Goal: Task Accomplishment & Management: Complete application form

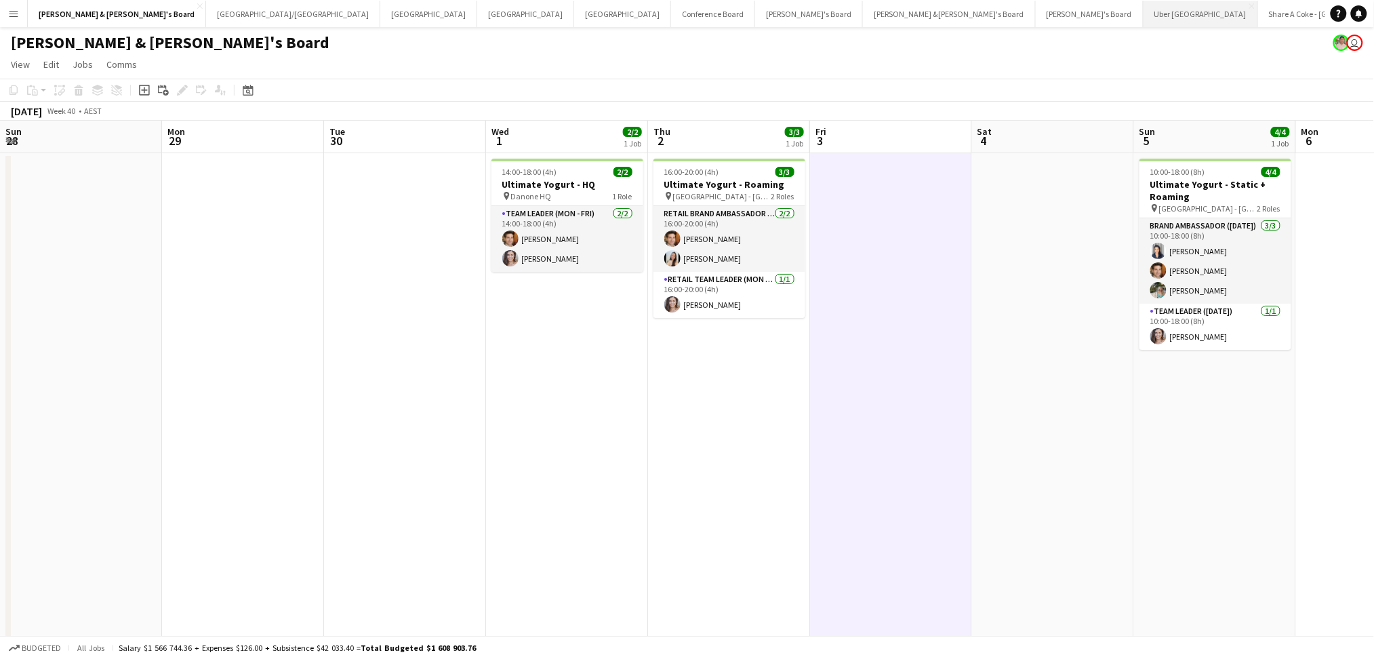
scroll to position [0, 334]
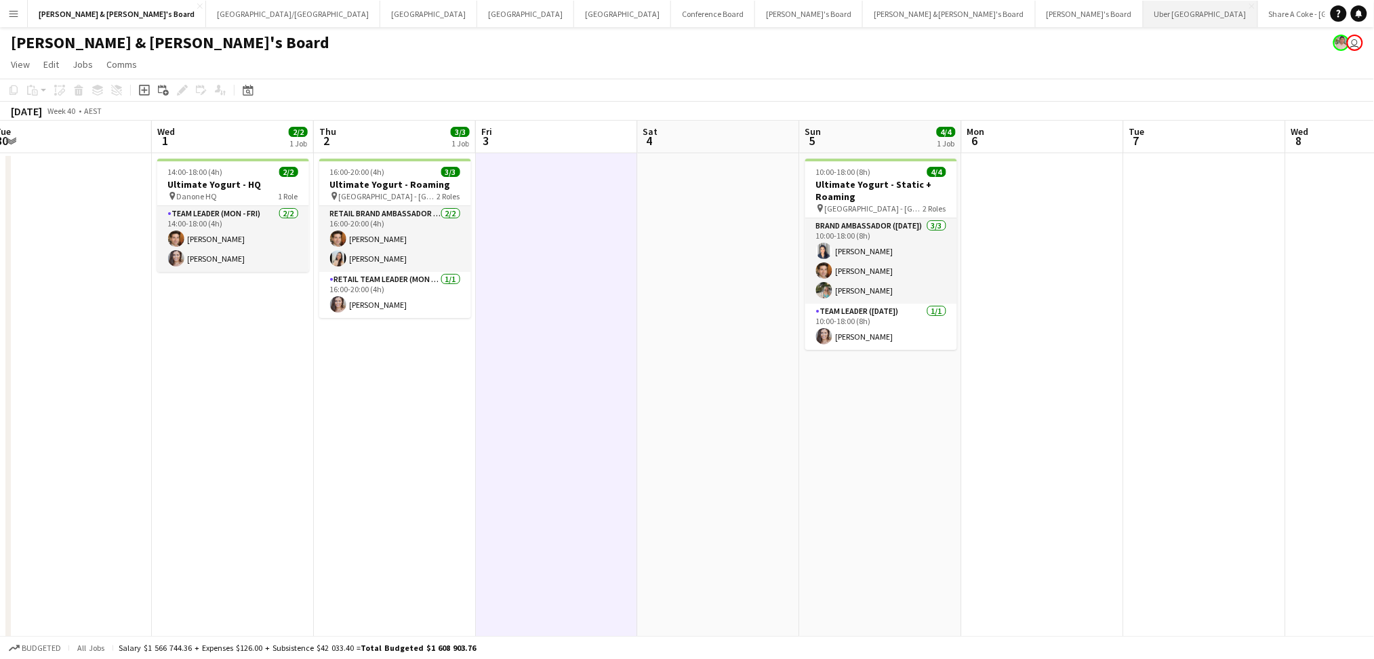
click at [1143, 14] on button "Uber Sydney Close" at bounding box center [1200, 14] width 115 height 26
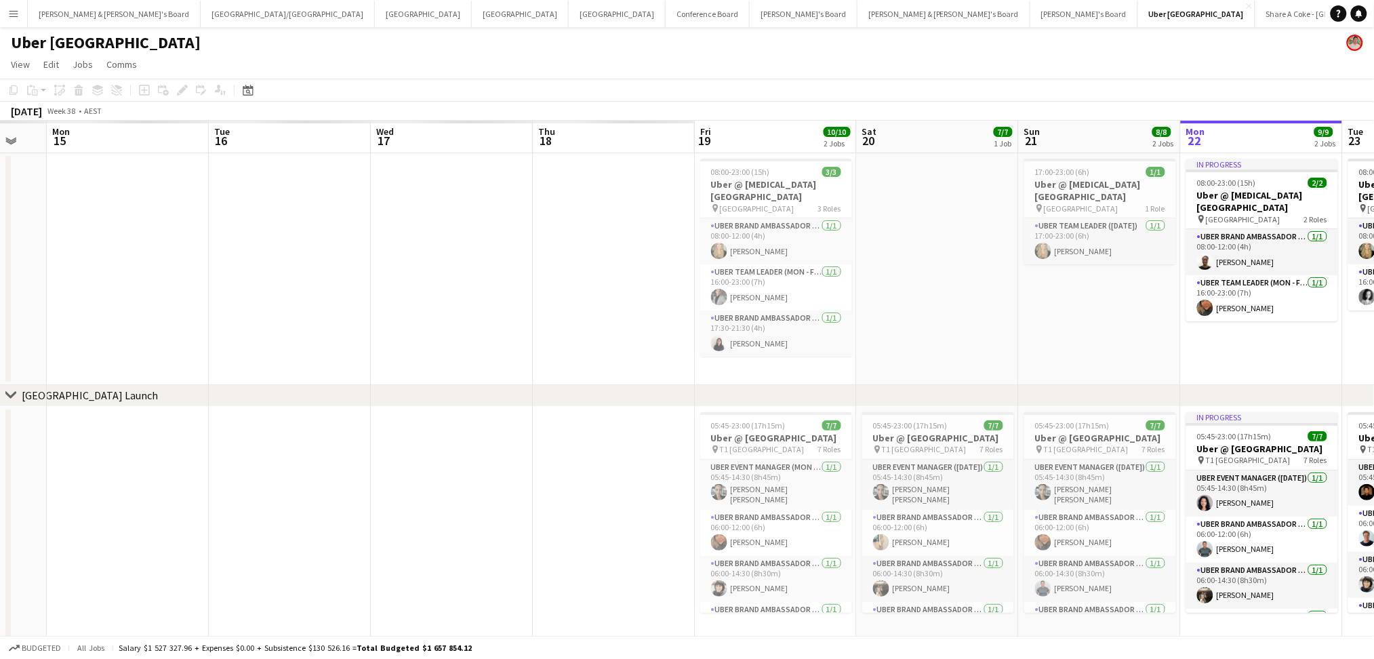
scroll to position [0, 399]
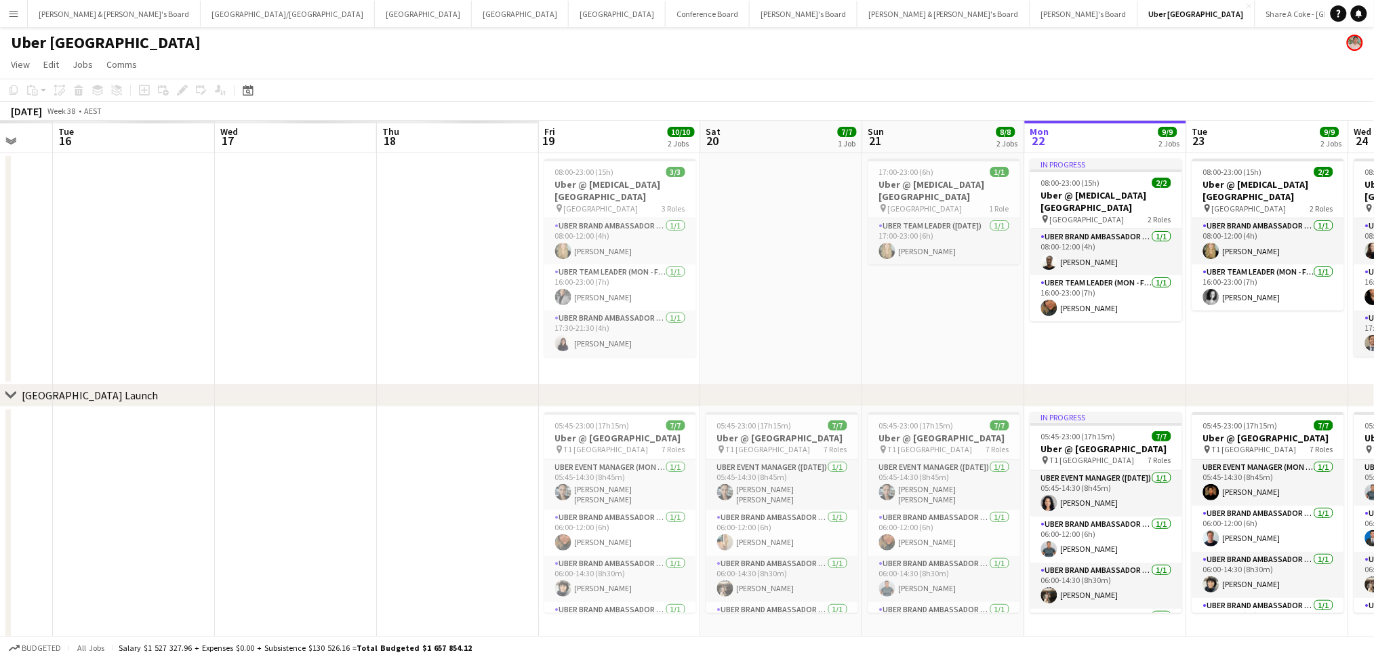
drag, startPoint x: 43, startPoint y: 319, endPoint x: 927, endPoint y: 328, distance: 883.2
click at [941, 329] on app-calendar-viewport "Sun 14 Mon 15 Tue 16 Wed 17 Thu 18 Fri 19 10/10 2 Jobs Sat 20 7/7 1 Job Sun 21 …" at bounding box center [687, 380] width 1374 height 519
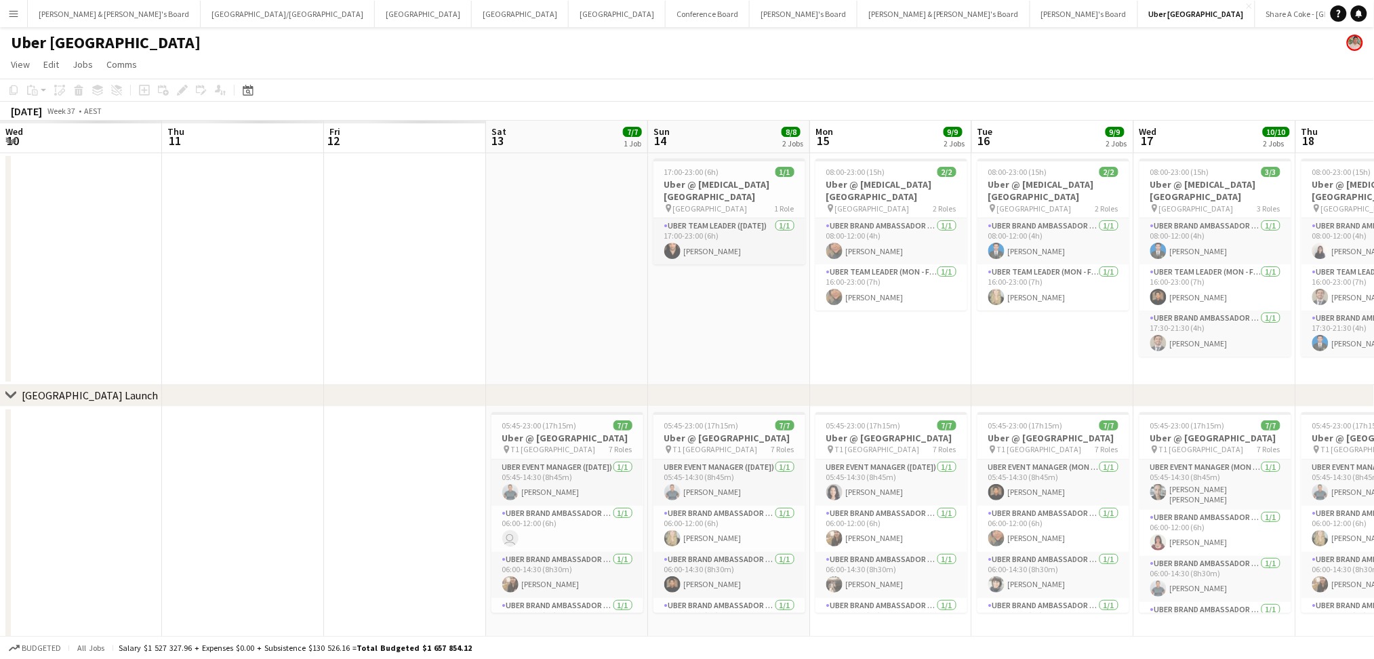
scroll to position [0, 396]
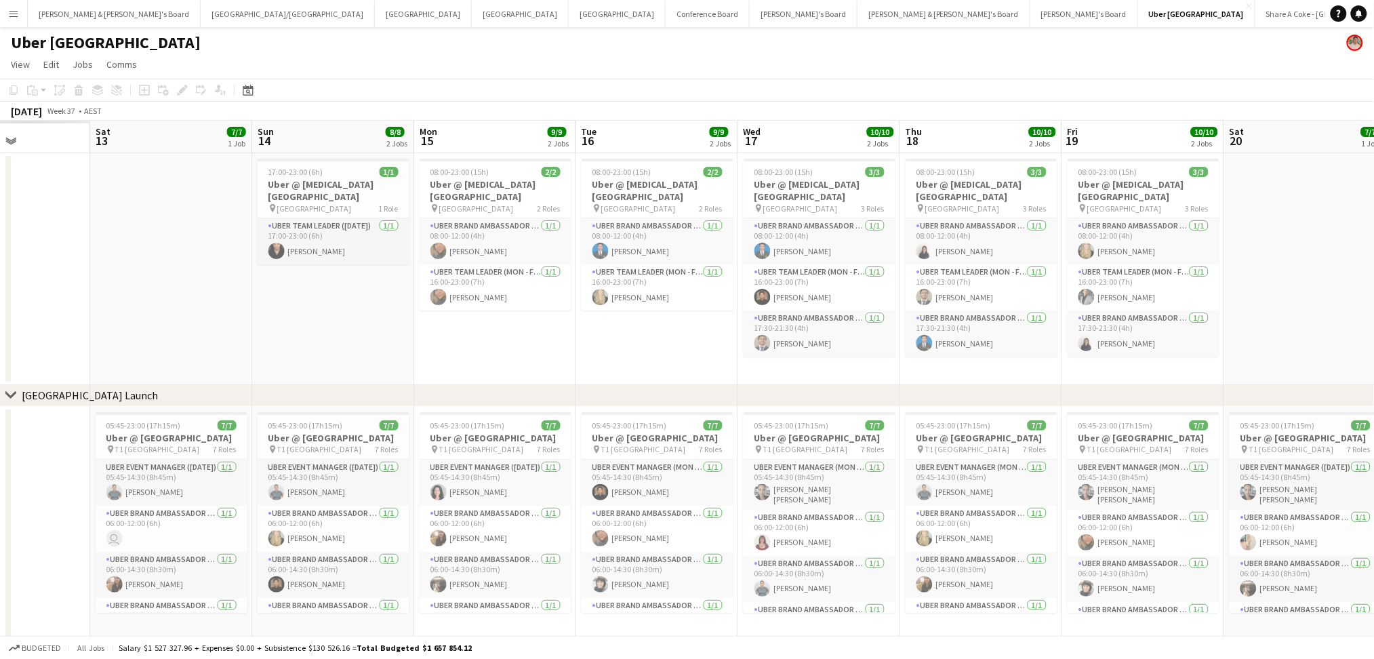
drag, startPoint x: 300, startPoint y: 331, endPoint x: 769, endPoint y: 330, distance: 469.1
click at [769, 330] on app-calendar-viewport "Wed 10 Thu 11 Fri 12 Sat 13 7/7 1 Job Sun 14 8/8 2 Jobs Mon 15 9/9 2 Jobs Tue 1…" at bounding box center [687, 380] width 1374 height 519
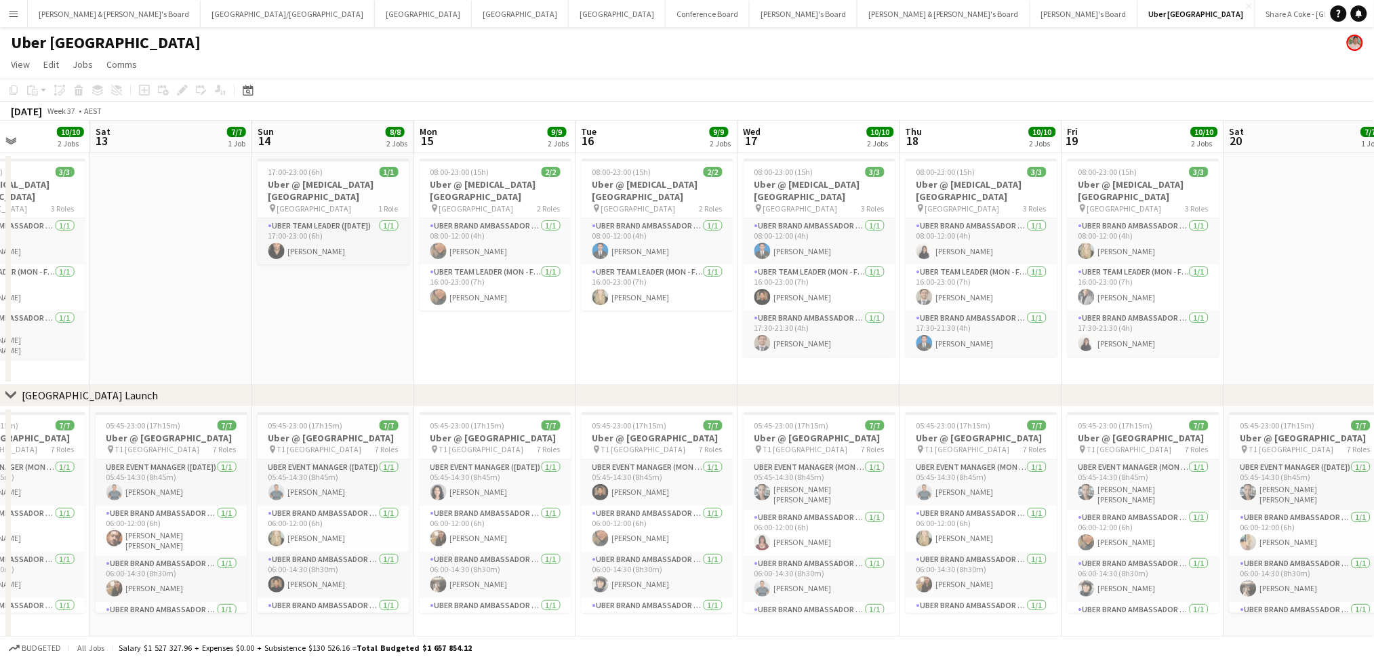
click at [514, 346] on app-date-cell "08:00-23:00 (15h) 2/2 Uber @ [MEDICAL_DATA][GEOGRAPHIC_DATA] pin Sydney Airport…" at bounding box center [495, 269] width 162 height 232
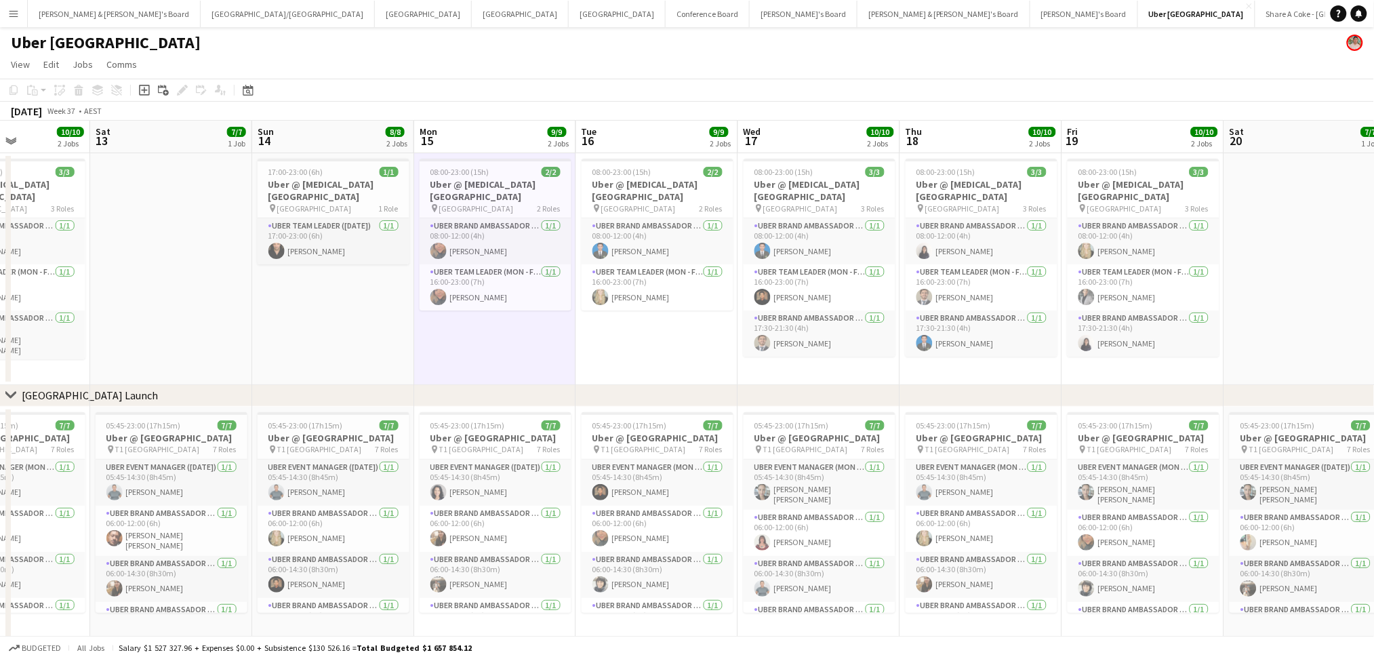
scroll to position [0, 397]
click at [491, 351] on app-date-cell "08:00-23:00 (15h) 2/2 Uber @ [MEDICAL_DATA][GEOGRAPHIC_DATA] pin Sydney Airport…" at bounding box center [494, 269] width 162 height 232
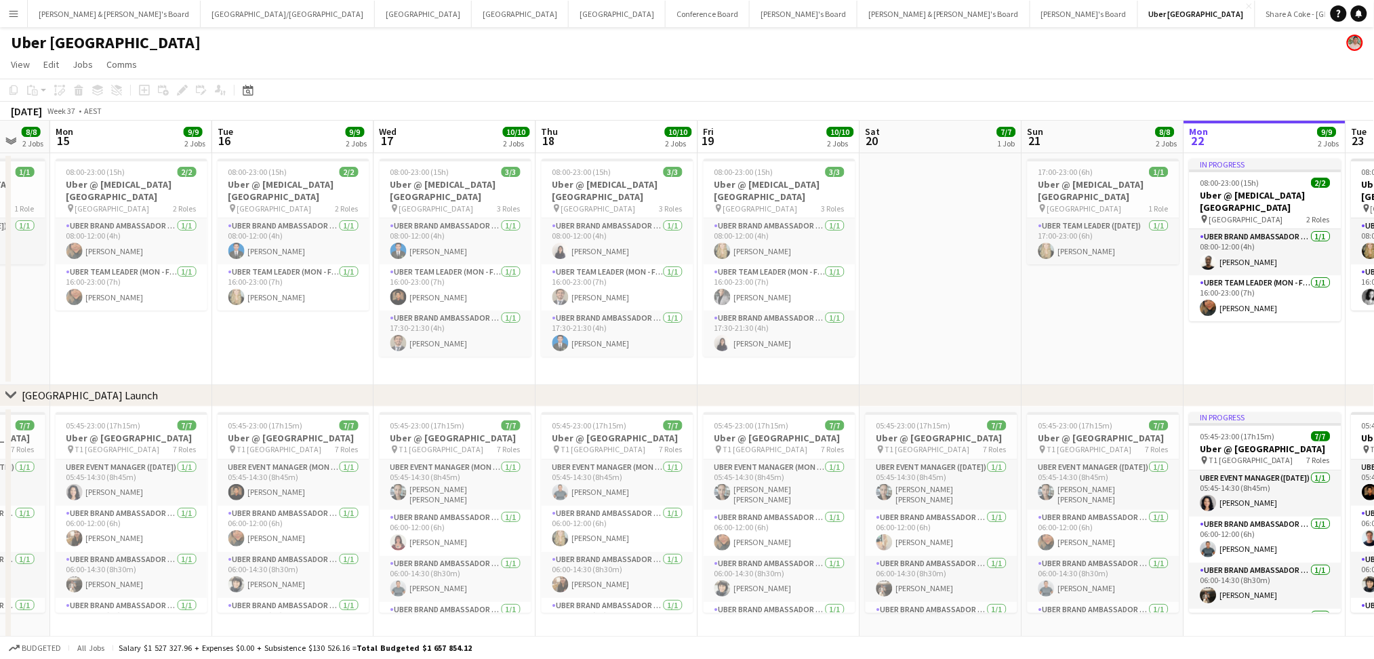
scroll to position [0, 464]
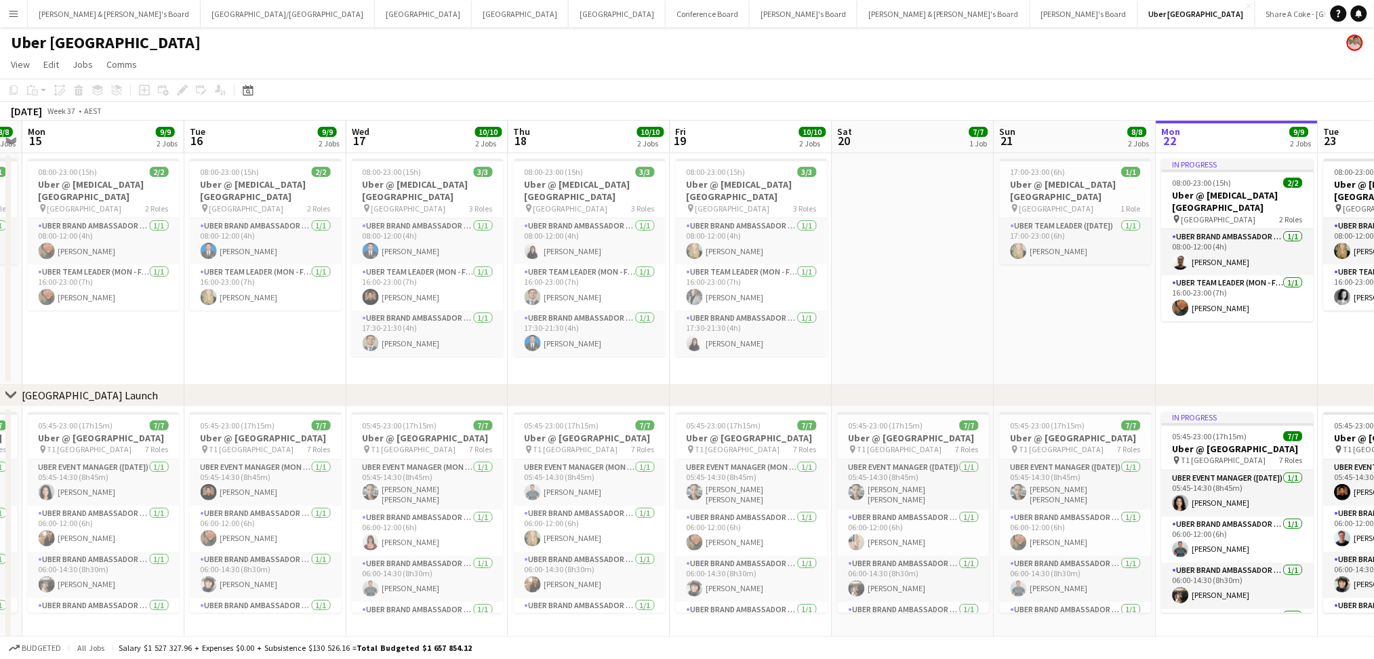
drag, startPoint x: 1249, startPoint y: 349, endPoint x: 857, endPoint y: 357, distance: 391.2
click at [857, 357] on app-calendar-viewport "Fri 12 10/10 2 Jobs Sat 13 7/7 1 Job Sun 14 8/8 2 Jobs Mon 15 9/9 2 Jobs Tue 16…" at bounding box center [687, 436] width 1374 height 631
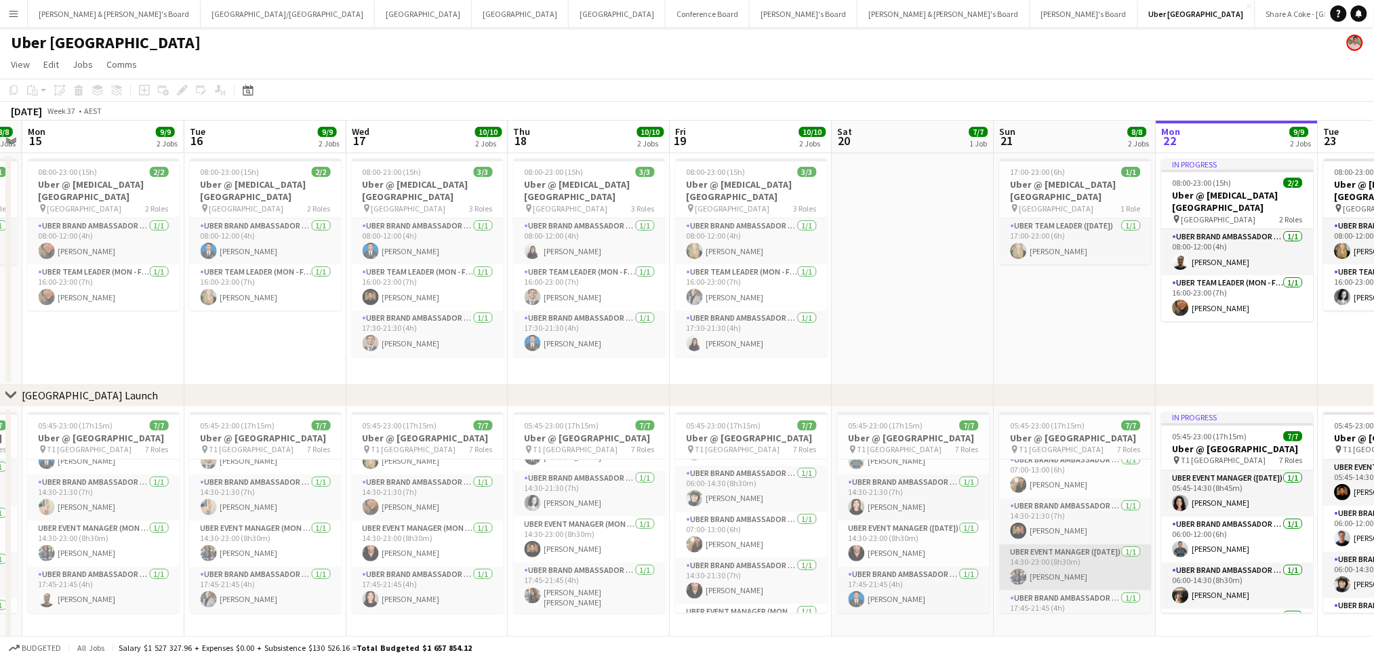
scroll to position [180, 0]
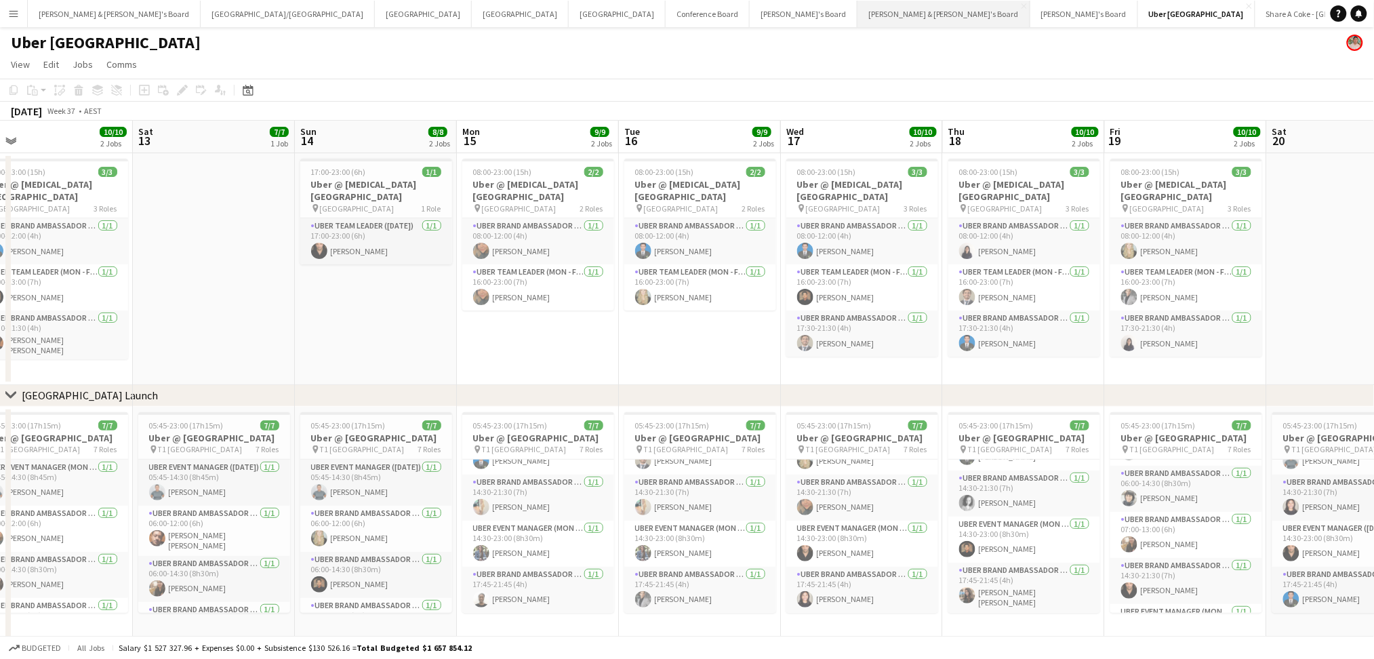
drag, startPoint x: 636, startPoint y: 350, endPoint x: 592, endPoint y: 2, distance: 351.1
click at [753, 342] on app-calendar-viewport "Fri 12 10/10 2 Jobs Sat 13 7/7 1 Job Sun 14 8/8 2 Jobs Mon 15 9/9 2 Jobs Tue 16…" at bounding box center [687, 436] width 1374 height 631
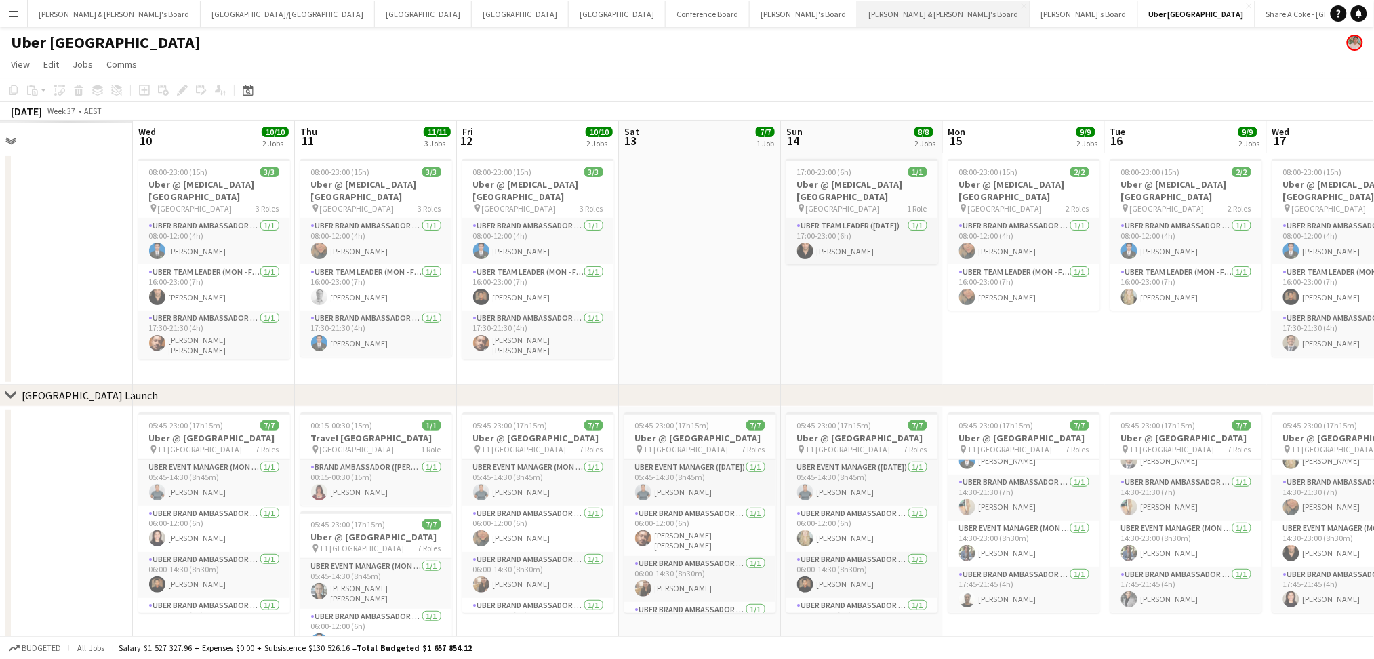
scroll to position [0, 418]
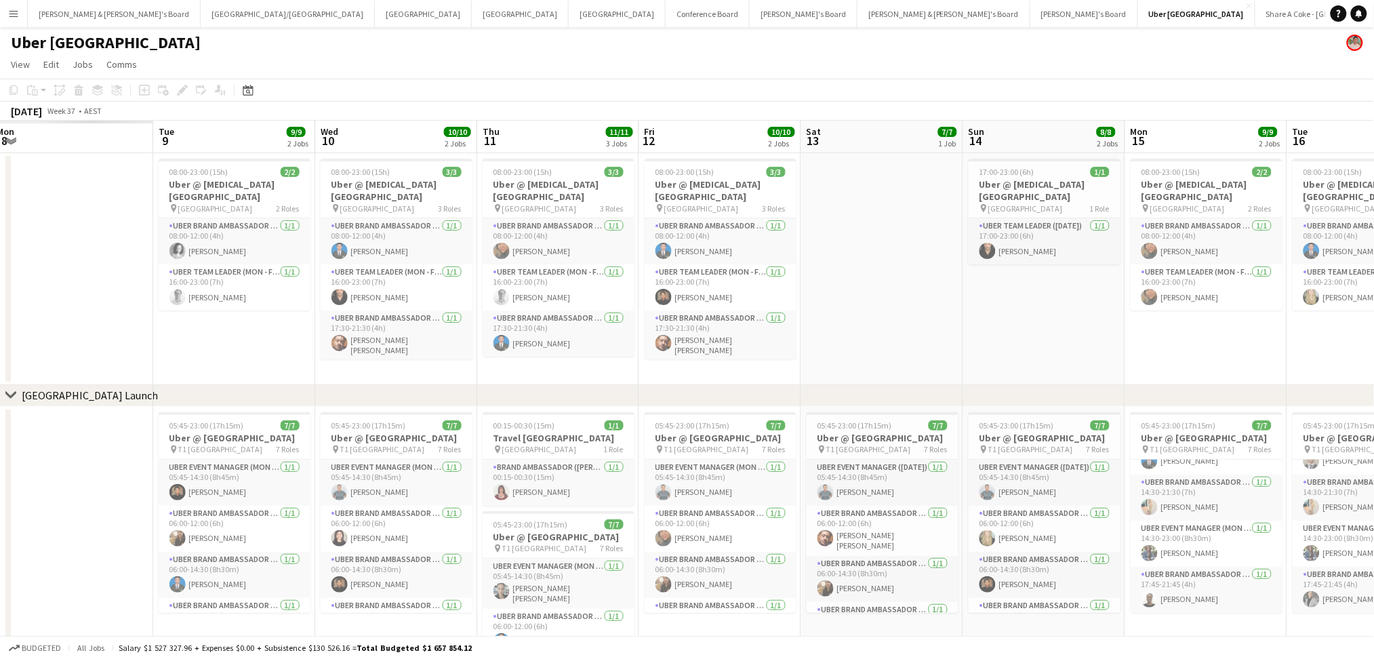
drag, startPoint x: 341, startPoint y: 331, endPoint x: 1005, endPoint y: 359, distance: 664.8
click at [991, 359] on app-calendar-viewport "Sat 6 Sun 7 Mon 8 Tue 9 9/9 2 Jobs Wed 10 10/10 2 Jobs Thu 11 11/11 3 Jobs Fri …" at bounding box center [687, 436] width 1374 height 631
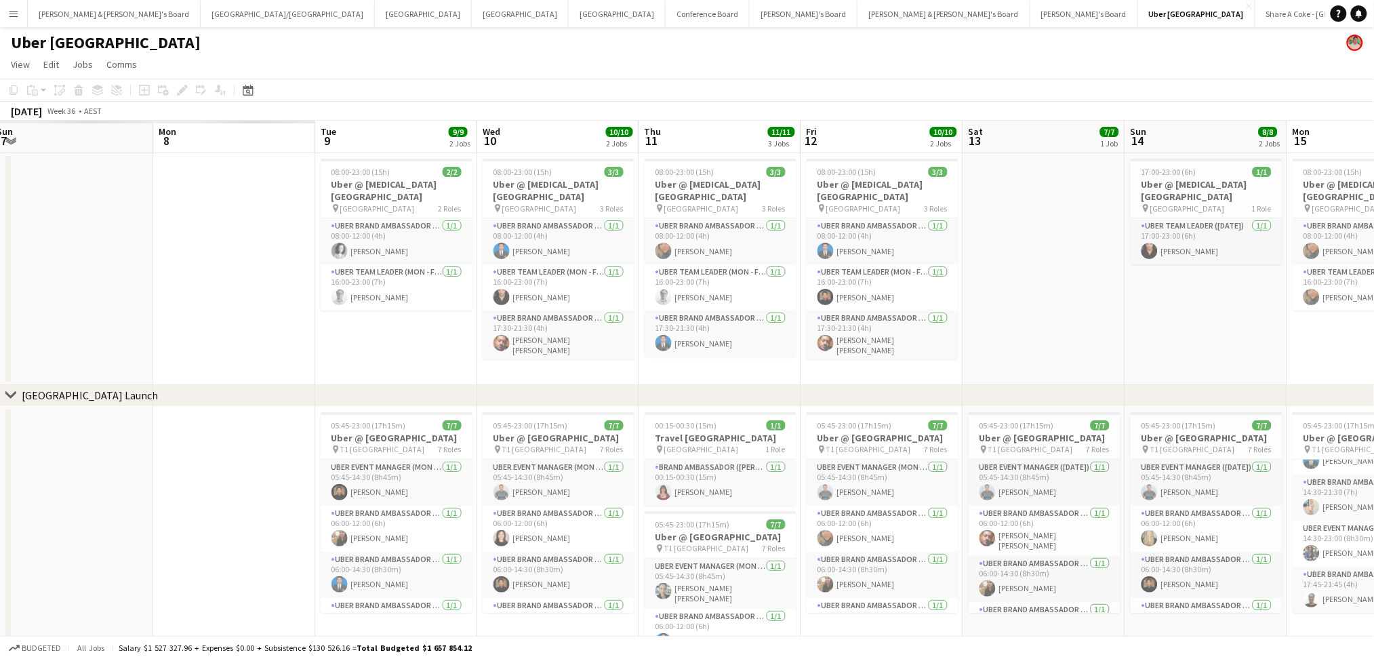
scroll to position [0, 416]
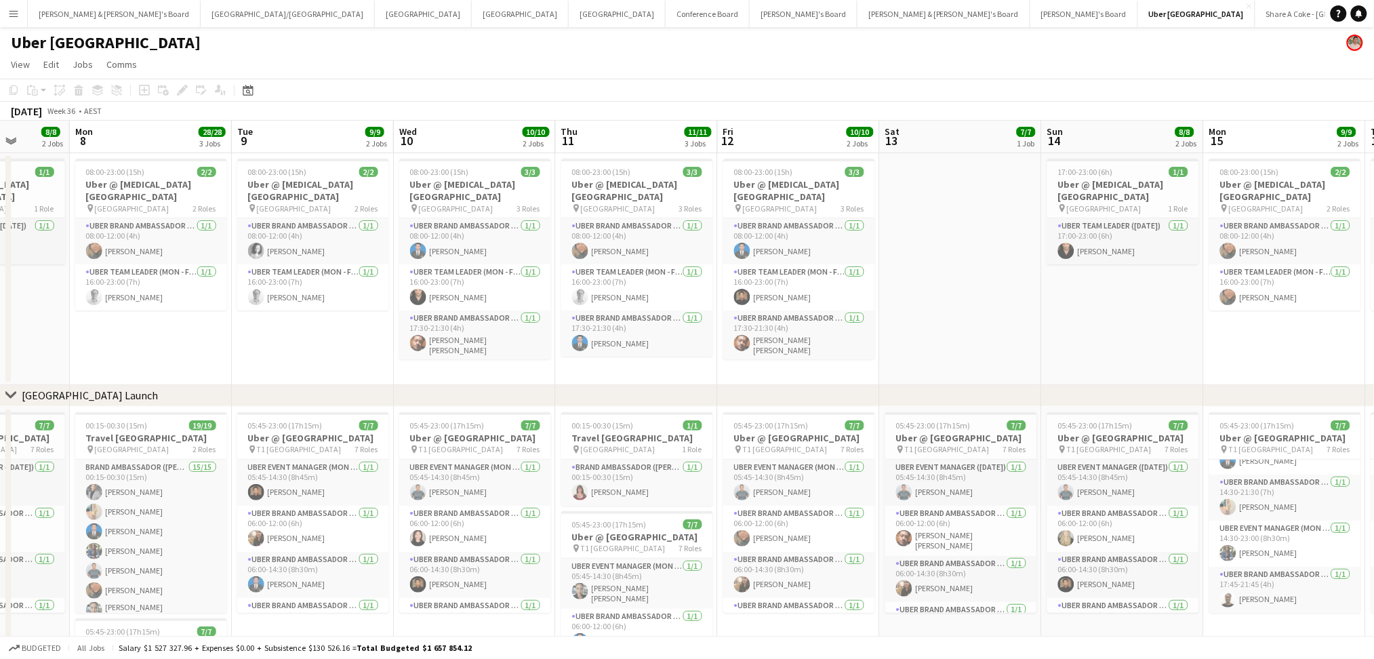
drag, startPoint x: 285, startPoint y: 361, endPoint x: 387, endPoint y: 359, distance: 101.7
click at [386, 360] on app-calendar-viewport "Fri 5 10/10 2 Jobs Sat 6 7/7 1 Job Sun 7 8/8 2 Jobs Mon 8 28/28 3 Jobs Tue 9 9/…" at bounding box center [687, 483] width 1374 height 725
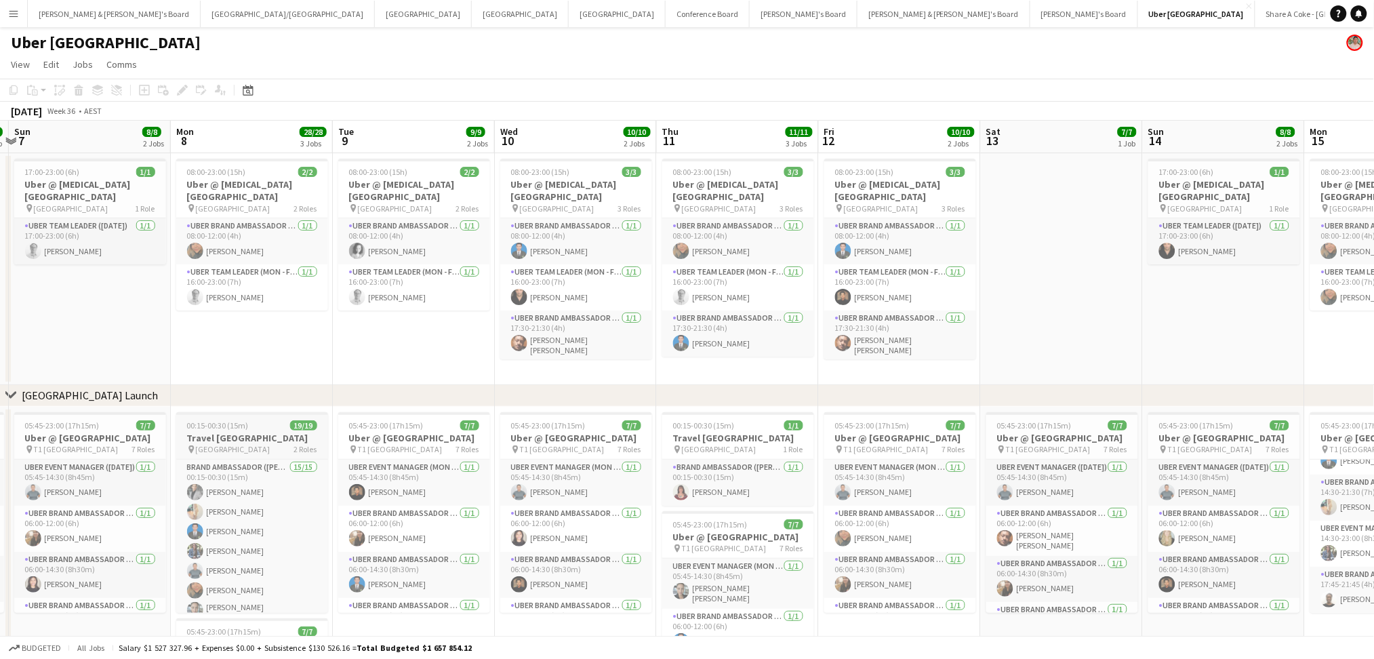
click at [235, 450] on span "[GEOGRAPHIC_DATA]" at bounding box center [233, 449] width 75 height 10
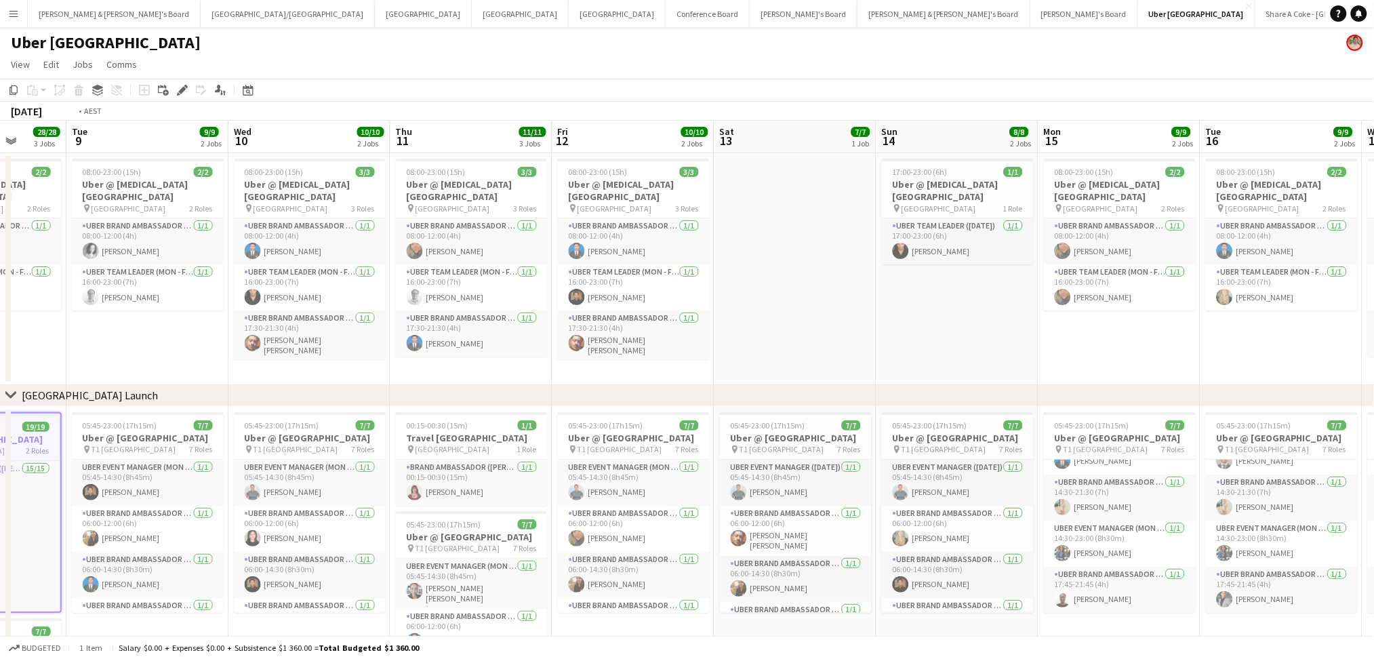
drag, startPoint x: 1202, startPoint y: 329, endPoint x: 754, endPoint y: 336, distance: 448.1
click at [755, 337] on app-calendar-viewport "Fri 5 10/10 2 Jobs Sat 6 7/7 1 Job Sun 7 8/8 2 Jobs Mon 8 28/28 3 Jobs Tue 9 9/…" at bounding box center [687, 483] width 1374 height 725
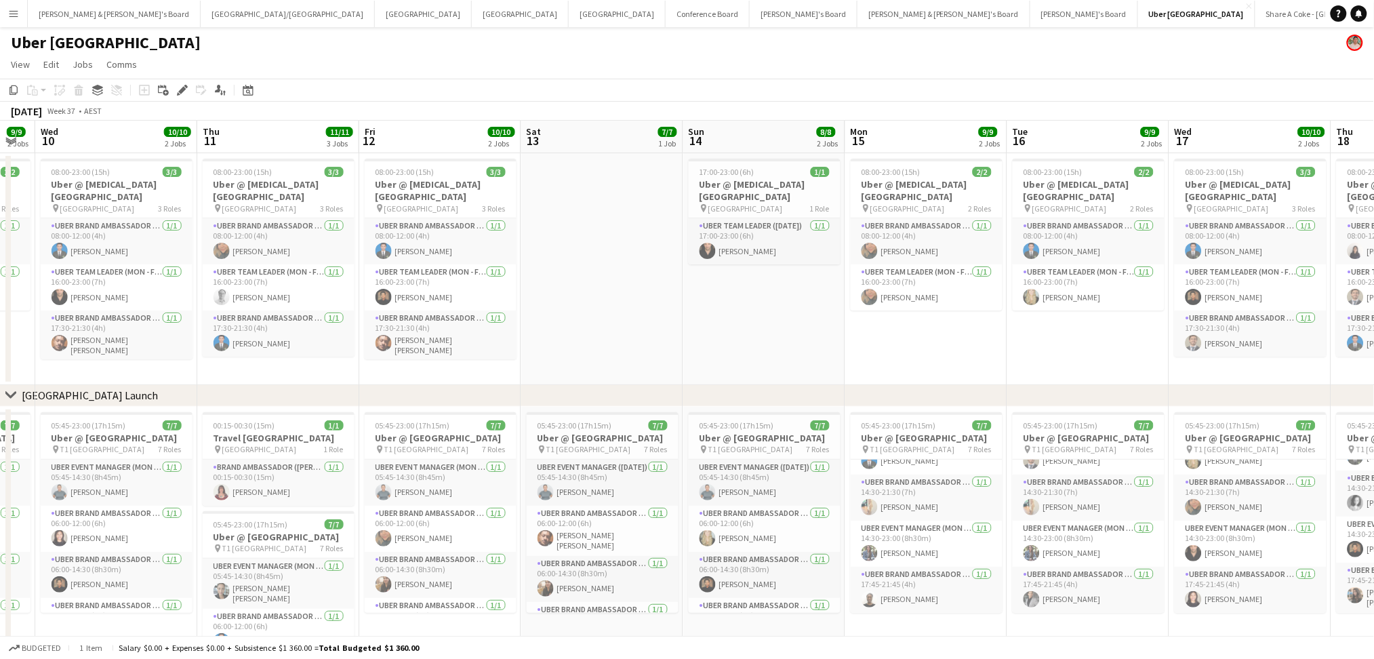
drag, startPoint x: 1063, startPoint y: 346, endPoint x: 872, endPoint y: 343, distance: 191.2
click at [873, 343] on app-calendar-viewport "Sun 7 8/8 2 Jobs Mon 8 28/28 3 Jobs Tue 9 9/9 2 Jobs Wed 10 10/10 2 Jobs Thu 11…" at bounding box center [687, 483] width 1374 height 725
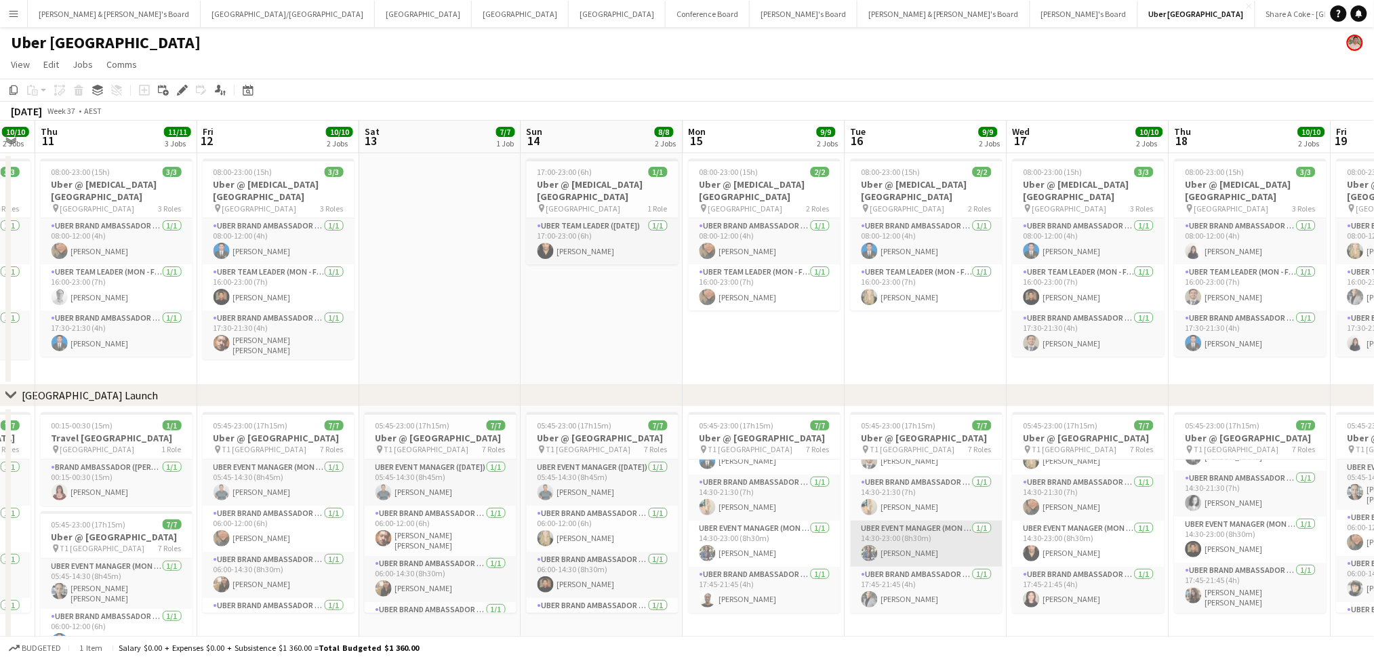
scroll to position [0, 479]
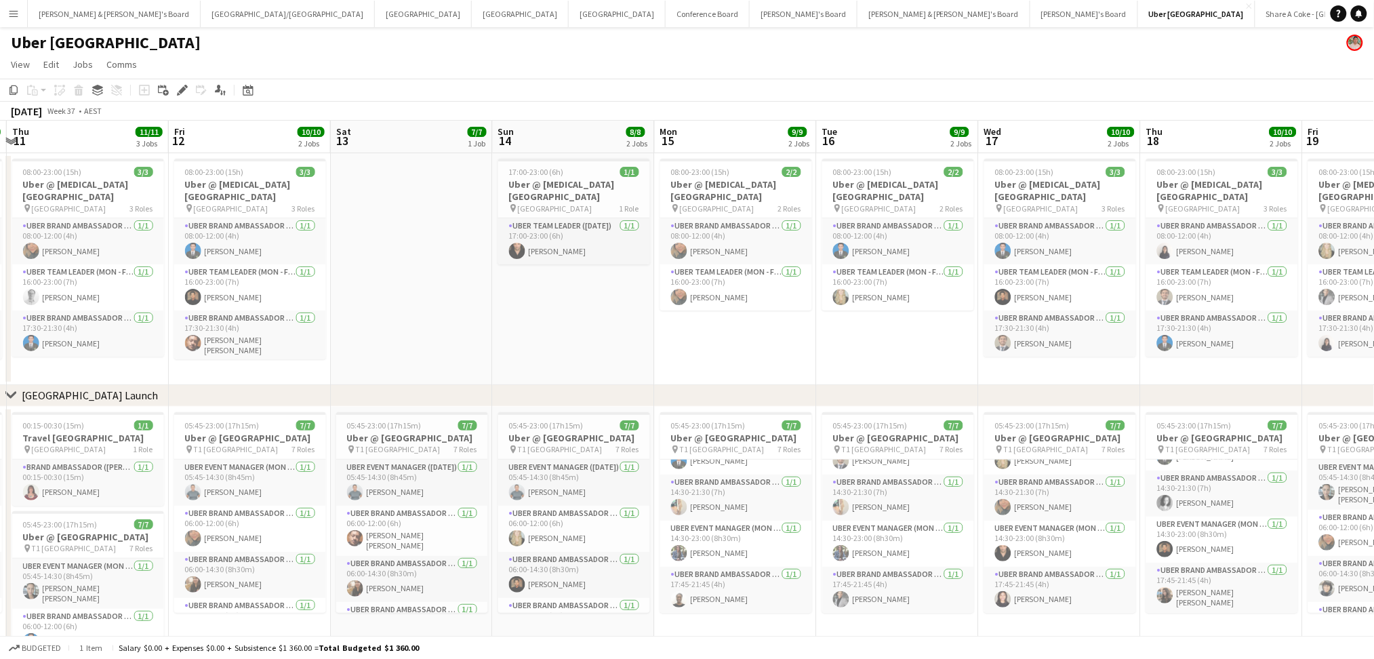
click at [907, 628] on app-date-cell "05:45-23:00 (17h15m) 7/7 Uber @ [GEOGRAPHIC_DATA] pin [GEOGRAPHIC_DATA] 7 Roles…" at bounding box center [898, 626] width 162 height 439
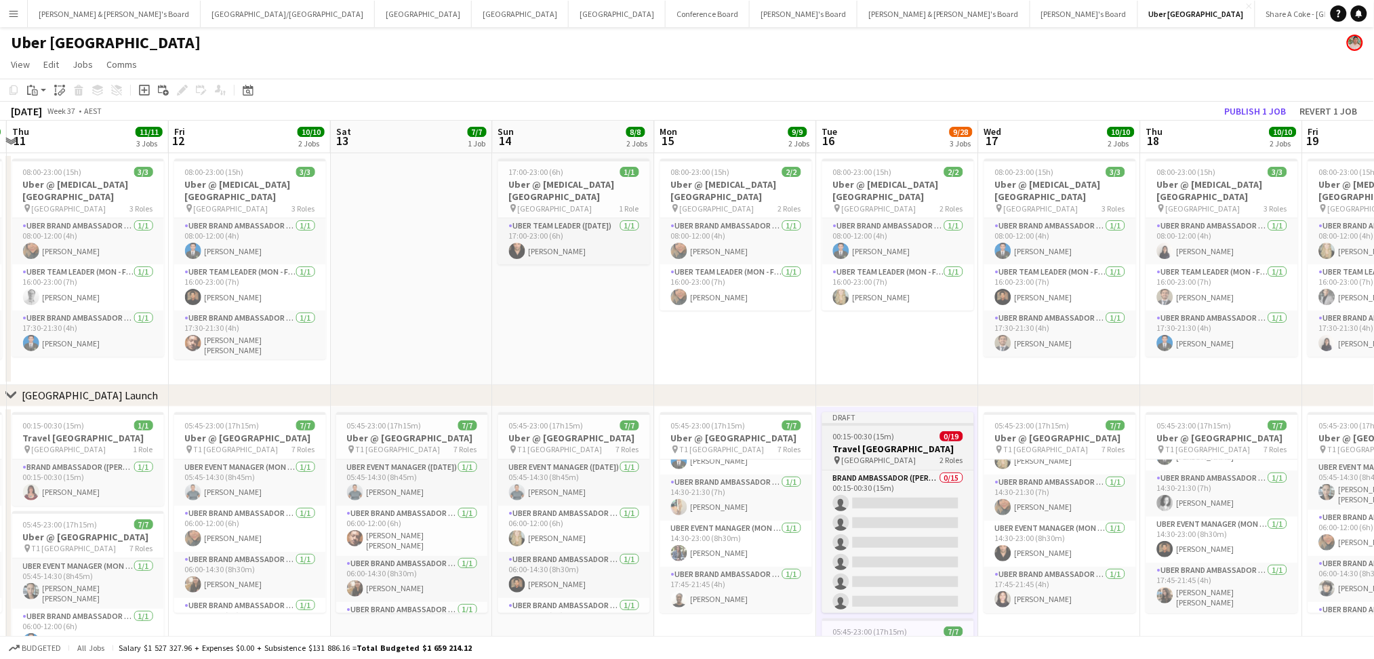
click at [883, 447] on h3 "Travel [GEOGRAPHIC_DATA]" at bounding box center [898, 449] width 152 height 12
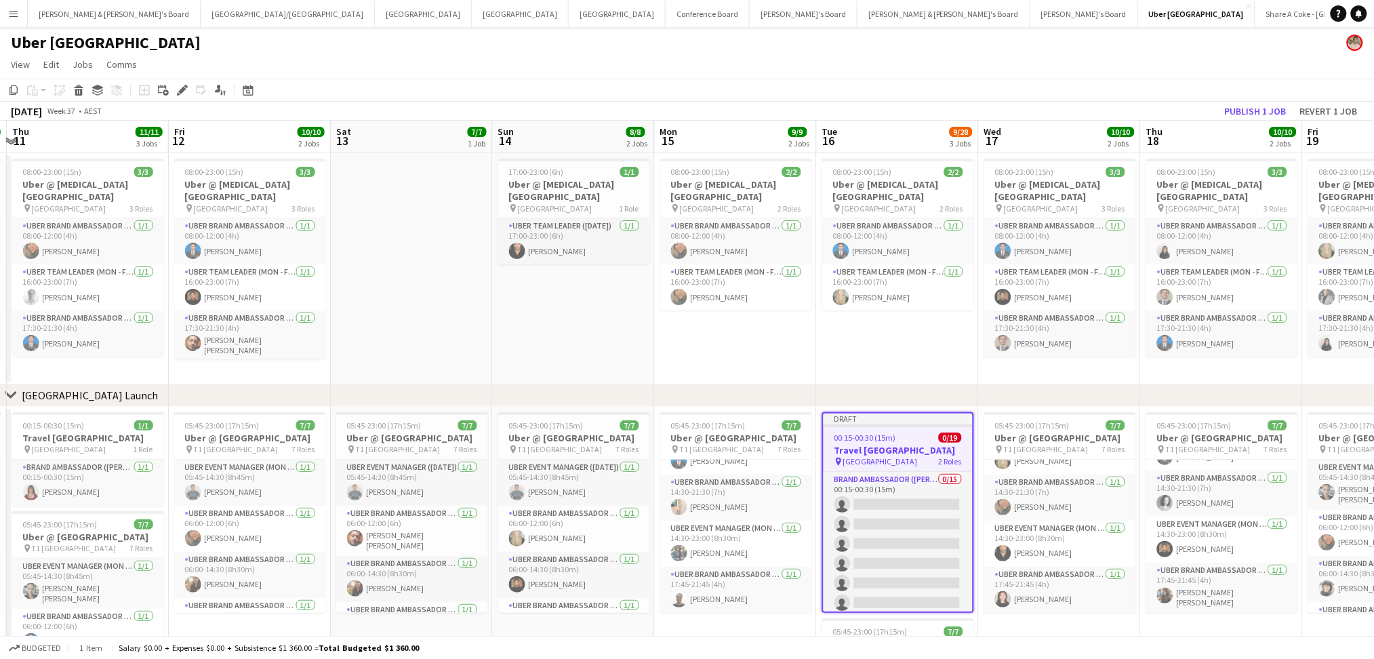
click at [883, 447] on h3 "Travel [GEOGRAPHIC_DATA]" at bounding box center [898, 450] width 149 height 12
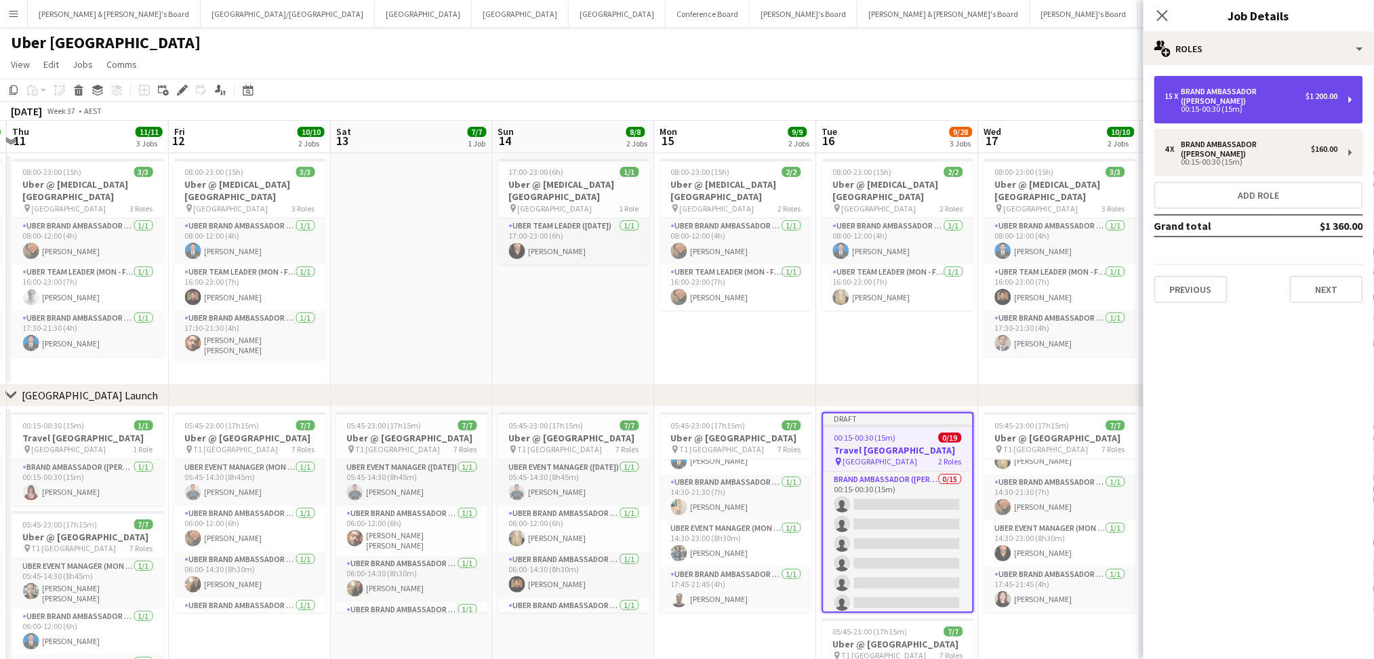
click at [1218, 108] on div "15 x Brand Ambassador (Mon - Fri) $1 200.00 00:15-00:30 (15m)" at bounding box center [1258, 99] width 209 height 47
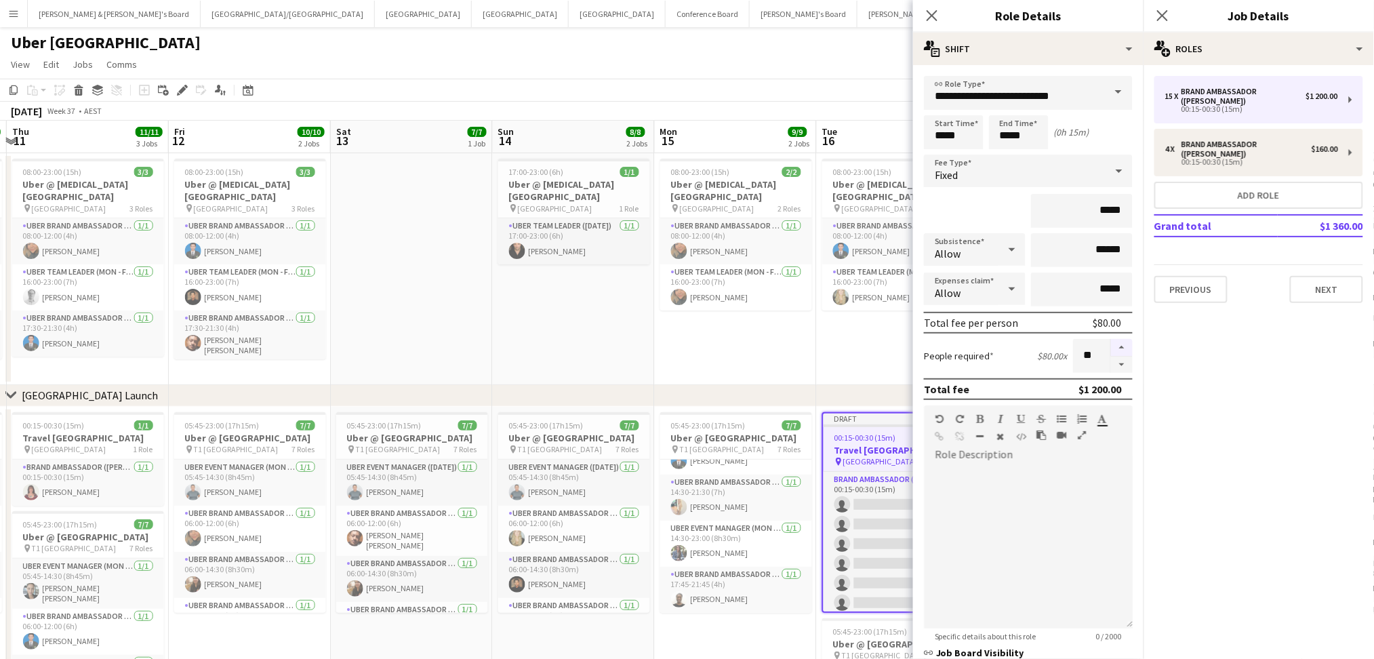
click at [1111, 340] on button "button" at bounding box center [1122, 348] width 22 height 18
type input "**"
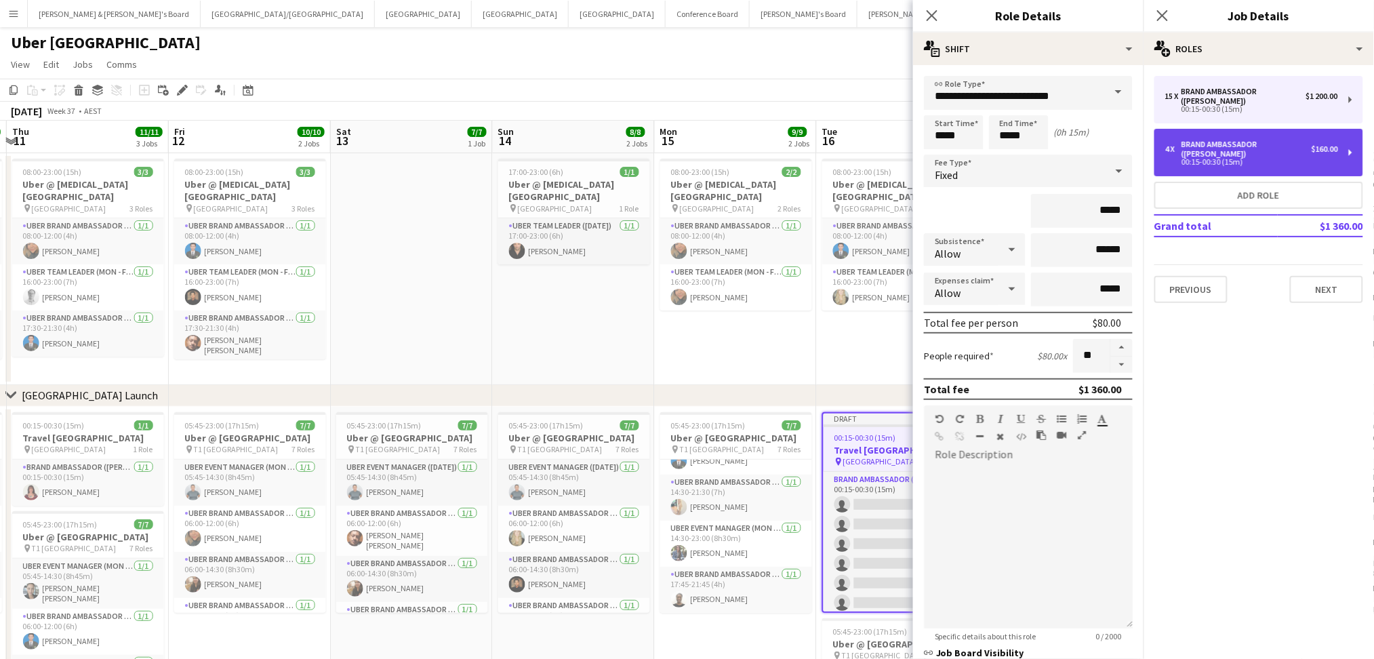
click at [1234, 140] on div "Brand Ambassador ([PERSON_NAME])" at bounding box center [1246, 149] width 130 height 19
type input "******"
type input "*"
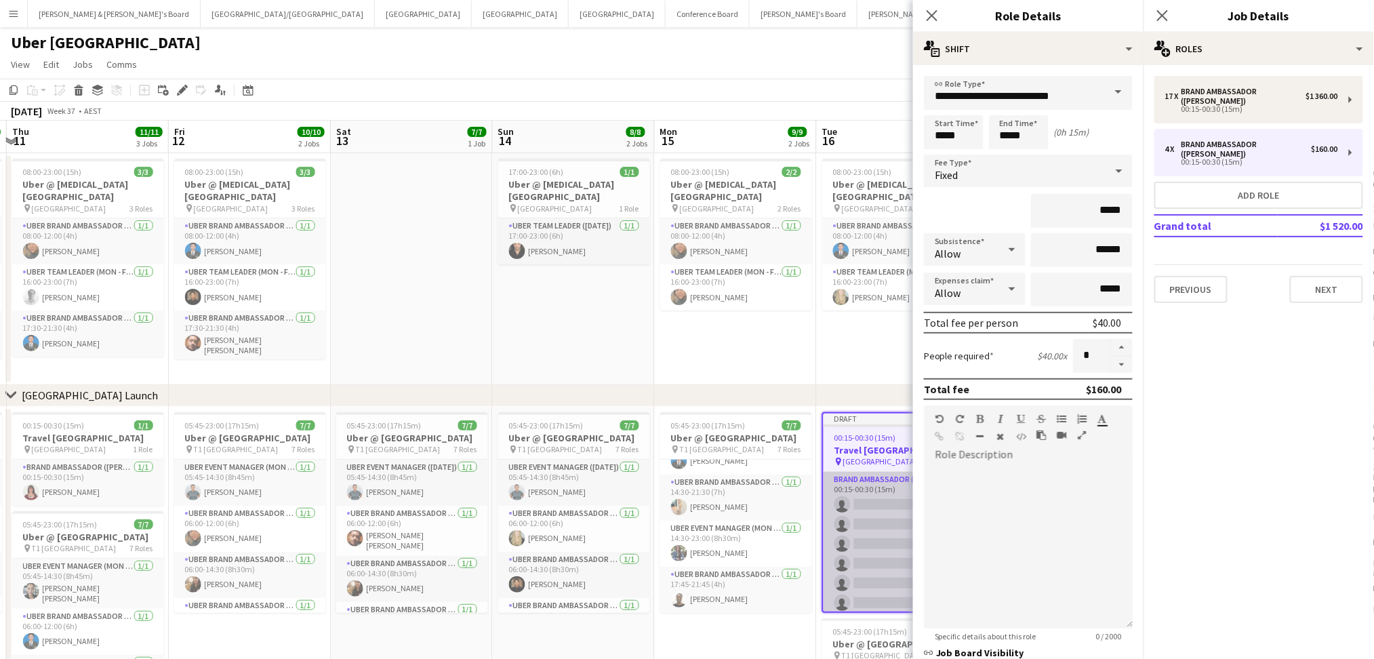
click at [880, 502] on app-card-role "Brand Ambassador (Mon - Fri) 0/17 00:15-00:30 (15m) single-neutral-actions sing…" at bounding box center [898, 652] width 149 height 361
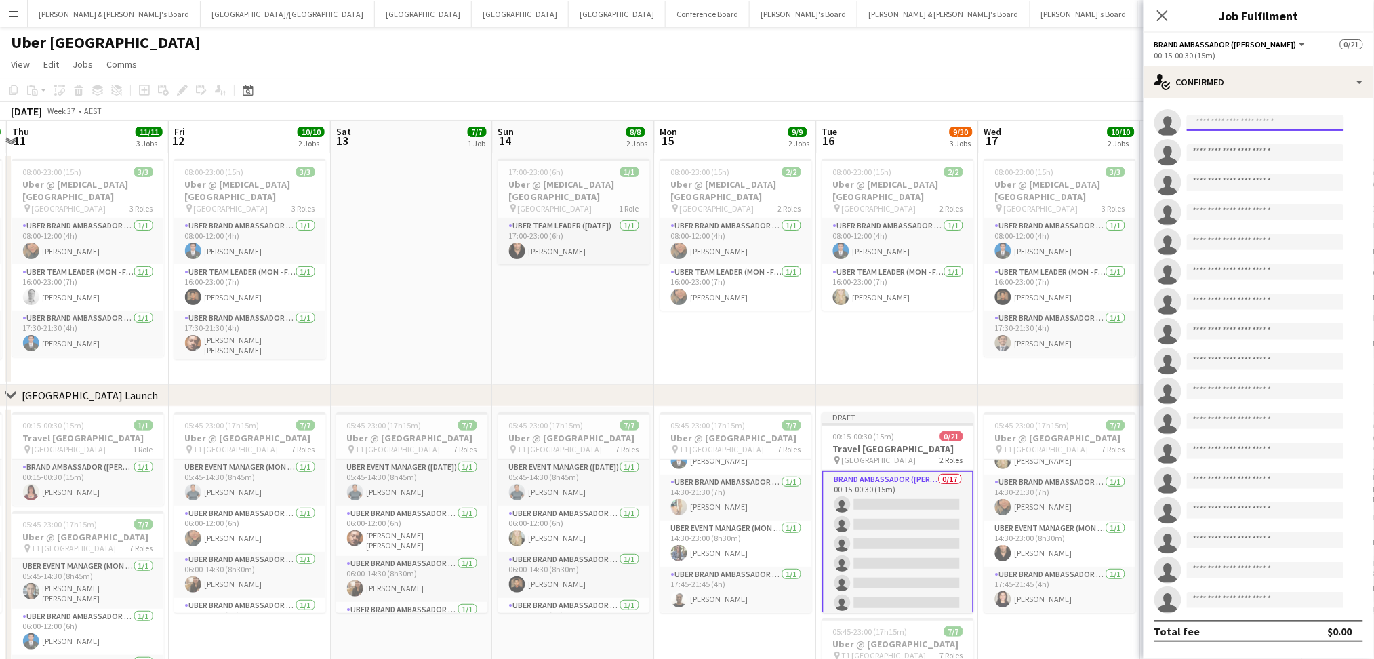
click at [1288, 122] on input at bounding box center [1265, 123] width 157 height 16
type input "*******"
click at [1272, 151] on span "[PERSON_NAME][EMAIL_ADDRESS][DOMAIN_NAME]" at bounding box center [1266, 153] width 136 height 11
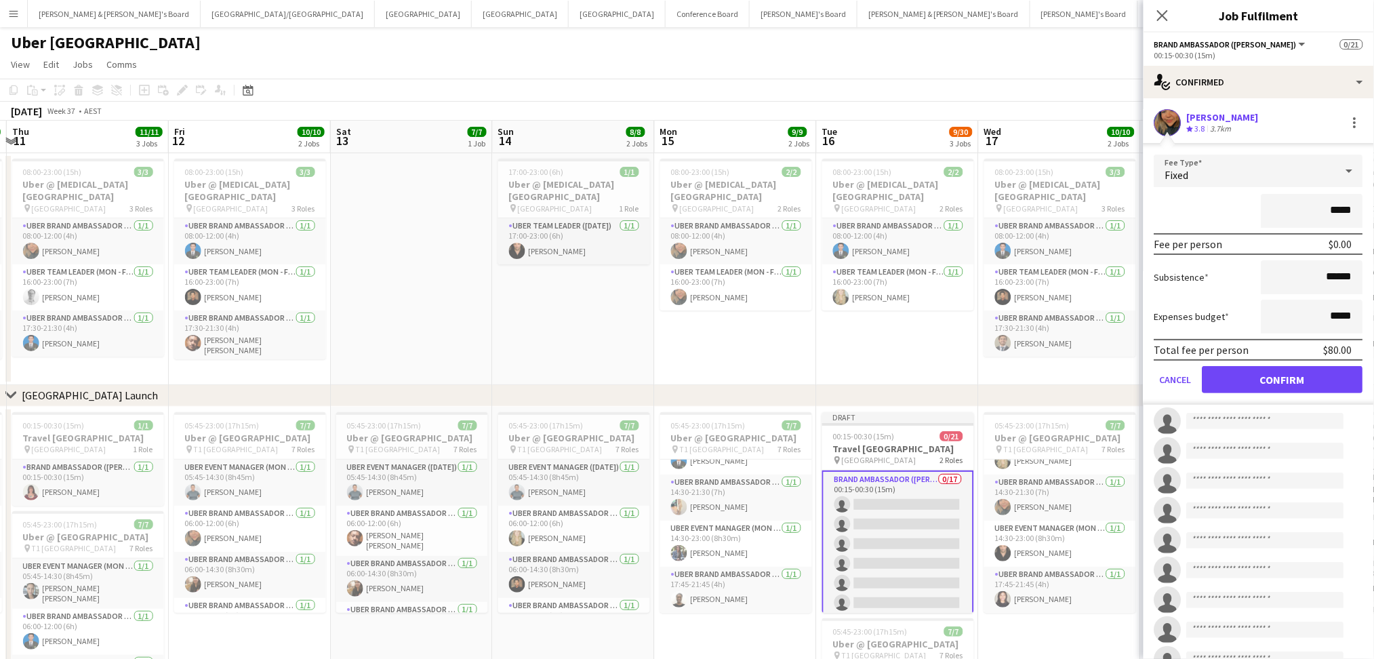
click button "Confirm" at bounding box center [1282, 379] width 161 height 27
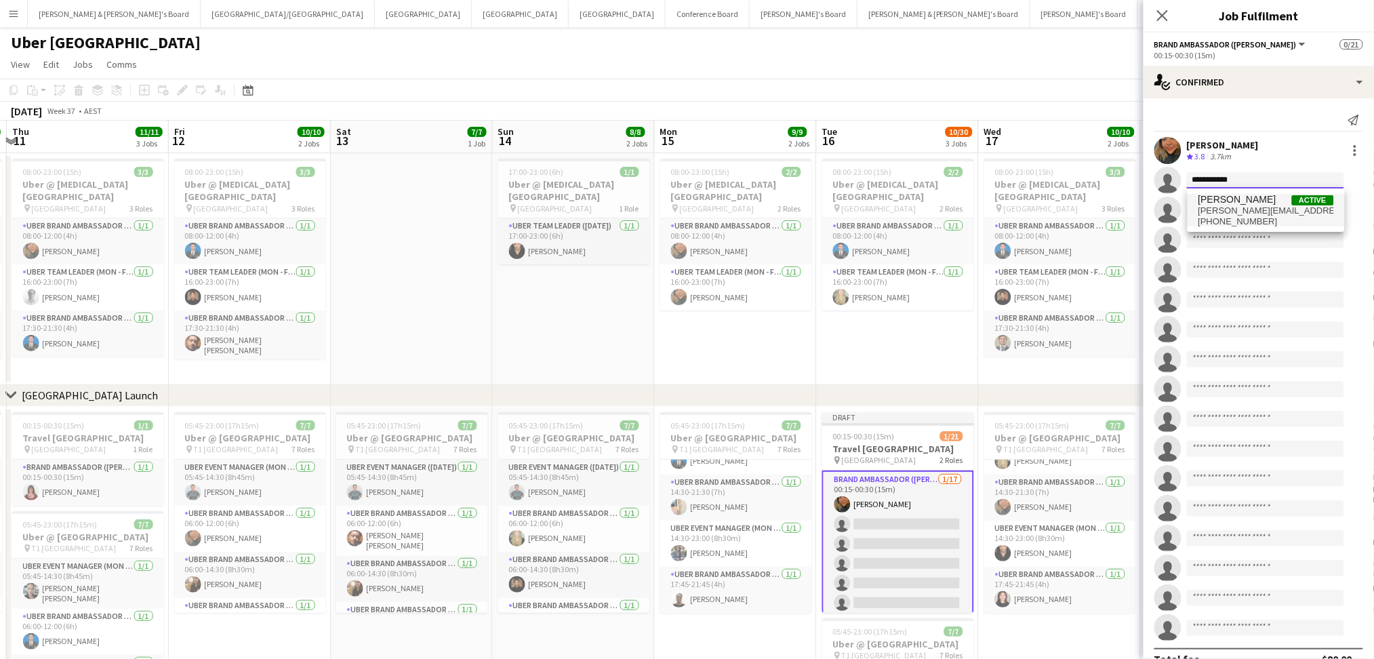
type input "**********"
click at [1235, 197] on span "[PERSON_NAME]" at bounding box center [1237, 200] width 78 height 12
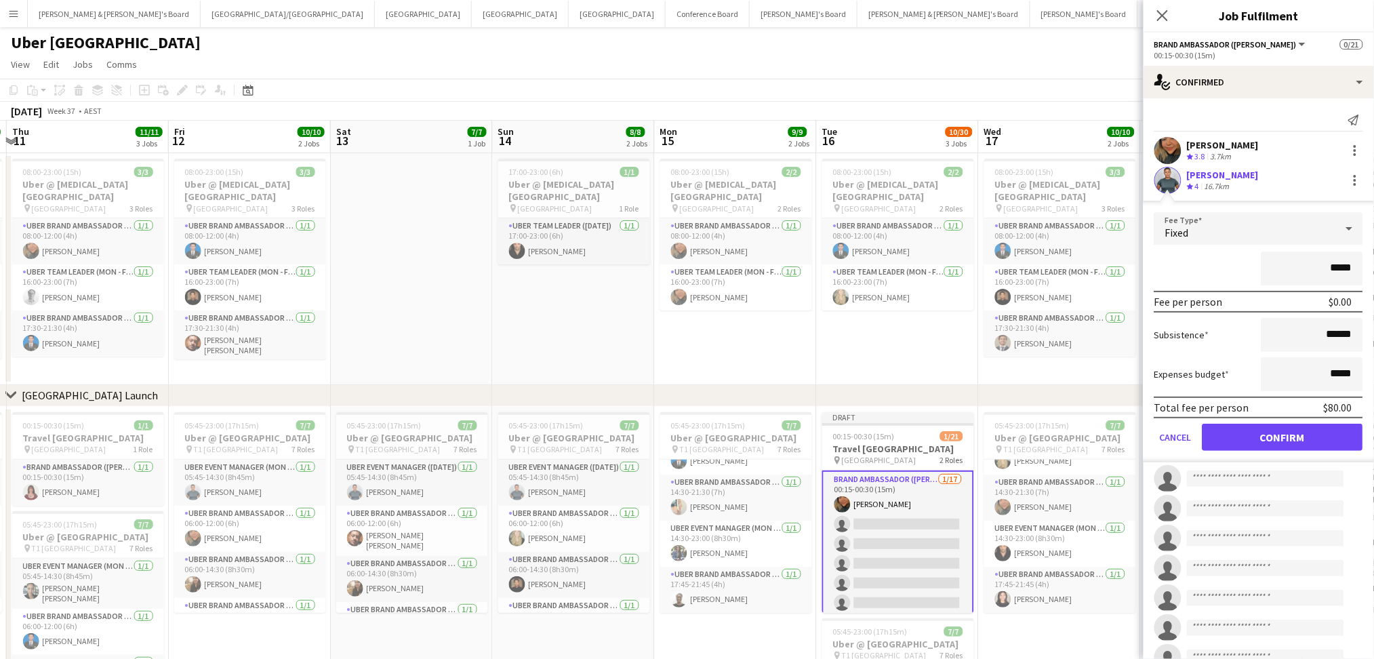
click button "Confirm" at bounding box center [1282, 437] width 161 height 27
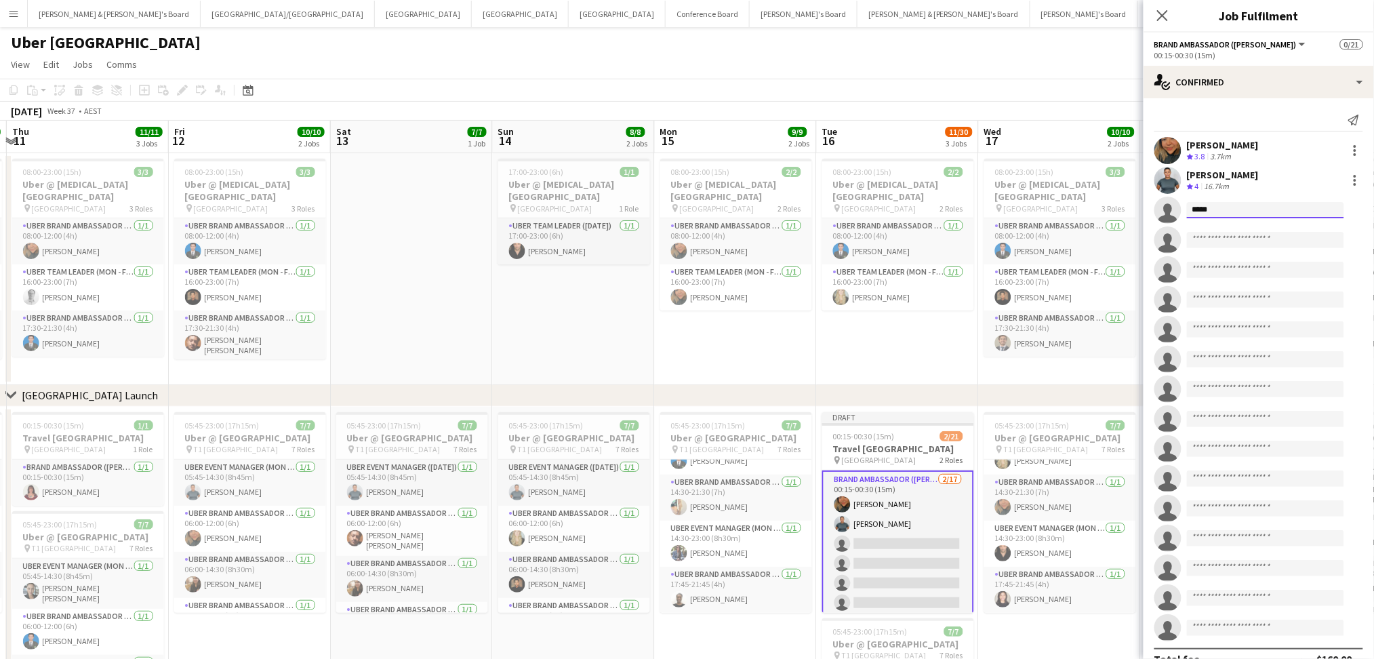
type input "******"
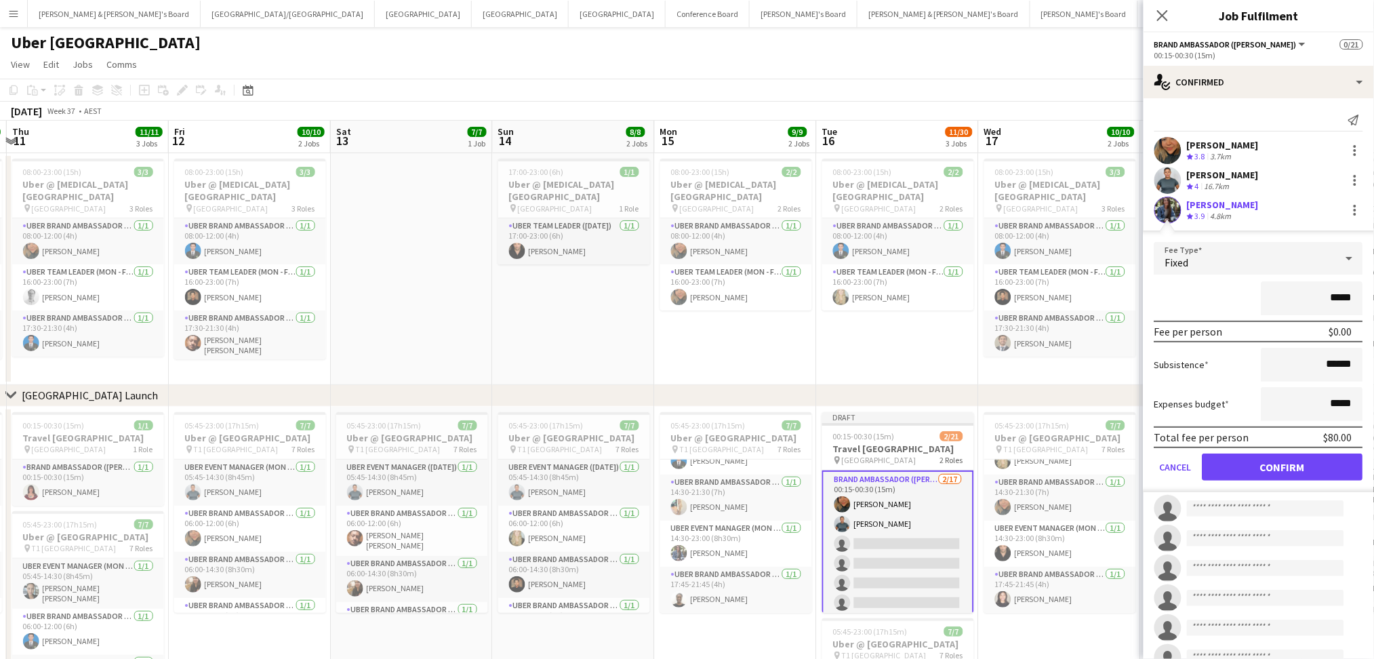
click button "Confirm" at bounding box center [1282, 466] width 161 height 27
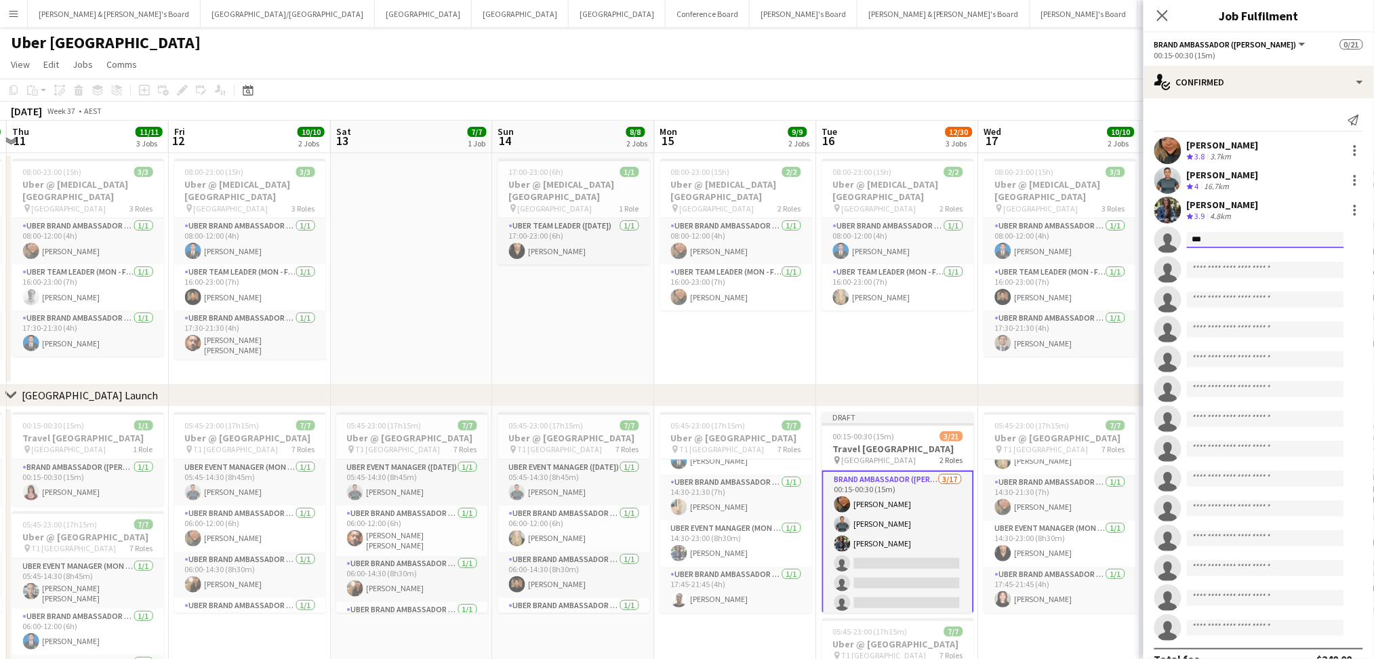
type input "****"
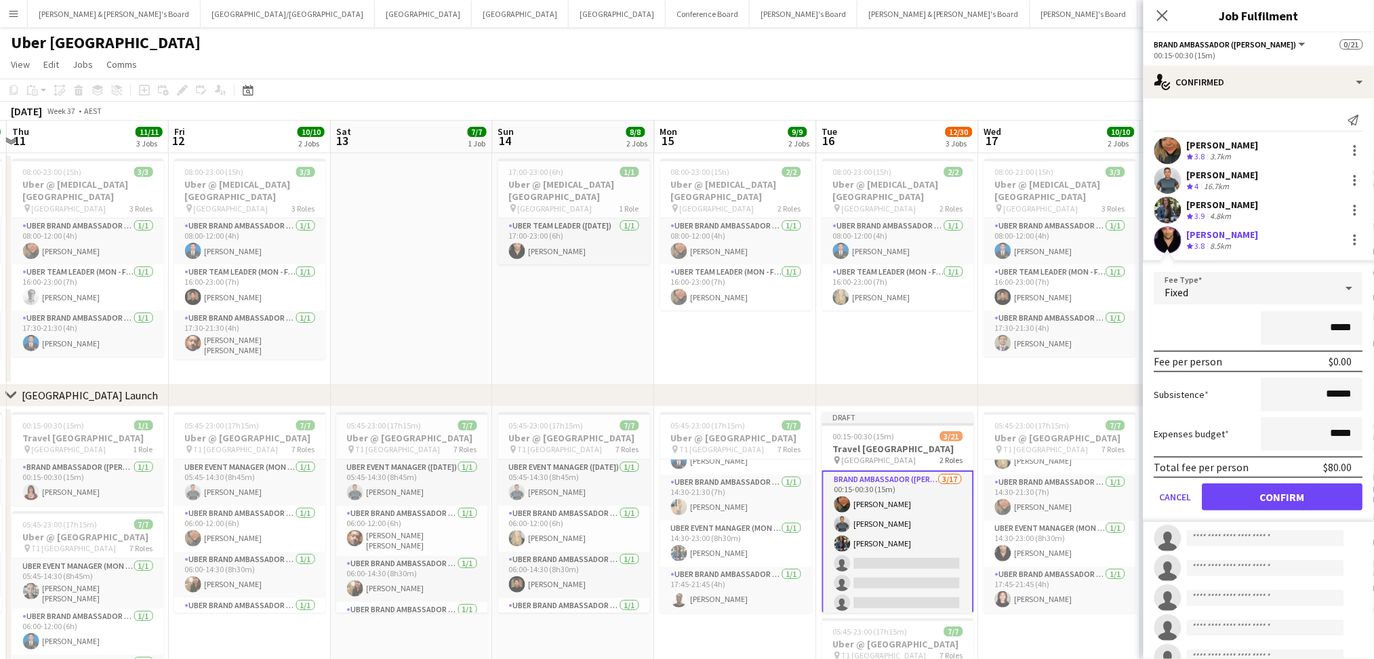
click button "Confirm" at bounding box center [1282, 496] width 161 height 27
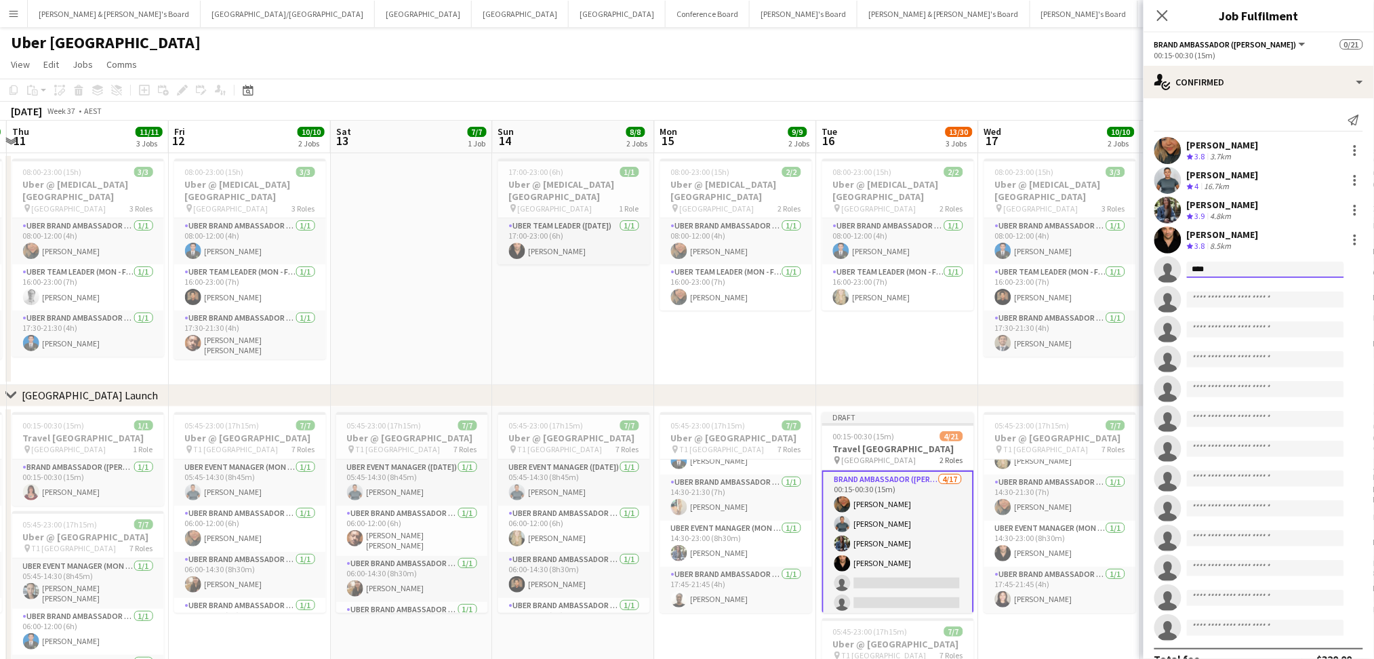
type input "*****"
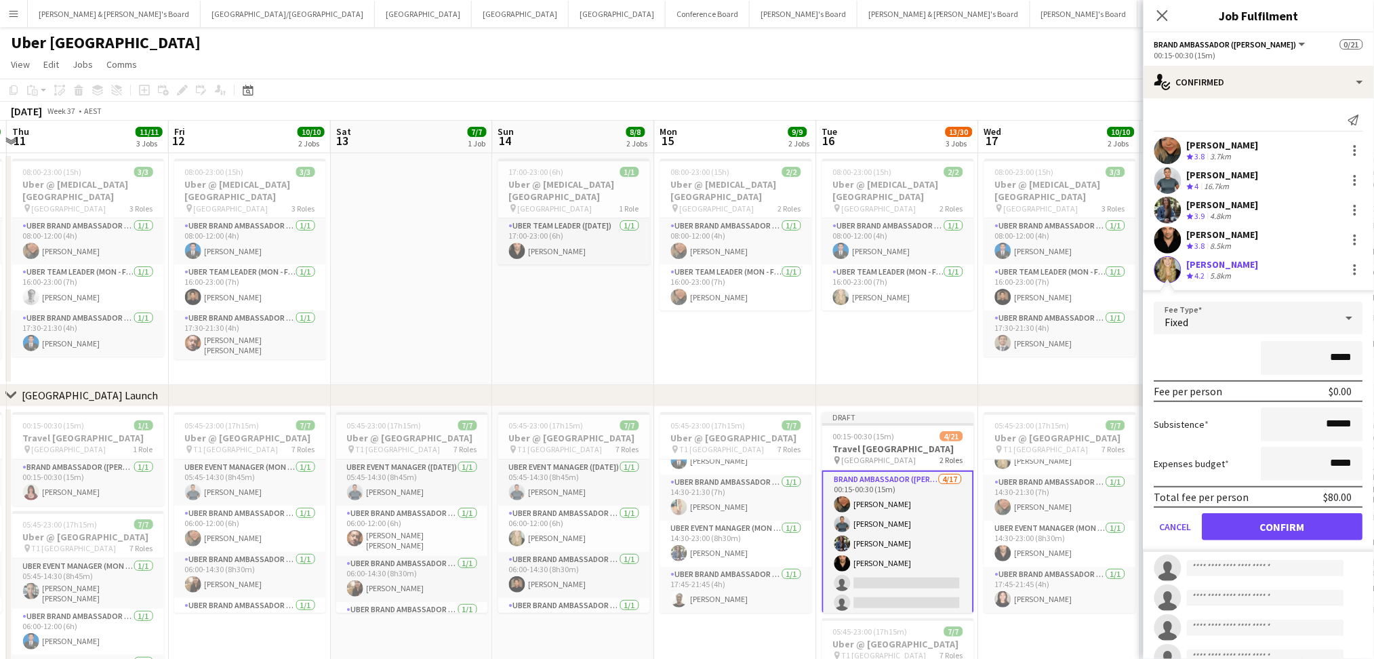
click button "Confirm" at bounding box center [1282, 526] width 161 height 27
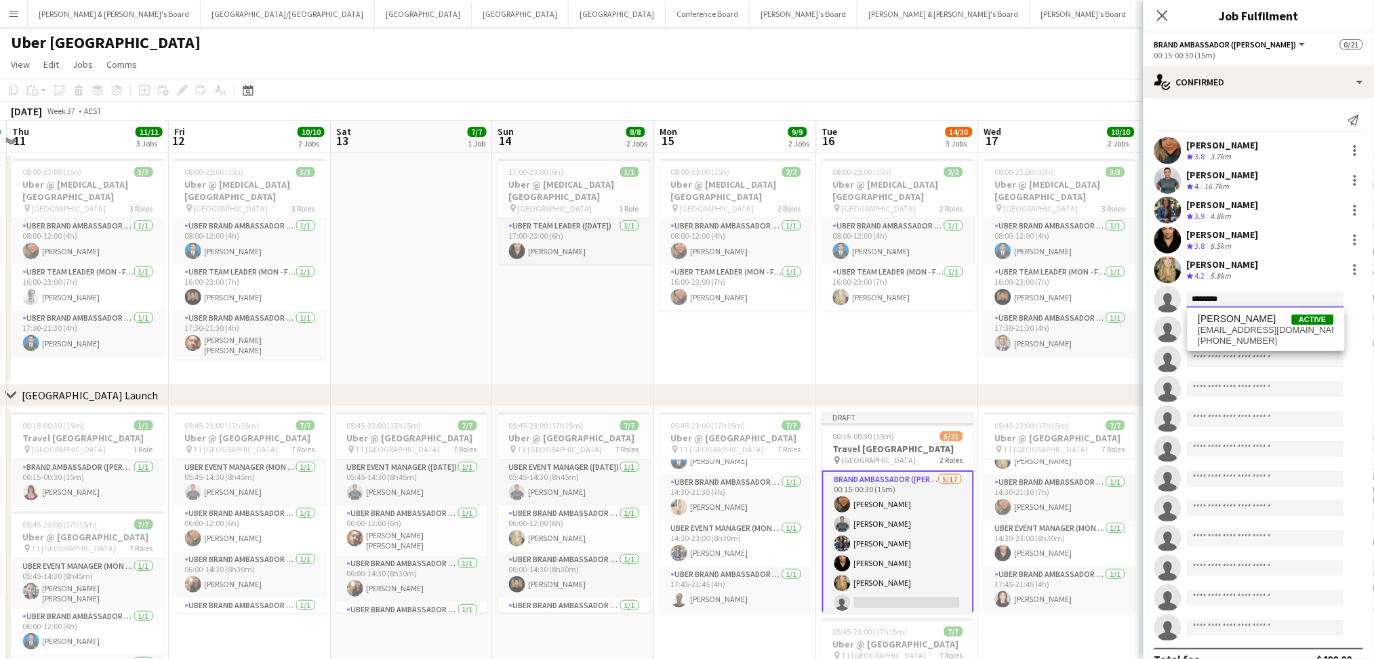
type input "*******"
click at [1261, 301] on input "*******" at bounding box center [1265, 299] width 157 height 16
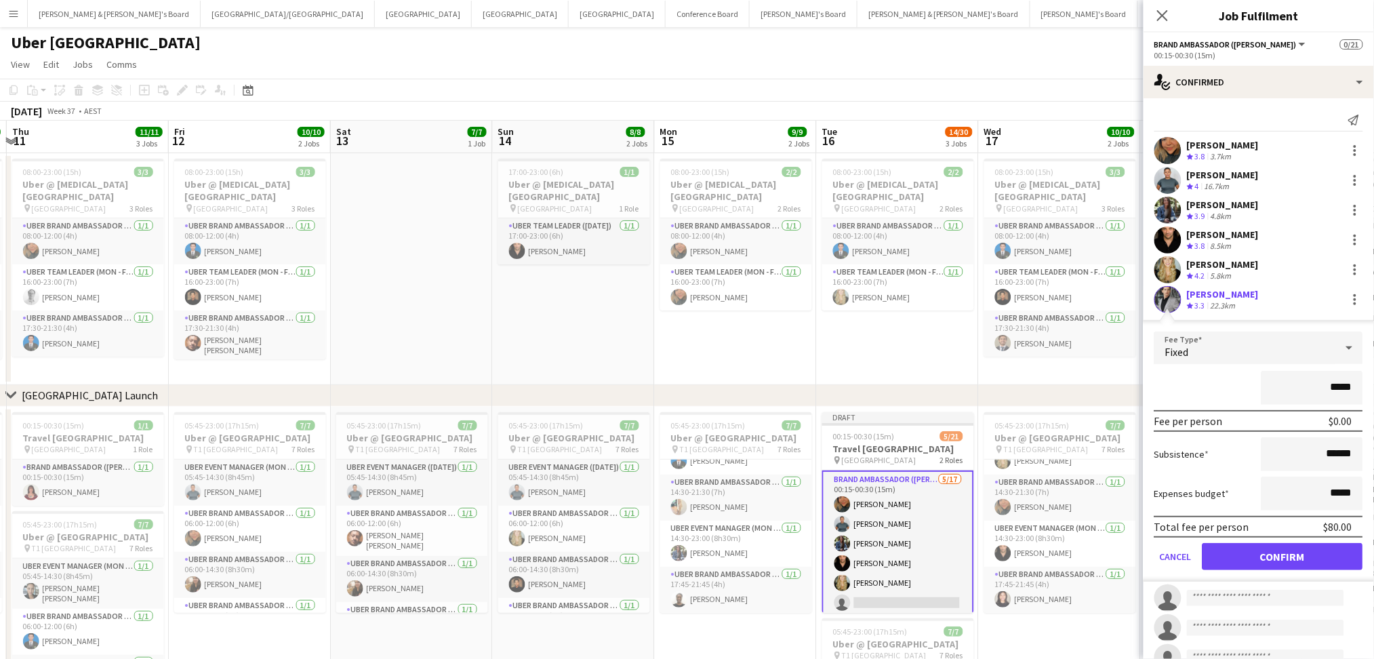
click button "Confirm" at bounding box center [1282, 556] width 161 height 27
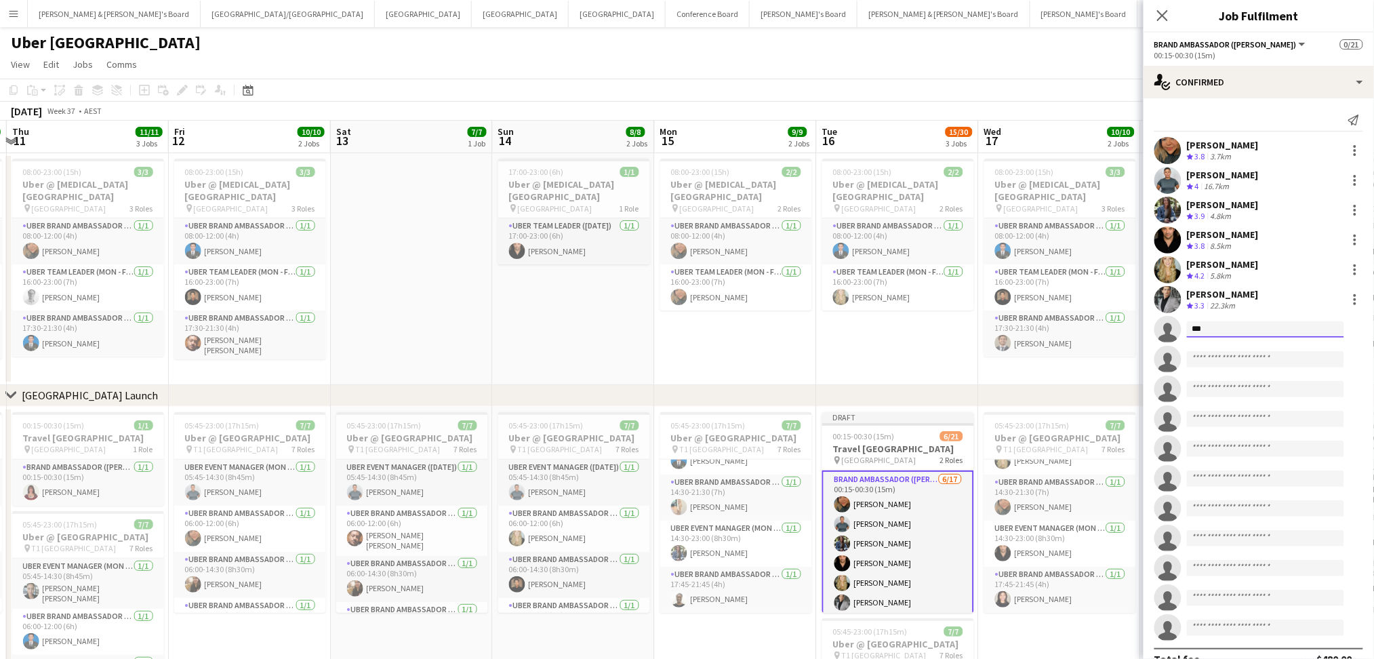
type input "****"
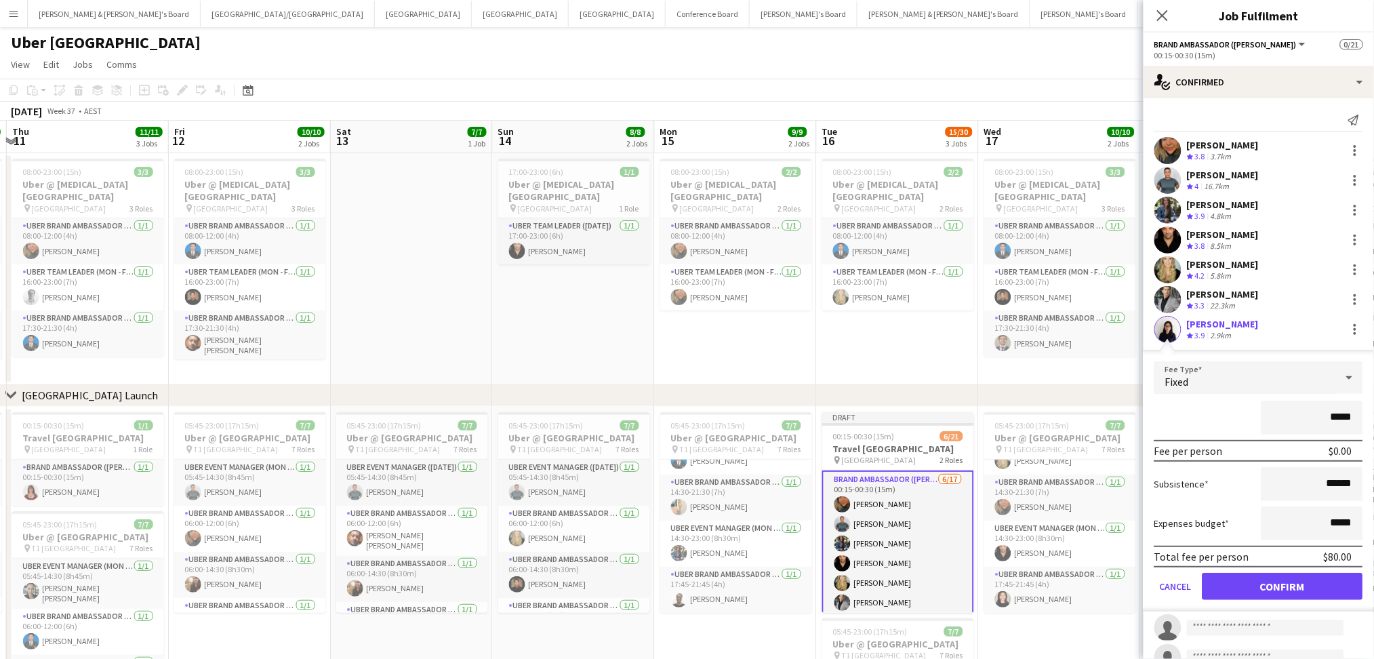
click button "Confirm" at bounding box center [1282, 586] width 161 height 27
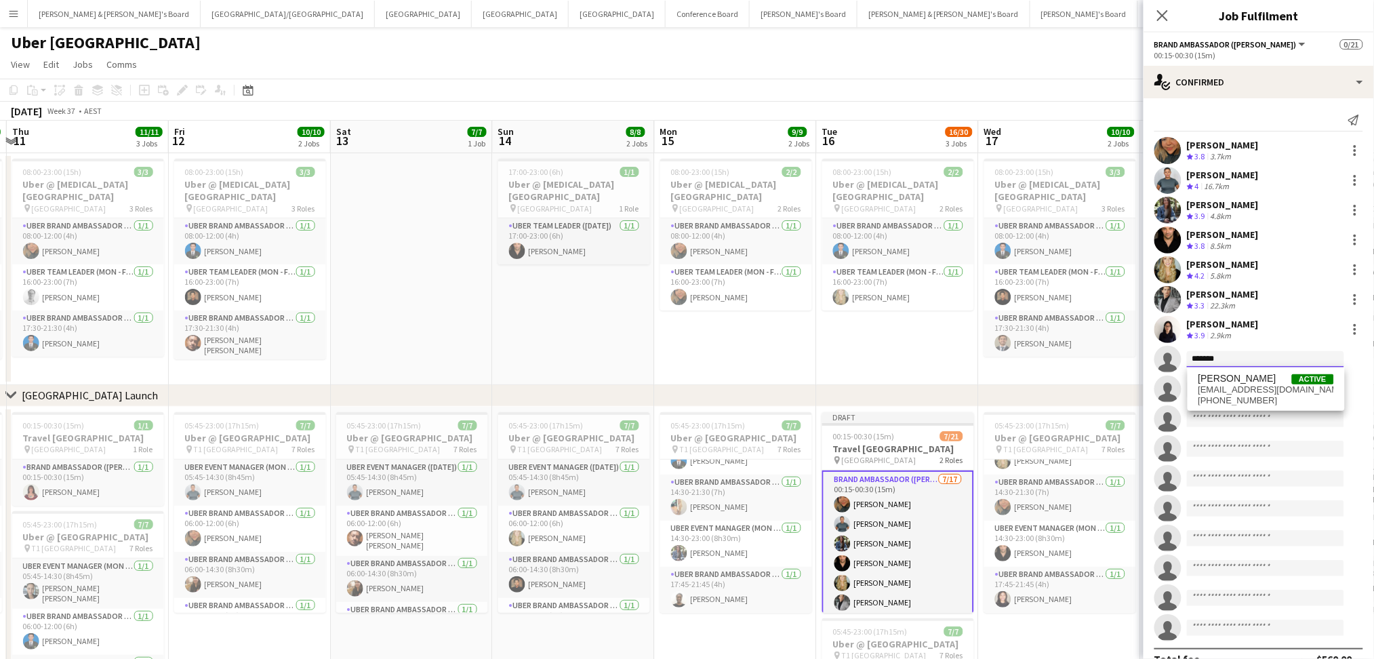
type input "*******"
click at [1229, 382] on span "[PERSON_NAME]" at bounding box center [1237, 379] width 78 height 12
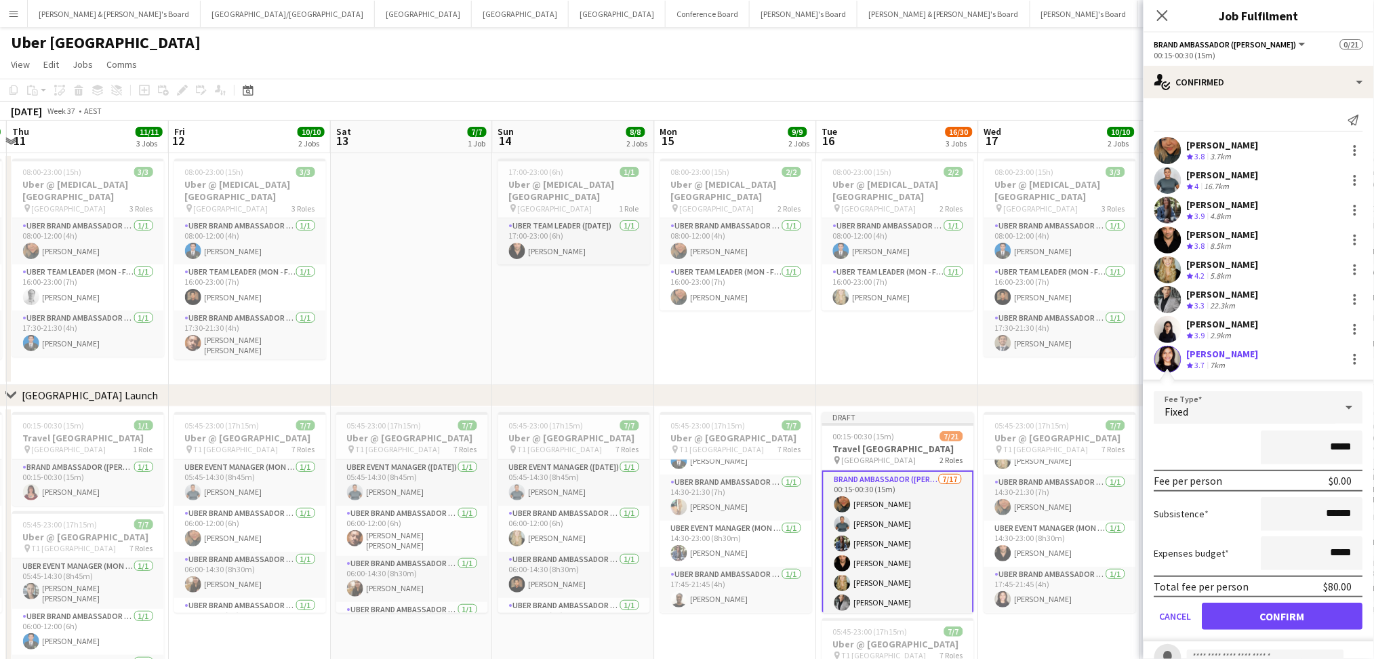
click button "Confirm" at bounding box center [1282, 616] width 161 height 27
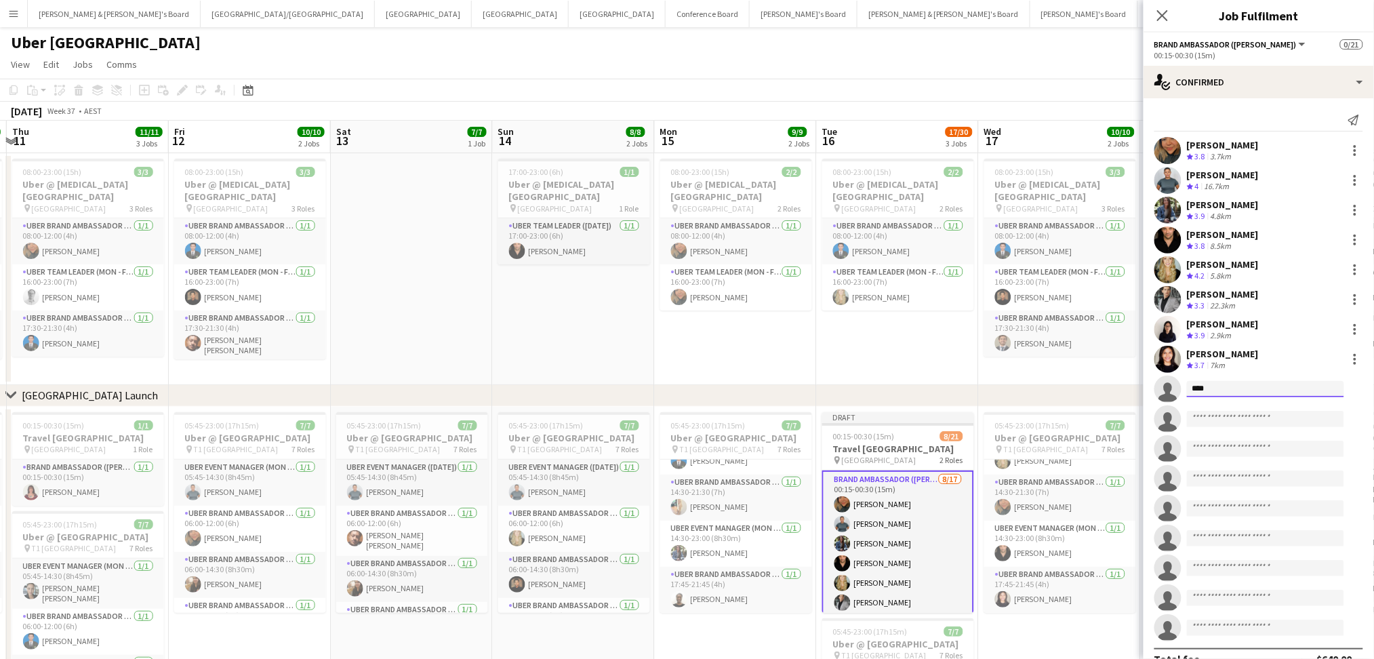
type input "*****"
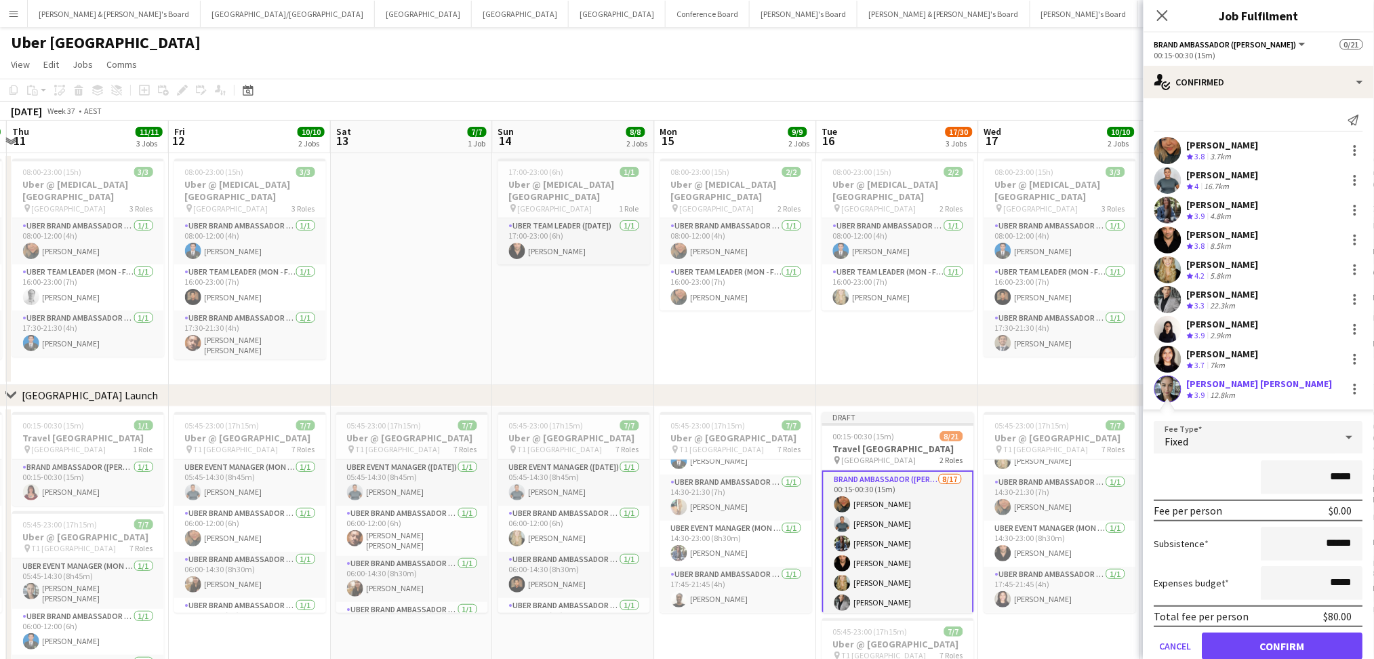
click button "Confirm" at bounding box center [1282, 645] width 161 height 27
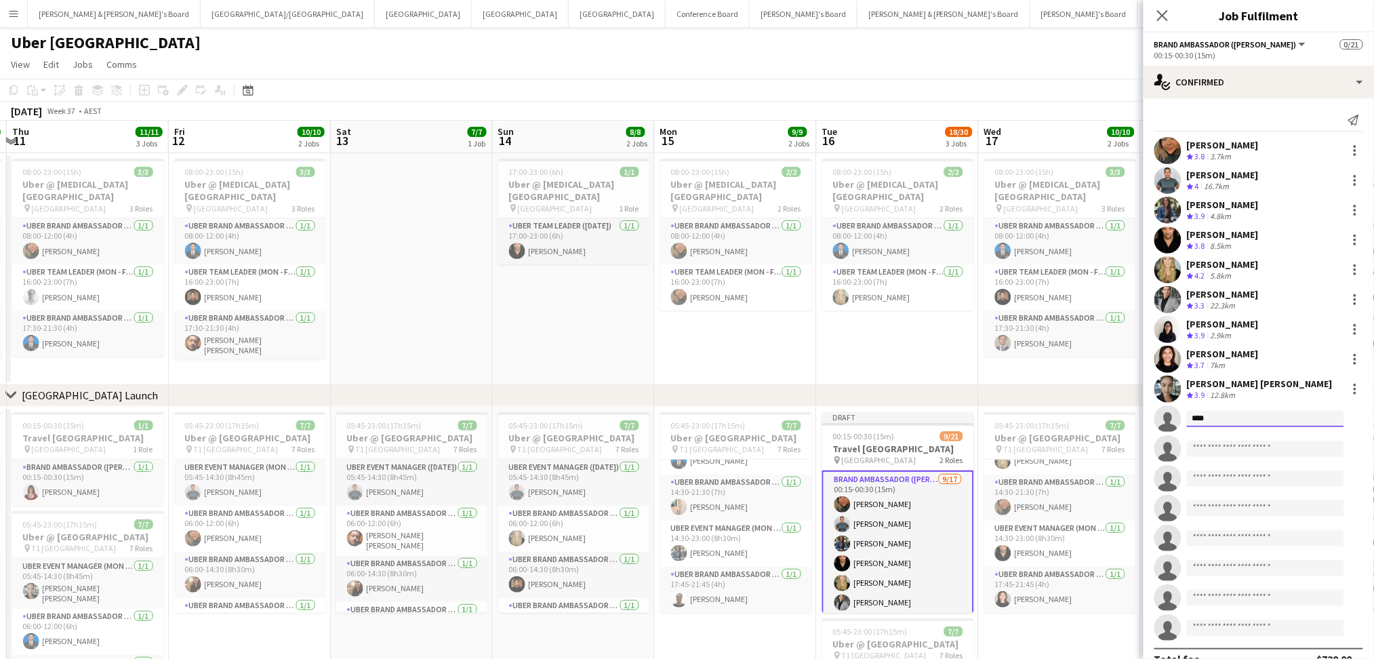
type input "*****"
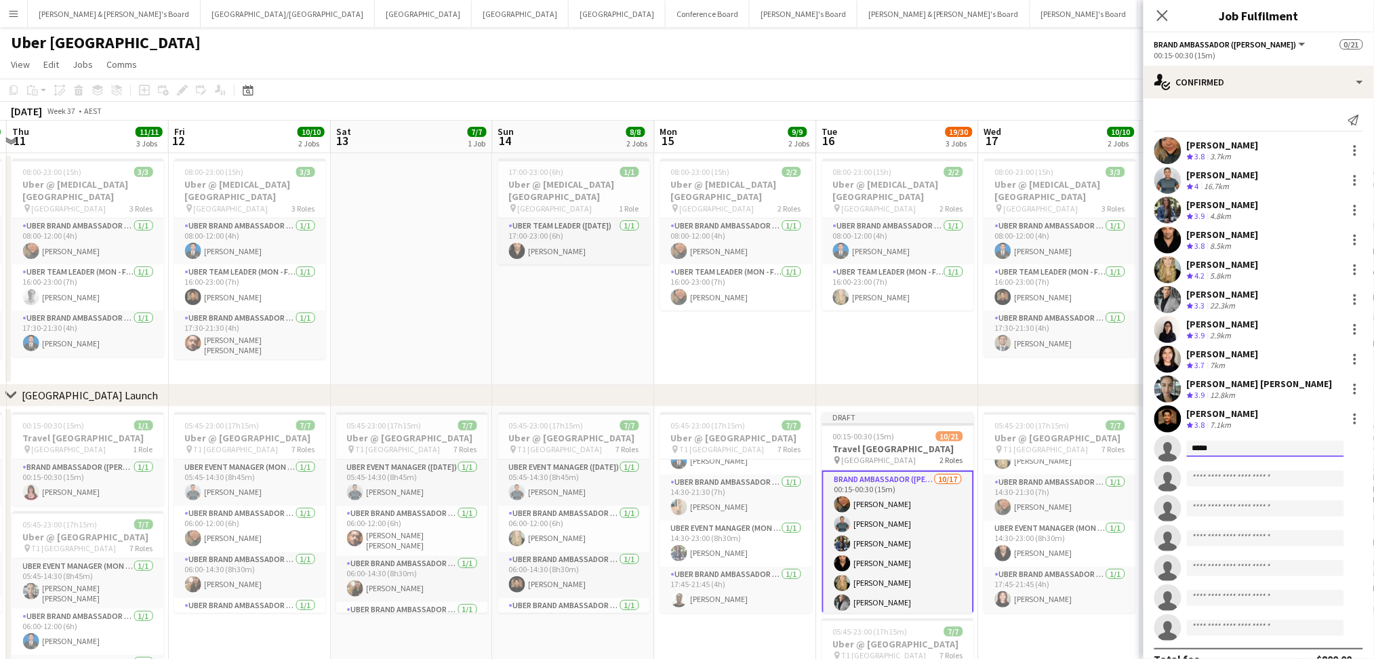
type input "******"
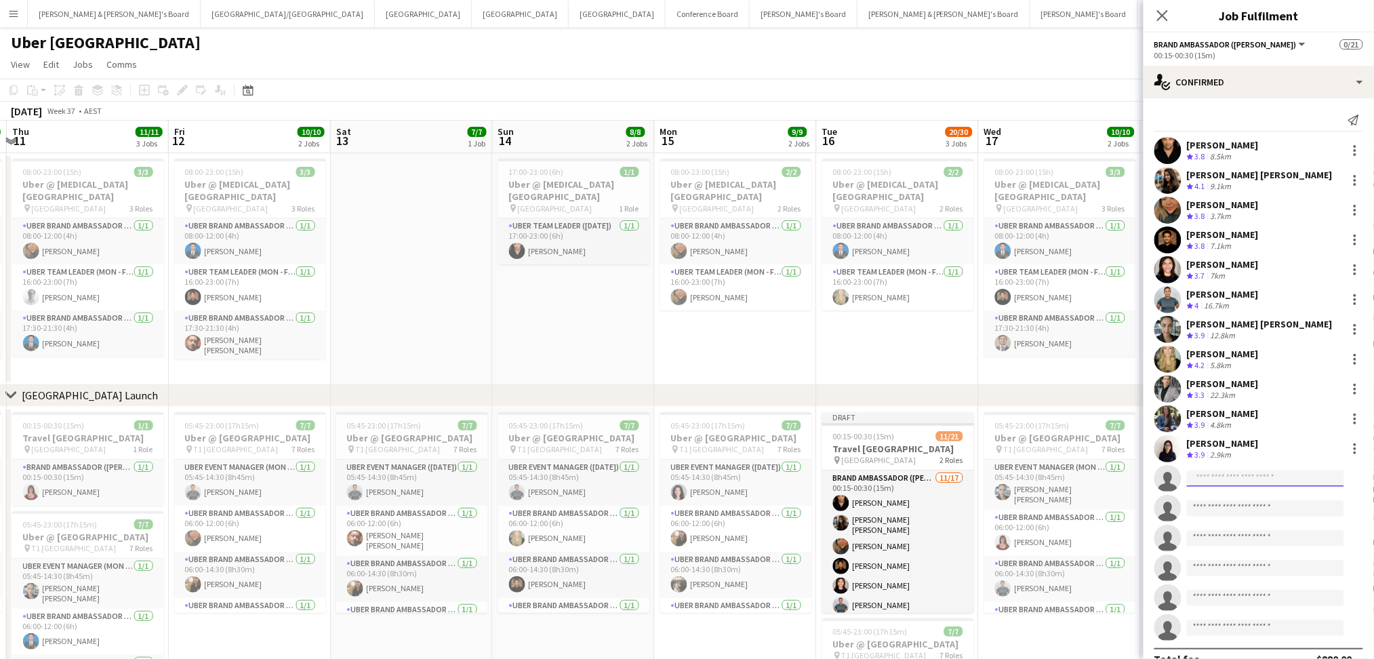
click at [1221, 480] on input at bounding box center [1265, 478] width 157 height 16
type input "*"
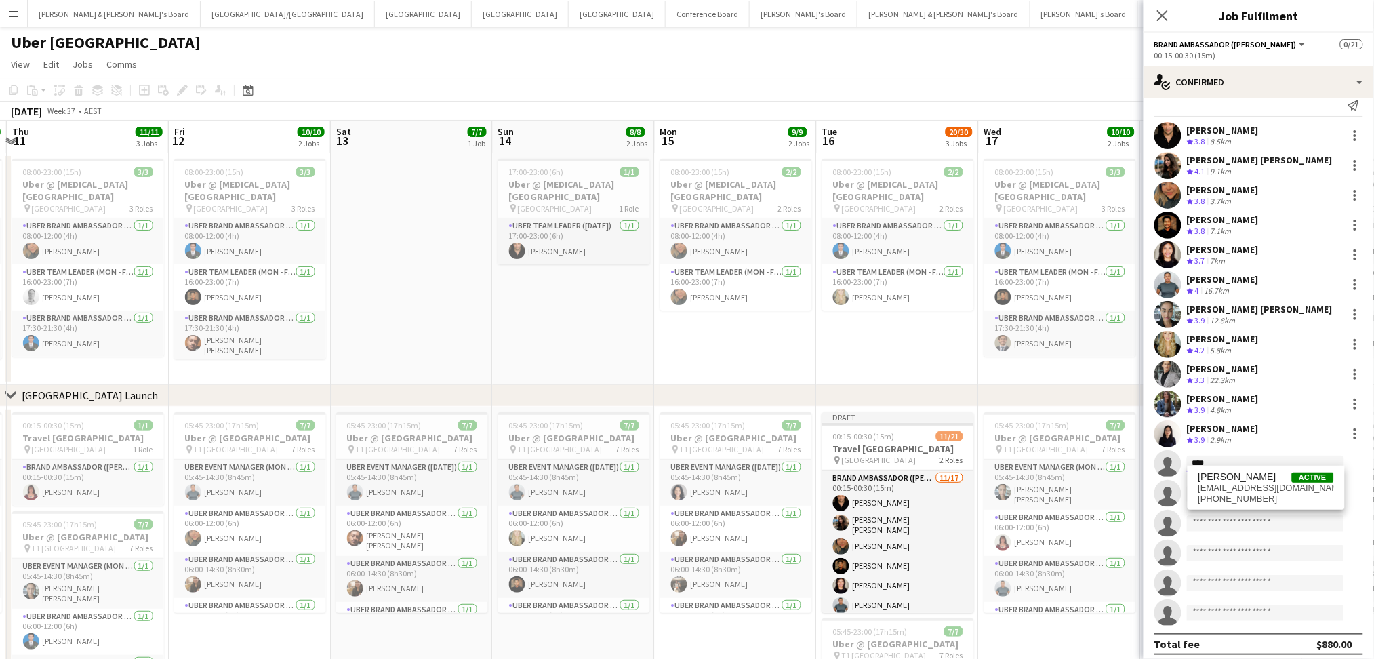
scroll to position [20, 0]
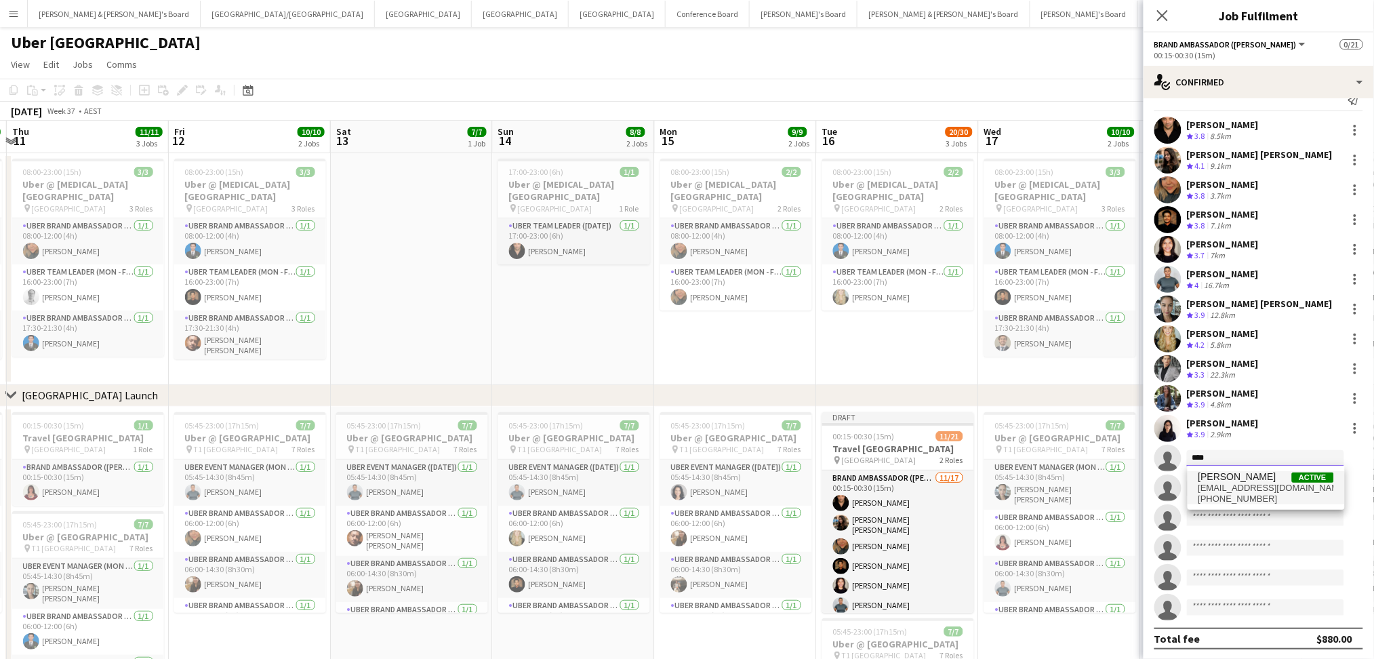
type input "****"
click at [1223, 478] on span "[PERSON_NAME]" at bounding box center [1237, 477] width 78 height 12
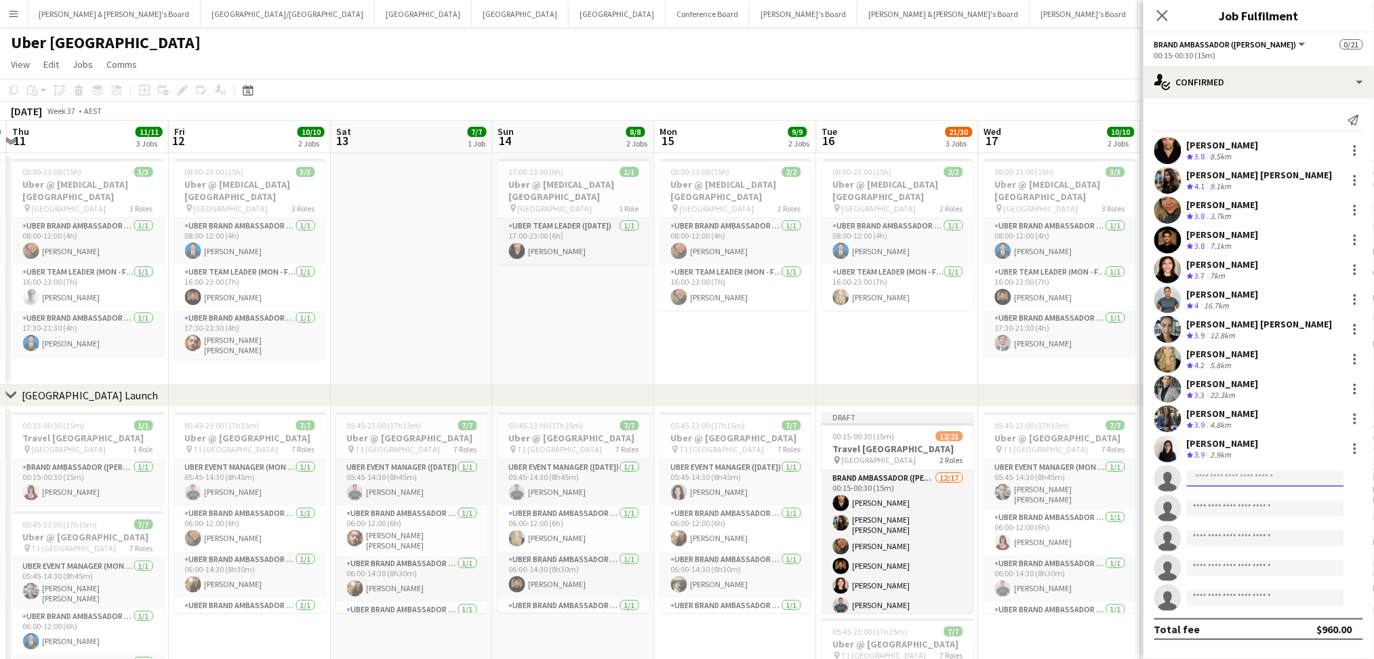
scroll to position [0, 0]
click at [1235, 647] on div "Send notification [PERSON_NAME] Crew rating 3.8 8.5km Saniya Sanjeev Crew ratin…" at bounding box center [1258, 374] width 230 height 552
click at [1227, 487] on body "Menu Boards Boards Boards All jobs Status Workforce Workforce My Workforce Recr…" at bounding box center [687, 434] width 1374 height 869
click at [1221, 482] on input "****" at bounding box center [1265, 478] width 157 height 16
click at [1221, 481] on input "****" at bounding box center [1265, 478] width 157 height 16
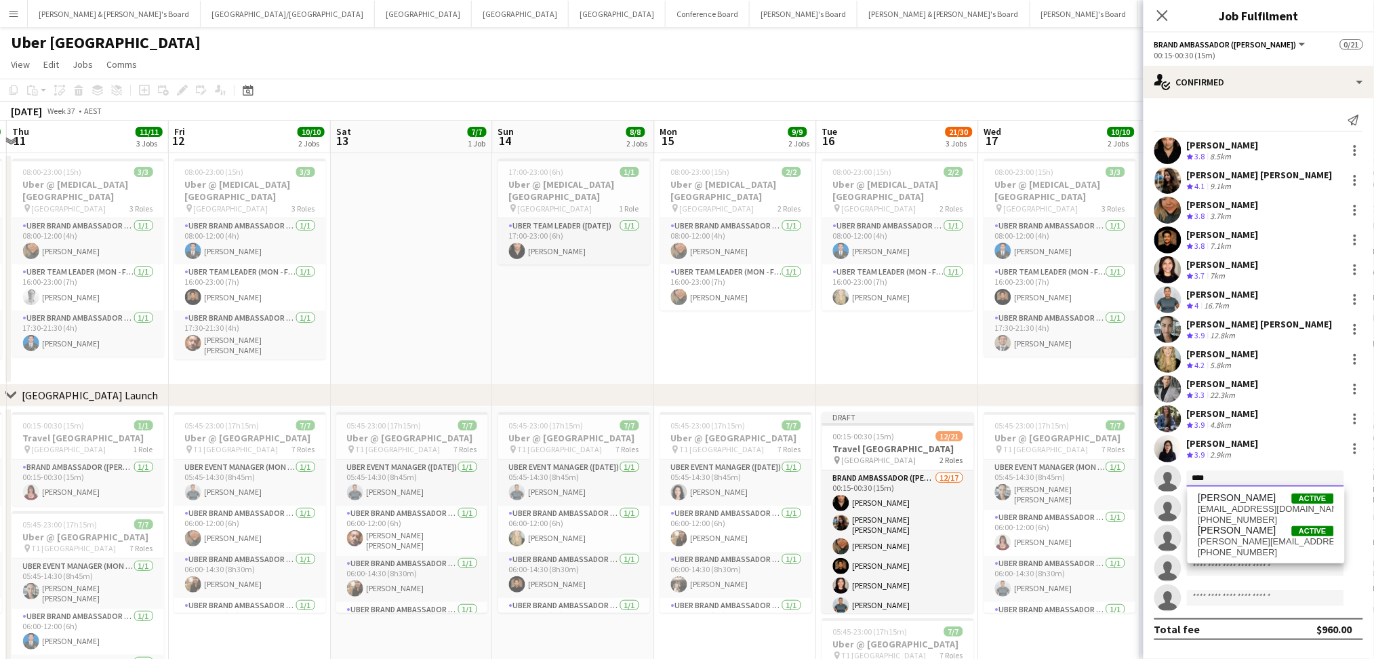
click at [1221, 481] on input "****" at bounding box center [1265, 478] width 157 height 16
click at [1190, 565] on input at bounding box center [1265, 568] width 157 height 16
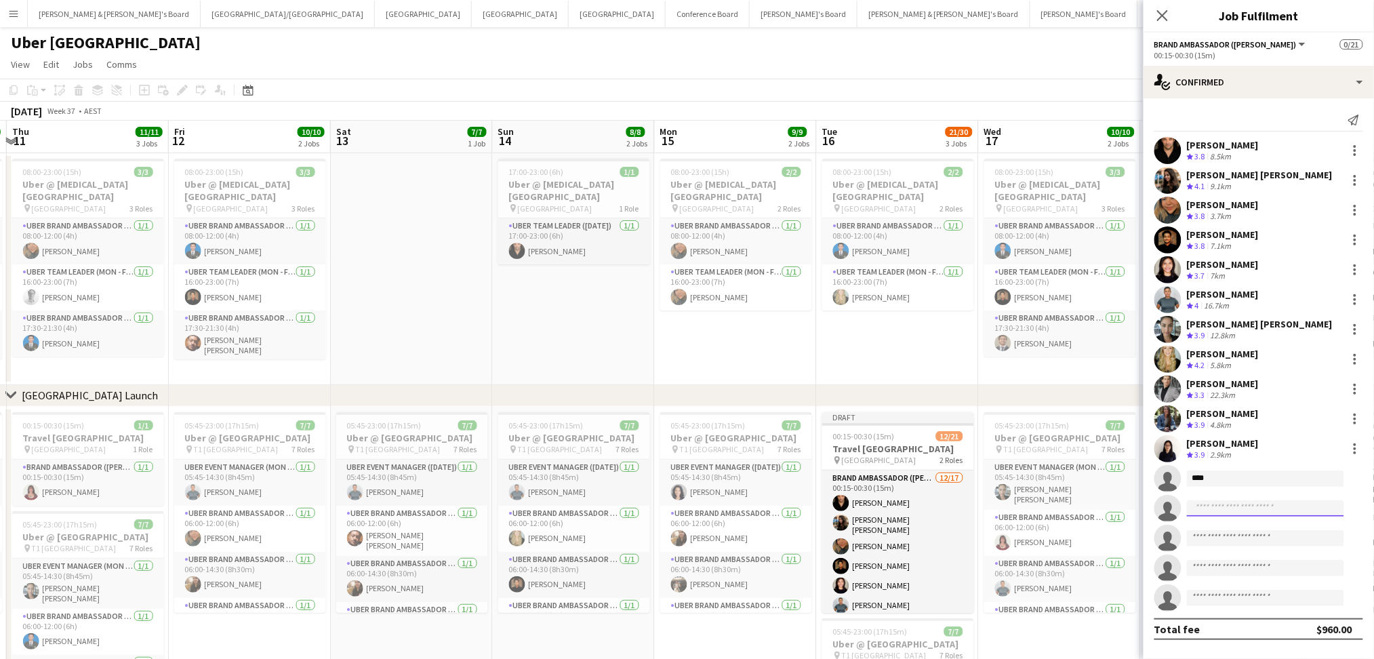
click at [1215, 513] on input at bounding box center [1265, 508] width 157 height 16
click at [1223, 479] on input "****" at bounding box center [1265, 478] width 157 height 16
type input "******"
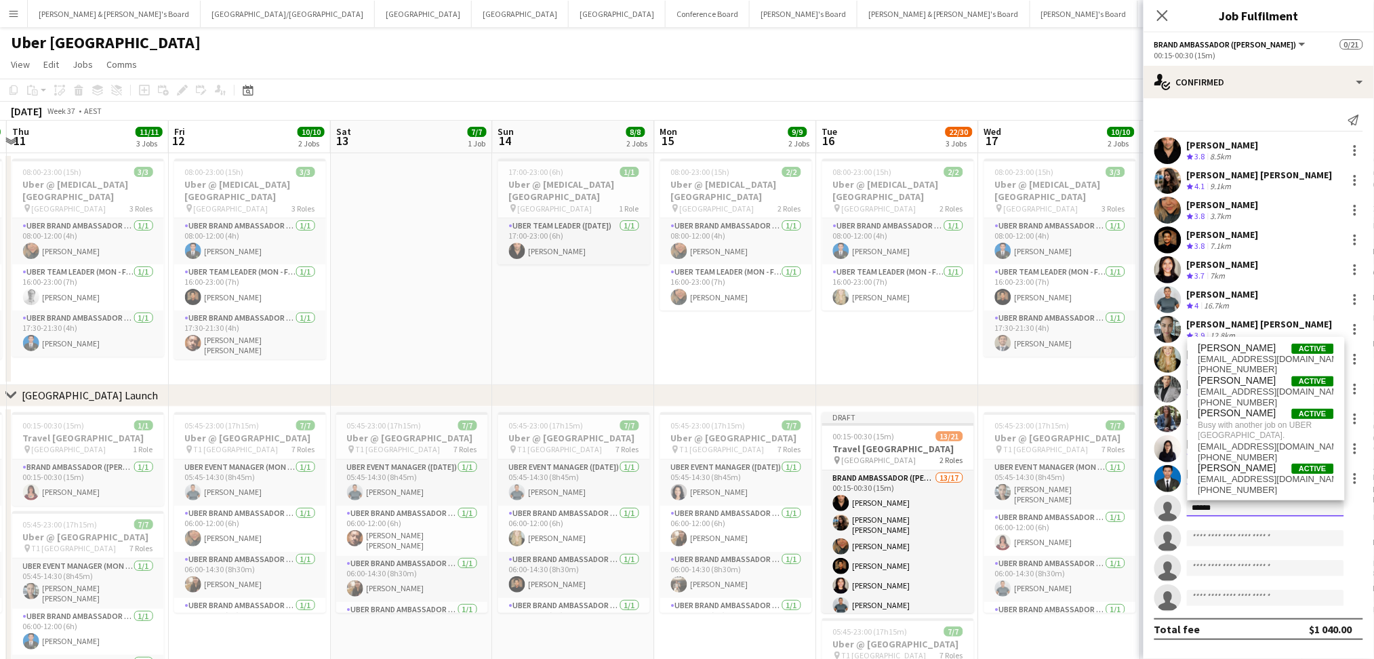
type input "*******"
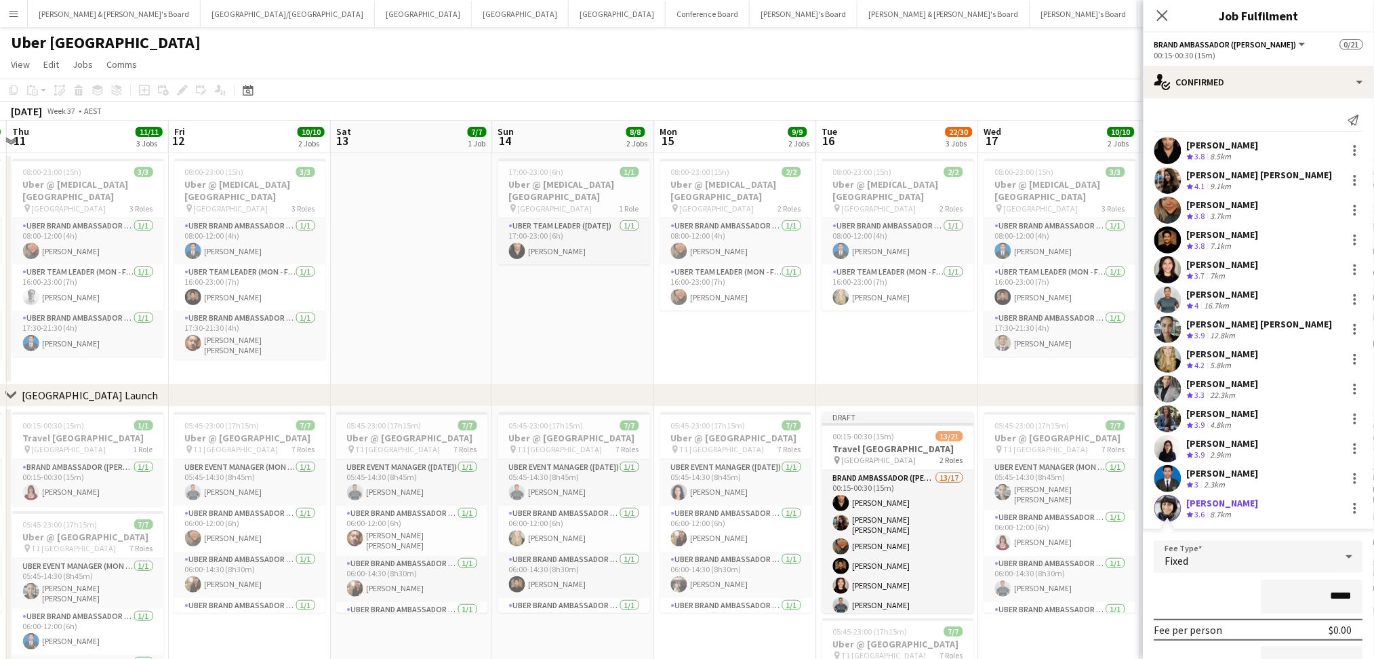
type input "*"
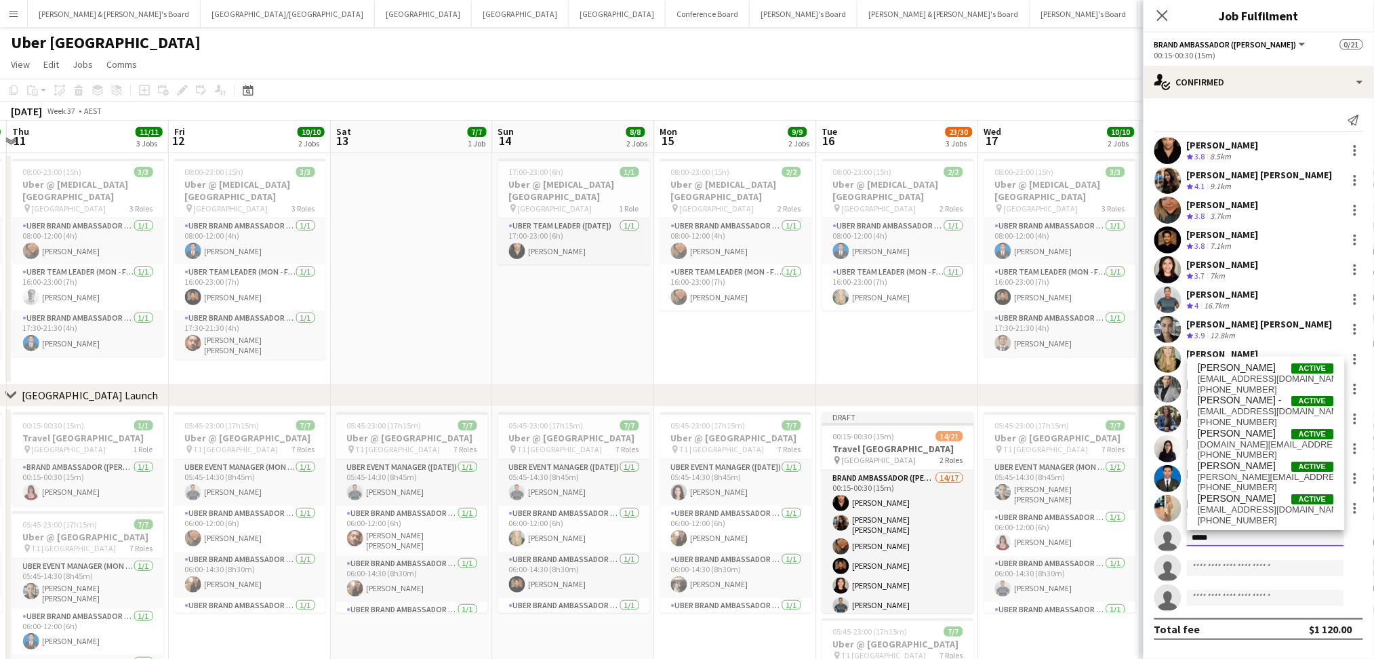
type input "******"
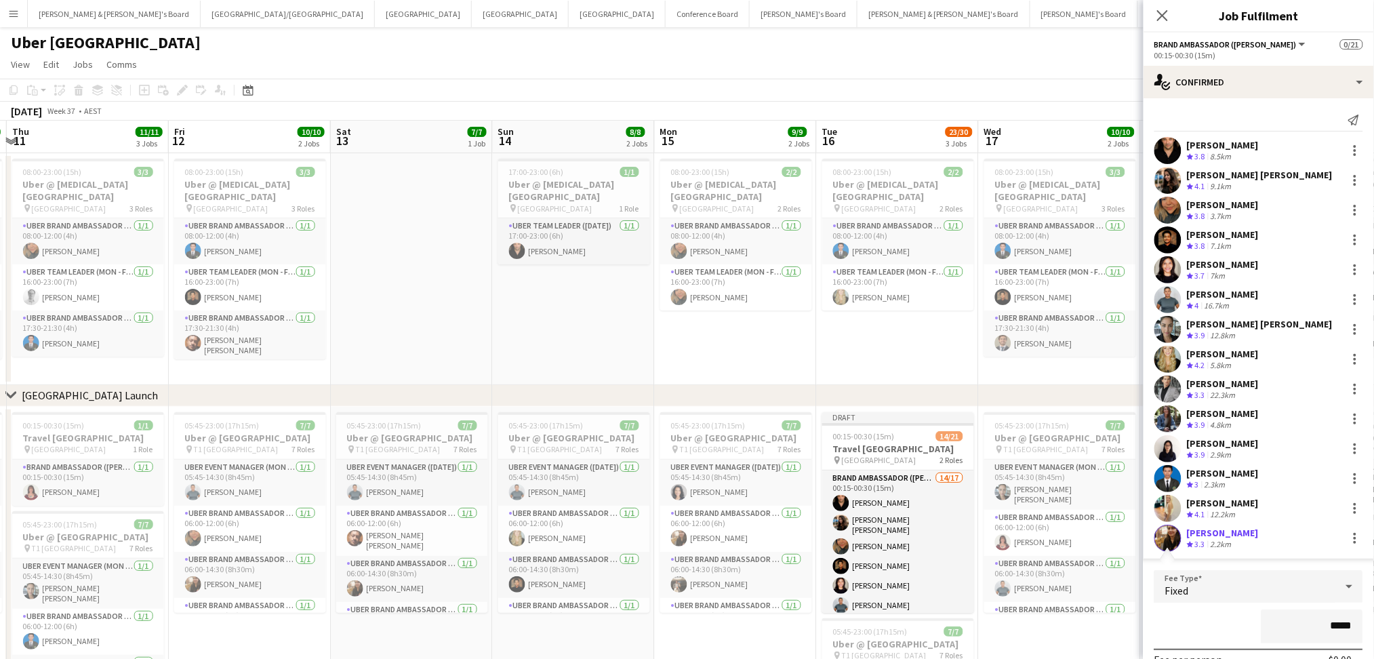
type input "****"
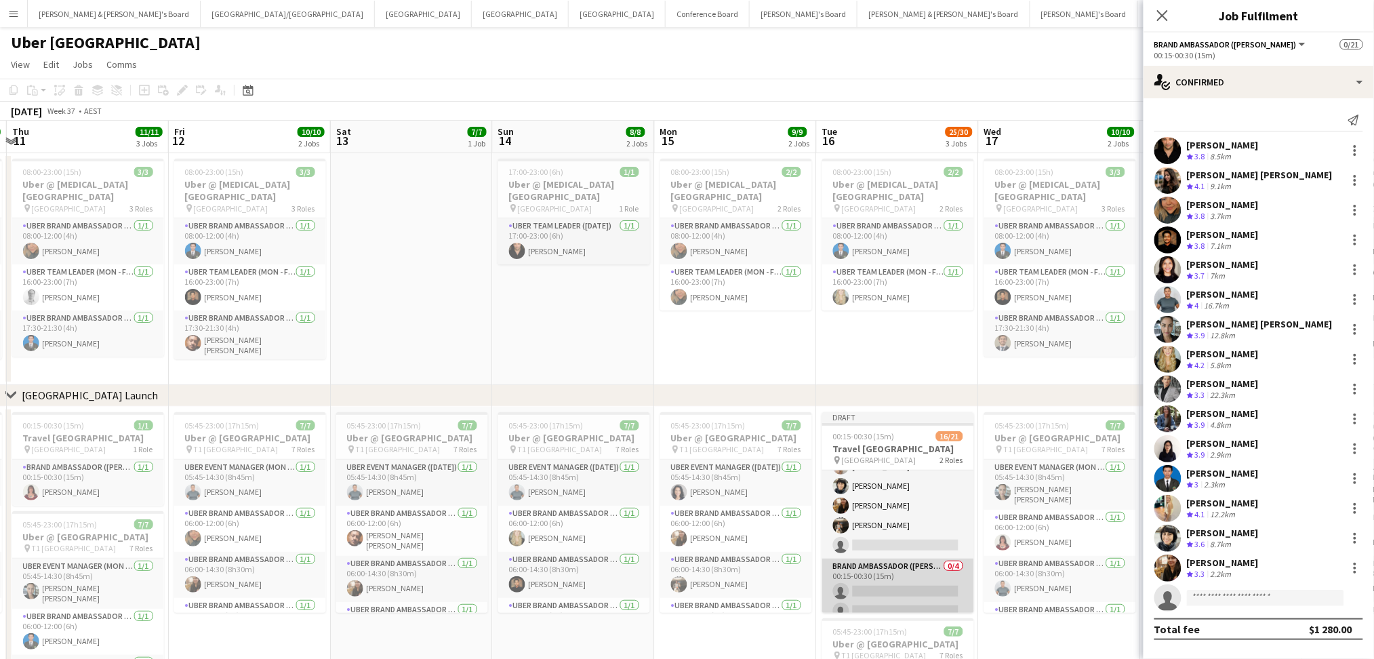
scroll to position [327, 0]
click at [904, 573] on app-card-role "Brand Ambassador (Mon - Fri) 0/4 00:15-00:30 (15m) single-neutral-actions singl…" at bounding box center [898, 564] width 152 height 105
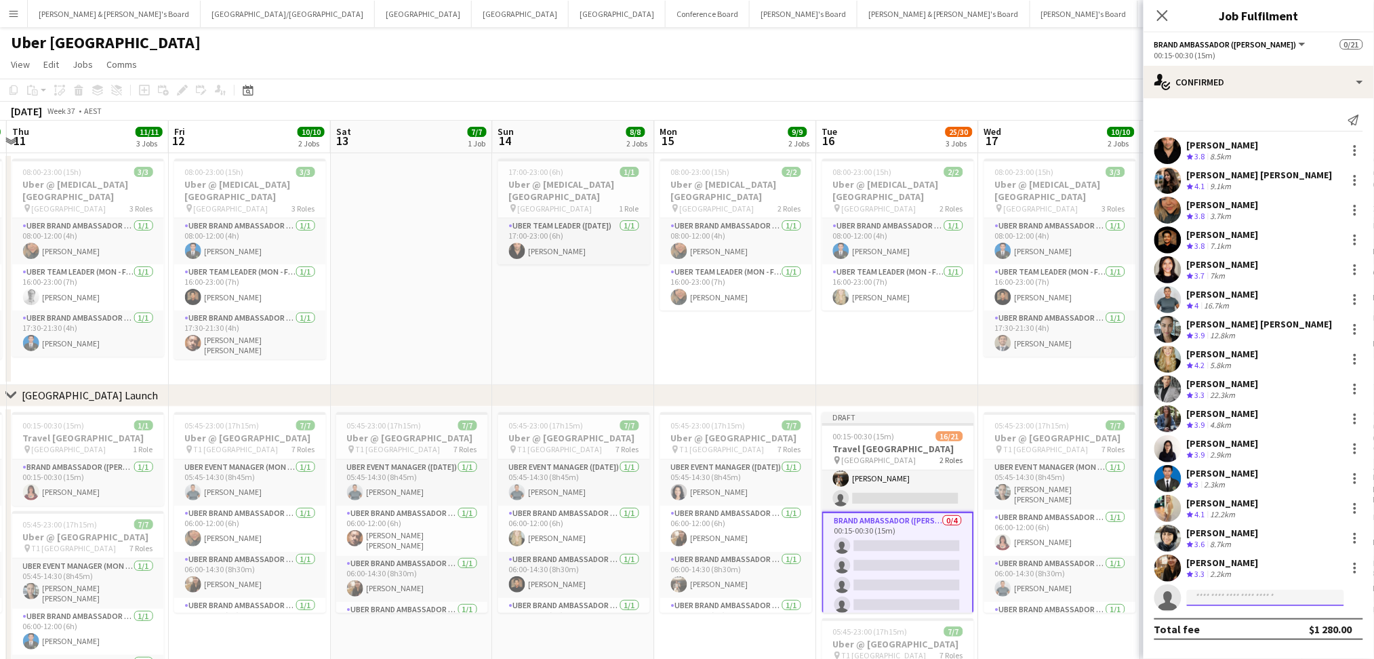
click at [1221, 602] on input at bounding box center [1265, 598] width 157 height 16
type input "******"
click at [1227, 617] on span "[PERSON_NAME]" at bounding box center [1237, 617] width 78 height 12
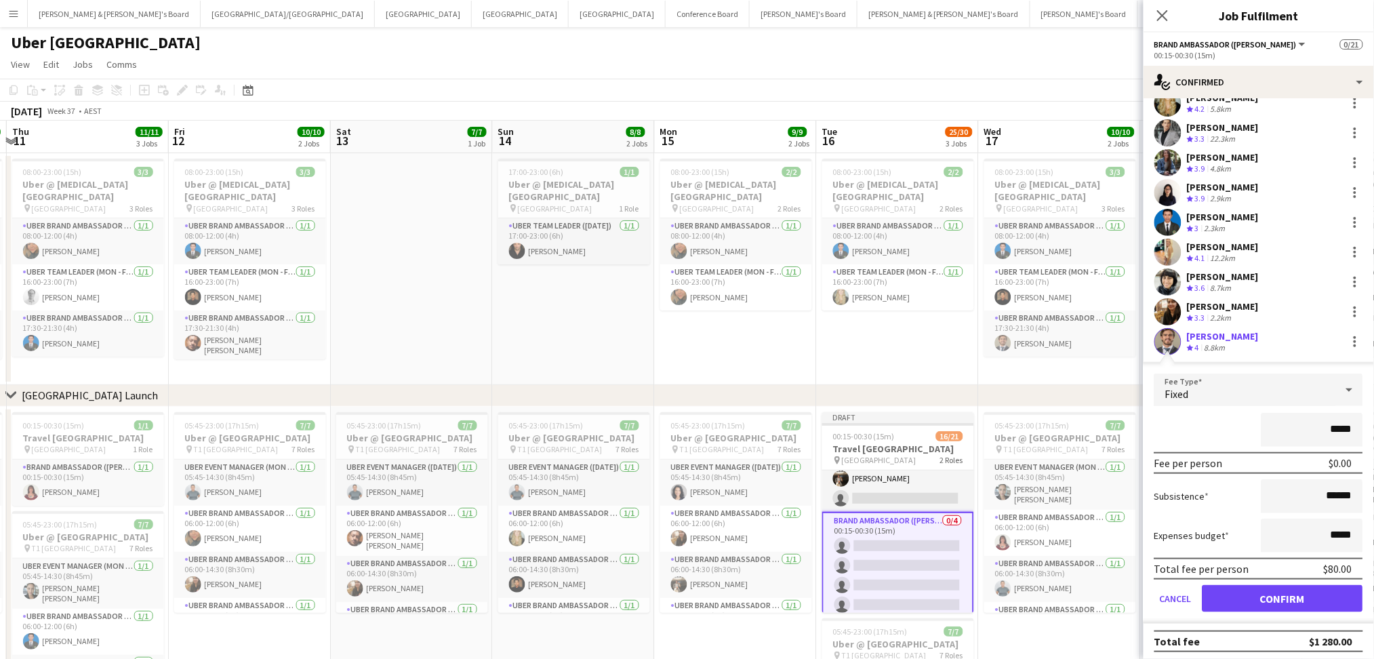
click button "Confirm" at bounding box center [1282, 598] width 161 height 27
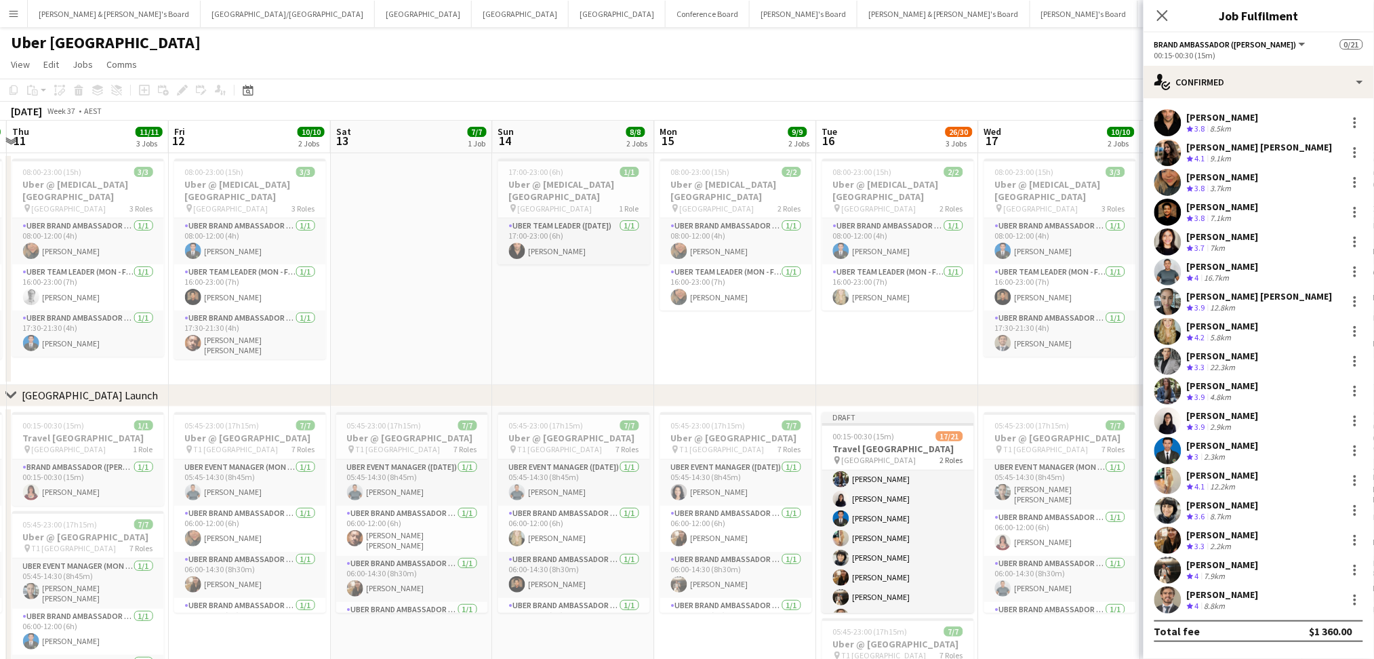
scroll to position [329, 0]
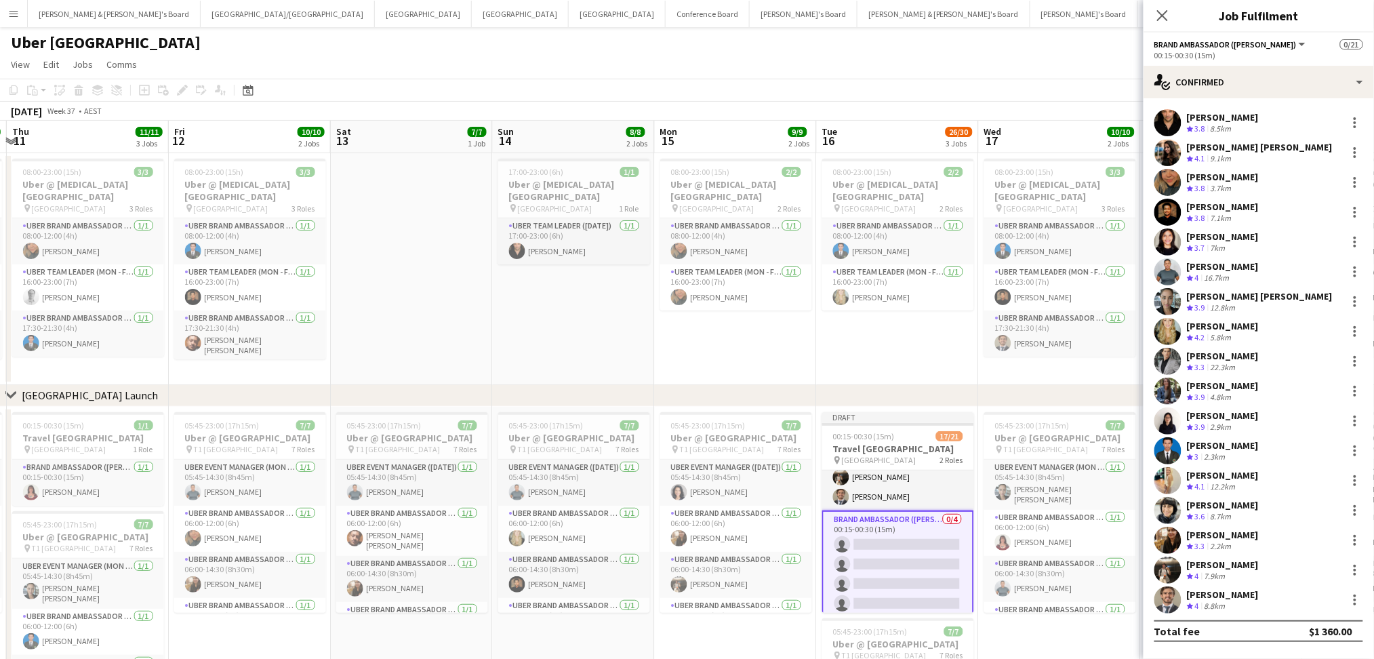
click at [893, 535] on app-card-role "Brand Ambassador (Mon - Fri) 0/4 00:15-00:30 (15m) single-neutral-actions singl…" at bounding box center [898, 564] width 152 height 108
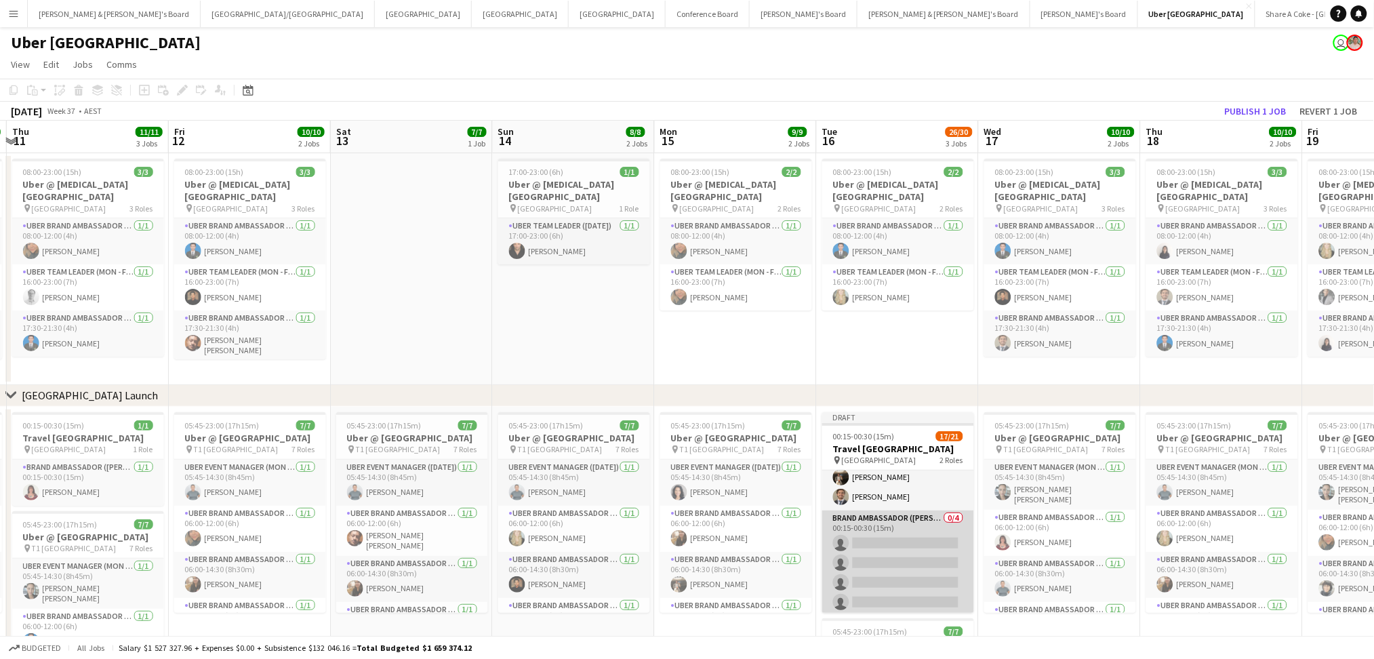
scroll to position [327, 0]
click at [869, 550] on app-card-role "Brand Ambassador (Mon - Fri) 0/4 00:15-00:30 (15m) single-neutral-actions singl…" at bounding box center [898, 564] width 152 height 105
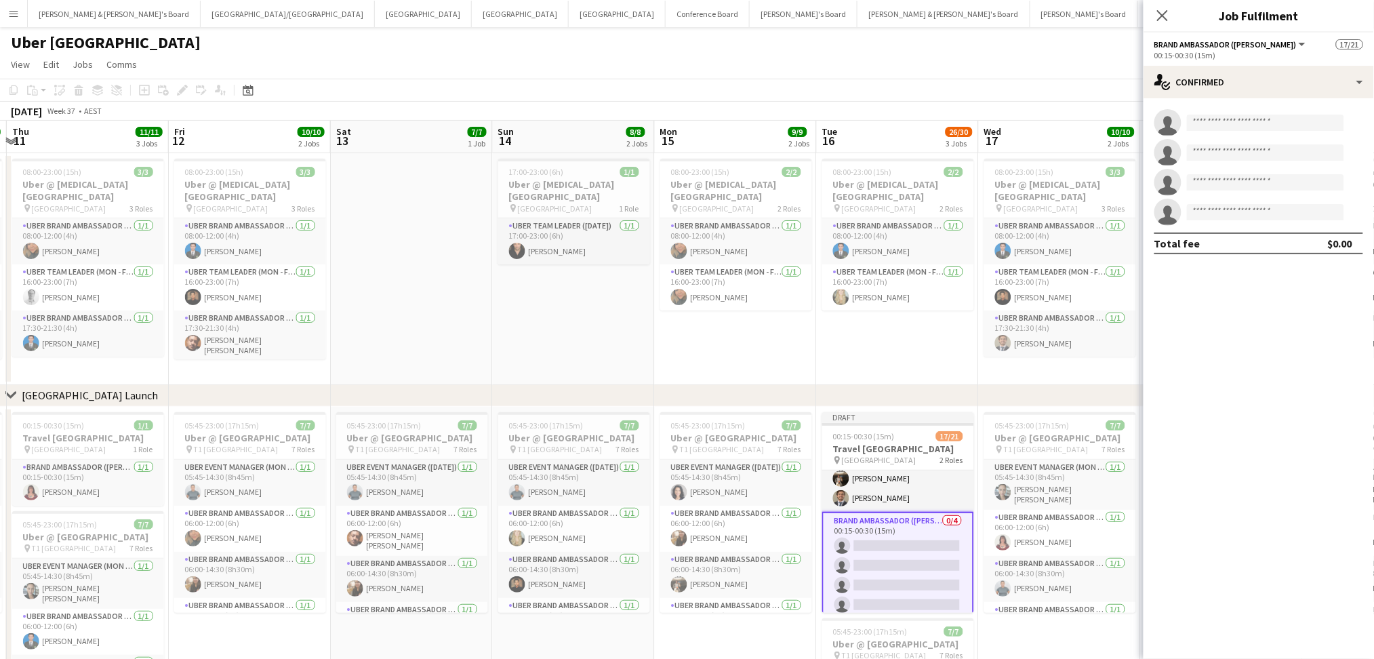
scroll to position [329, 0]
click at [1248, 123] on input at bounding box center [1265, 123] width 157 height 16
type input "*****"
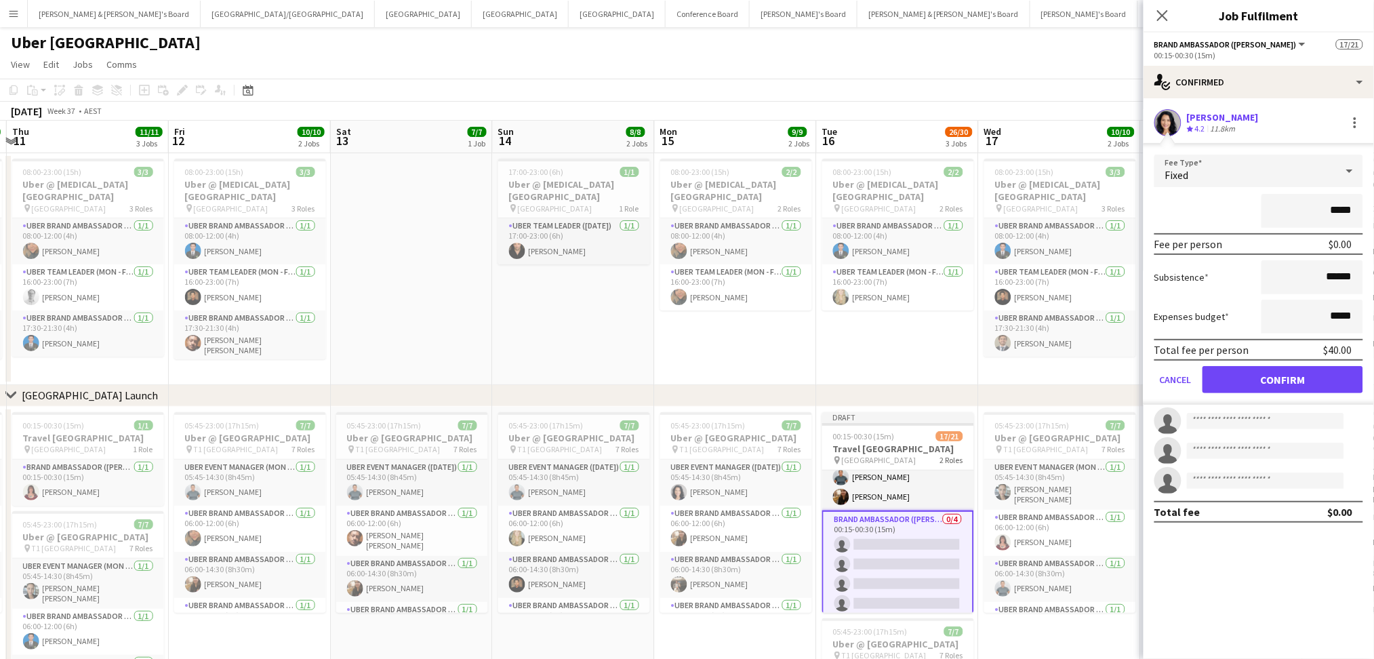
click button "Confirm" at bounding box center [1282, 379] width 161 height 27
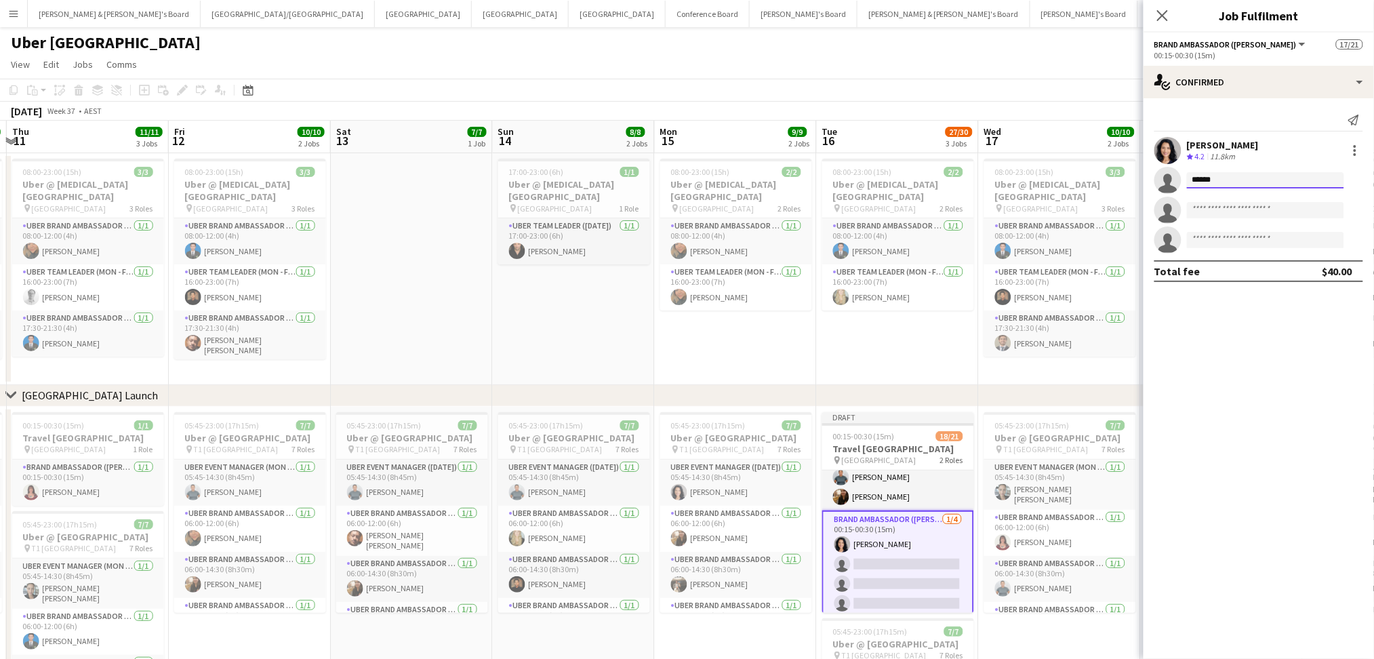
type input "*******"
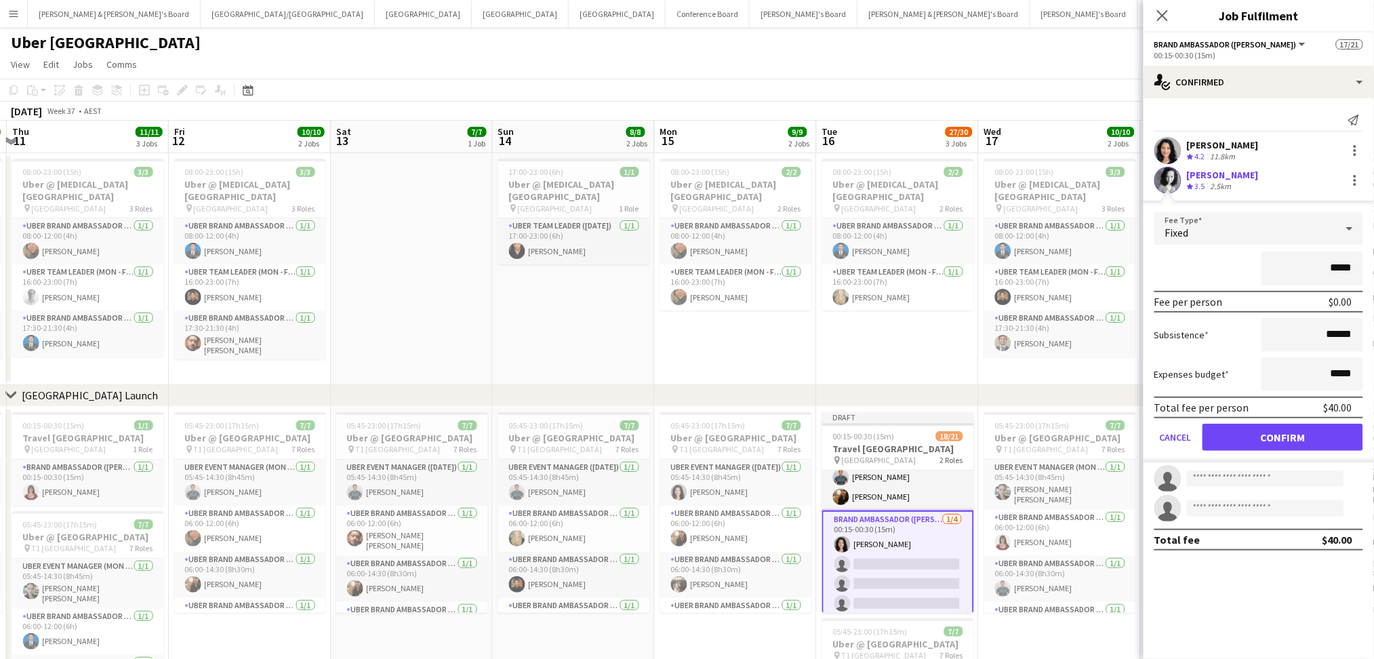
click button "Confirm" at bounding box center [1282, 437] width 161 height 27
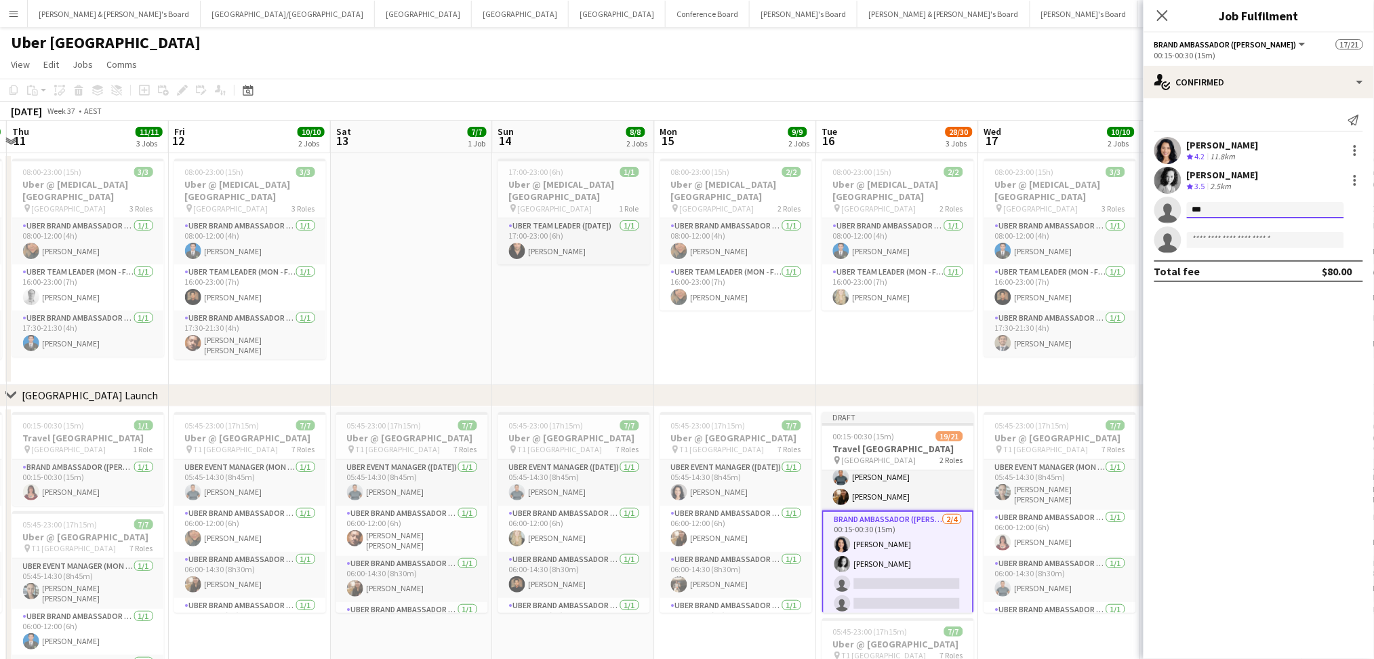
type input "****"
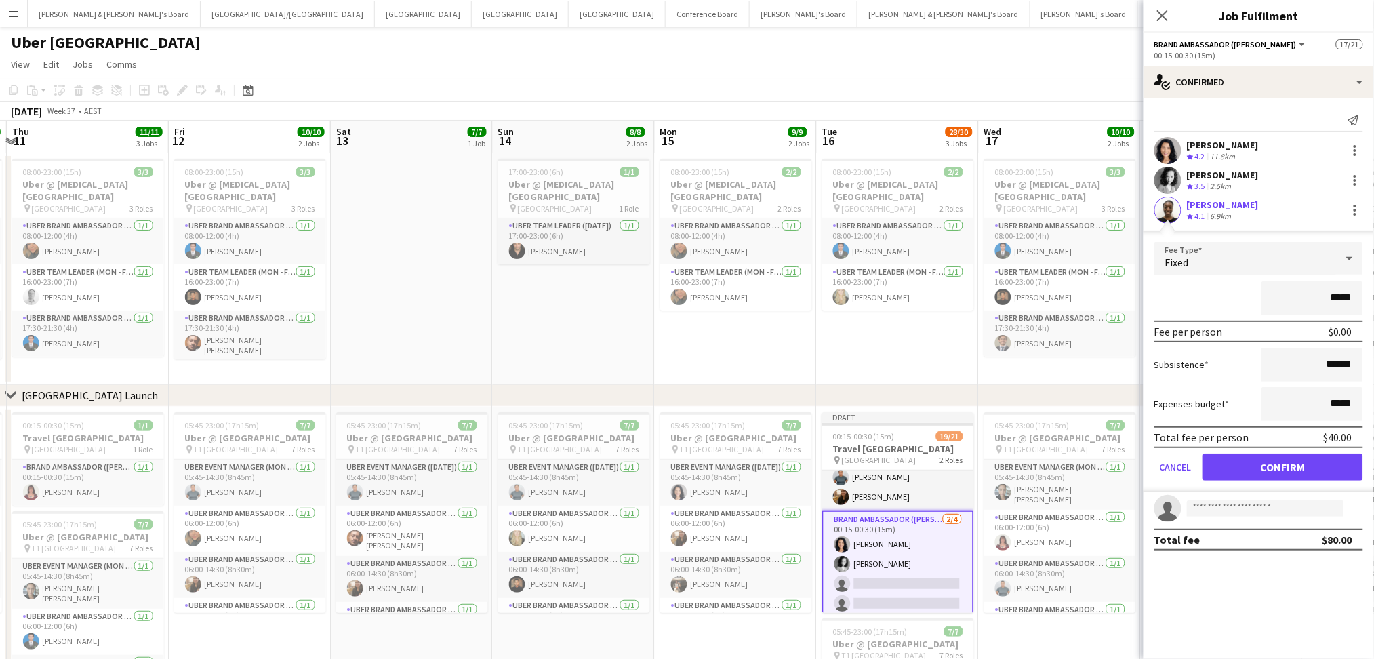
click button "Confirm" at bounding box center [1282, 466] width 161 height 27
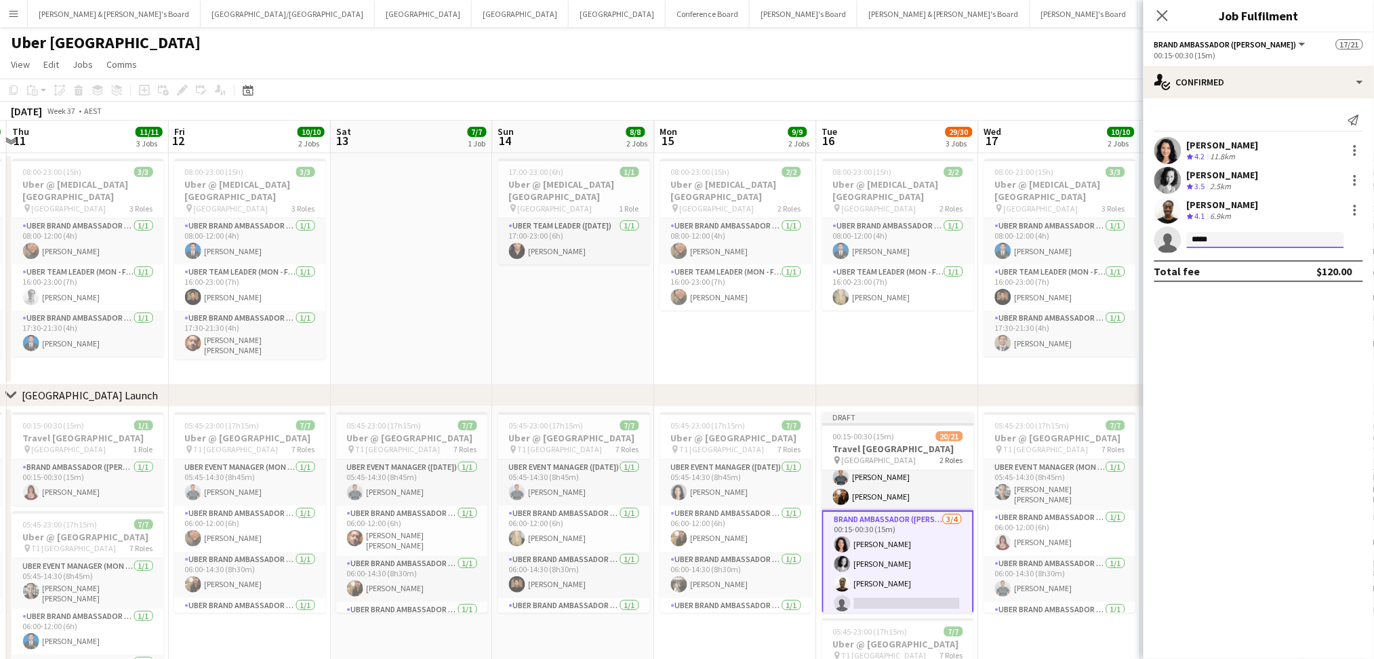
type input "******"
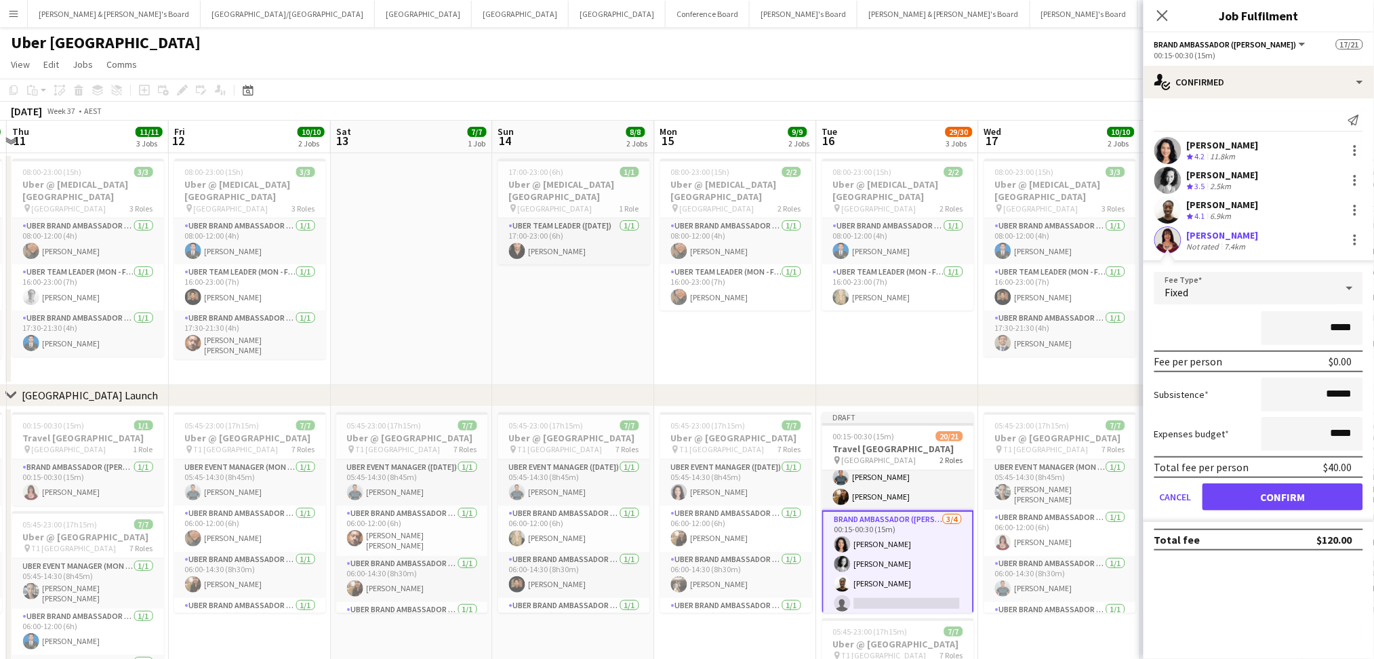
click button "Confirm" at bounding box center [1282, 496] width 161 height 27
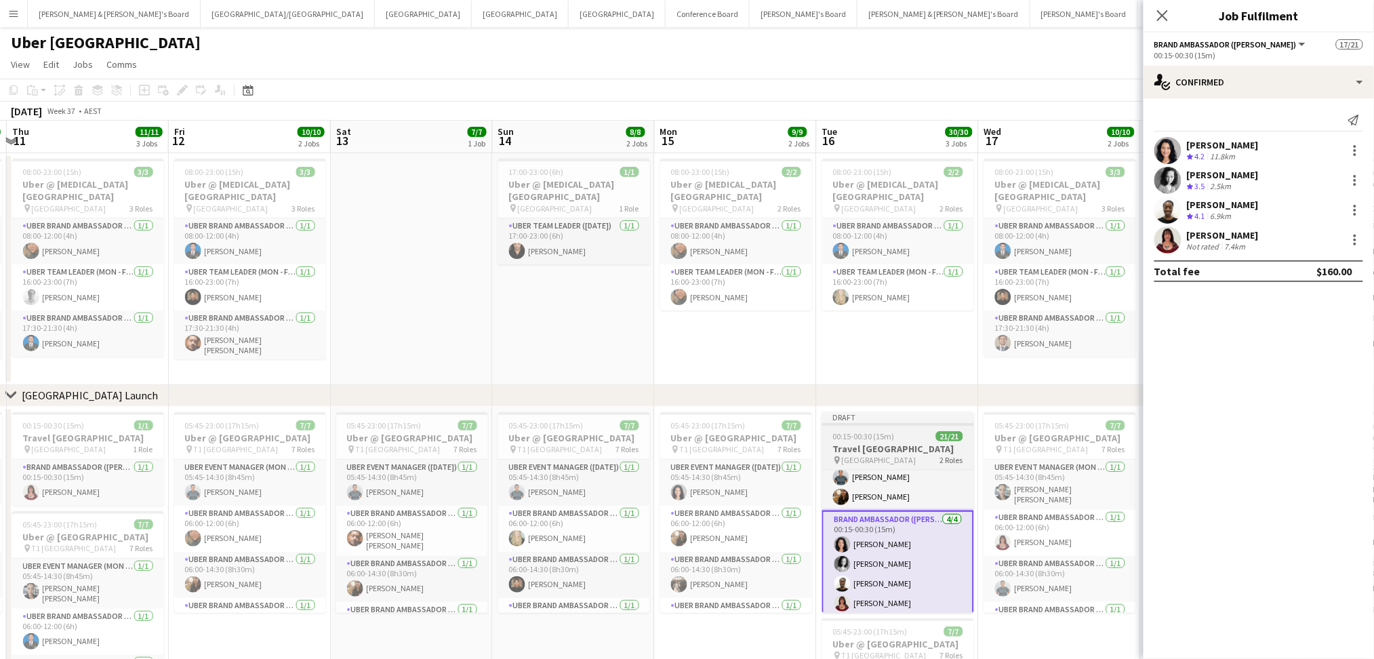
click at [887, 443] on h3 "Travel [GEOGRAPHIC_DATA]" at bounding box center [898, 449] width 152 height 12
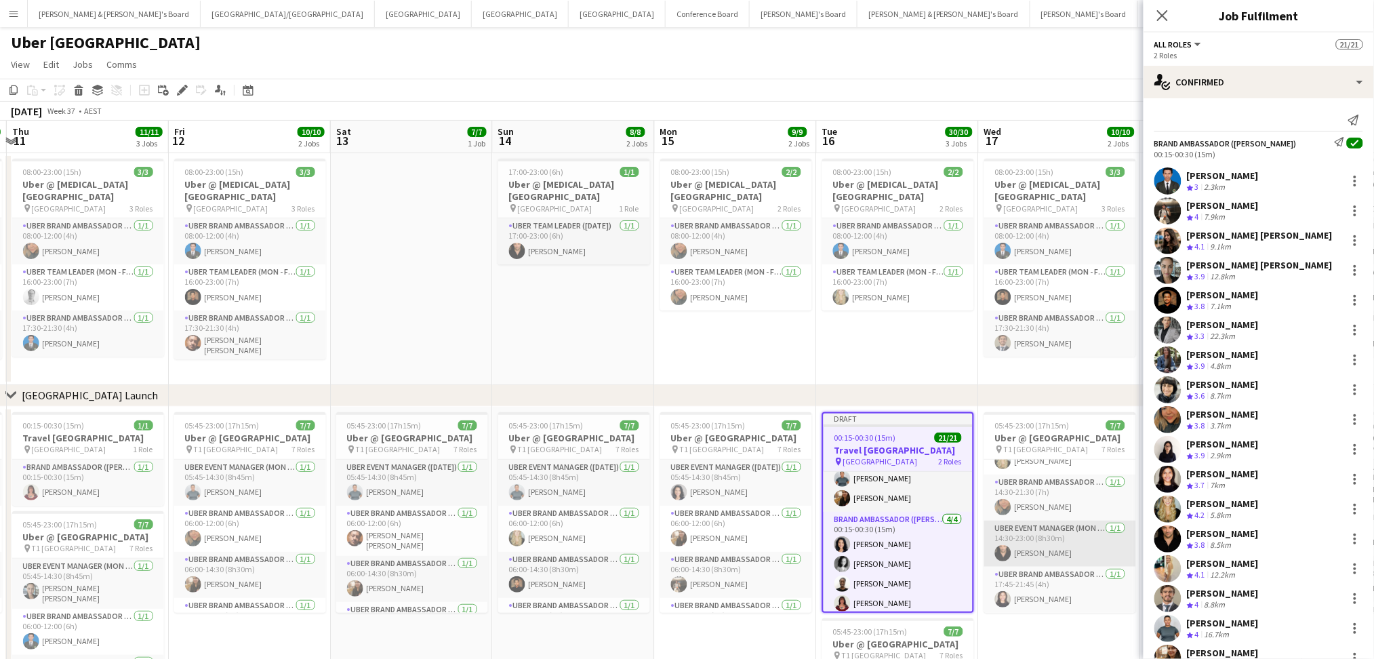
scroll to position [186, 0]
click at [1045, 640] on app-date-cell "05:45-23:00 (17h15m) 7/7 Uber @ [GEOGRAPHIC_DATA] pin T1 [GEOGRAPHIC_DATA] 7 Ro…" at bounding box center [1060, 626] width 162 height 439
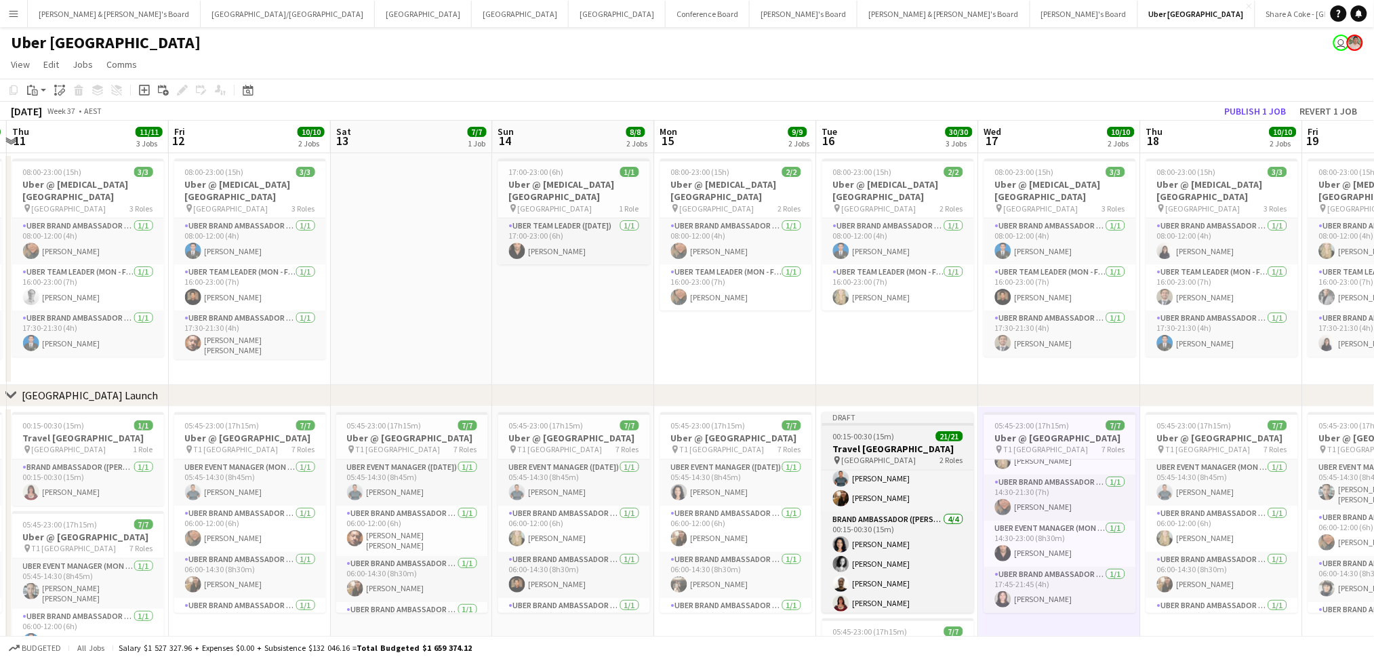
click at [896, 449] on h3 "Travel [GEOGRAPHIC_DATA]" at bounding box center [898, 449] width 152 height 12
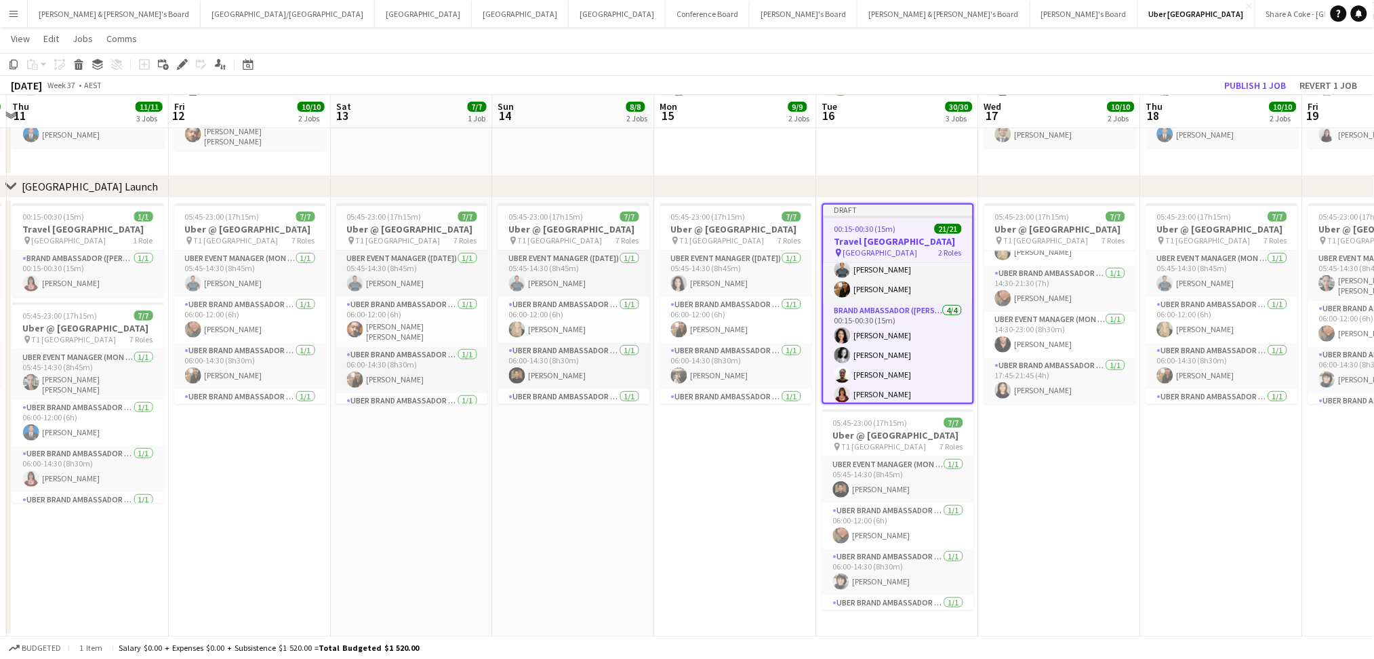
scroll to position [208, 0]
click at [1240, 78] on button "Publish 1 job" at bounding box center [1255, 86] width 73 height 18
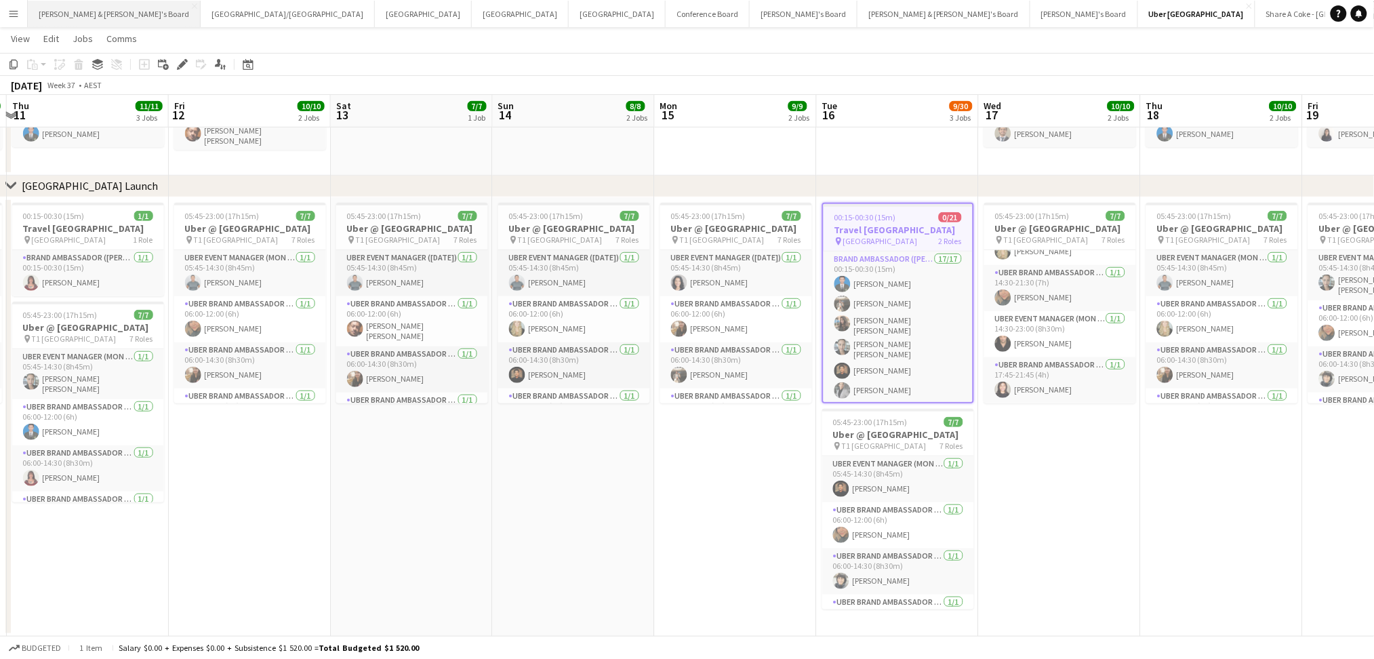
click at [87, 16] on button "[PERSON_NAME] & [PERSON_NAME]'s Board Close" at bounding box center [114, 14] width 173 height 26
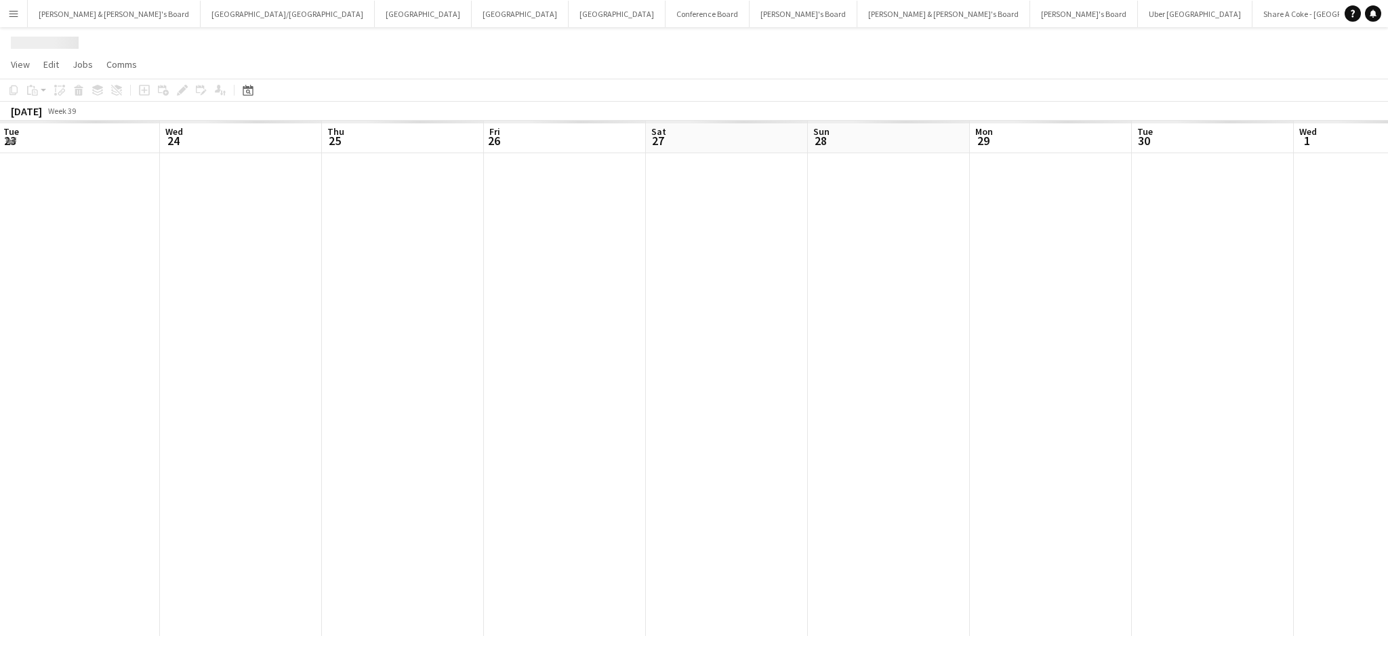
drag, startPoint x: 987, startPoint y: 451, endPoint x: 662, endPoint y: 427, distance: 326.3
click at [662, 427] on app-calendar-viewport "Sat 20 Sun 21 Mon 22 Tue 23 Wed 24 Thu 25 Fri 26 Sat 27 Sun 28 Mon 29 Tue 30 We…" at bounding box center [694, 378] width 1388 height 515
drag, startPoint x: 418, startPoint y: 480, endPoint x: 859, endPoint y: 496, distance: 441.6
click at [859, 496] on app-calendar-viewport "Thu 18 Fri 19 Sat 20 Sun 21 Mon 22 Tue 23 Wed 24 Thu 25 Fri 26 Sat 27 Sun 28 Mo…" at bounding box center [694, 378] width 1388 height 515
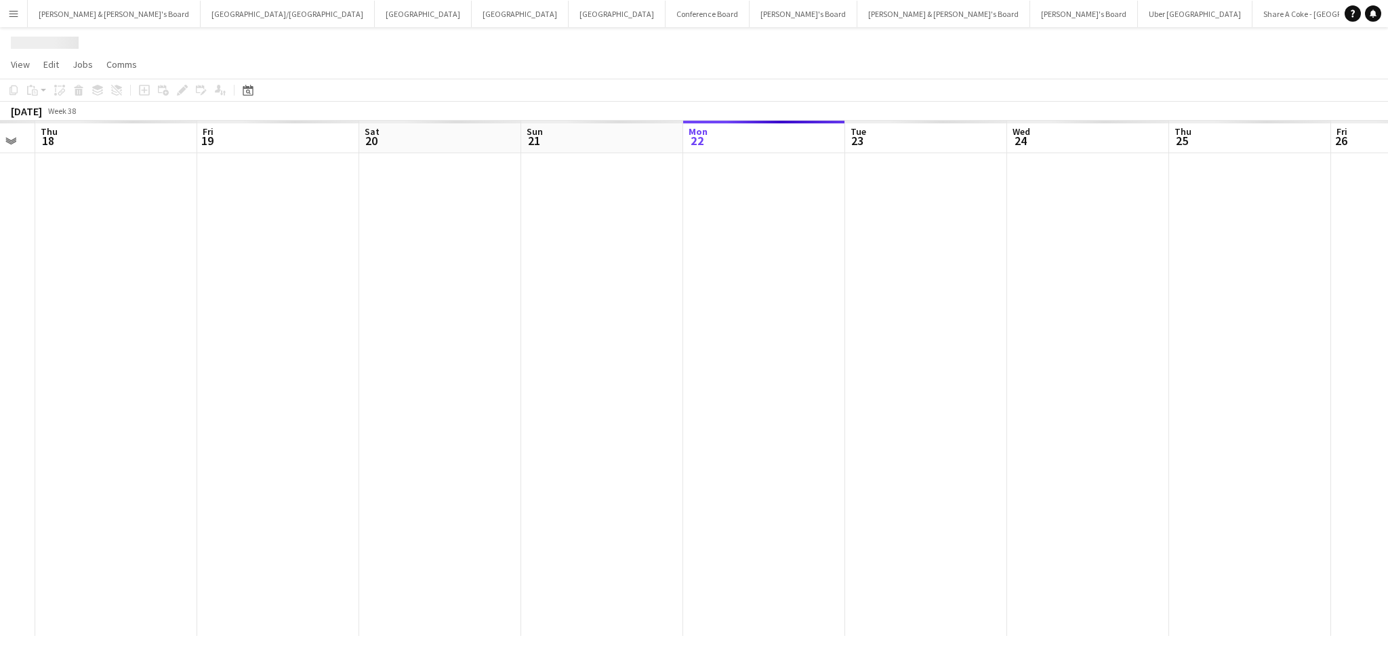
drag, startPoint x: 495, startPoint y: 493, endPoint x: 887, endPoint y: 479, distance: 391.3
click at [887, 479] on app-calendar-viewport "Tue 16 Wed 17 Thu 18 Fri 19 Sat 20 Sun 21 Mon 22 Tue 23 Wed 24 Thu 25 Fri 26 Sa…" at bounding box center [694, 378] width 1388 height 515
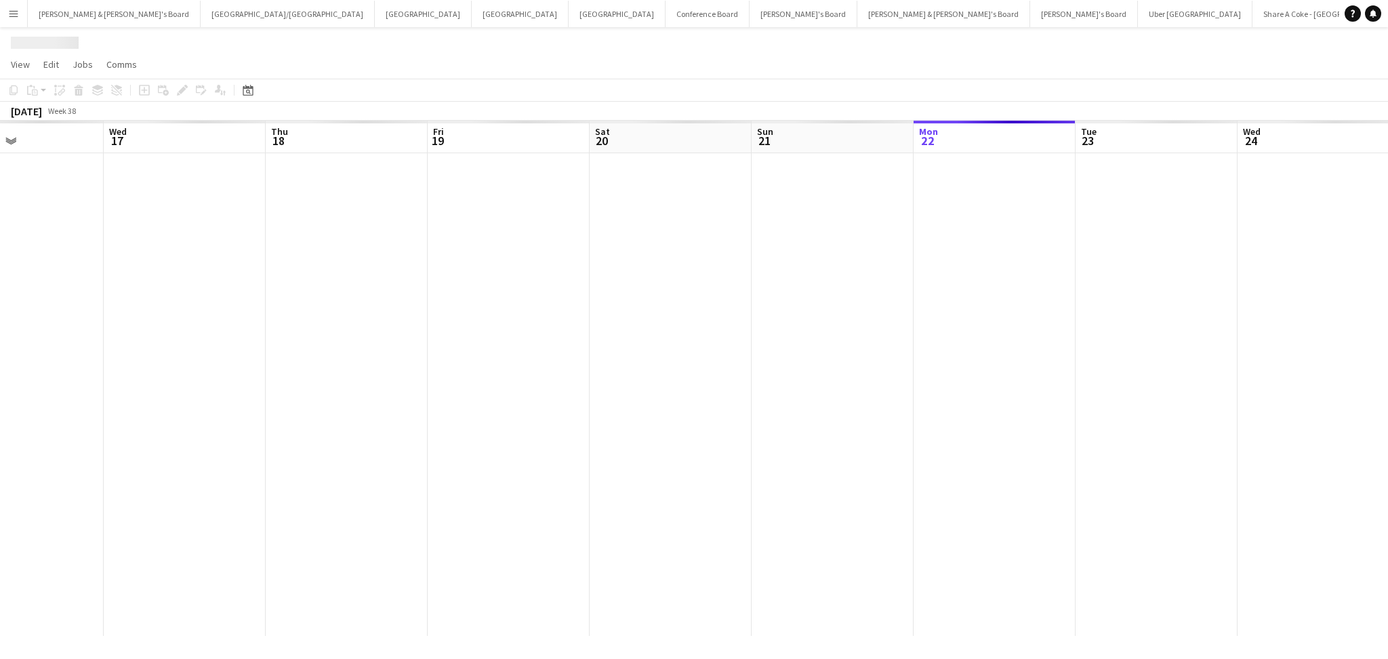
scroll to position [0, 278]
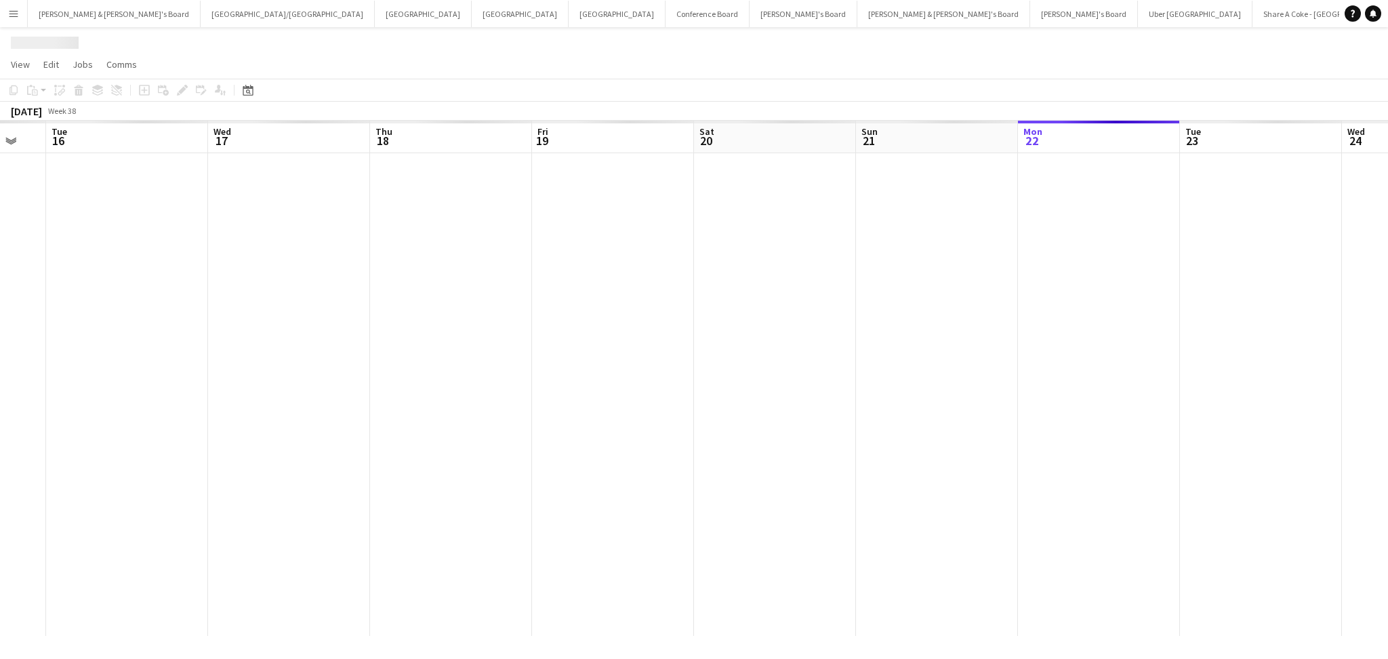
drag, startPoint x: 430, startPoint y: 484, endPoint x: 631, endPoint y: 484, distance: 200.6
click at [631, 484] on app-calendar-viewport "Sun 14 Mon 15 Tue 16 Wed 17 Thu 18 Fri 19 Sat 20 Sun 21 Mon 22 Tue 23 Wed 24 Th…" at bounding box center [694, 378] width 1388 height 515
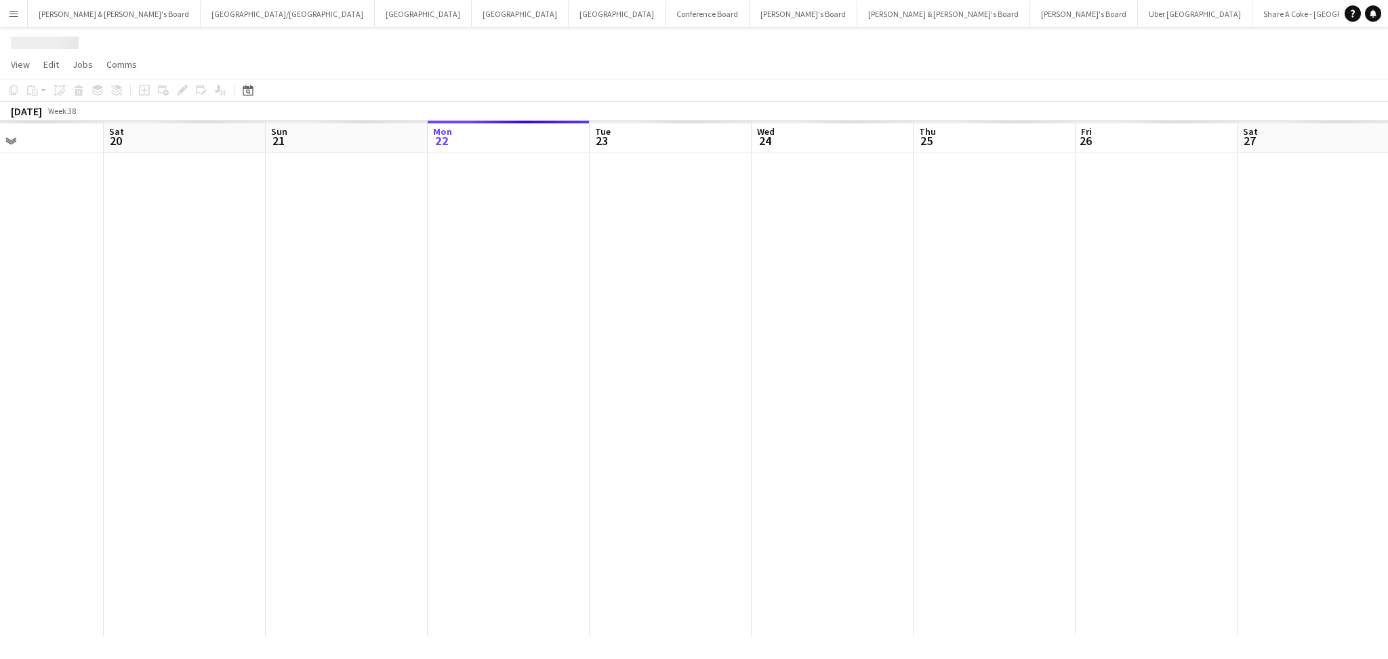
drag, startPoint x: 533, startPoint y: 384, endPoint x: 1080, endPoint y: 380, distance: 547.7
click at [1128, 375] on app-calendar-viewport "Thu 18 Fri 19 Sat 20 Sun 21 Mon 22 Tue 23 Wed 24 Thu 25 Fri 26 Sat 27 Sun 28 Mo…" at bounding box center [694, 378] width 1388 height 515
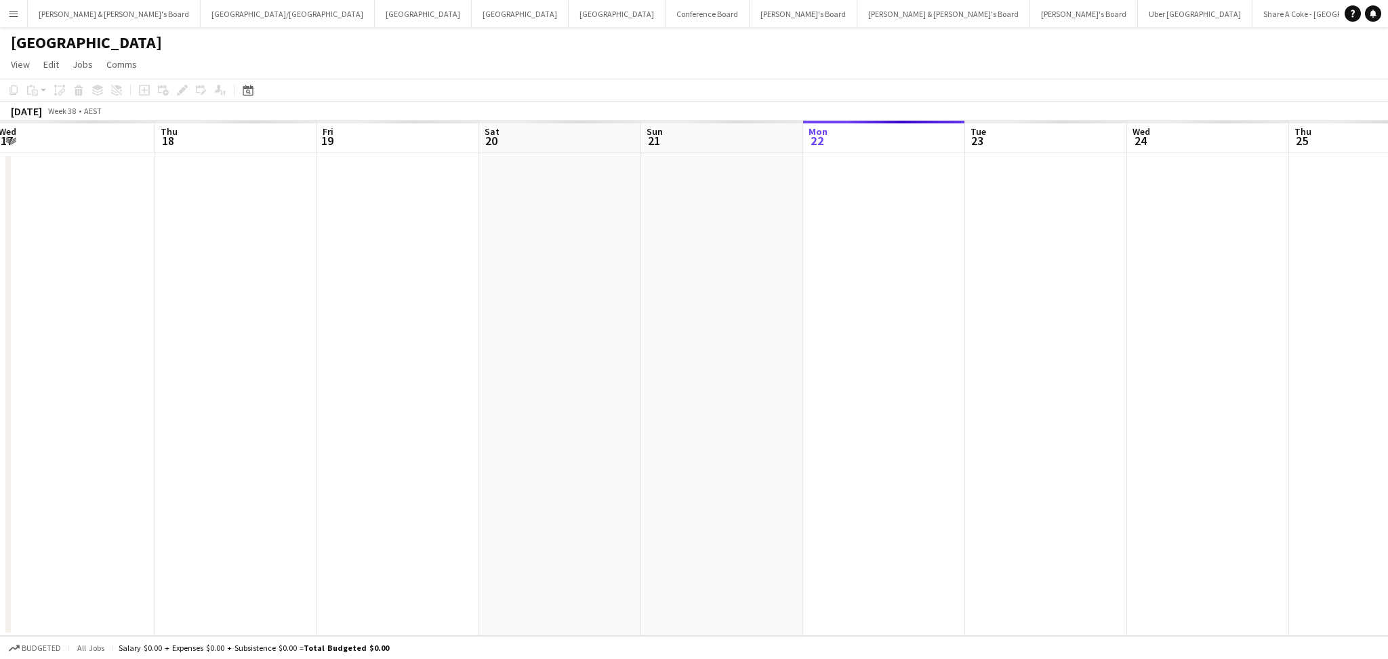
click at [799, 423] on app-calendar-viewport "Mon 15 Tue 16 Wed 17 Thu 18 Fri 19 Sat 20 Sun 21 Mon 22 Tue 23 Wed 24 Thu 25 Fr…" at bounding box center [694, 378] width 1388 height 515
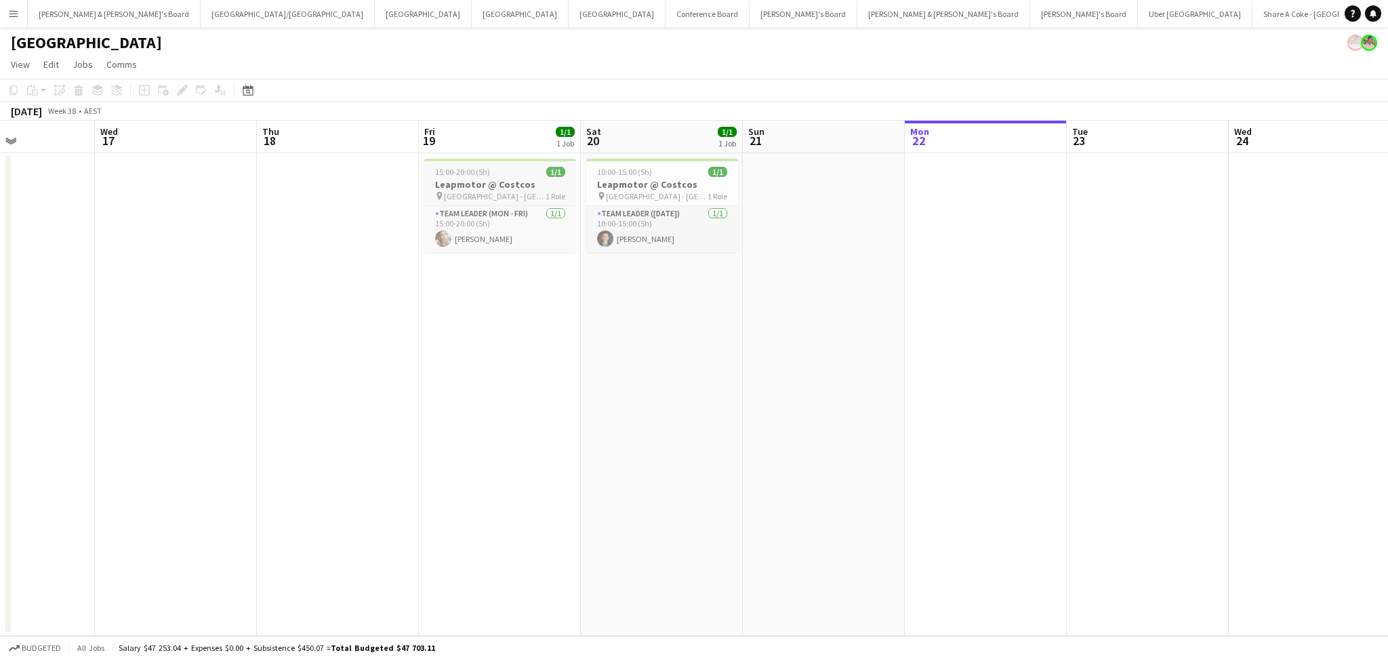
click at [500, 188] on h3 "Leapmotor @ Costcos" at bounding box center [500, 184] width 152 height 12
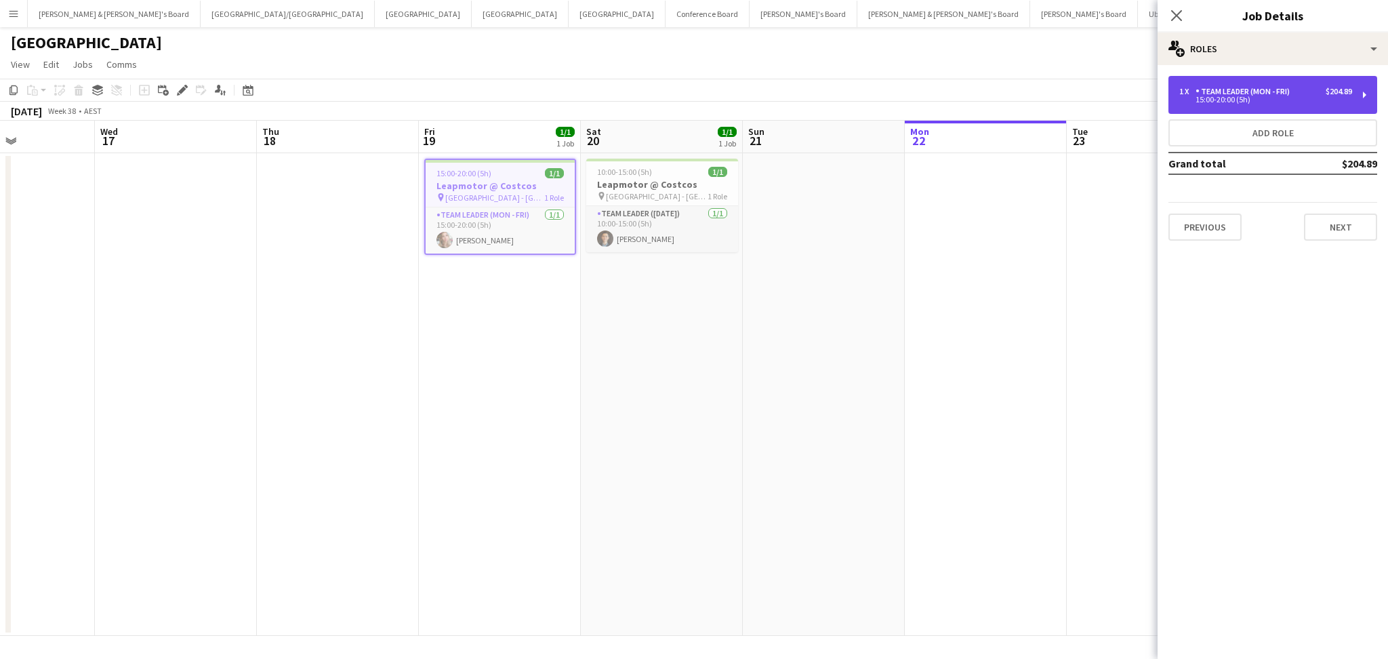
click at [1313, 106] on div "1 x Team Leader (Mon - Fri) $204.89 15:00-20:00 (5h)" at bounding box center [1273, 95] width 209 height 38
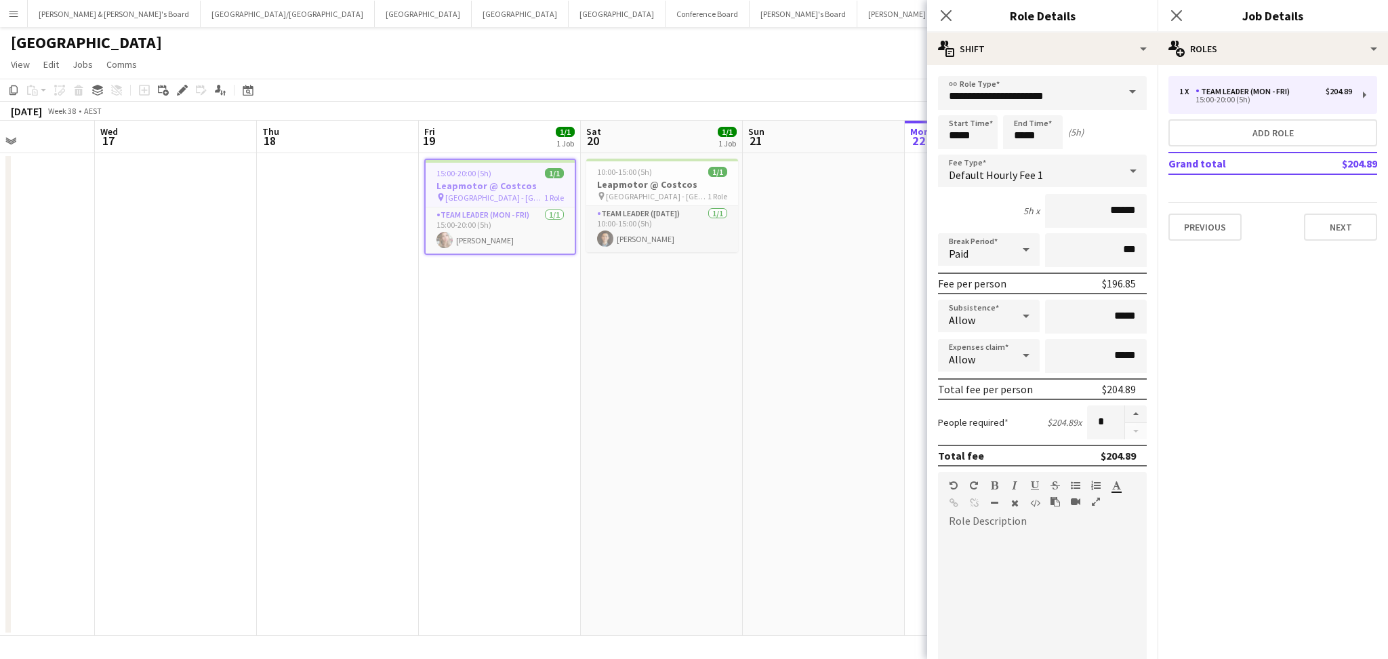
click at [847, 390] on app-date-cell at bounding box center [824, 394] width 162 height 483
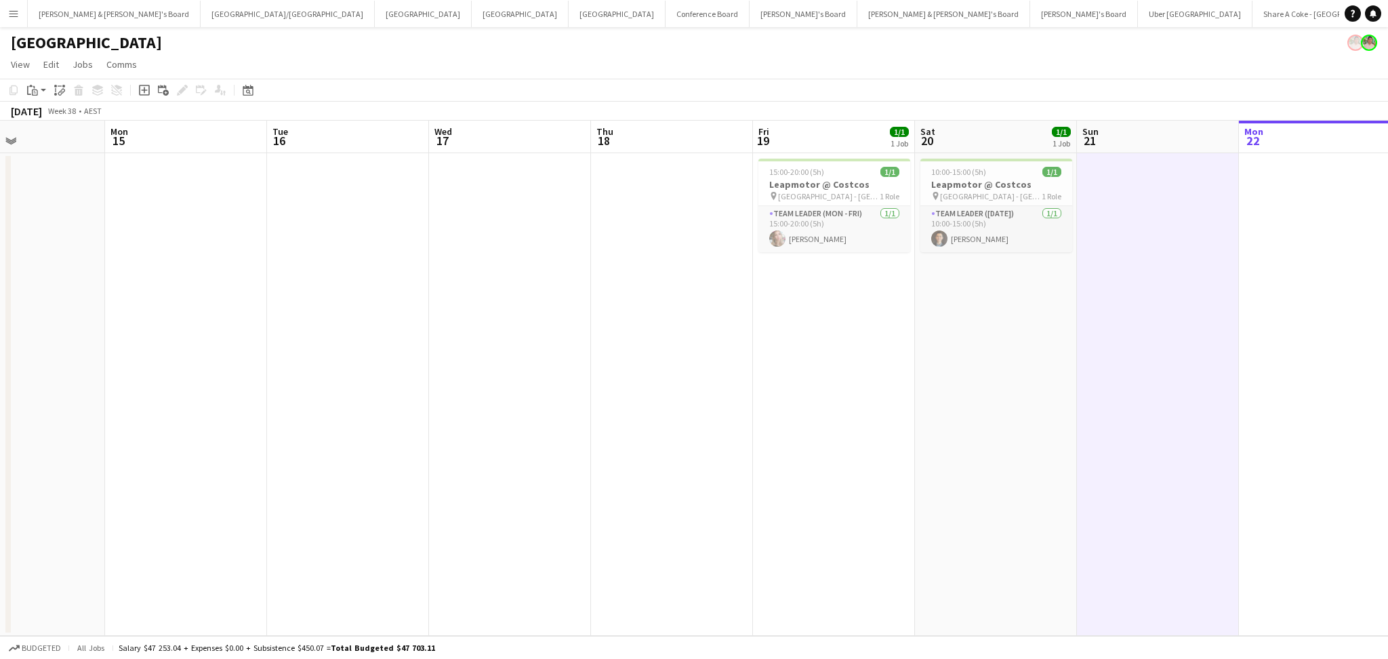
drag, startPoint x: 316, startPoint y: 321, endPoint x: 974, endPoint y: 372, distance: 660.1
click at [974, 372] on app-calendar-viewport "Fri 12 Sat 13 Sun 14 Mon 15 Tue 16 Wed 17 Thu 18 Fri 19 1/1 1 Job Sat 20 1/1 1 …" at bounding box center [694, 378] width 1388 height 515
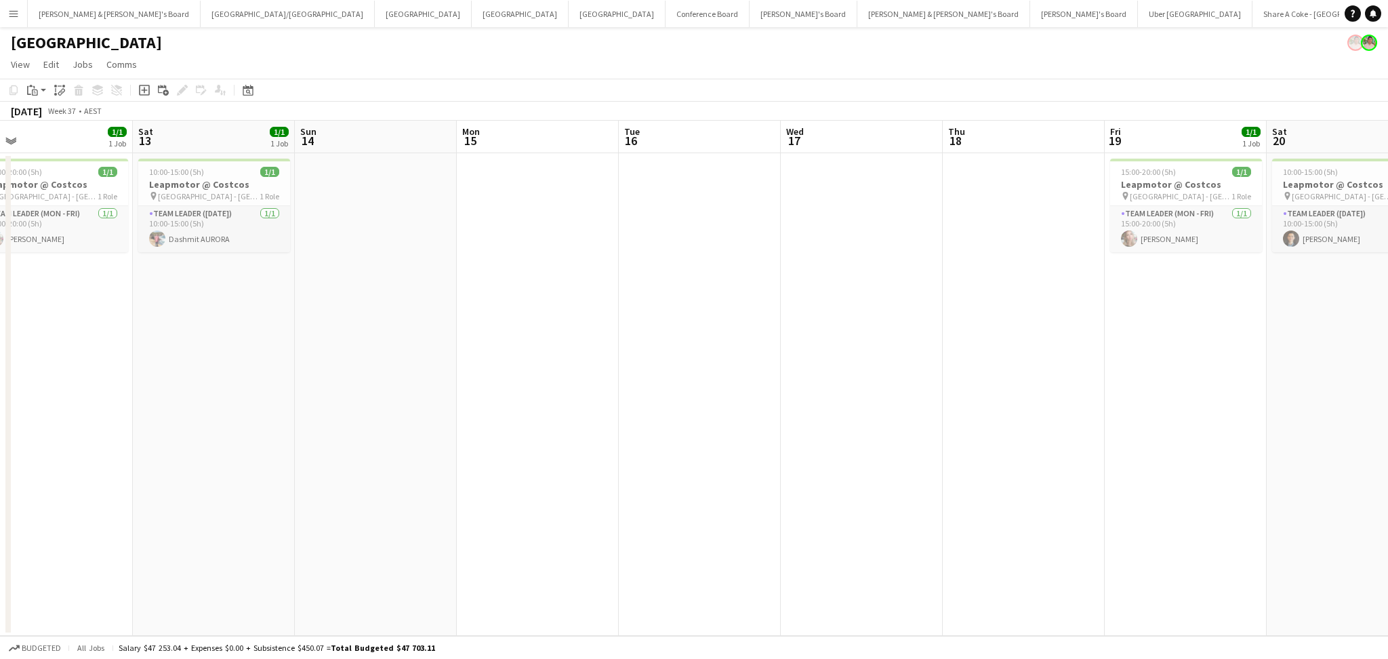
drag, startPoint x: 533, startPoint y: 385, endPoint x: 1192, endPoint y: 400, distance: 659.0
click at [1192, 400] on app-calendar-viewport "Wed 10 Thu 11 Fri 12 1/1 1 Job Sat 13 1/1 1 Job Sun 14 Mon 15 Tue 16 Wed 17 Thu…" at bounding box center [694, 378] width 1388 height 515
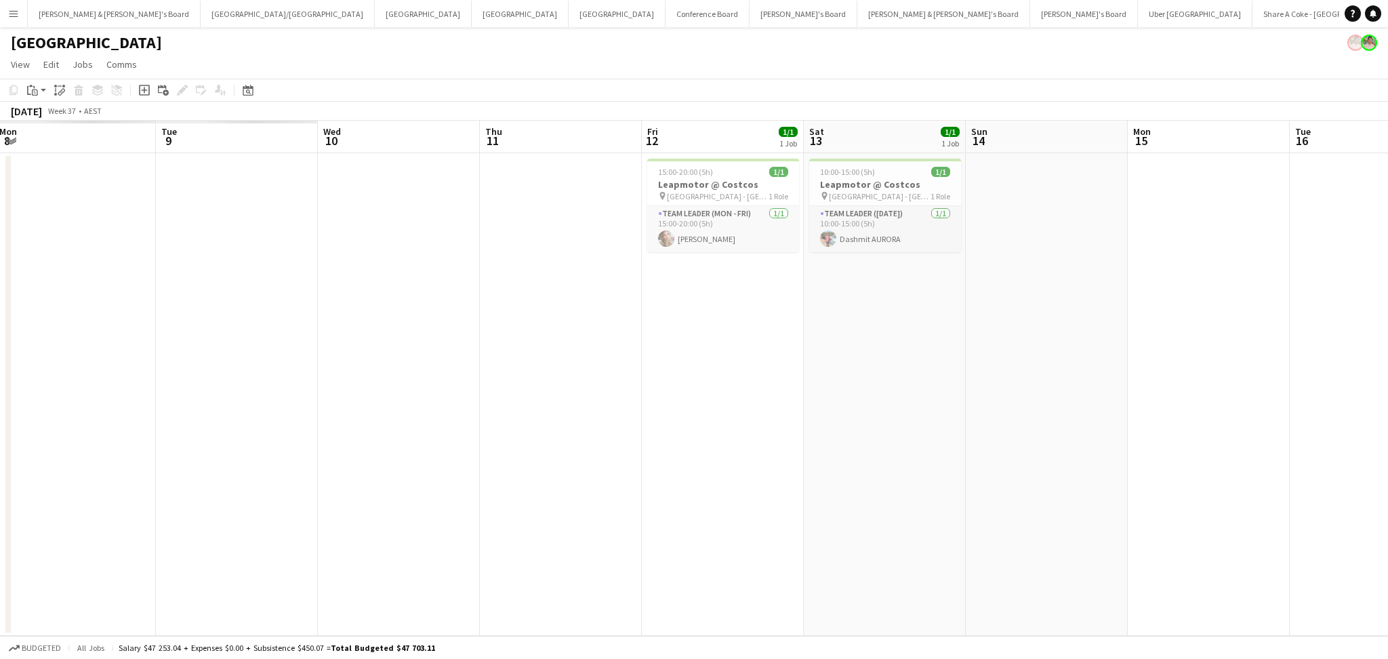
drag, startPoint x: 565, startPoint y: 428, endPoint x: 1228, endPoint y: 428, distance: 662.9
click at [1228, 428] on app-calendar-viewport "Sat 6 Sun 7 Mon 8 Tue 9 Wed 10 Thu 11 Fri 12 1/1 1 Job Sat 13 1/1 1 Job Sun 14 …" at bounding box center [694, 378] width 1388 height 515
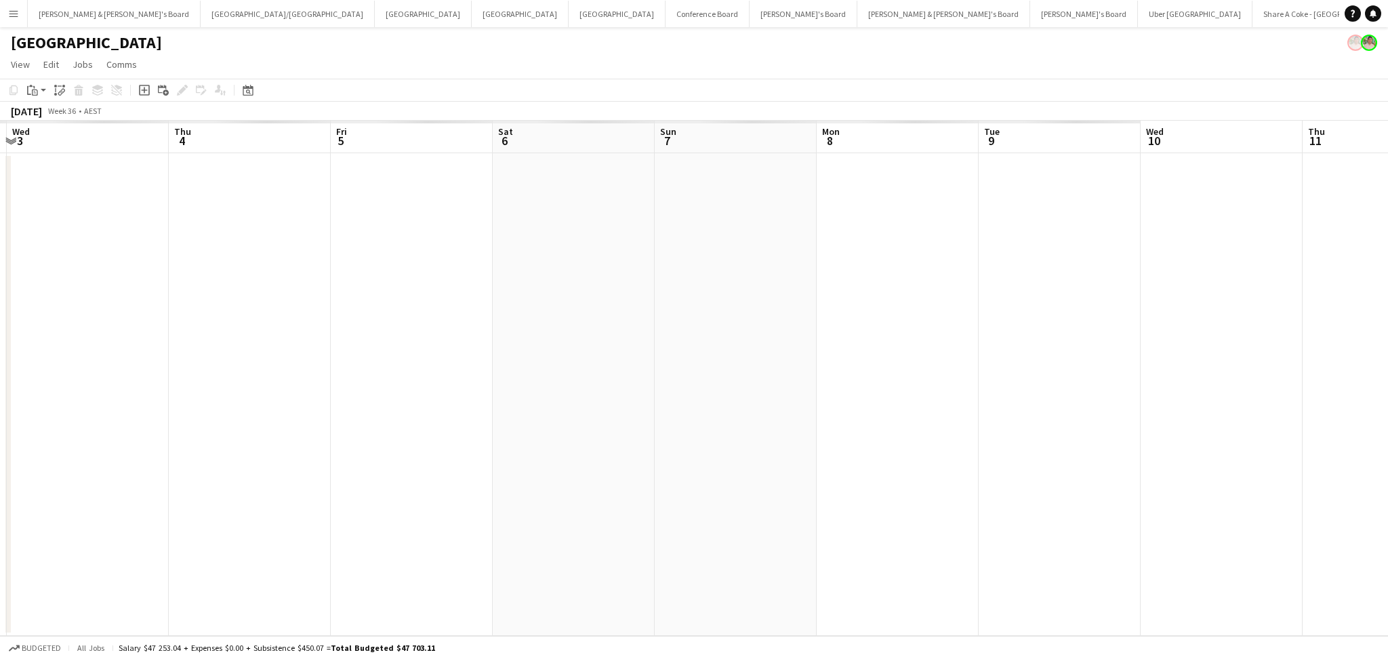
drag, startPoint x: 584, startPoint y: 432, endPoint x: 1121, endPoint y: 428, distance: 537.5
click at [1137, 427] on app-calendar-viewport "Mon 1 Tue 2 Wed 3 Thu 4 Fri 5 Sat 6 Sun 7 Mon 8 Tue 9 Wed 10 Thu 11 Fri 12 1/1 …" at bounding box center [694, 378] width 1388 height 515
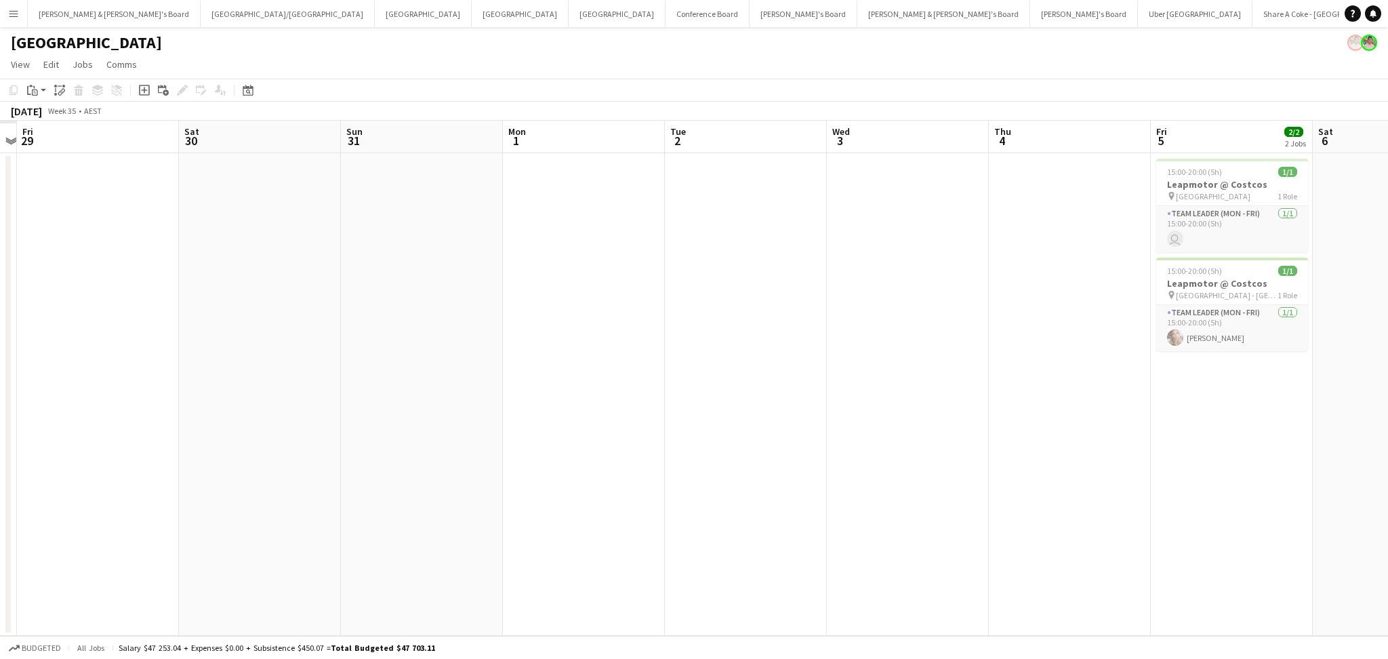
drag, startPoint x: 489, startPoint y: 442, endPoint x: 1234, endPoint y: 441, distance: 745.6
click at [1234, 441] on app-calendar-viewport "Tue 26 Wed 27 Thu 28 Fri 29 Sat 30 Sun 31 Mon 1 Tue 2 Wed 3 Thu 4 Fri 5 2/2 2 J…" at bounding box center [694, 378] width 1388 height 515
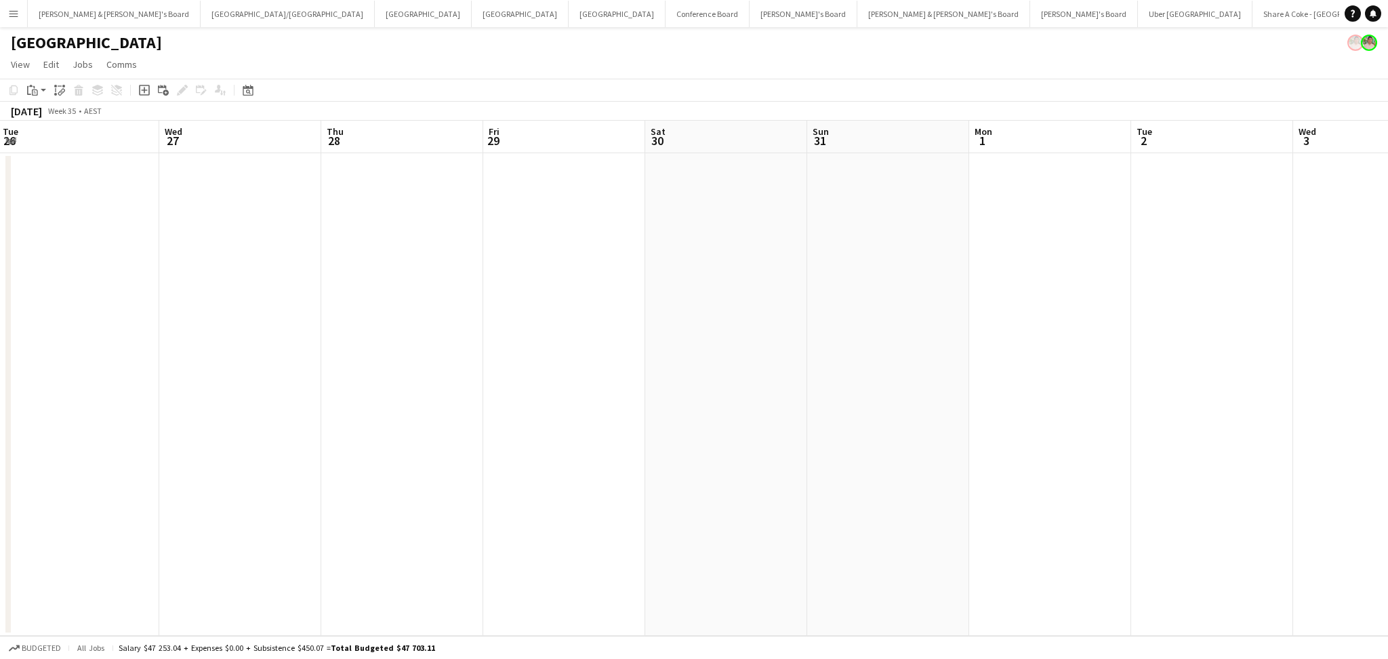
drag, startPoint x: 639, startPoint y: 444, endPoint x: 1019, endPoint y: 457, distance: 381.2
click at [1112, 457] on app-calendar-viewport "Sun 24 Mon 25 Tue 26 Wed 27 Thu 28 Fri 29 Sat 30 Sun 31 Mon 1 Tue 2 Wed 3 Thu 4…" at bounding box center [694, 378] width 1388 height 515
drag, startPoint x: 630, startPoint y: 457, endPoint x: 1196, endPoint y: 466, distance: 566.7
click at [1196, 466] on app-calendar-viewport "Tue 19 Wed 20 Thu 21 Fri 22 Sat 23 Sun 24 Mon 25 Tue 26 Wed 27 Thu 28 Fri 29 Sa…" at bounding box center [694, 378] width 1388 height 515
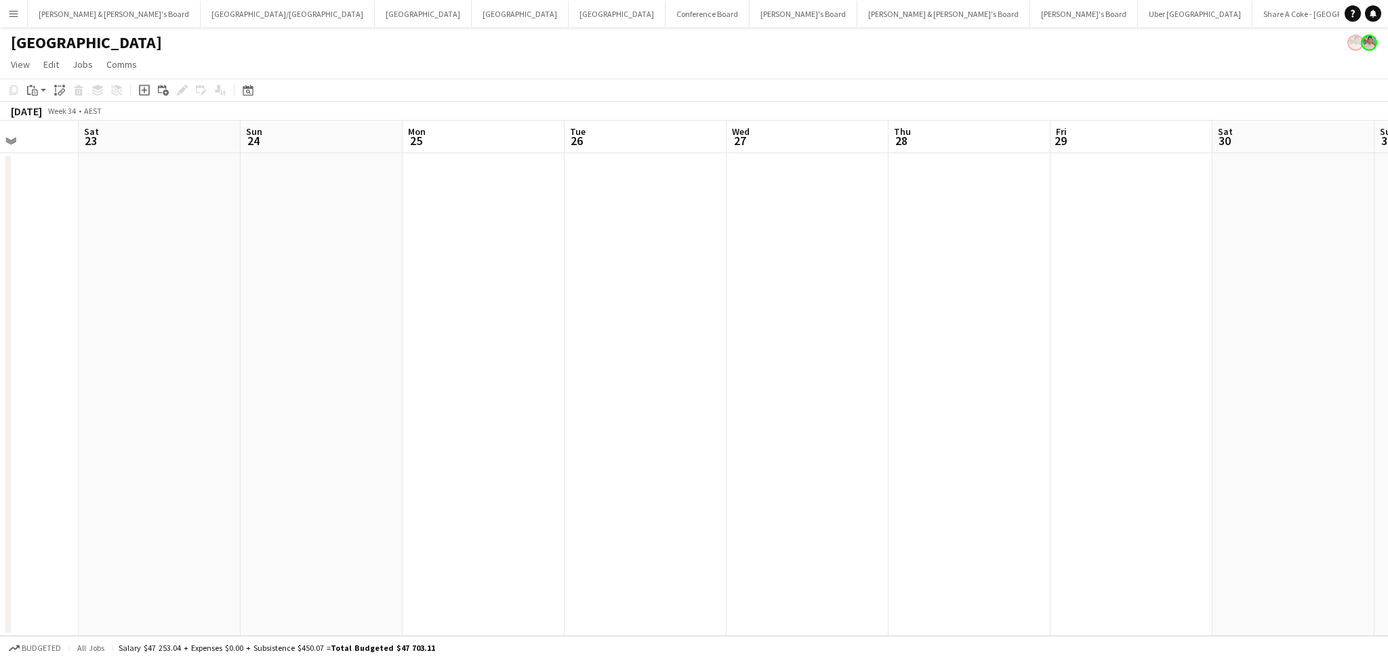
drag, startPoint x: 813, startPoint y: 394, endPoint x: 479, endPoint y: 384, distance: 335.0
click at [364, 371] on app-calendar-viewport "Tue 19 Wed 20 Thu 21 Fri 22 Sat 23 Sun 24 Mon 25 Tue 26 Wed 27 Thu 28 Fri 29 Sa…" at bounding box center [694, 378] width 1388 height 515
drag, startPoint x: 706, startPoint y: 413, endPoint x: 409, endPoint y: 404, distance: 296.4
click at [186, 384] on app-calendar-viewport "Fri 22 Sat 23 Sun 24 Mon 25 Tue 26 Wed 27 Thu 28 Fri 29 Sat 30 Sun 31 Mon 1 Tue…" at bounding box center [694, 378] width 1388 height 515
drag, startPoint x: 741, startPoint y: 447, endPoint x: 473, endPoint y: 436, distance: 268.0
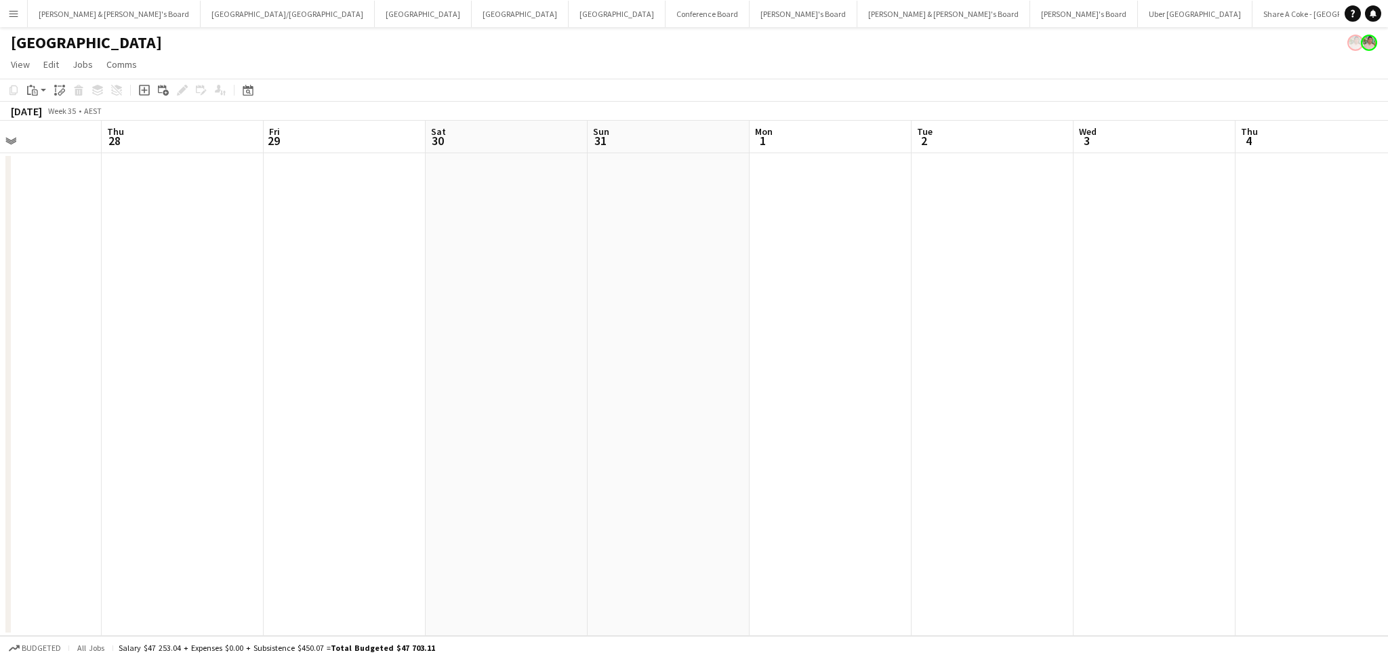
click at [473, 436] on app-calendar-viewport "Mon 25 Tue 26 Wed 27 Thu 28 Fri 29 Sat 30 Sun 31 Mon 1 Tue 2 Wed 3 Thu 4 Fri 5 …" at bounding box center [694, 378] width 1388 height 515
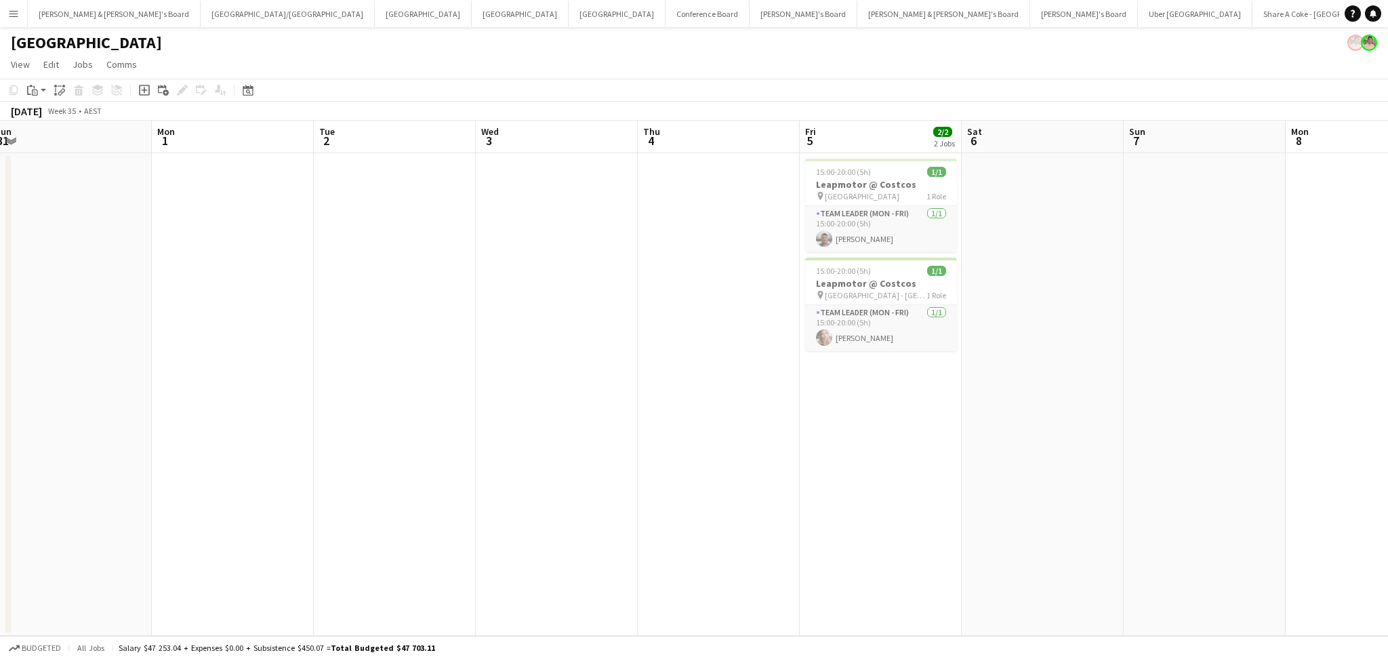
drag, startPoint x: 828, startPoint y: 483, endPoint x: 235, endPoint y: 441, distance: 594.0
click at [235, 441] on app-calendar-viewport "Thu 28 Fri 29 Sat 30 Sun 31 Mon 1 Tue 2 Wed 3 Thu 4 Fri 5 2/2 2 Jobs Sat 6 Sun …" at bounding box center [694, 378] width 1388 height 515
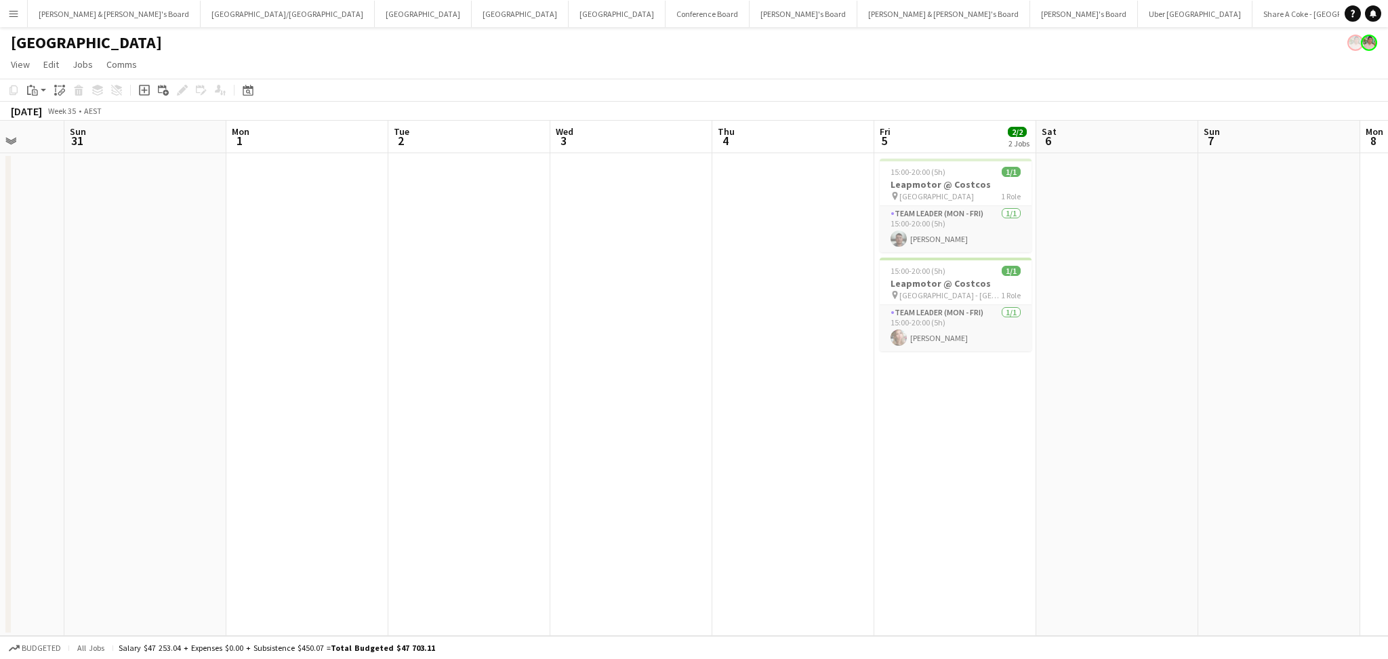
drag, startPoint x: 630, startPoint y: 494, endPoint x: 424, endPoint y: 471, distance: 208.0
click at [424, 471] on app-calendar-viewport "Thu 28 Fri 29 Sat 30 Sun 31 Mon 1 Tue 2 Wed 3 Thu 4 Fri 5 2/2 2 Jobs Sat 6 Sun …" at bounding box center [694, 378] width 1388 height 515
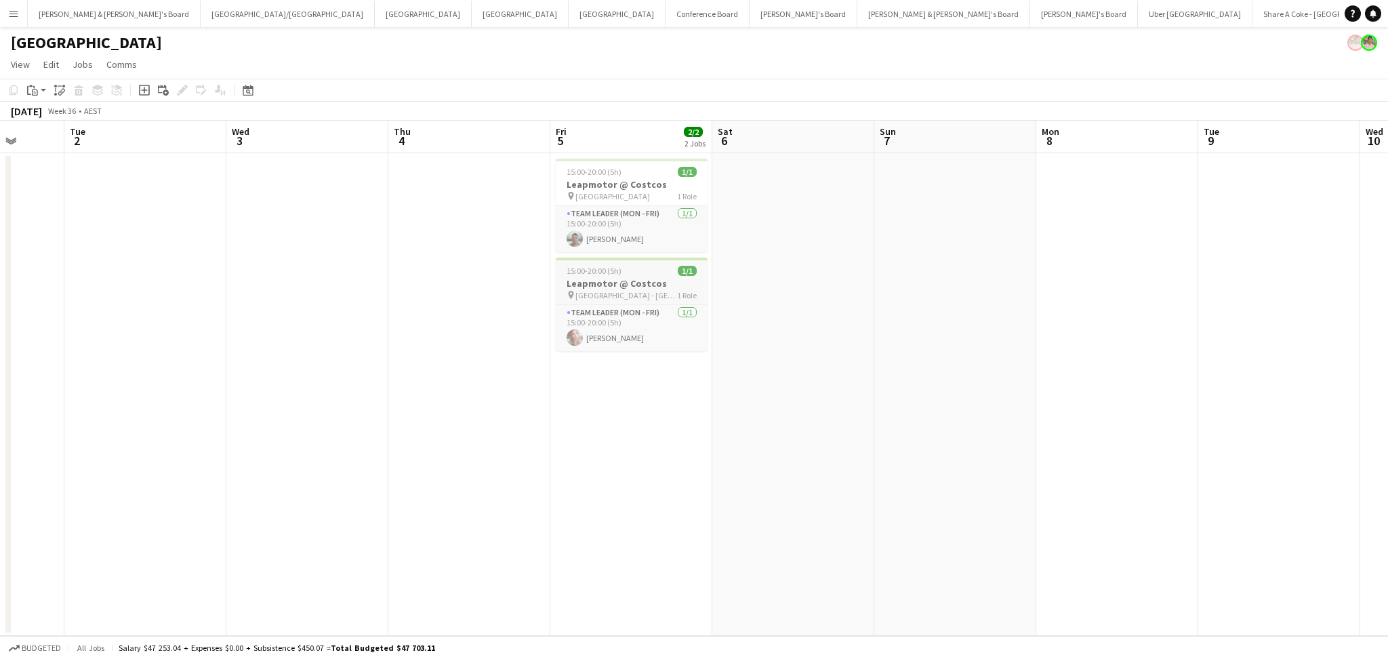
click at [659, 281] on h3 "Leapmotor @ Costcos" at bounding box center [632, 283] width 152 height 12
click at [659, 281] on h3 "Leapmotor @ Costcos" at bounding box center [631, 285] width 149 height 12
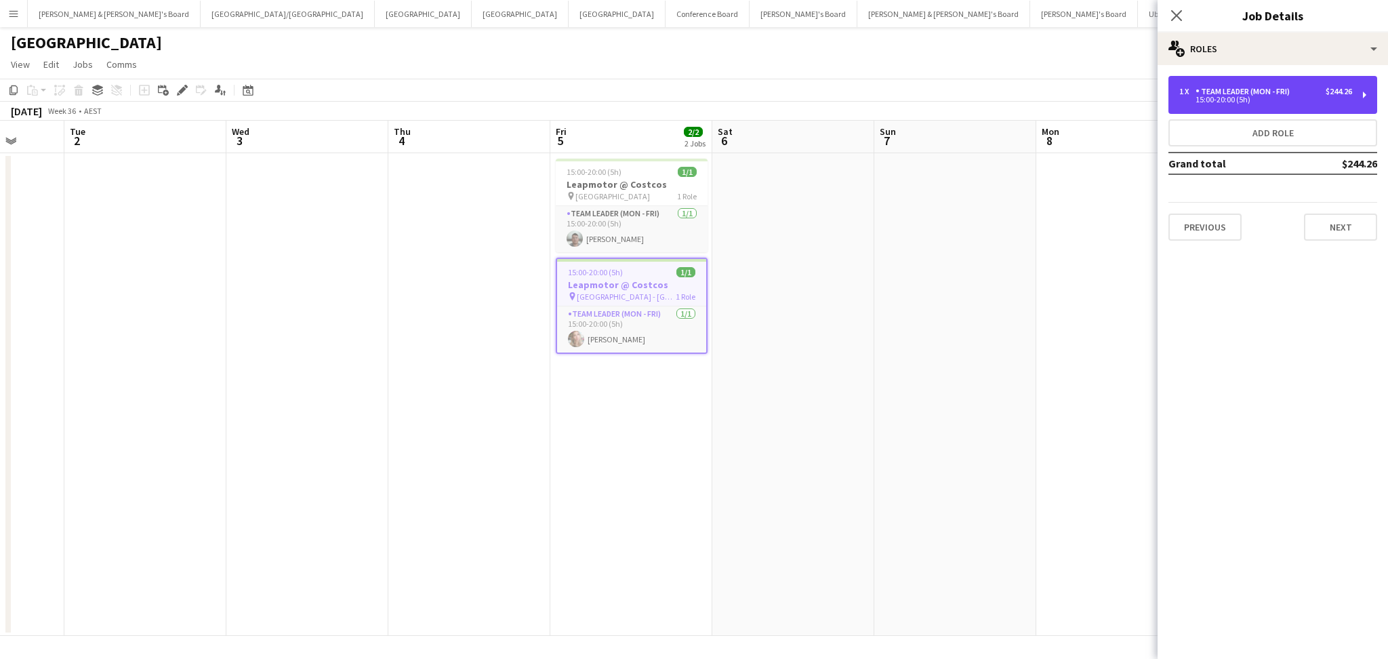
click at [1281, 108] on div "1 x Team Leader (Mon - Fri) $244.26 15:00-20:00 (5h)" at bounding box center [1273, 95] width 209 height 38
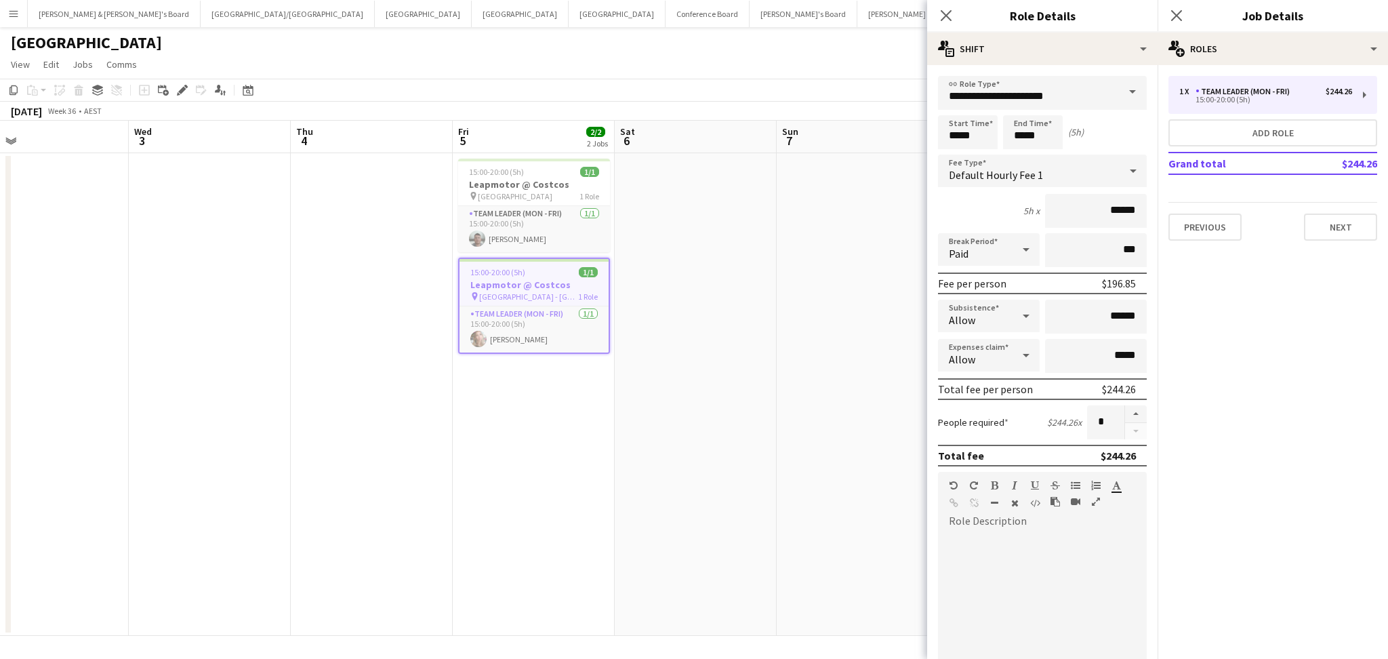
drag, startPoint x: 874, startPoint y: 451, endPoint x: 775, endPoint y: 447, distance: 99.0
click at [776, 448] on app-calendar-viewport "Sat 30 Sun 31 Mon 1 Tue 2 Wed 3 Thu 4 Fri 5 2/2 2 Jobs Sat 6 Sun 7 Mon 8 Tue 9 …" at bounding box center [694, 378] width 1388 height 515
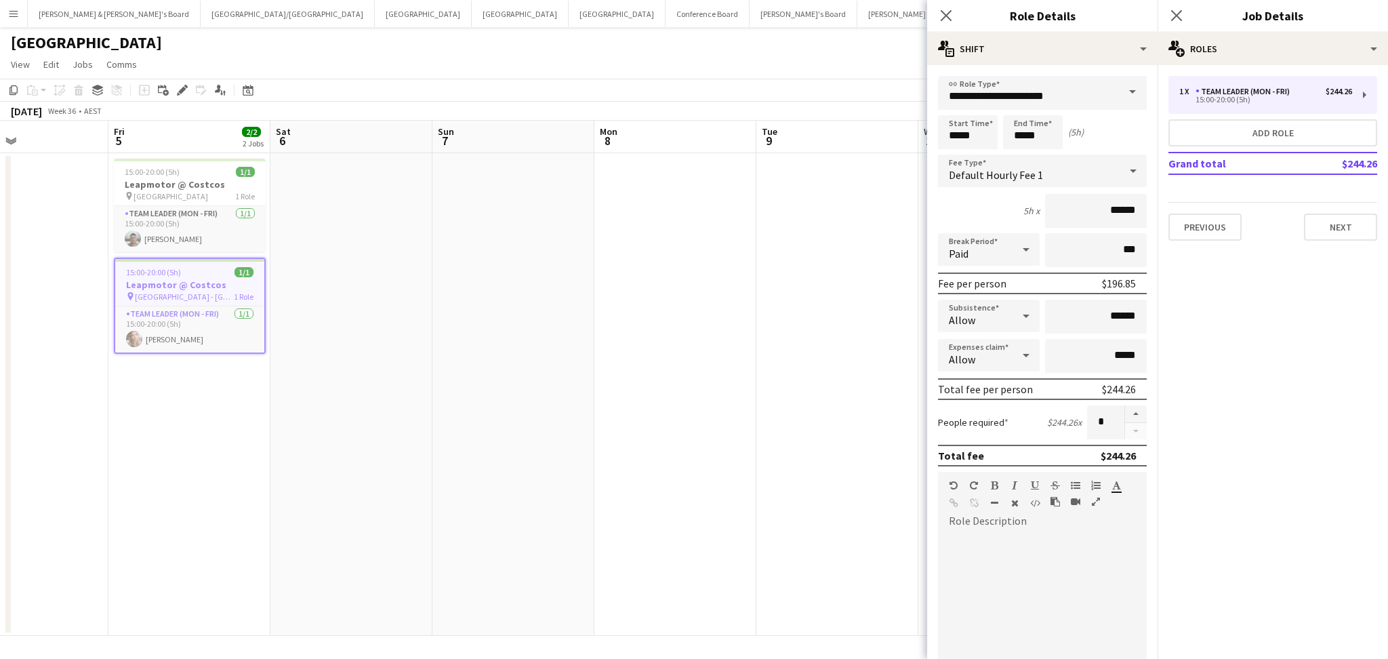
drag, startPoint x: 811, startPoint y: 510, endPoint x: 369, endPoint y: 508, distance: 441.9
click at [371, 508] on app-calendar-viewport "Mon 1 Tue 2 Wed 3 Thu 4 Fri 5 2/2 2 Jobs Sat 6 Sun 7 Mon 8 Tue 9 Wed 10 Thu 11 …" at bounding box center [694, 378] width 1388 height 515
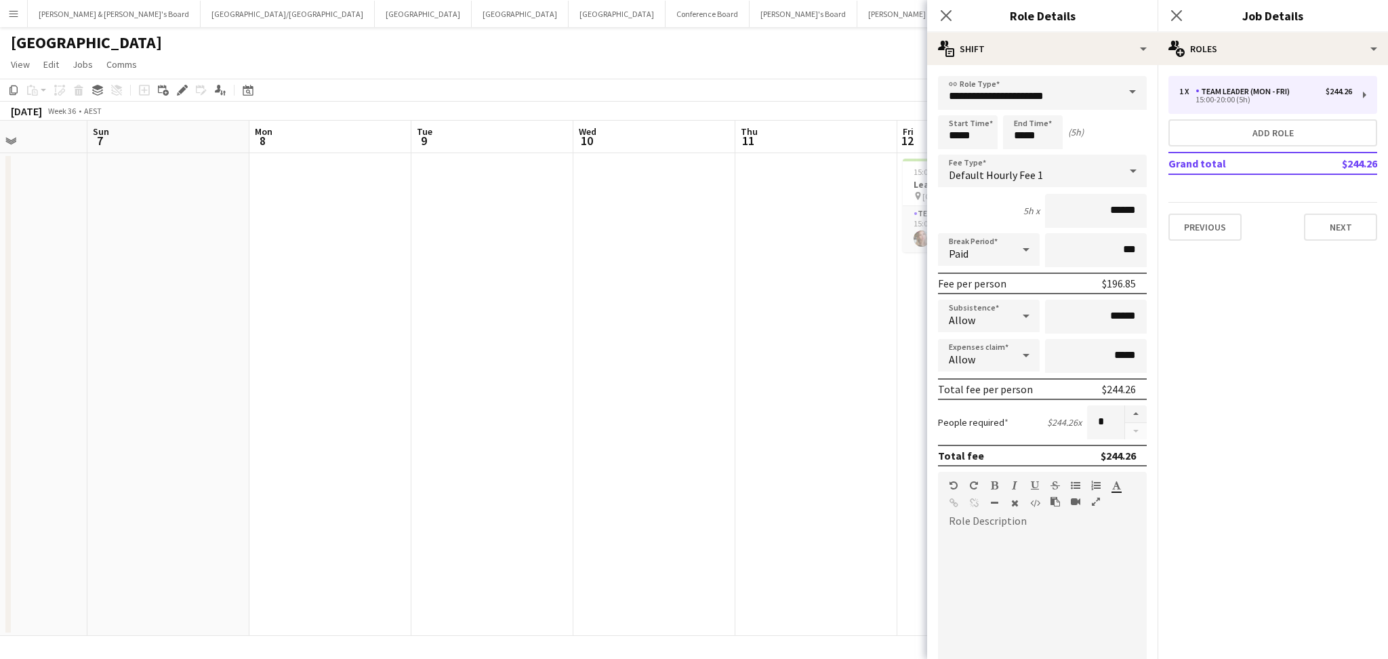
scroll to position [0, 484]
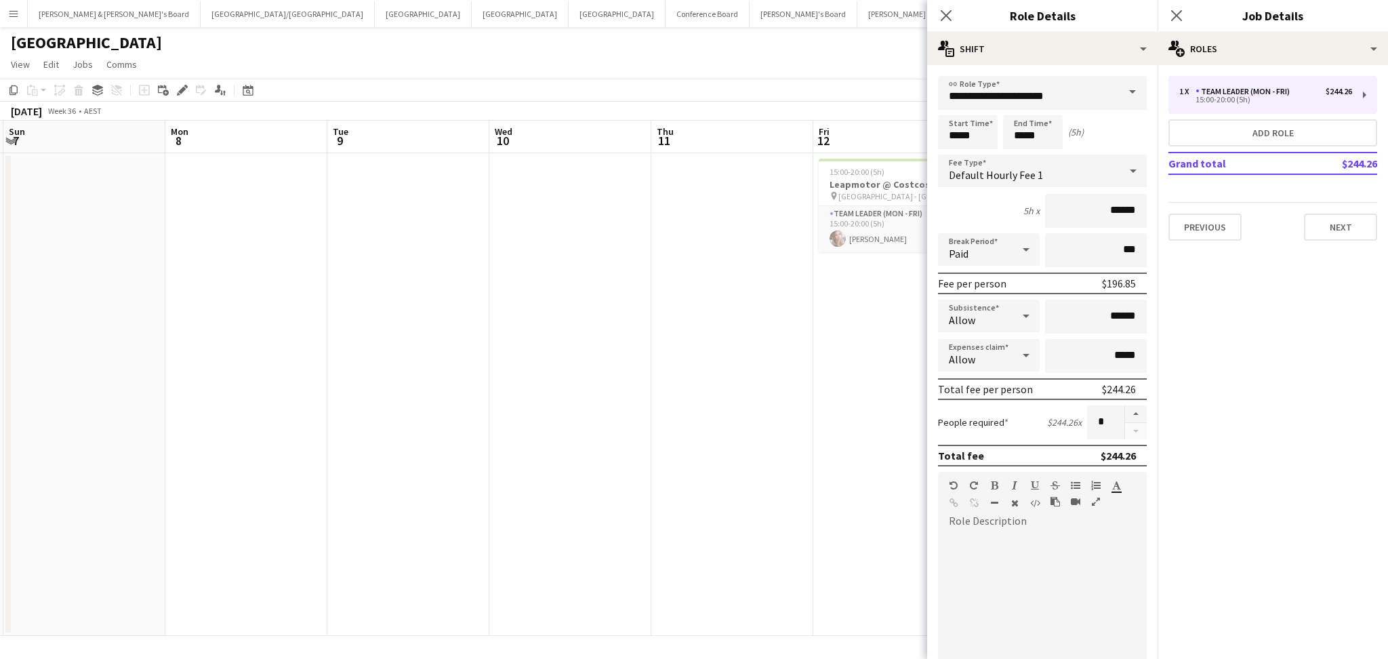
drag, startPoint x: 636, startPoint y: 504, endPoint x: 302, endPoint y: 487, distance: 334.0
click at [302, 487] on app-calendar-viewport "Thu 4 Fri 5 2/2 2 Jobs Sat 6 Sun 7 Mon 8 Tue 9 Wed 10 Thu 11 Fri 12 1/1 1 Job S…" at bounding box center [694, 378] width 1388 height 515
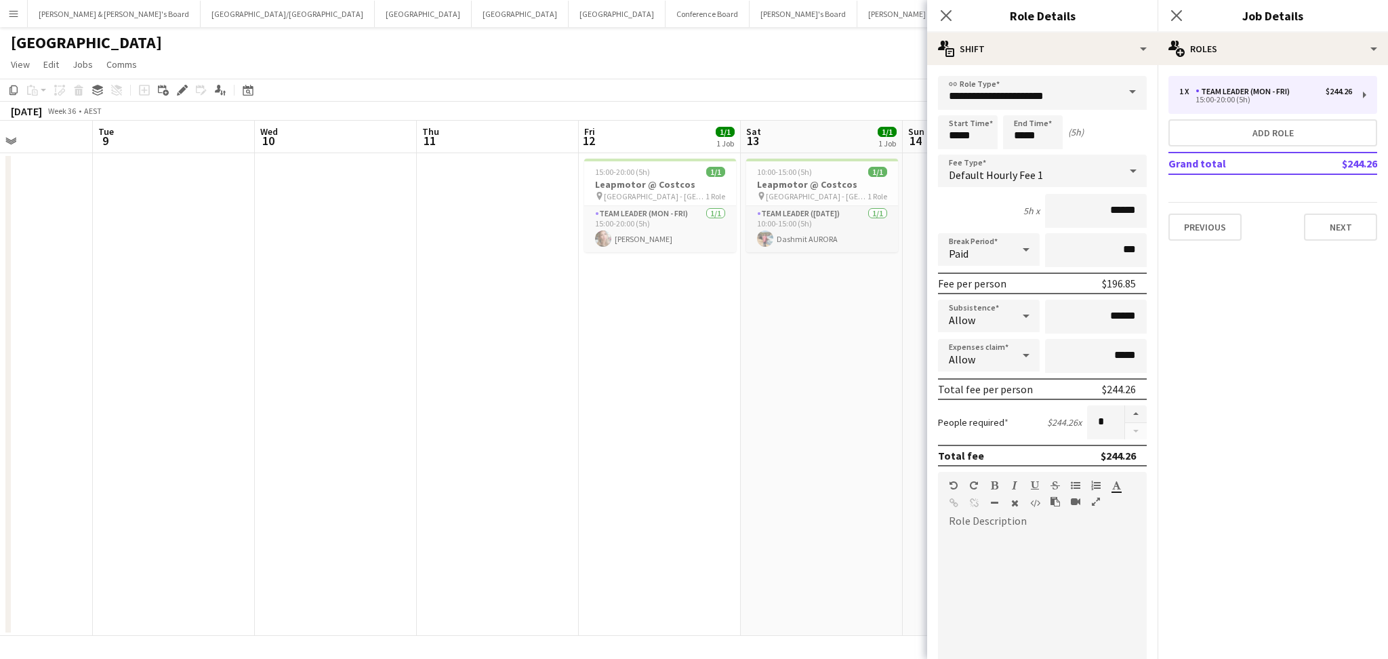
drag, startPoint x: 571, startPoint y: 448, endPoint x: 332, endPoint y: 418, distance: 241.1
click at [332, 418] on app-calendar-viewport "Sat 6 Sun 7 Mon 8 Tue 9 Wed 10 Thu 11 Fri 12 1/1 1 Job Sat 13 1/1 1 Job Sun 14 …" at bounding box center [694, 378] width 1388 height 515
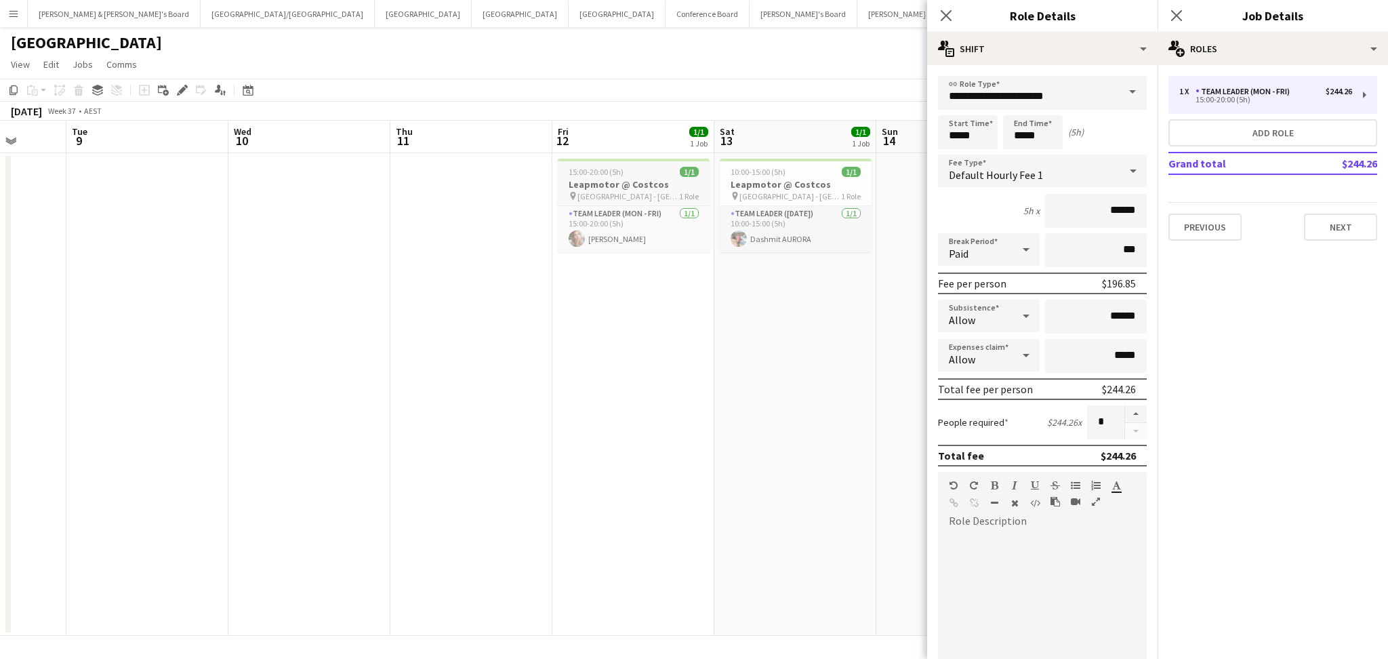
click at [647, 186] on h3 "Leapmotor @ Costcos" at bounding box center [634, 184] width 152 height 12
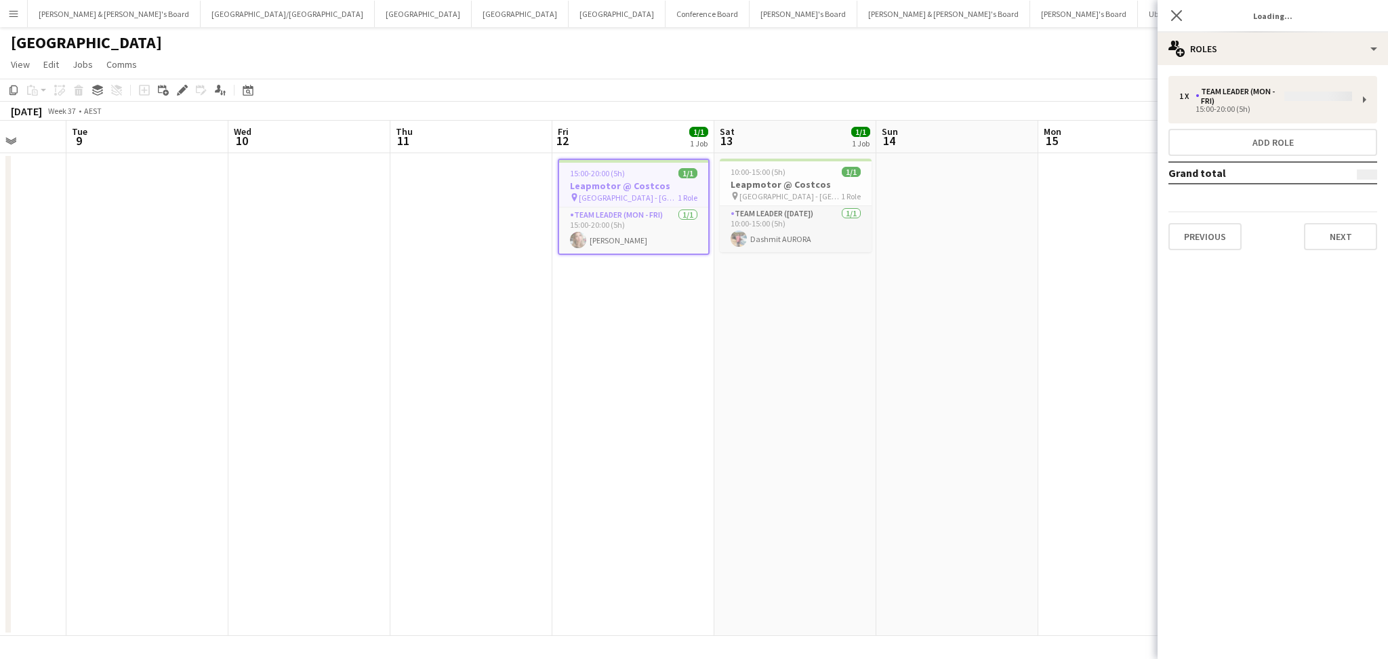
click at [1250, 96] on div "1 x Team Leader (Mon - Fri) 15:00-20:00 (5h) Add role Grand total Previous Next" at bounding box center [1273, 163] width 230 height 174
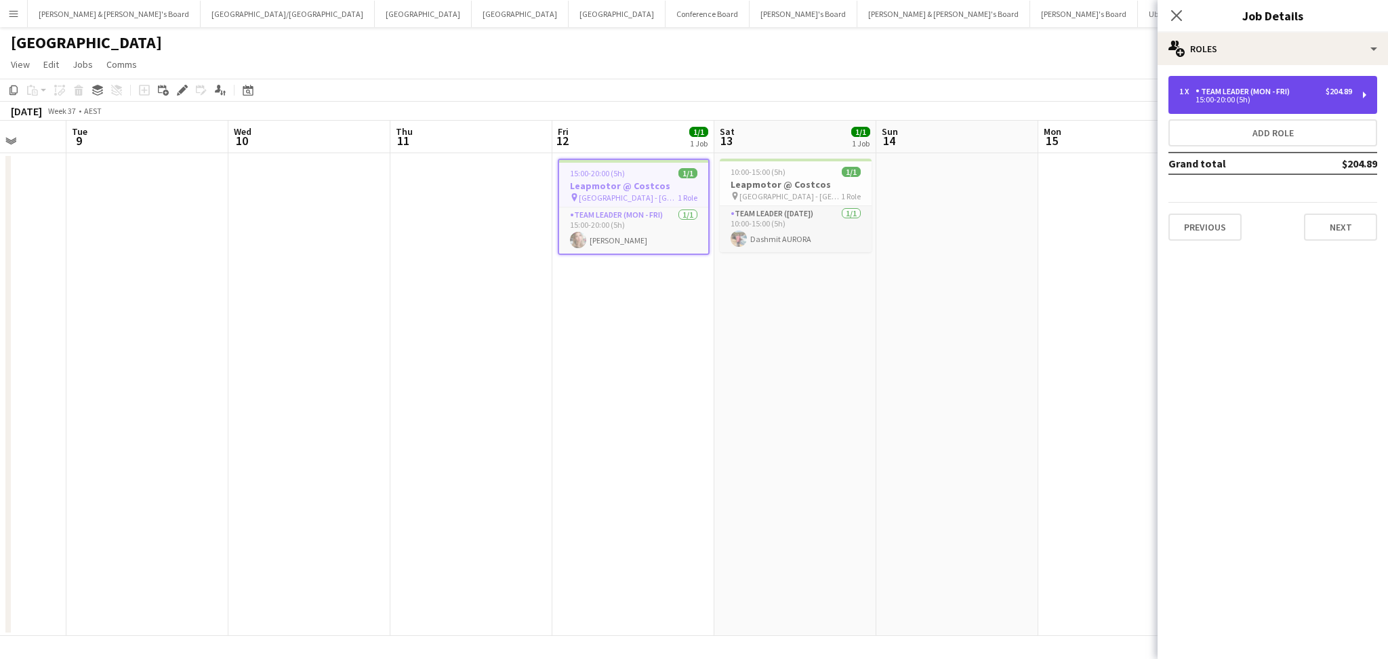
click at [1260, 102] on div "15:00-20:00 (5h)" at bounding box center [1265, 99] width 173 height 7
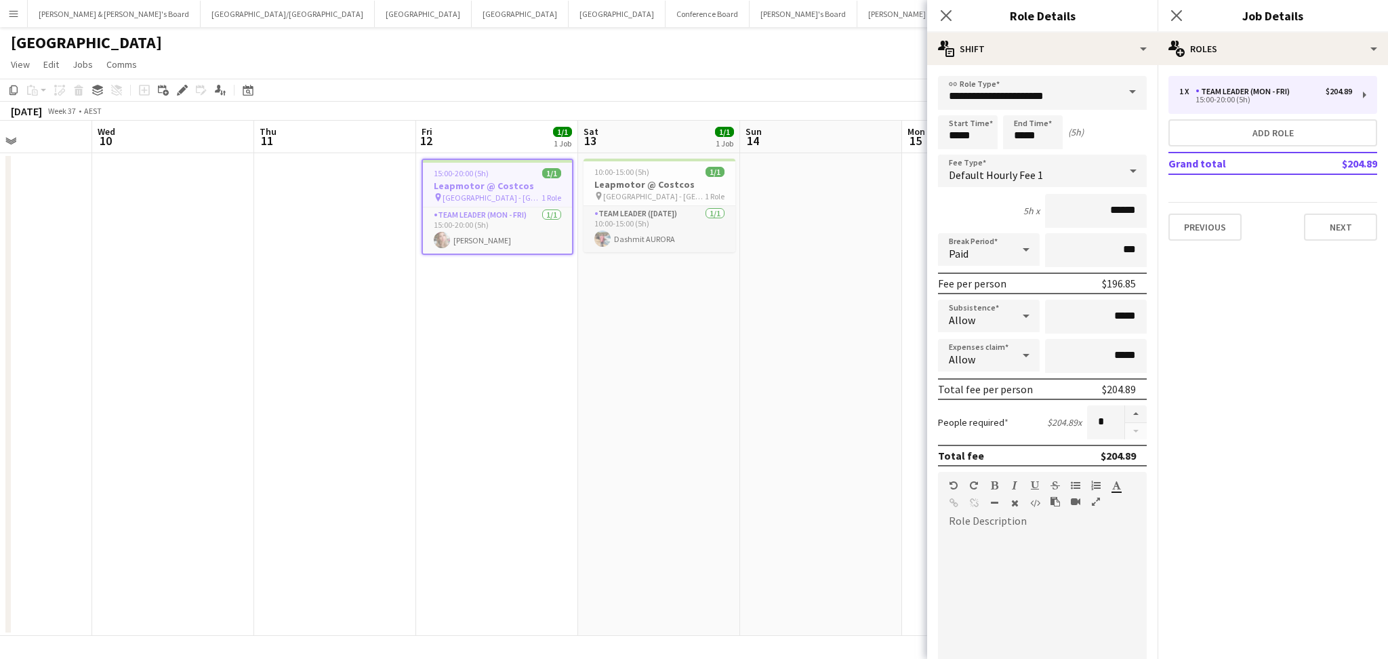
scroll to position [0, 620]
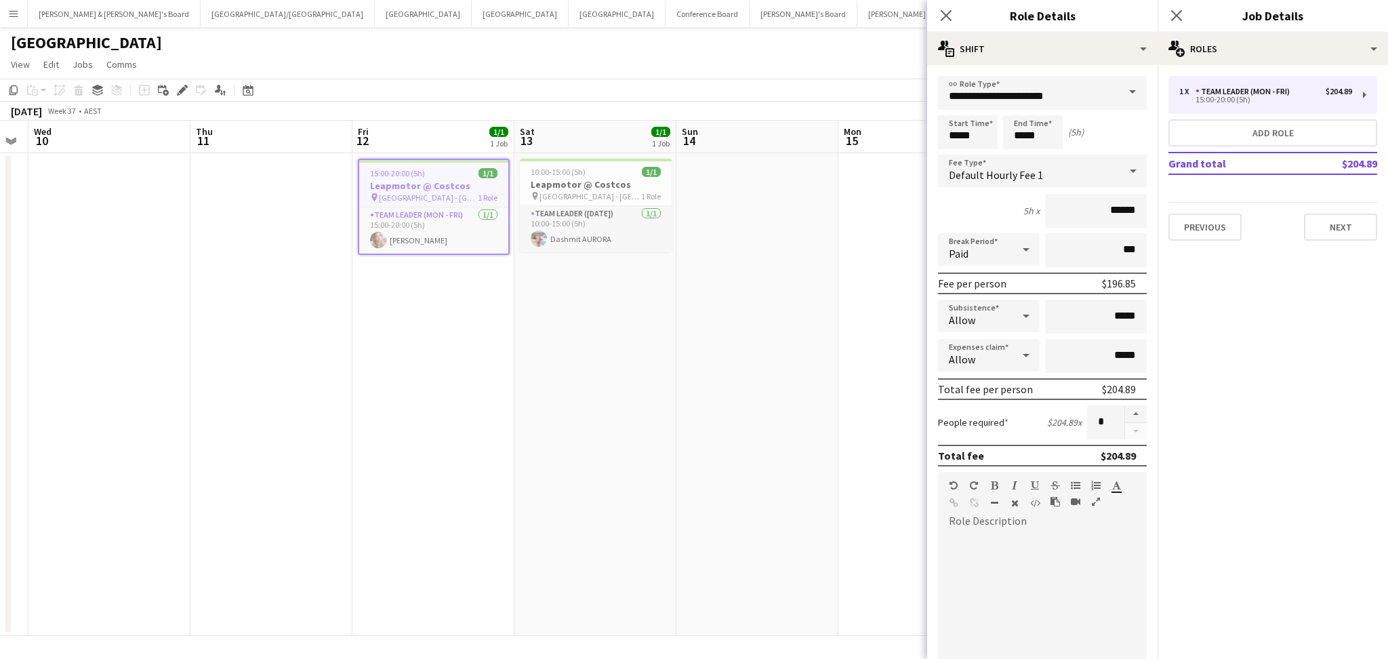
drag, startPoint x: 883, startPoint y: 465, endPoint x: 683, endPoint y: 458, distance: 199.4
click at [683, 458] on app-calendar-viewport "Sat 6 Sun 7 Mon 8 Tue 9 Wed 10 Thu 11 Fri 12 1/1 1 Job Sat 13 1/1 1 Job Sun 14 …" at bounding box center [694, 378] width 1388 height 515
click at [1114, 312] on input "*****" at bounding box center [1096, 317] width 102 height 34
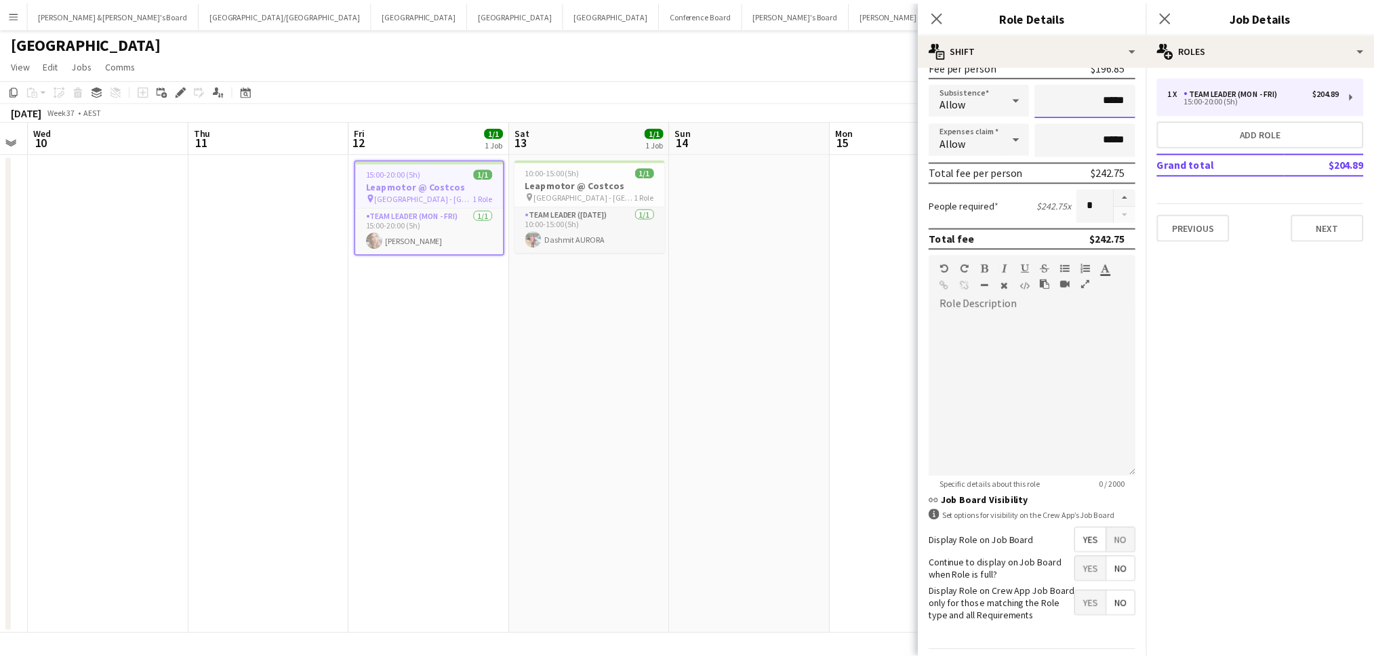
scroll to position [265, 0]
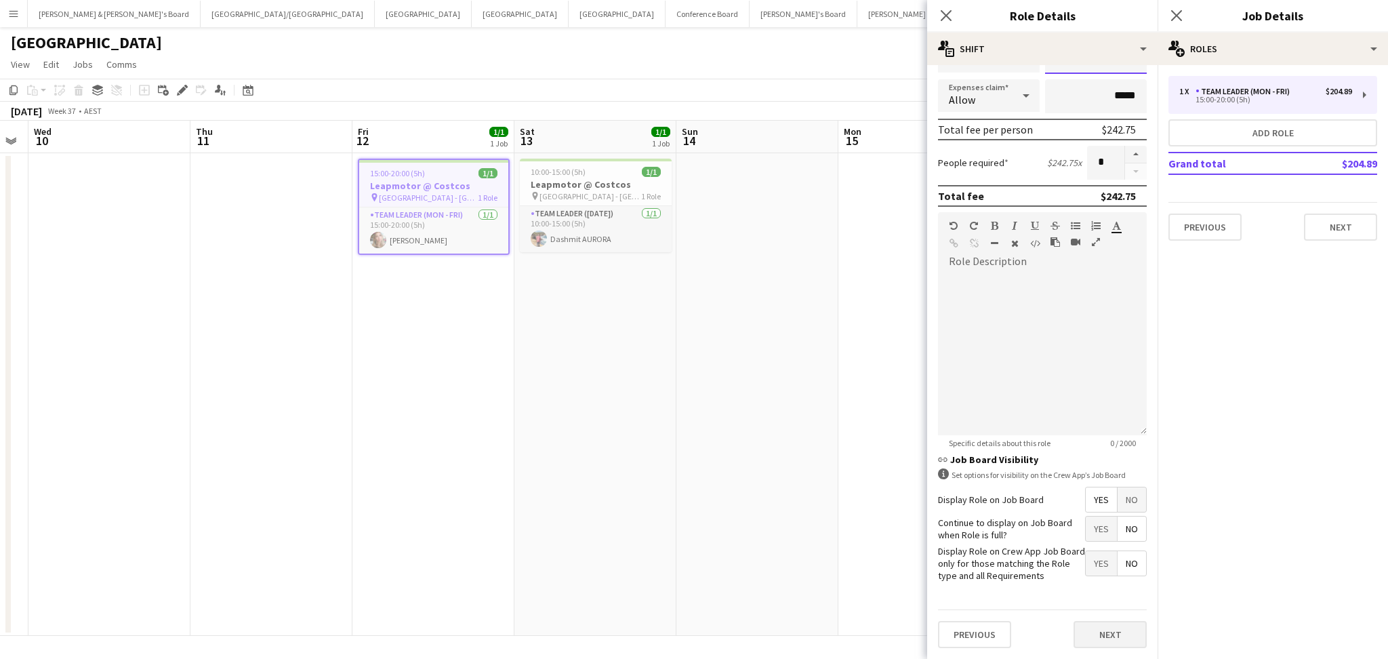
type input "*****"
click at [1112, 643] on button "Next" at bounding box center [1110, 634] width 73 height 27
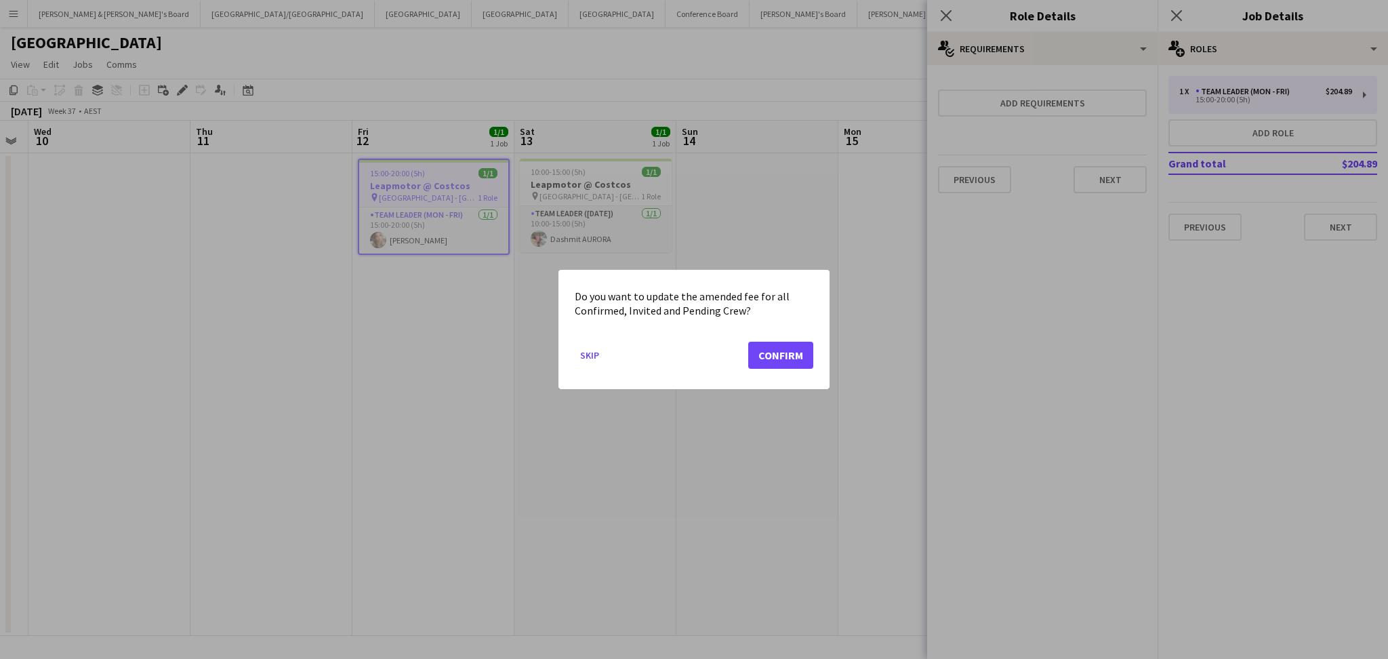
scroll to position [0, 0]
click at [763, 363] on button "Confirm" at bounding box center [774, 355] width 65 height 27
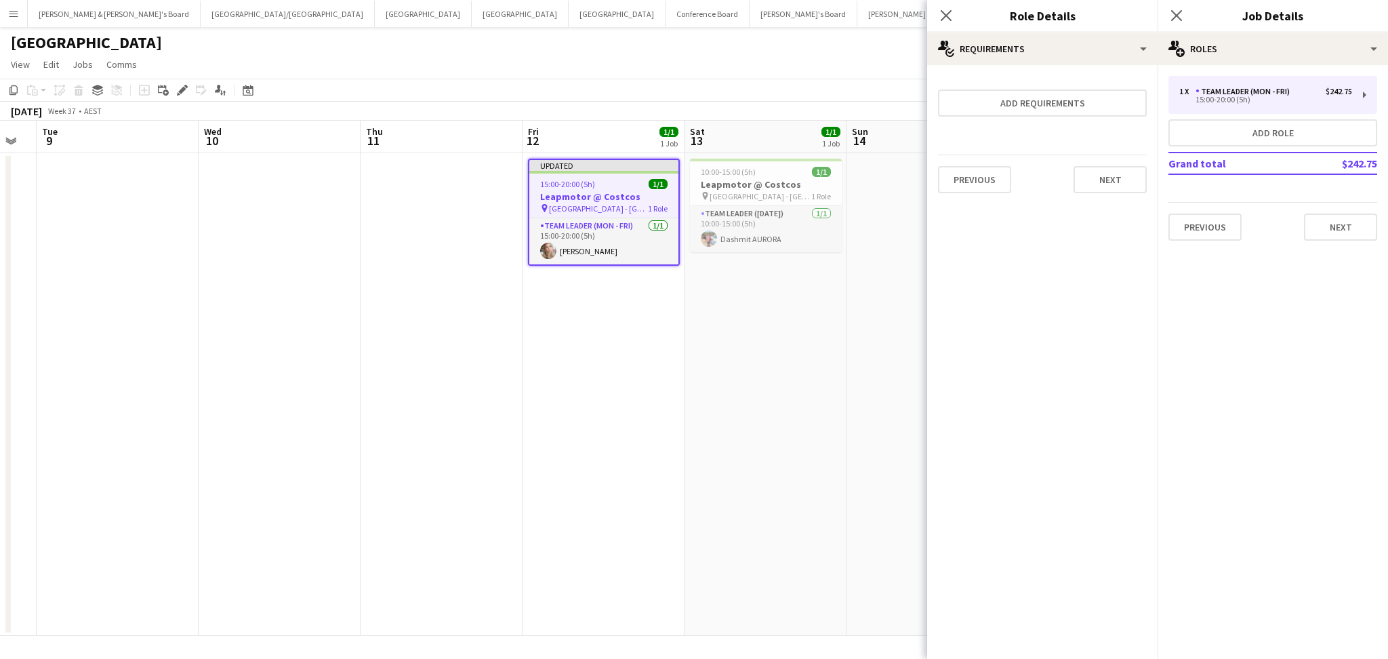
drag, startPoint x: 420, startPoint y: 426, endPoint x: 929, endPoint y: 428, distance: 509.7
click at [929, 428] on body "Menu Boards Boards Boards All jobs Status Workforce Workforce My Workforce Recr…" at bounding box center [694, 329] width 1388 height 659
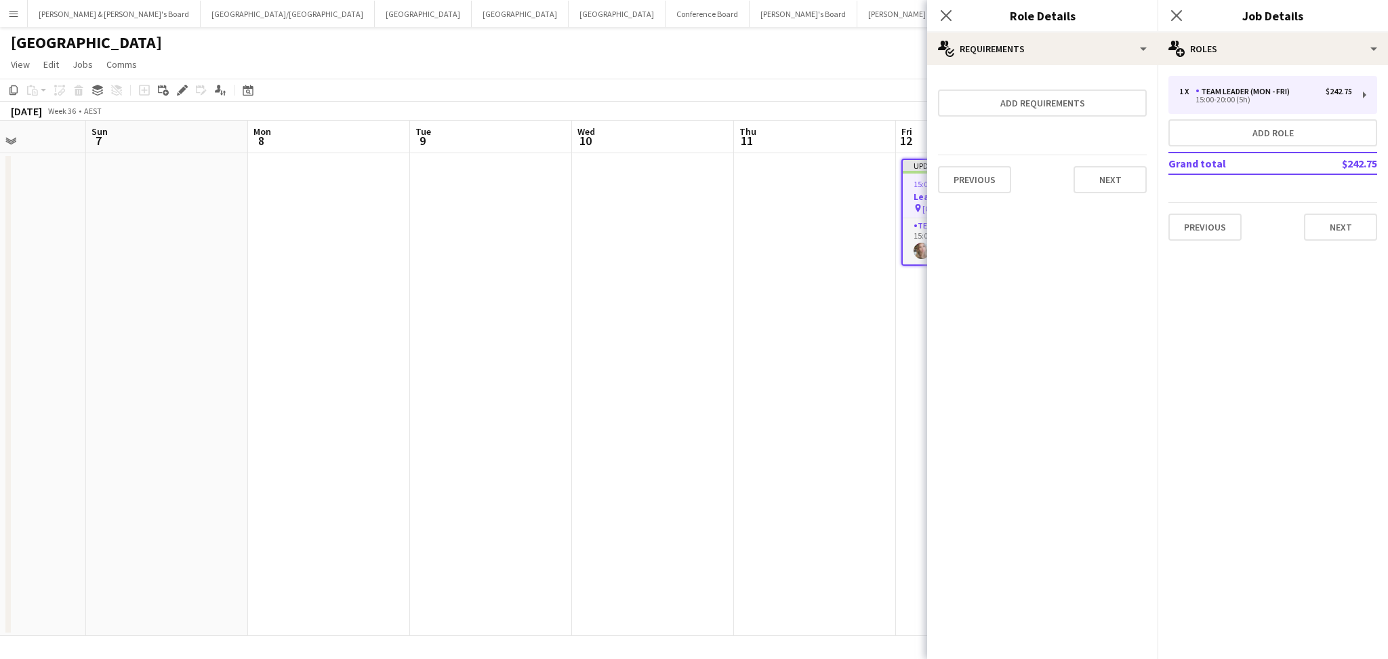
drag, startPoint x: 340, startPoint y: 436, endPoint x: 702, endPoint y: 435, distance: 362.0
click at [714, 435] on app-calendar-viewport "Thu 4 Fri 5 2/2 2 Jobs Sat 6 Sun 7 Mon 8 Tue 9 Wed 10 Thu 11 Fri 12 1/1 1 Job S…" at bounding box center [694, 378] width 1388 height 515
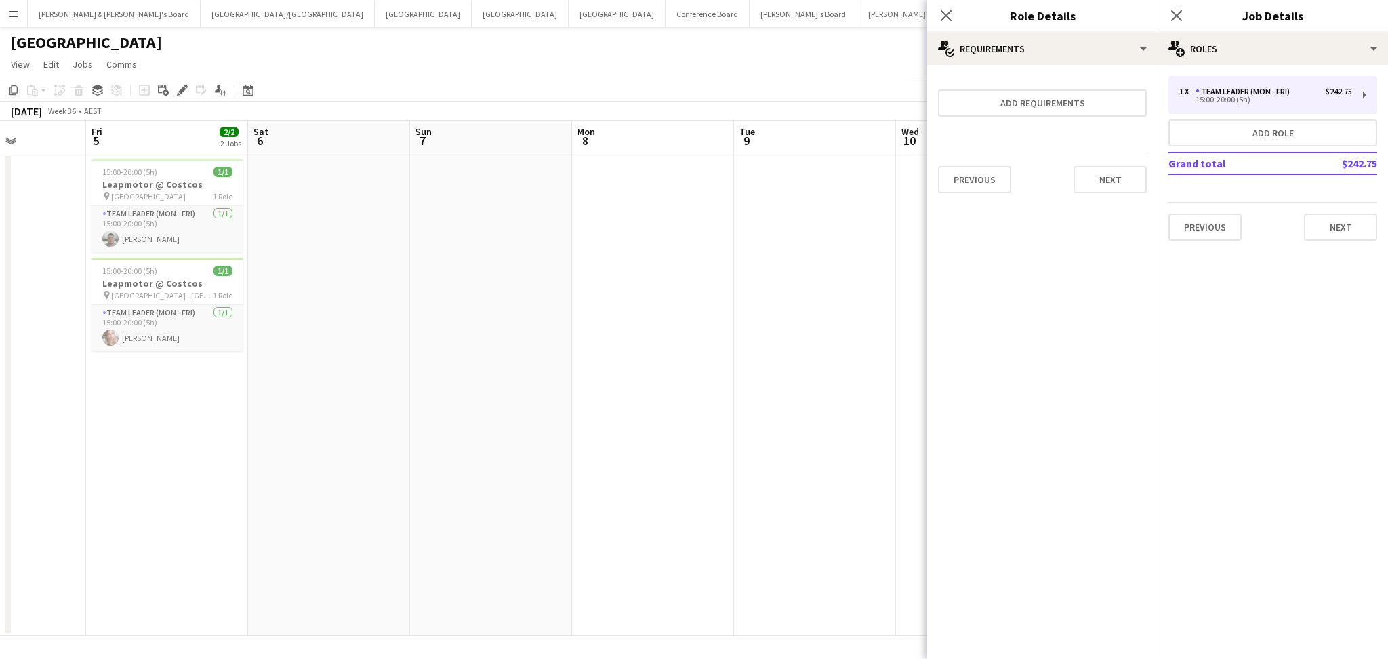
scroll to position [0, 404]
drag, startPoint x: 421, startPoint y: 441, endPoint x: 597, endPoint y: 441, distance: 176.2
click at [614, 456] on app-calendar-viewport "Tue 2 Wed 3 Thu 4 Fri 5 2/2 2 Jobs Sat 6 Sun 7 Mon 8 Tue 9 Wed 10 Thu 11 Fri 12…" at bounding box center [694, 378] width 1388 height 515
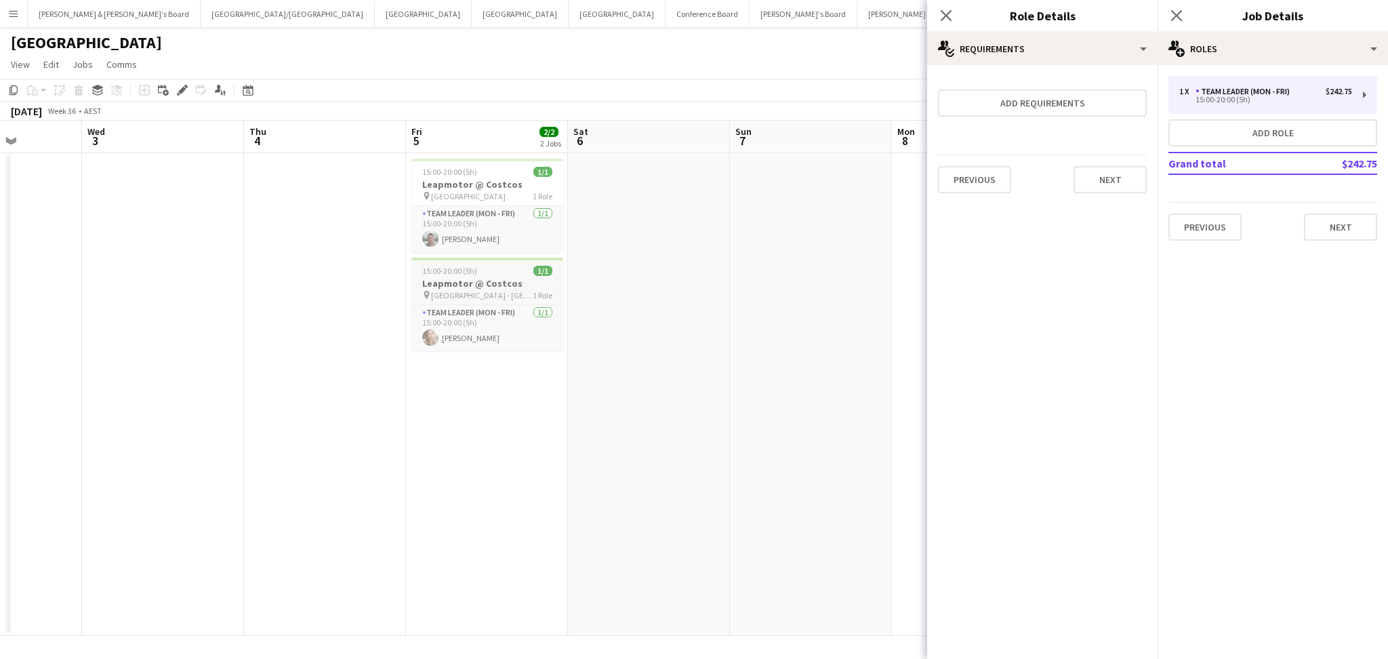
click at [493, 276] on app-job-card "15:00-20:00 (5h) 1/1 Leapmotor @ Costcos pin [GEOGRAPHIC_DATA] - NSW 1 Role Tea…" at bounding box center [487, 305] width 152 height 94
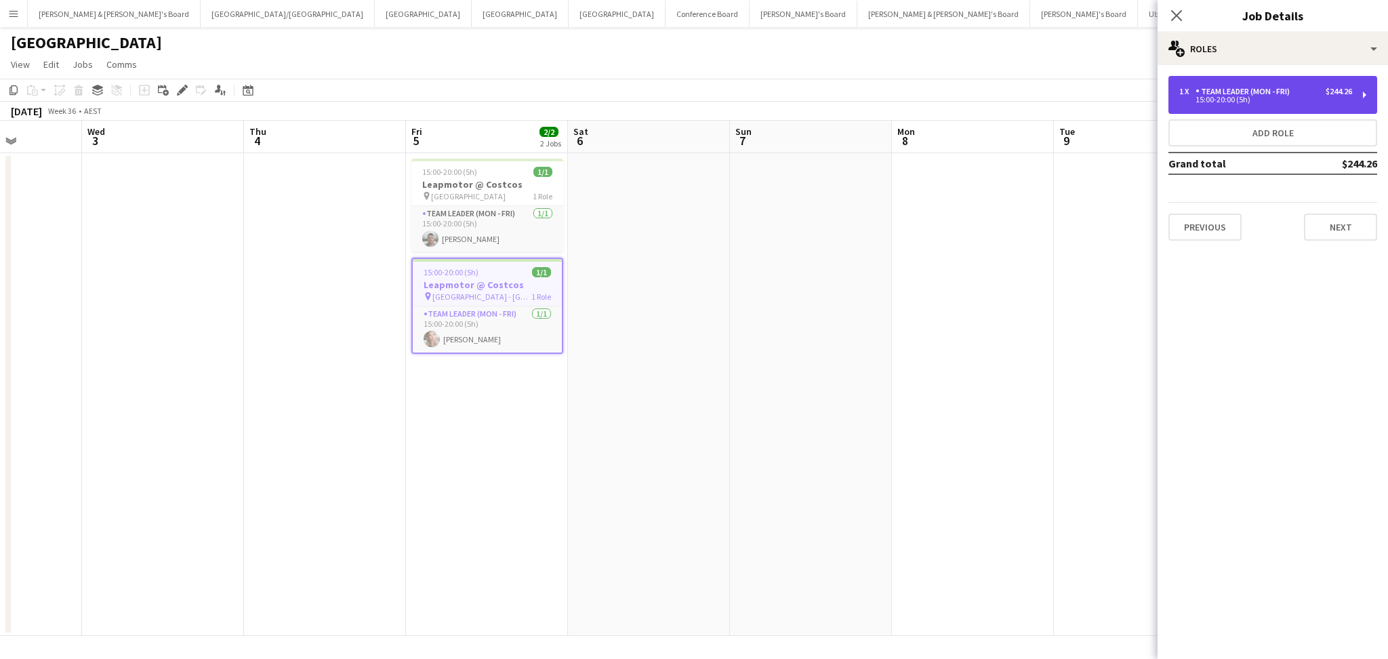
click at [1212, 102] on div "15:00-20:00 (5h)" at bounding box center [1265, 99] width 173 height 7
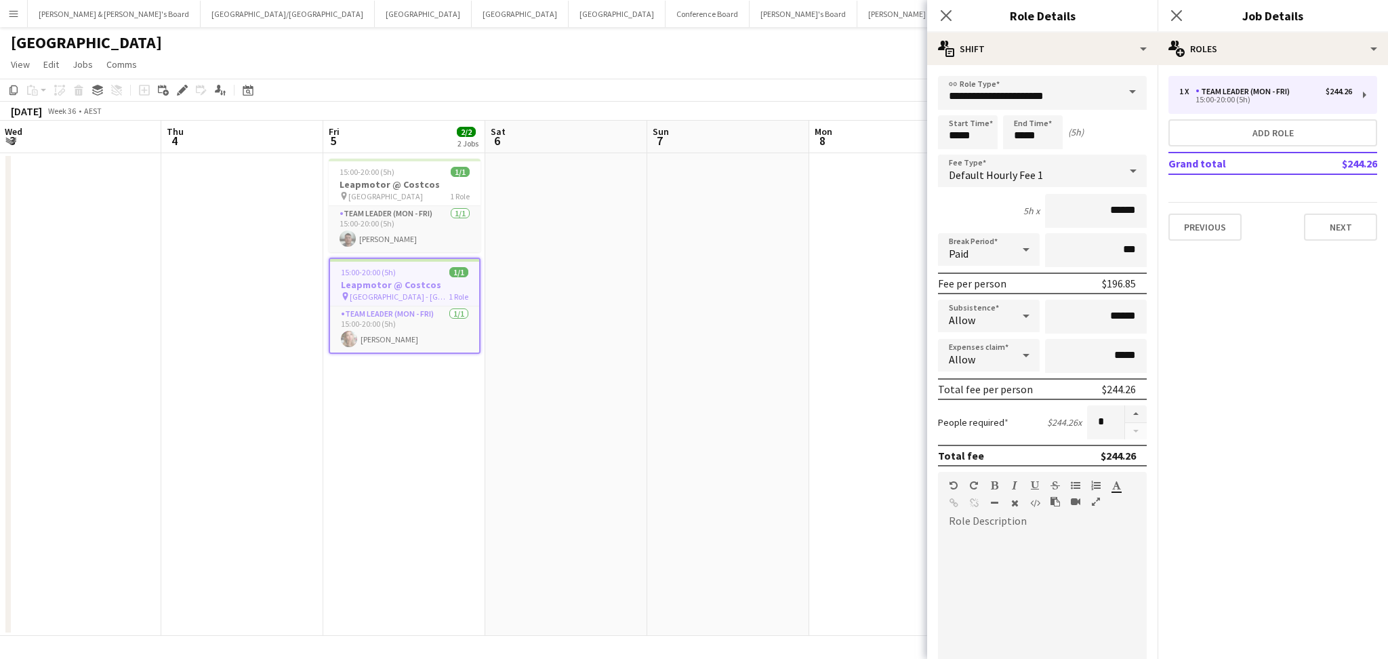
scroll to position [0, 523]
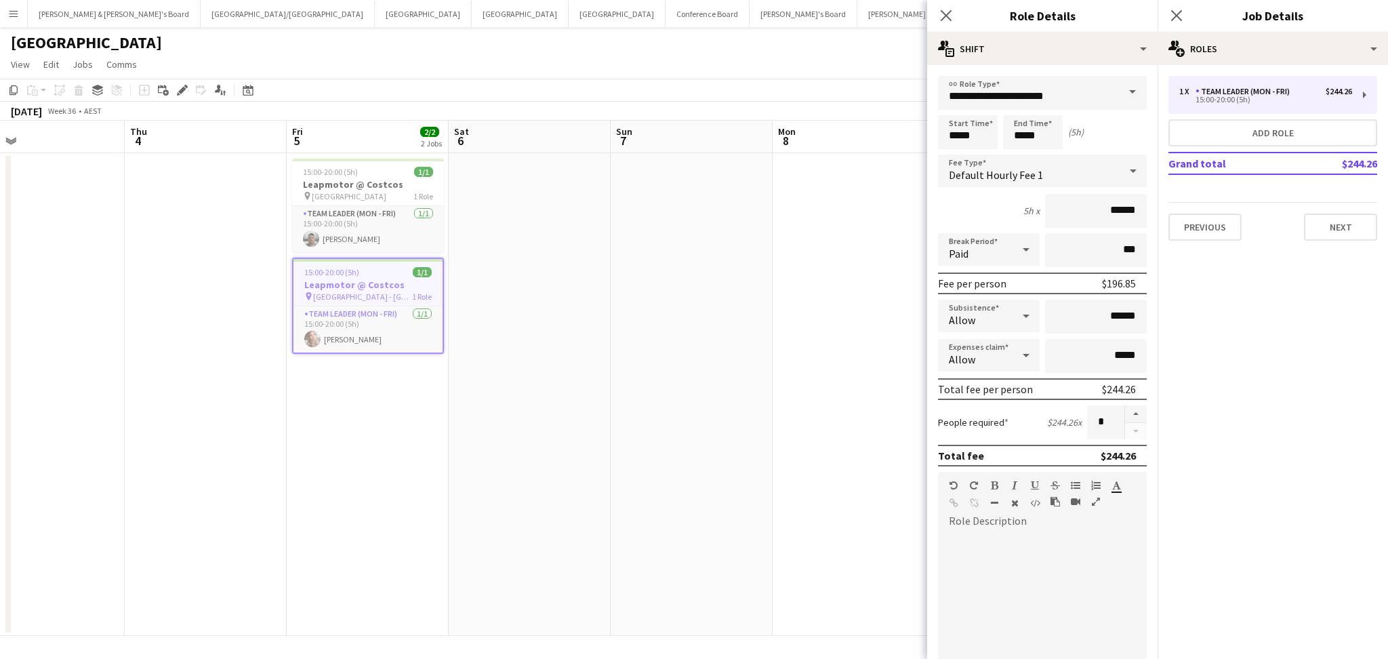
drag, startPoint x: 700, startPoint y: 518, endPoint x: 580, endPoint y: 520, distance: 119.3
click at [580, 520] on app-calendar-viewport "Sun 31 Mon 1 Tue 2 Wed 3 Thu 4 Fri 5 2/2 2 Jobs Sat 6 Sun 7 Mon 8 Tue 9 Wed 10 …" at bounding box center [694, 378] width 1388 height 515
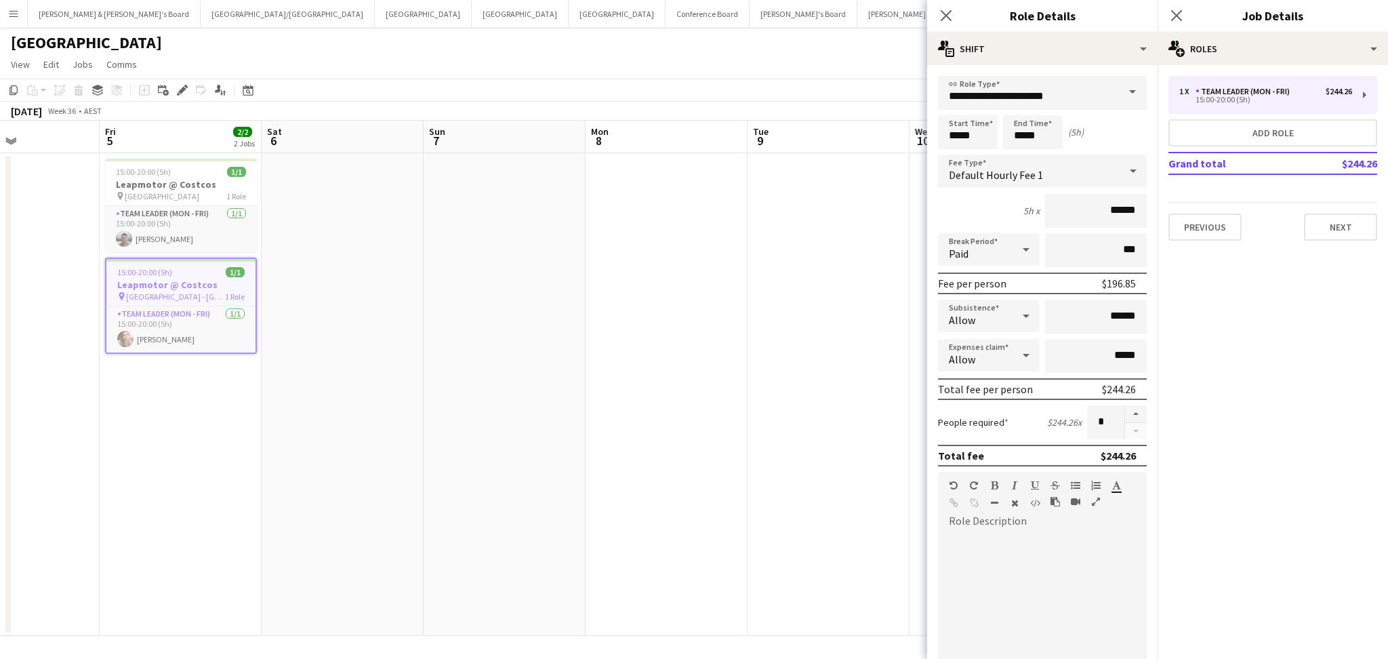
drag, startPoint x: 768, startPoint y: 559, endPoint x: 581, endPoint y: 555, distance: 187.1
click at [581, 555] on app-calendar-viewport "Mon 1 Tue 2 Wed 3 Thu 4 Fri 5 2/2 2 Jobs Sat 6 Sun 7 Mon 8 Tue 9 Wed 10 Thu 11 …" at bounding box center [694, 378] width 1388 height 515
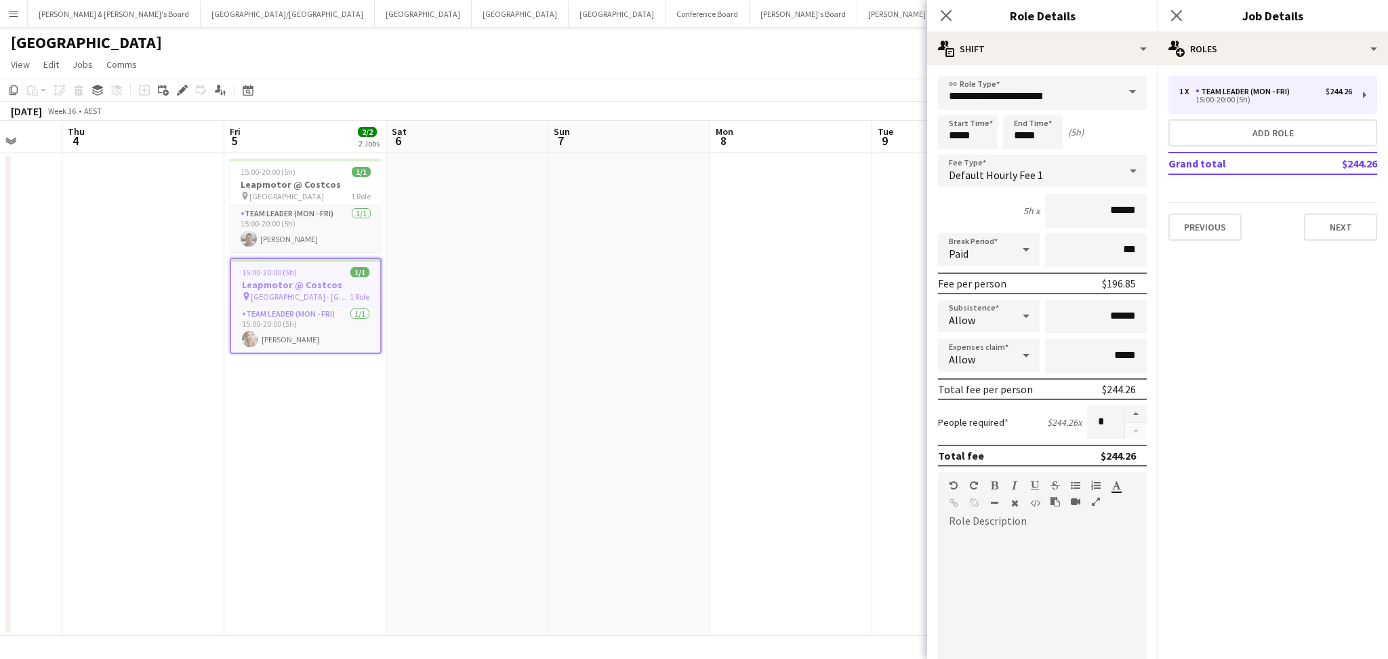
drag, startPoint x: 788, startPoint y: 556, endPoint x: 589, endPoint y: 552, distance: 198.6
click at [589, 552] on app-calendar-viewport "Mon 1 Tue 2 Wed 3 Thu 4 Fri 5 2/2 2 Jobs Sat 6 Sun 7 Mon 8 Tue 9 Wed 10 Thu 11 …" at bounding box center [694, 378] width 1388 height 515
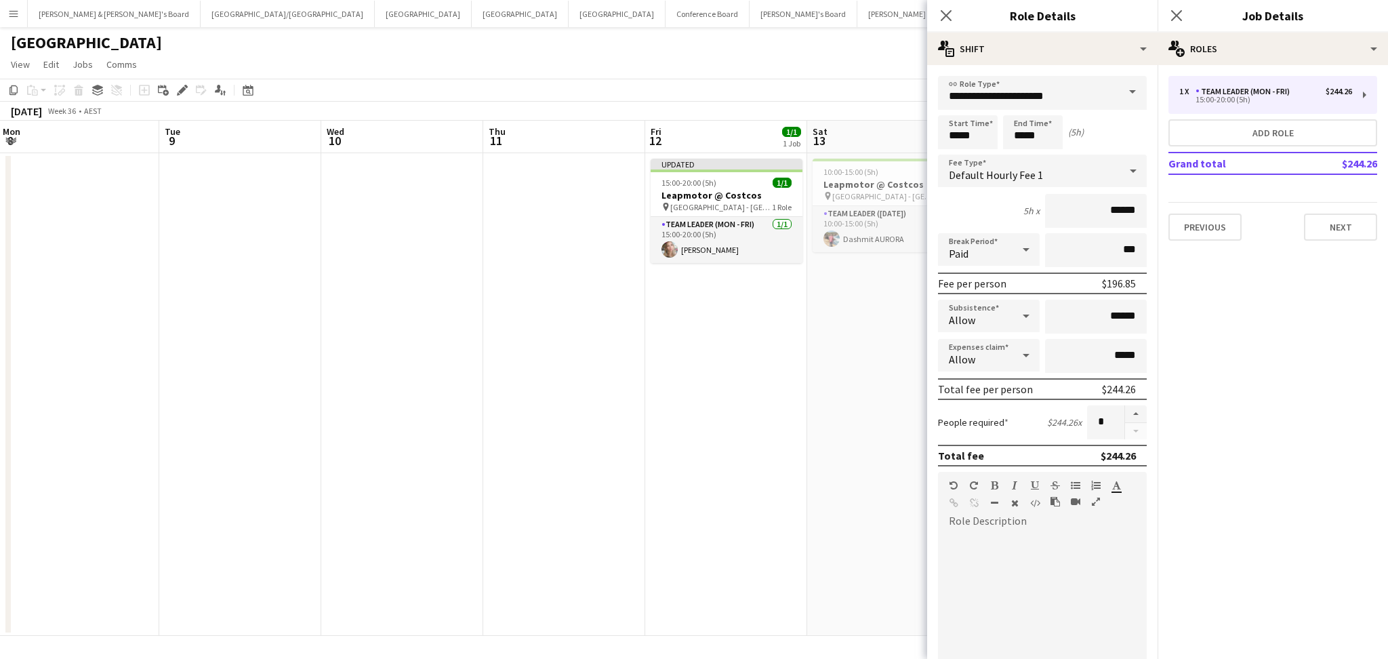
drag, startPoint x: 744, startPoint y: 570, endPoint x: 355, endPoint y: 531, distance: 391.0
click at [355, 531] on app-calendar-viewport "Fri 5 2/2 2 Jobs Sat 6 Sun 7 Mon 8 Tue 9 Wed 10 Thu 11 Fri 12 1/1 1 Job Sat 13 …" at bounding box center [694, 378] width 1388 height 515
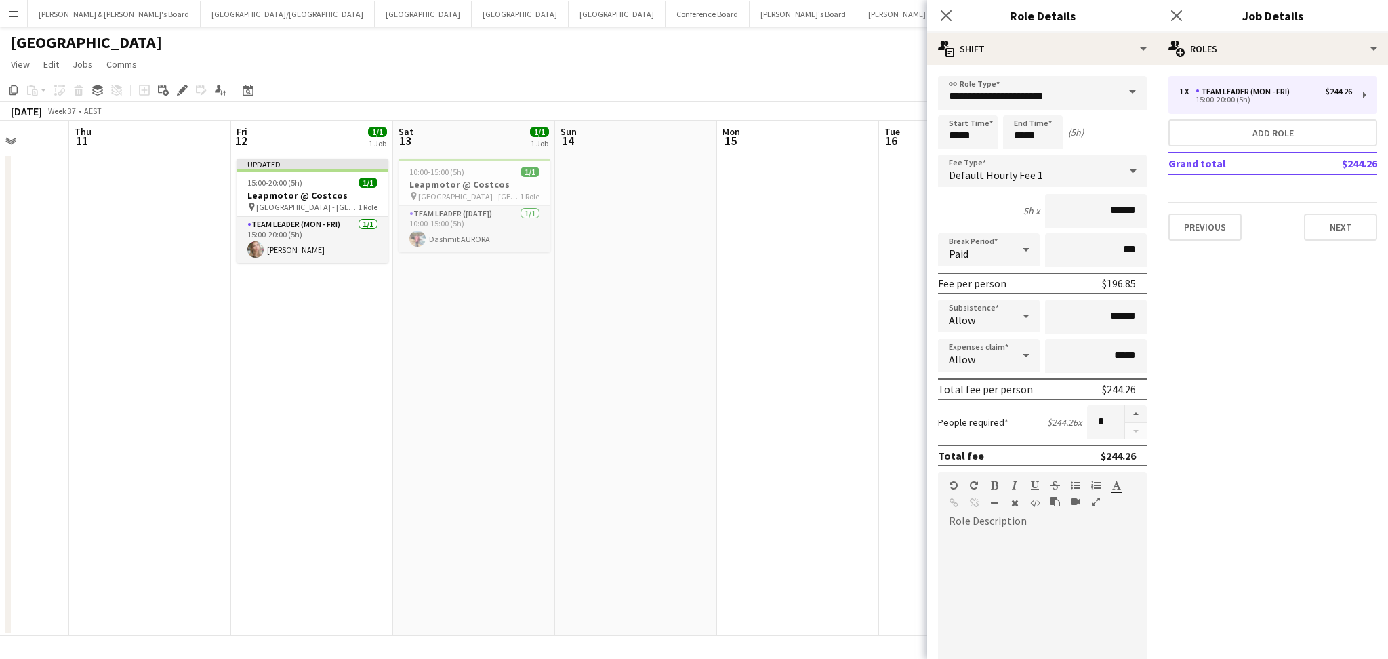
scroll to position [0, 489]
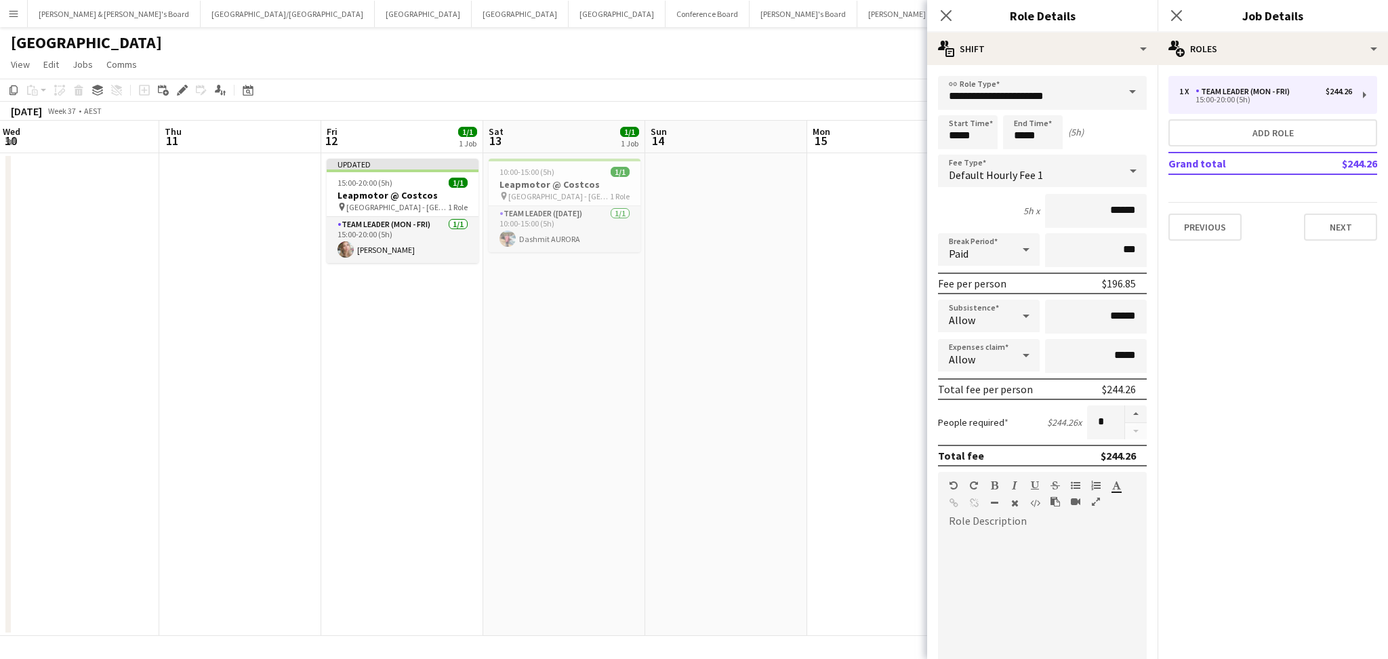
drag, startPoint x: 625, startPoint y: 548, endPoint x: 338, endPoint y: 525, distance: 287.6
click at [338, 525] on app-calendar-viewport "Sun 7 Mon 8 Tue 9 Wed 10 Thu 11 Fri 12 1/1 1 Job Sat 13 1/1 1 Job Sun 14 Mon 15…" at bounding box center [694, 378] width 1388 height 515
click at [387, 208] on span "[GEOGRAPHIC_DATA] - [GEOGRAPHIC_DATA]" at bounding box center [397, 207] width 102 height 10
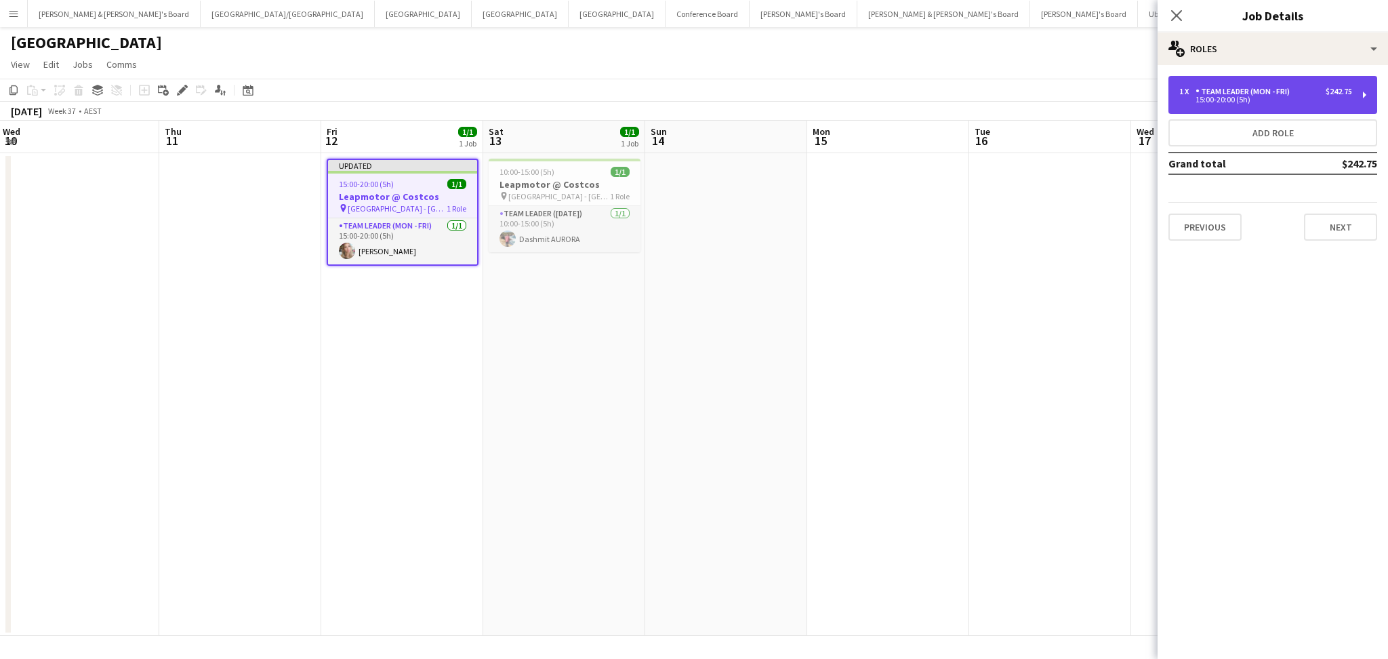
click at [1234, 85] on div "1 x Team Leader (Mon - Fri) $242.75 15:00-20:00 (5h)" at bounding box center [1273, 95] width 209 height 38
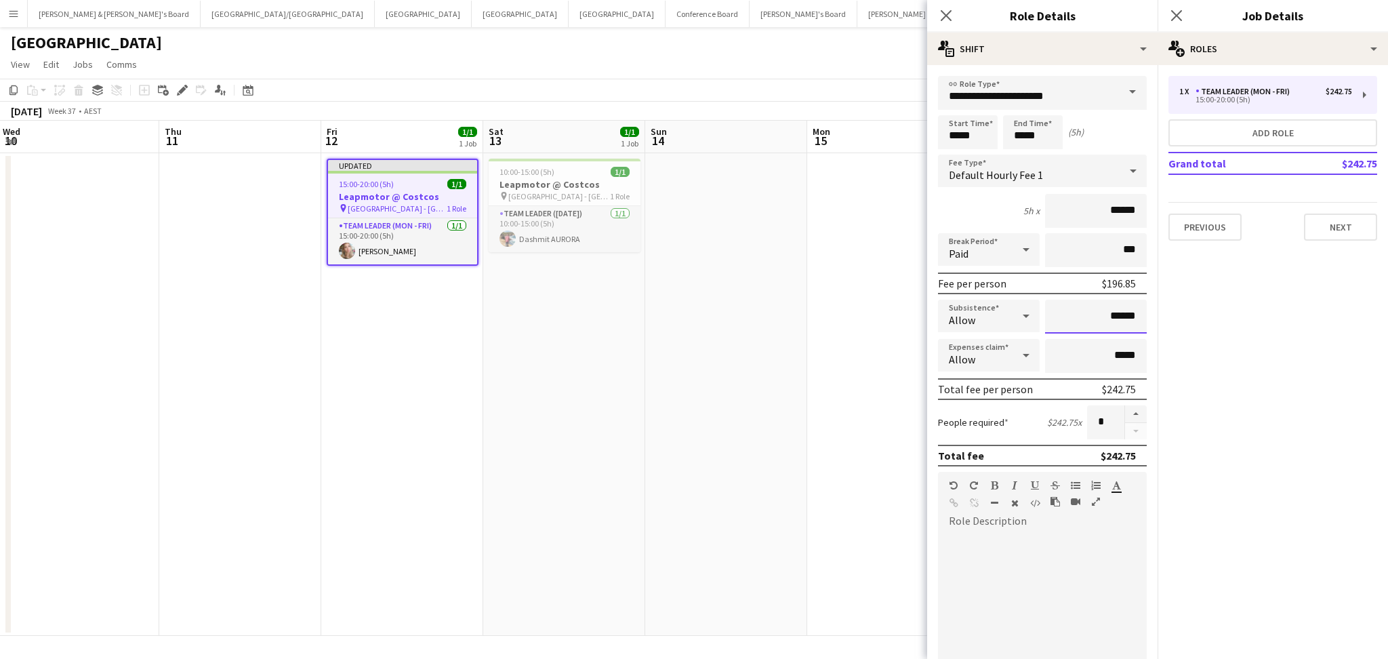
click at [1114, 317] on input "******" at bounding box center [1096, 317] width 102 height 34
type input "*****"
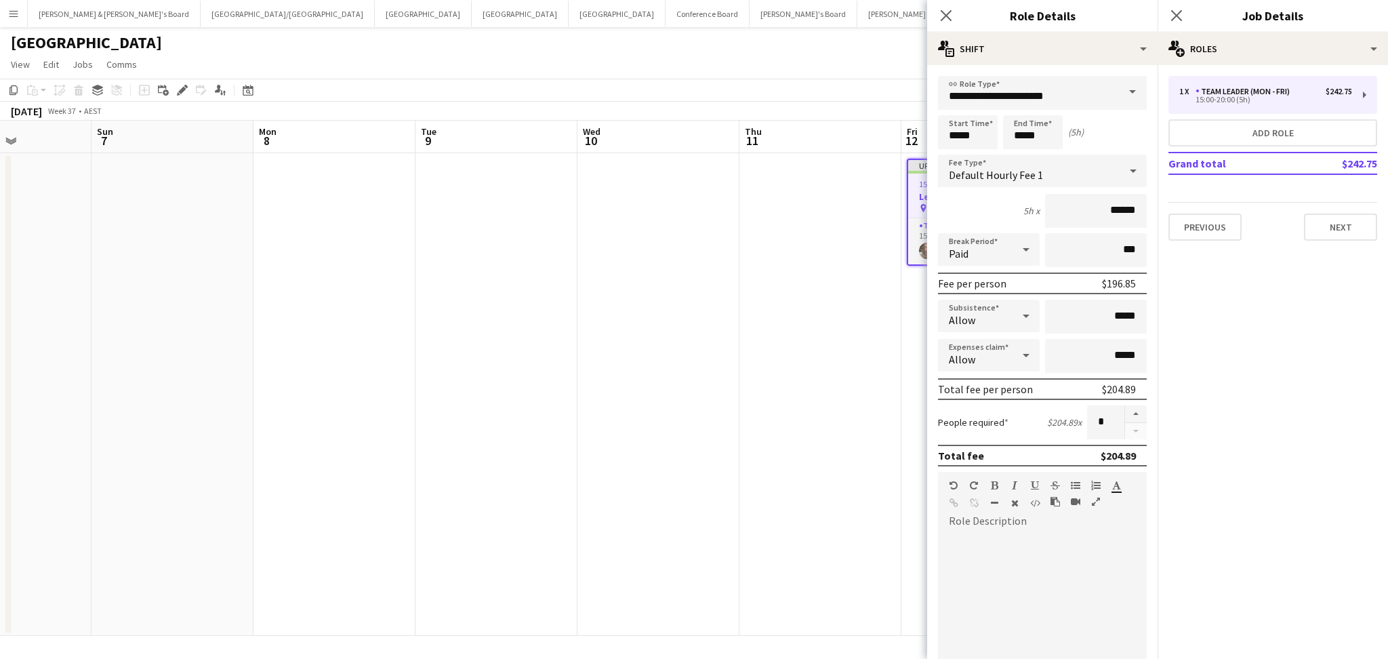
drag, startPoint x: 300, startPoint y: 502, endPoint x: 954, endPoint y: 458, distance: 656.3
click at [954, 458] on body "Menu Boards Boards Boards All jobs Status Workforce Workforce My Workforce Recr…" at bounding box center [694, 329] width 1388 height 659
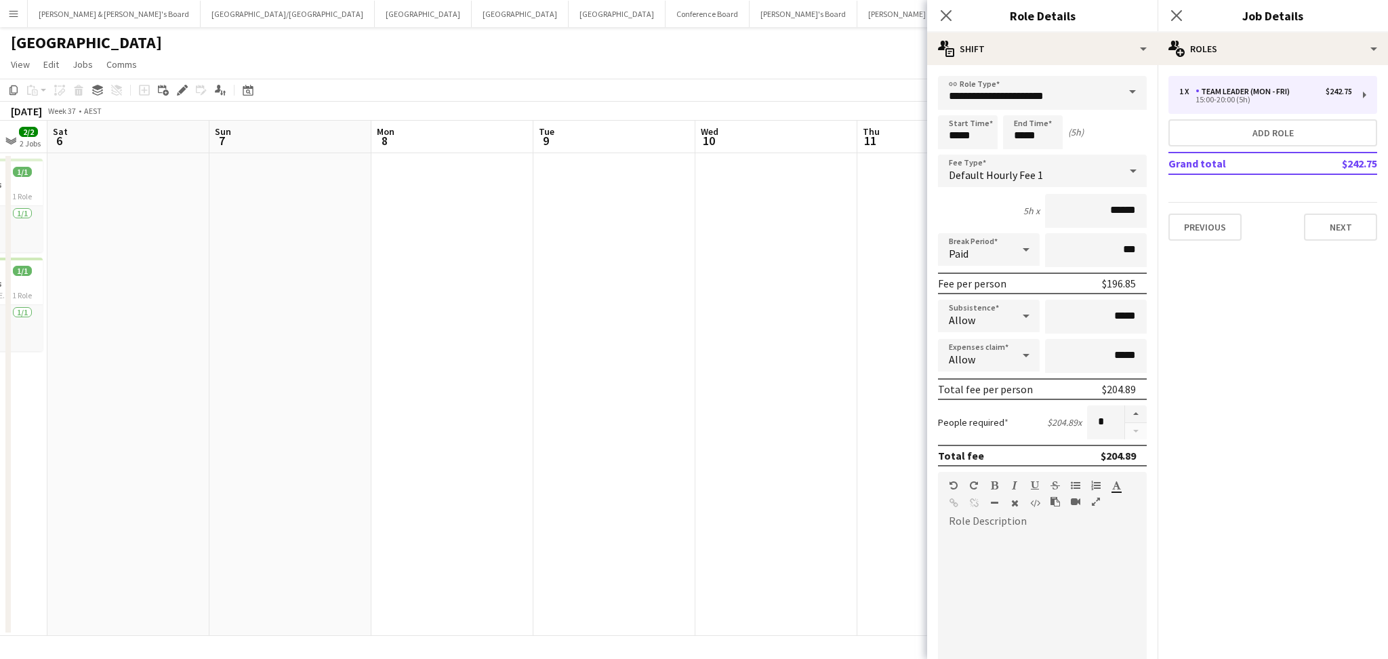
drag, startPoint x: 254, startPoint y: 464, endPoint x: 697, endPoint y: 444, distance: 444.4
click at [697, 444] on app-calendar-viewport "Thu 4 Fri 5 2/2 2 Jobs Sat 6 Sun 7 Mon 8 Tue 9 Wed 10 Thu 11 Fri 12 1/1 1 Job S…" at bounding box center [694, 378] width 1388 height 515
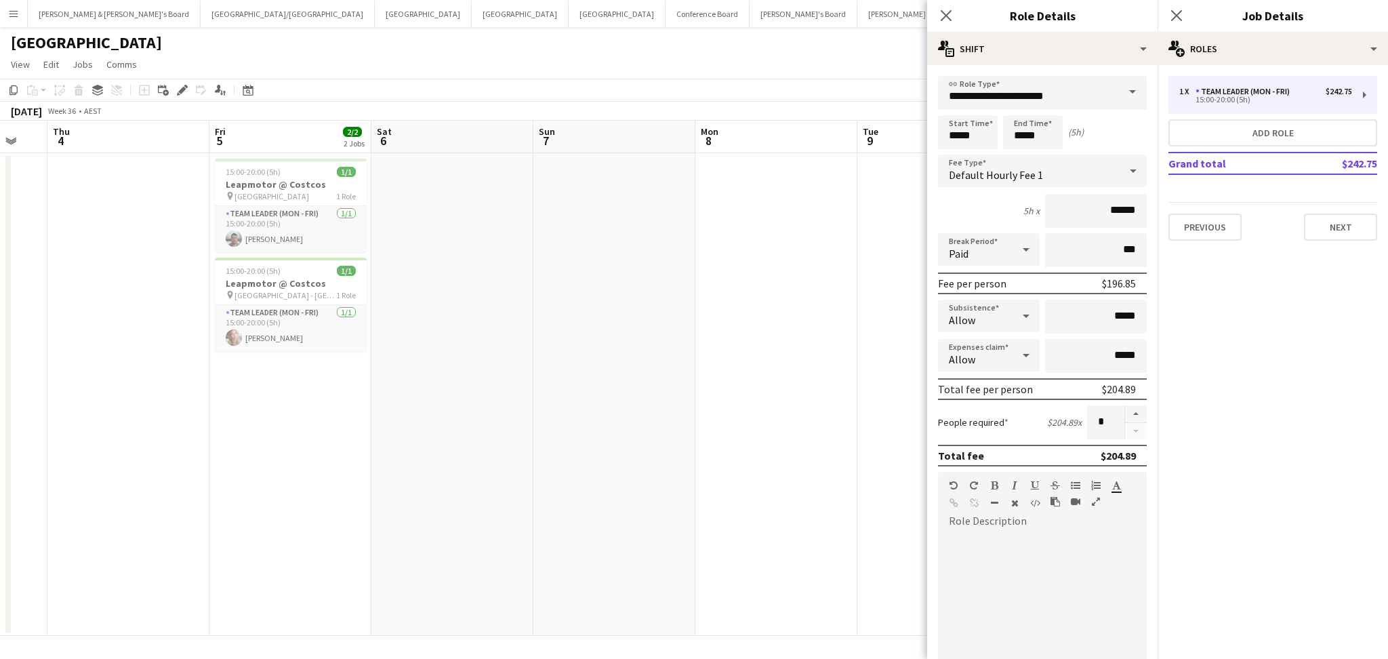
scroll to position [0, 275]
click at [278, 292] on span "[GEOGRAPHIC_DATA] - [GEOGRAPHIC_DATA]" at bounding box center [288, 295] width 102 height 10
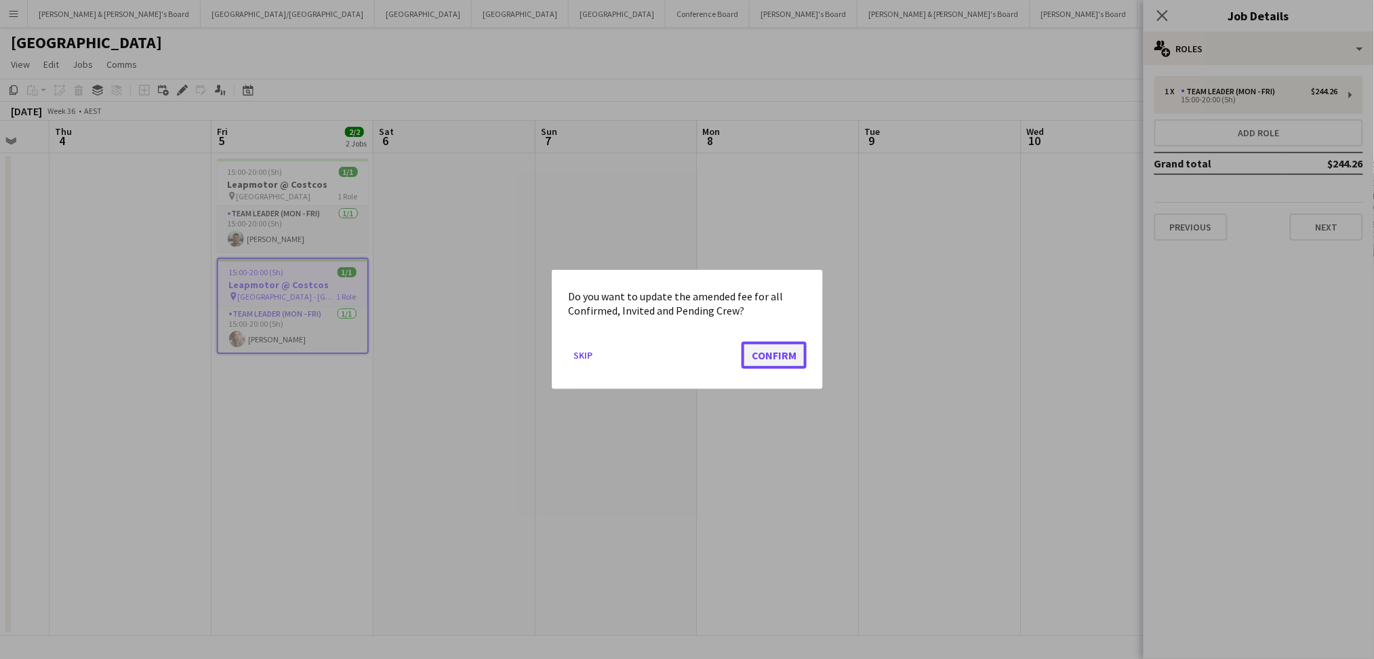
click at [770, 359] on button "Confirm" at bounding box center [774, 355] width 65 height 27
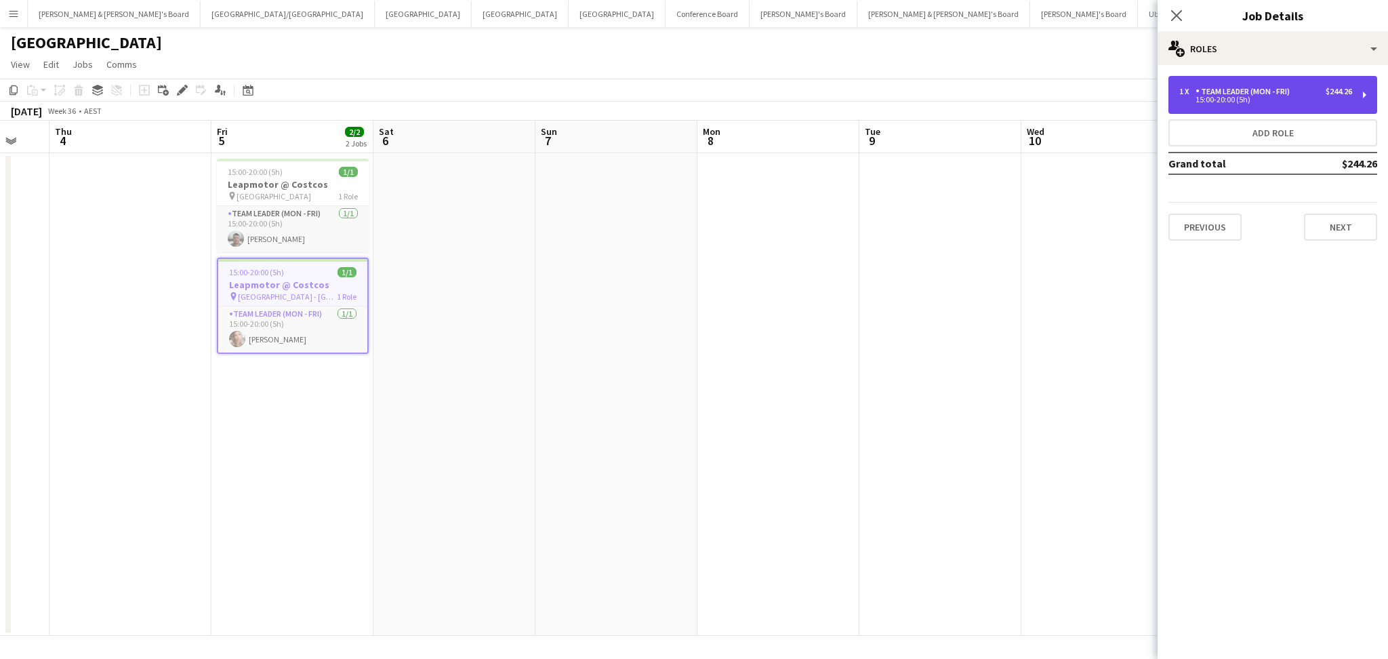
click at [1234, 96] on div "Team Leader (Mon - Fri)" at bounding box center [1246, 91] width 100 height 9
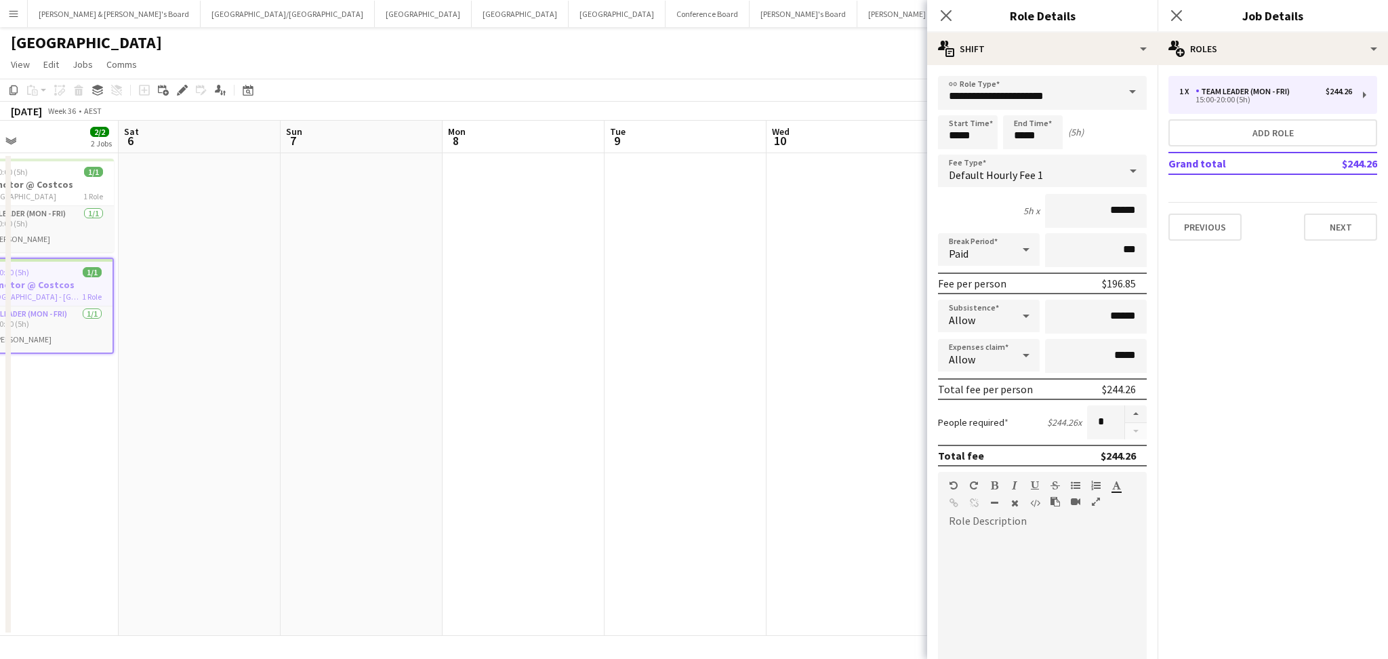
drag, startPoint x: 788, startPoint y: 546, endPoint x: 508, endPoint y: 531, distance: 280.3
click at [508, 531] on app-calendar-viewport "Tue 2 Wed 3 Thu 4 Fri 5 2/2 2 Jobs Sat 6 Sun 7 Mon 8 Tue 9 Wed 10 Thu 11 Fri 12…" at bounding box center [694, 378] width 1388 height 515
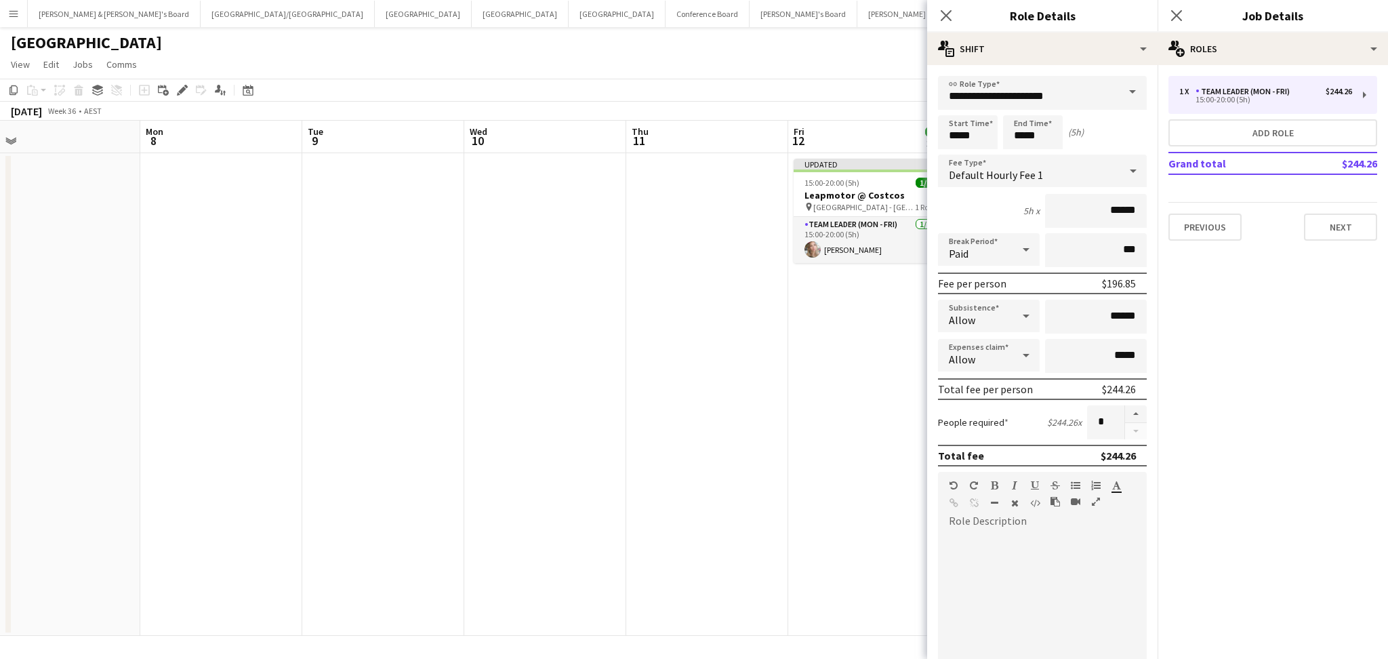
drag, startPoint x: 743, startPoint y: 559, endPoint x: 407, endPoint y: 526, distance: 337.8
click at [407, 526] on app-calendar-viewport "Thu 4 Fri 5 2/2 2 Jobs Sat 6 Sun 7 Mon 8 Tue 9 Wed 10 Thu 11 Fri 12 1/1 1 Job S…" at bounding box center [694, 378] width 1388 height 515
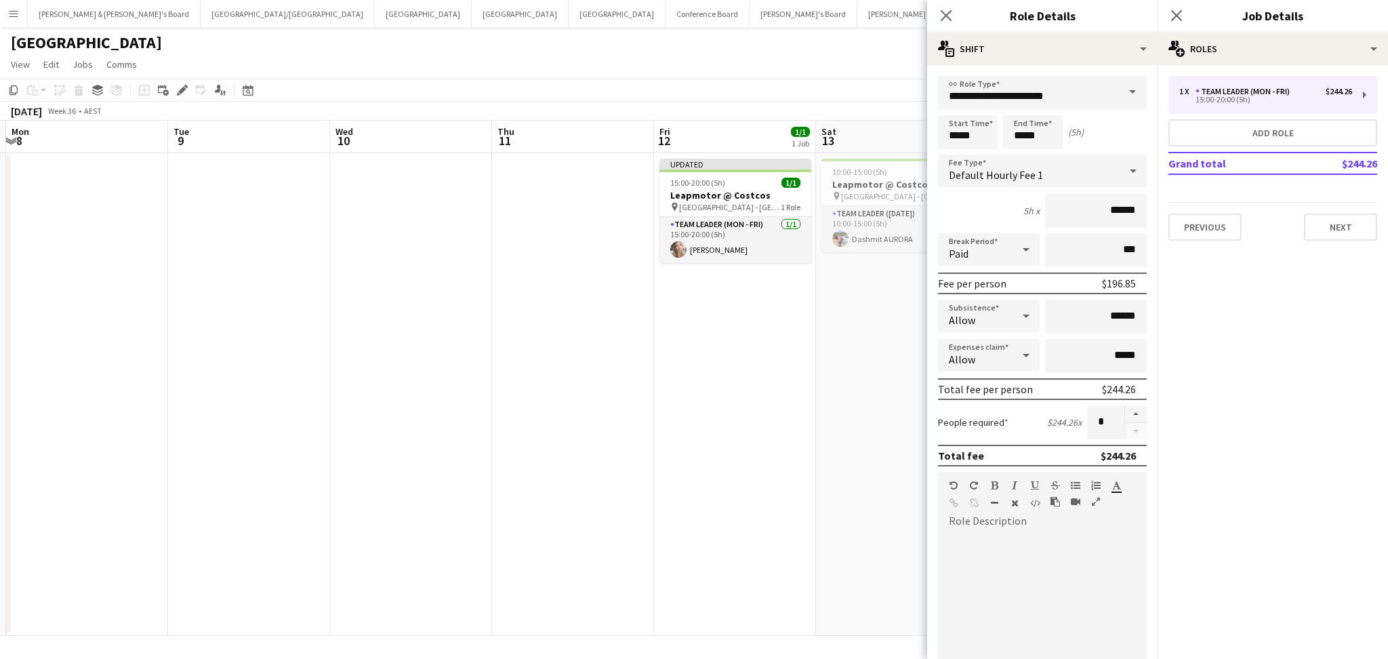
scroll to position [0, 594]
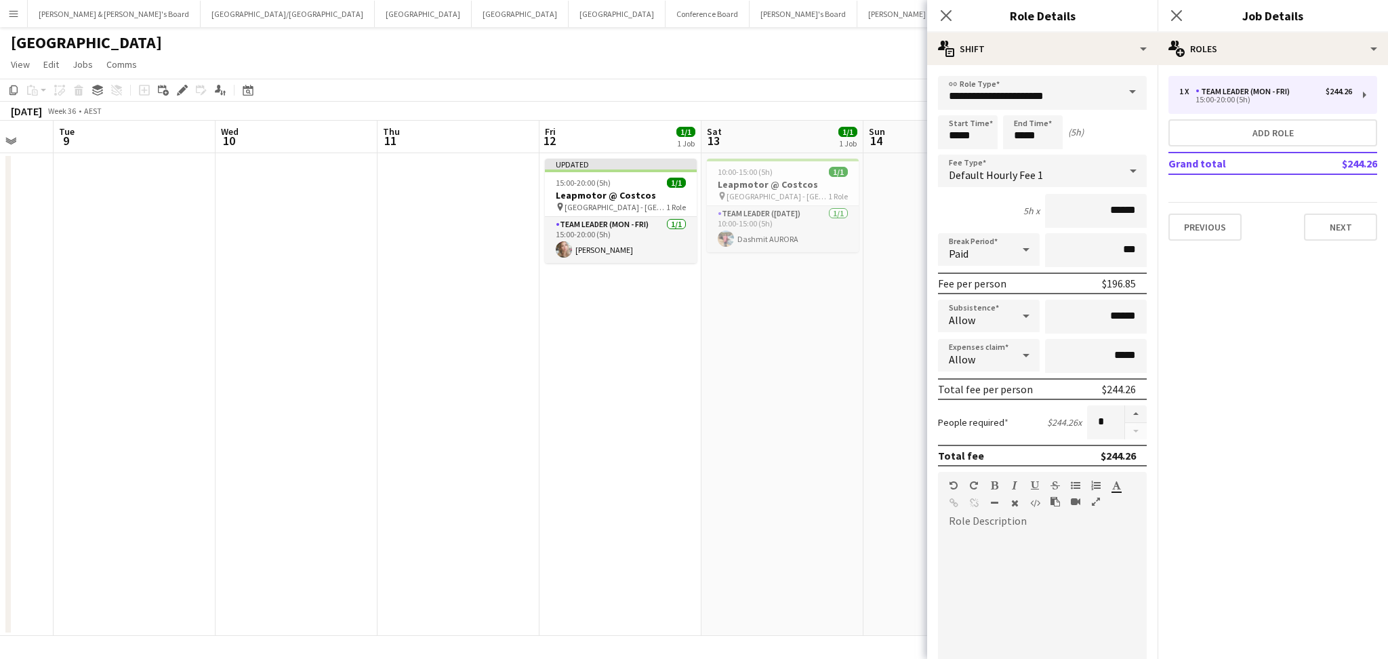
drag, startPoint x: 758, startPoint y: 592, endPoint x: 643, endPoint y: 586, distance: 115.4
click at [643, 586] on app-calendar-viewport "Fri 5 2/2 2 Jobs Sat 6 Sun 7 Mon 8 Tue 9 Wed 10 Thu 11 Fri 12 1/1 1 Job Sat 13 …" at bounding box center [694, 378] width 1388 height 515
click at [617, 179] on div "15:00-20:00 (5h) 1/1" at bounding box center [621, 183] width 152 height 10
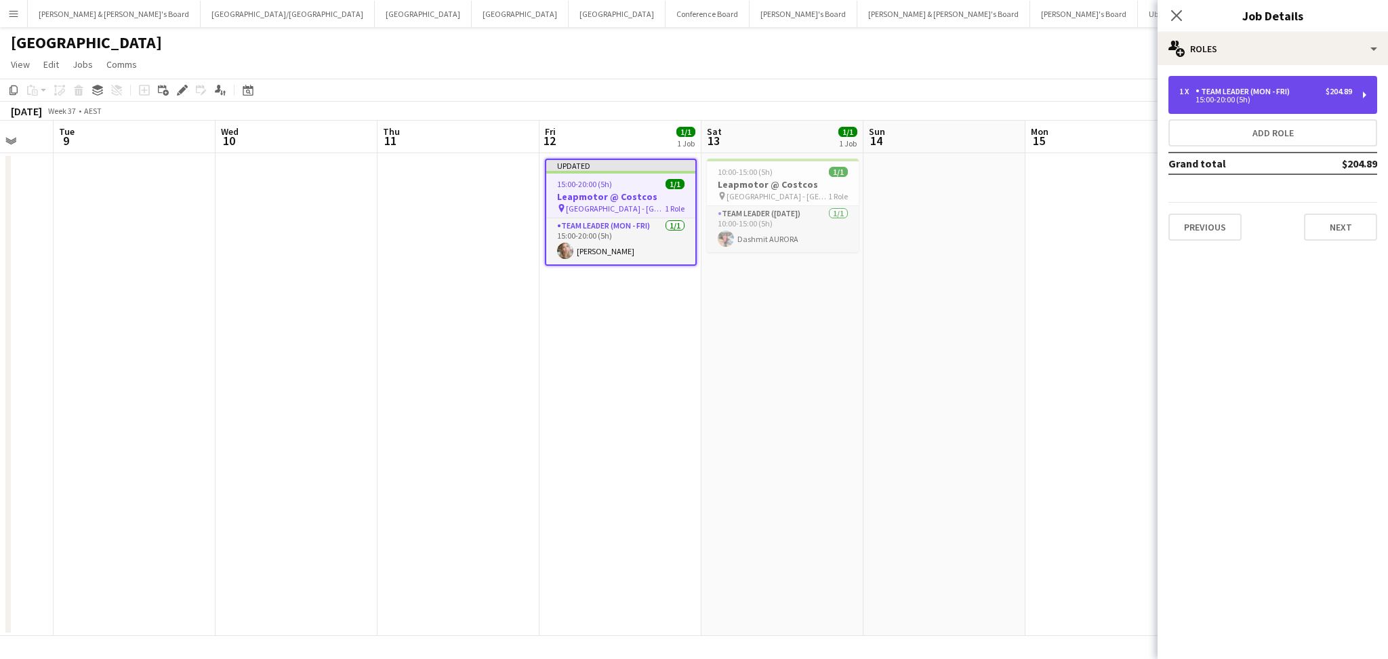
click at [1289, 85] on div "1 x Team Leader (Mon - Fri) $204.89 15:00-20:00 (5h)" at bounding box center [1273, 95] width 209 height 38
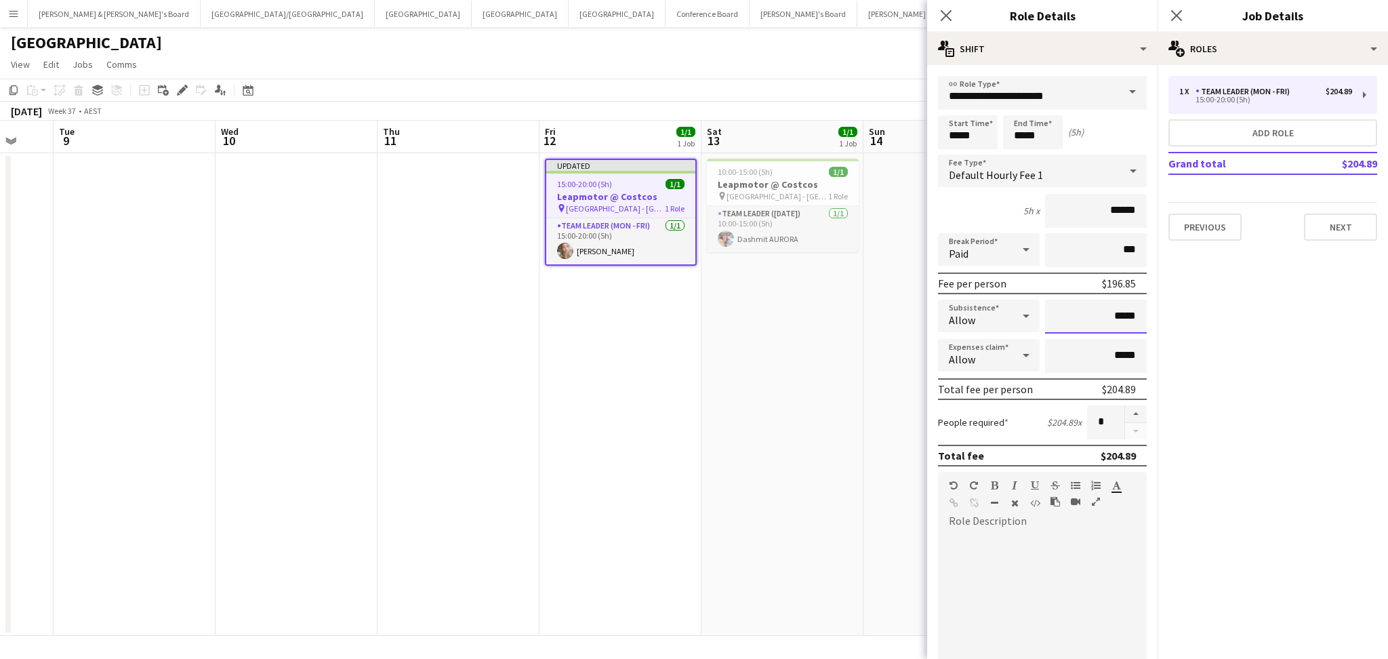
click at [1114, 313] on input "*****" at bounding box center [1096, 317] width 102 height 34
type input "*****"
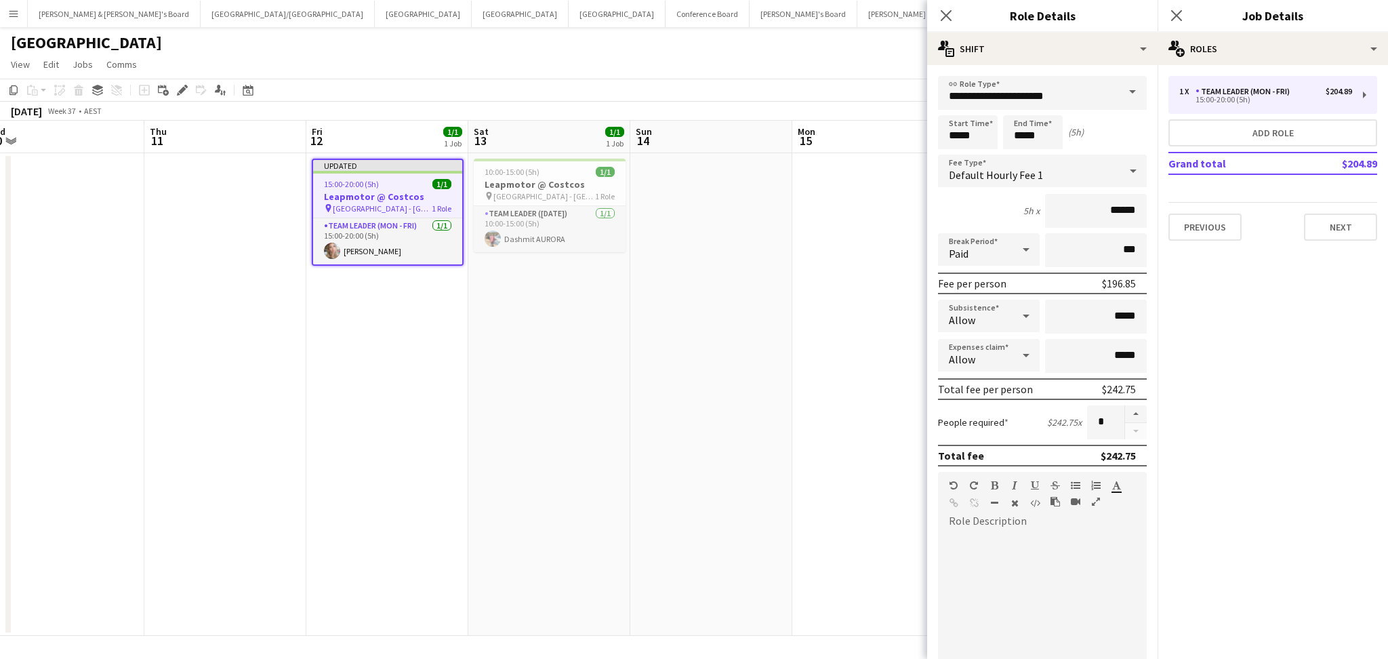
drag, startPoint x: 836, startPoint y: 523, endPoint x: 406, endPoint y: 488, distance: 431.2
click at [376, 489] on app-calendar-viewport "Sat 6 Sun 7 Mon 8 Tue 9 Wed 10 Thu 11 Fri 12 1/1 1 Job Sat 13 1/1 1 Job Sun 14 …" at bounding box center [694, 378] width 1388 height 515
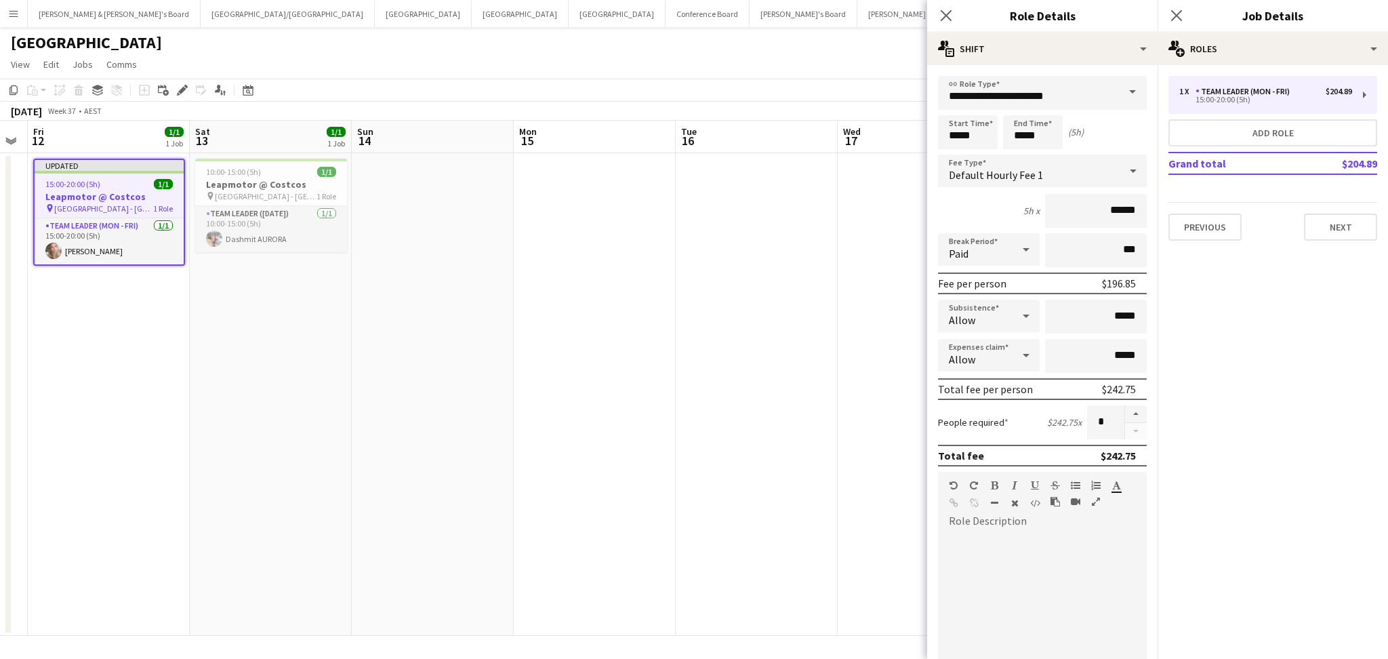
drag, startPoint x: 786, startPoint y: 533, endPoint x: 286, endPoint y: 516, distance: 500.5
click at [286, 516] on app-calendar-viewport "Tue 9 Wed 10 Thu 11 Fri 12 1/1 1 Job Sat 13 1/1 1 Job Sun 14 Mon 15 Tue 16 Wed …" at bounding box center [694, 378] width 1388 height 515
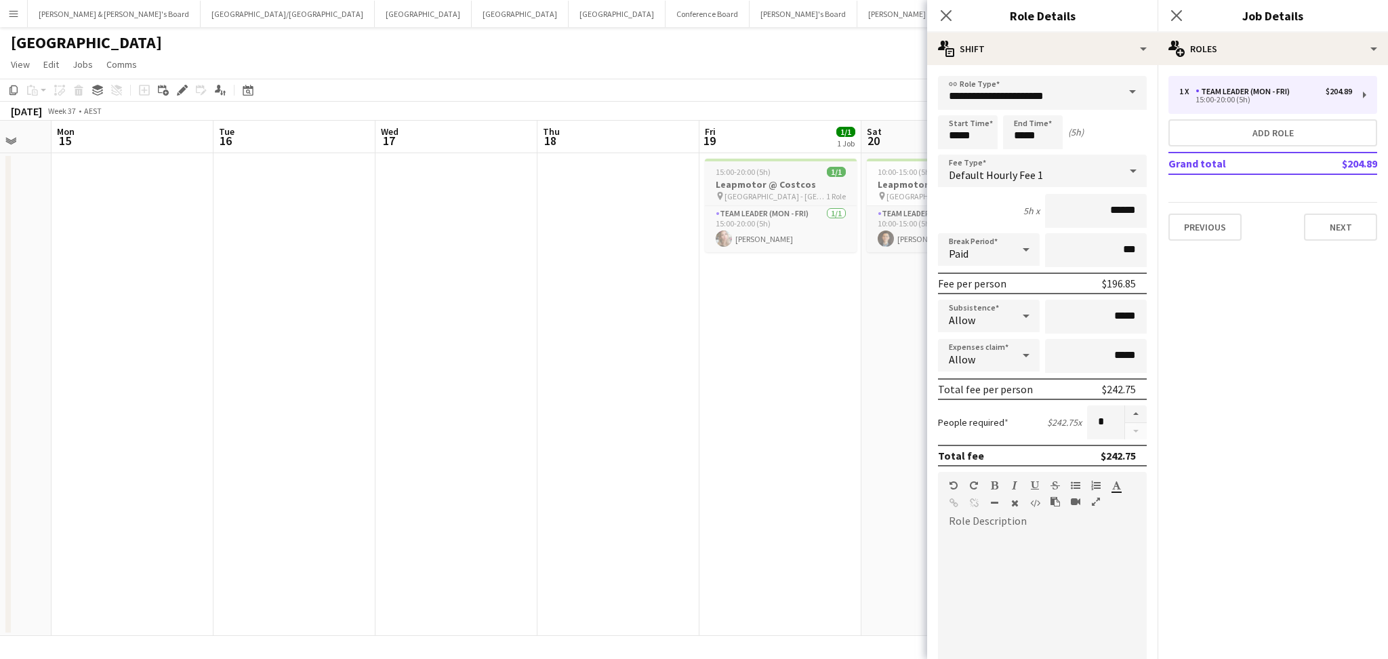
click at [755, 169] on span "15:00-20:00 (5h)" at bounding box center [743, 172] width 55 height 10
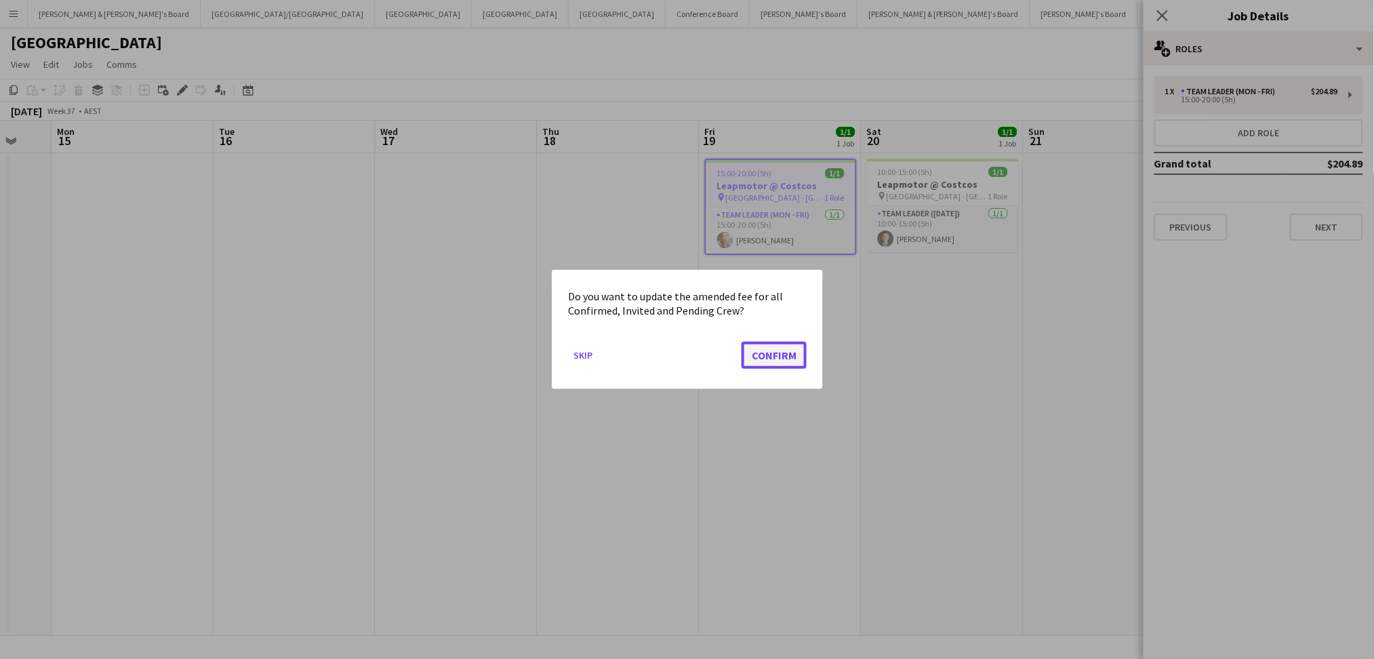
click at [773, 363] on button "Confirm" at bounding box center [774, 355] width 65 height 27
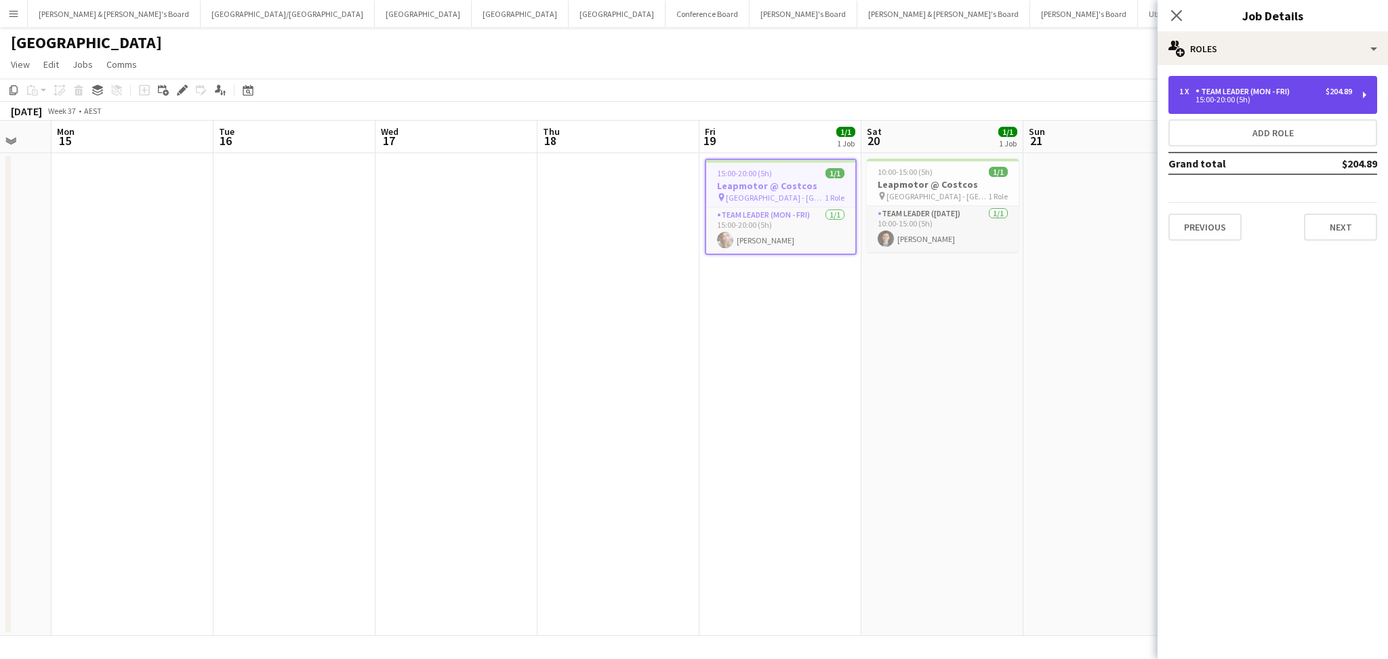
click at [1196, 94] on div "Team Leader (Mon - Fri)" at bounding box center [1246, 91] width 100 height 9
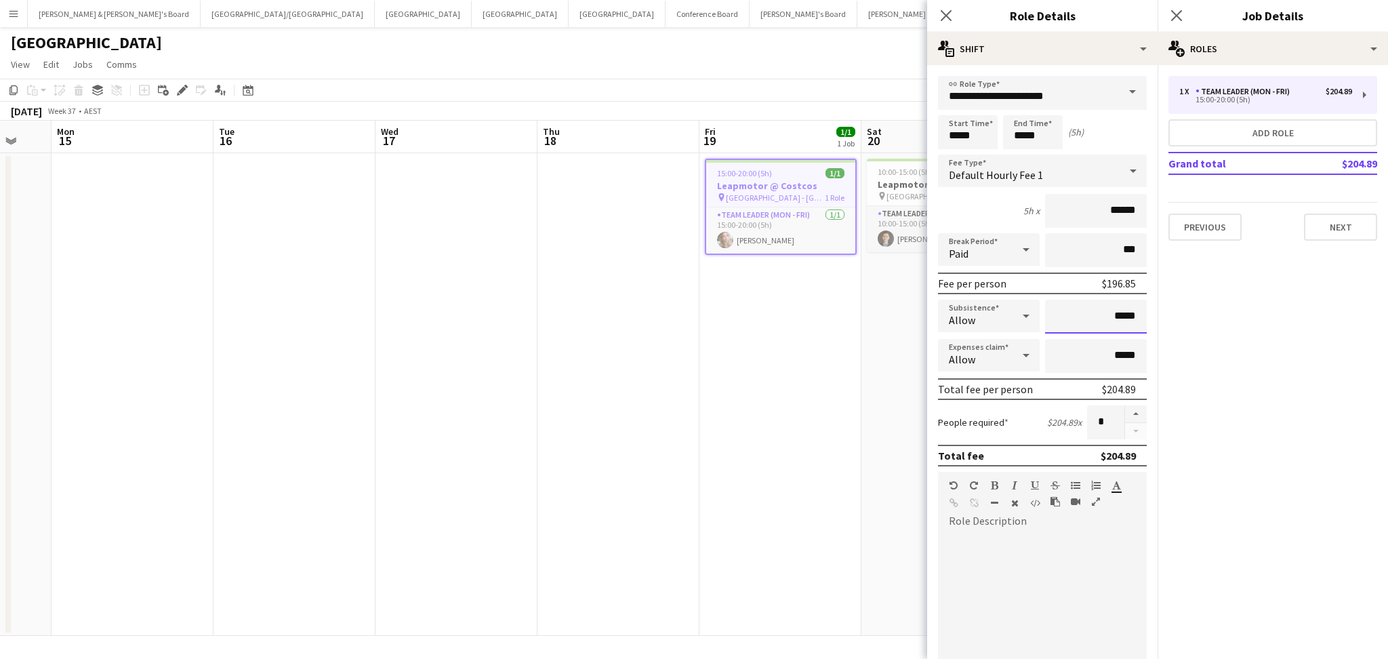
click at [1111, 315] on input "*****" at bounding box center [1096, 317] width 102 height 34
type input "*****"
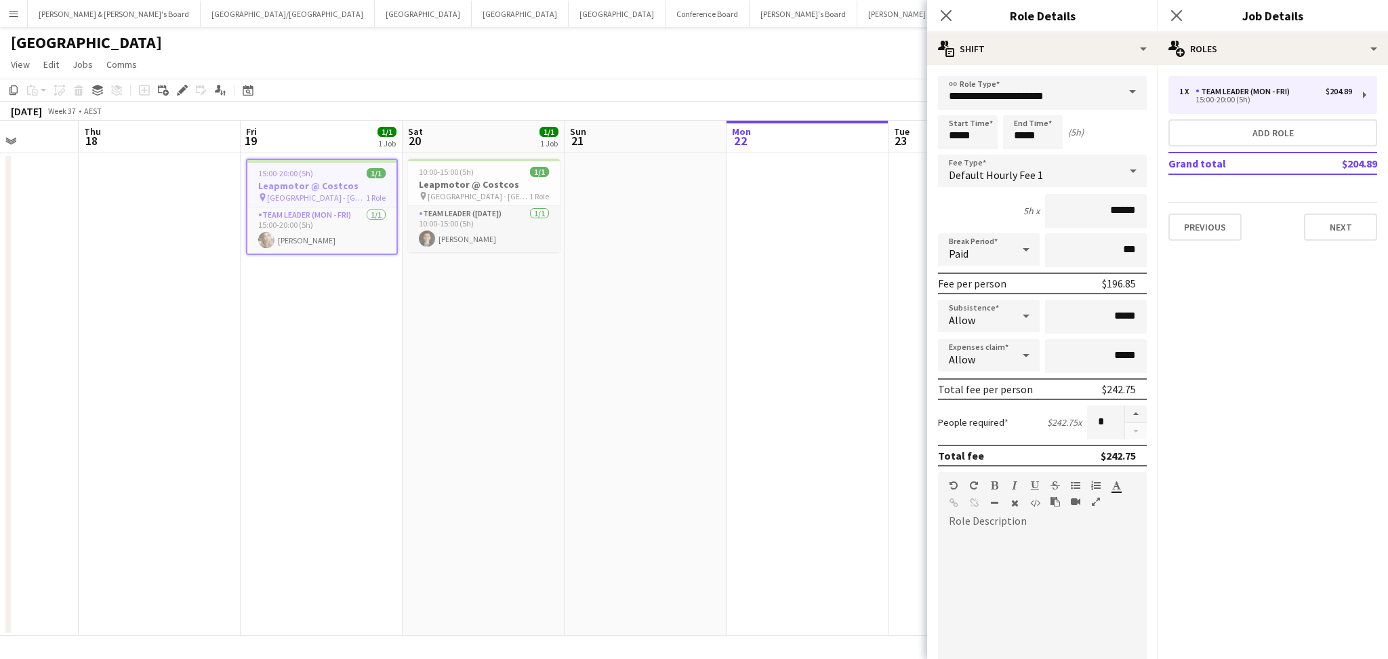
drag, startPoint x: 880, startPoint y: 441, endPoint x: 416, endPoint y: 464, distance: 465.6
click at [416, 464] on app-calendar-viewport "Mon 15 Tue 16 Wed 17 Thu 18 Fri 19 1/1 1 Job Sat 20 1/1 1 Job Sun 21 Mon 22 Tue…" at bounding box center [694, 378] width 1388 height 515
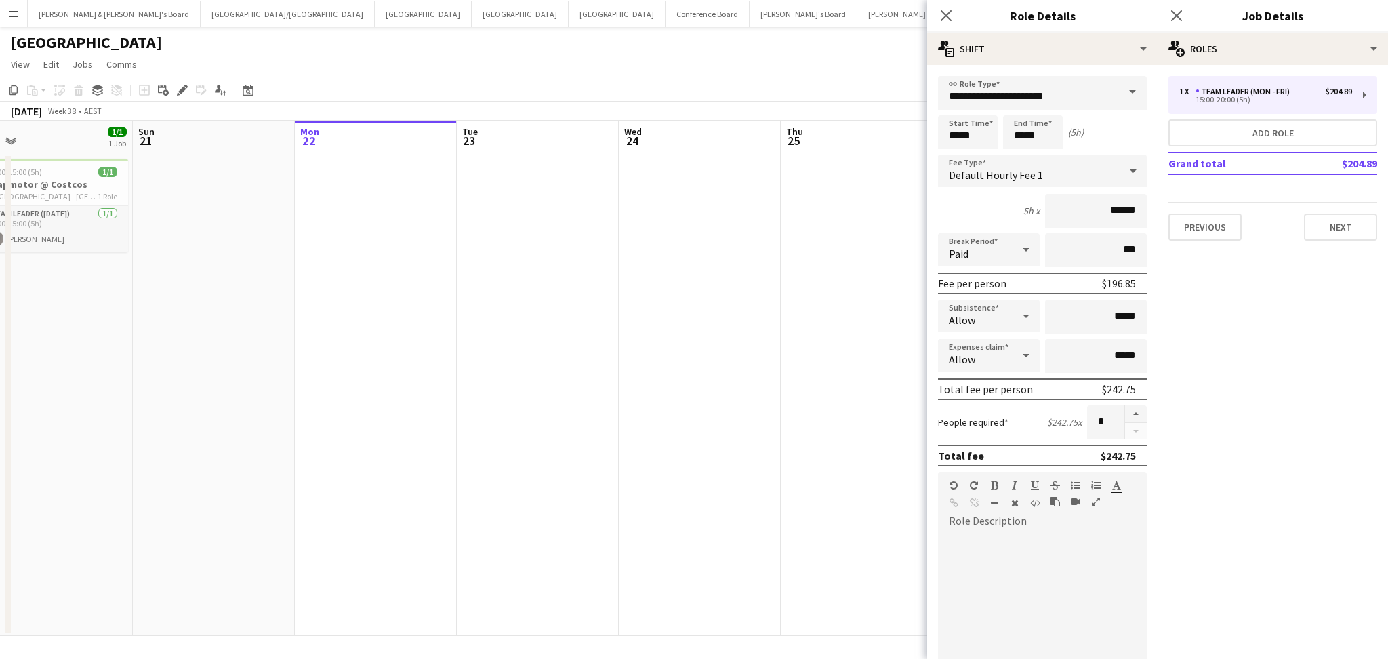
drag, startPoint x: 697, startPoint y: 491, endPoint x: 305, endPoint y: 482, distance: 391.9
click at [305, 482] on app-calendar-viewport "Wed 17 Thu 18 Fri 19 1/1 1 Job Sat 20 1/1 1 Job Sun 21 Mon 22 Tue 23 Wed 24 Thu…" at bounding box center [694, 378] width 1388 height 515
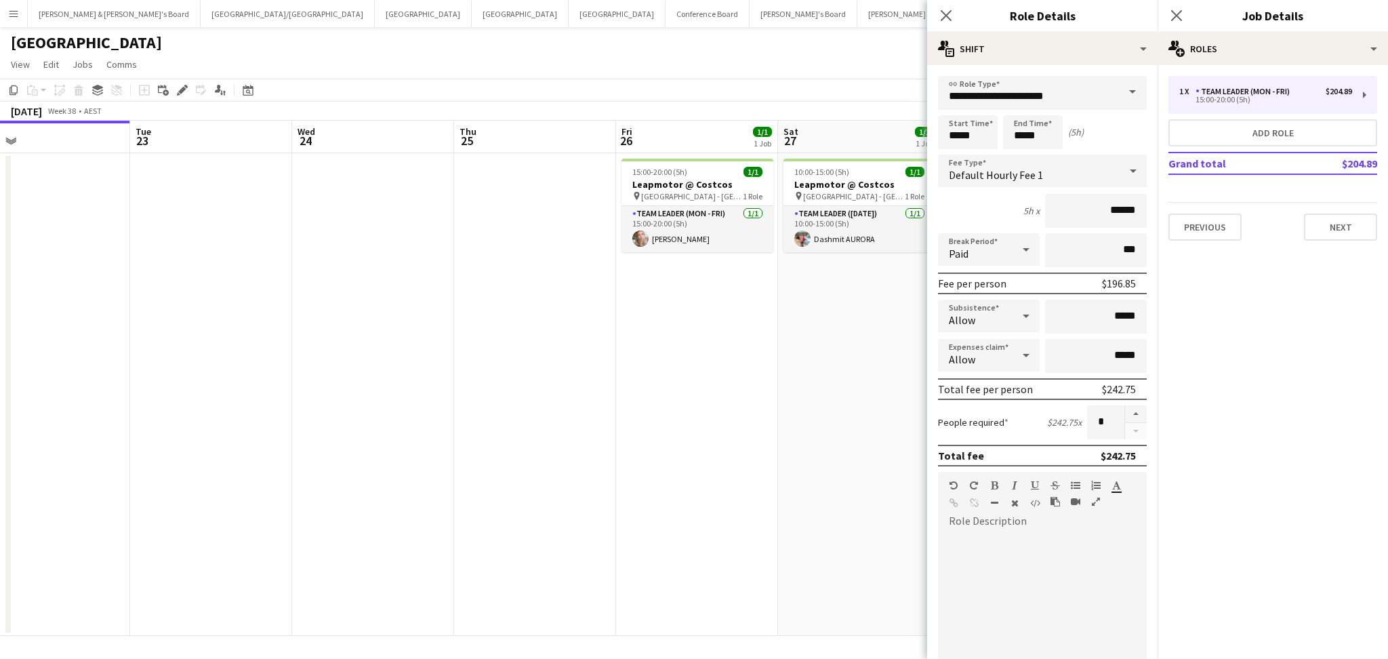
scroll to position [0, 511]
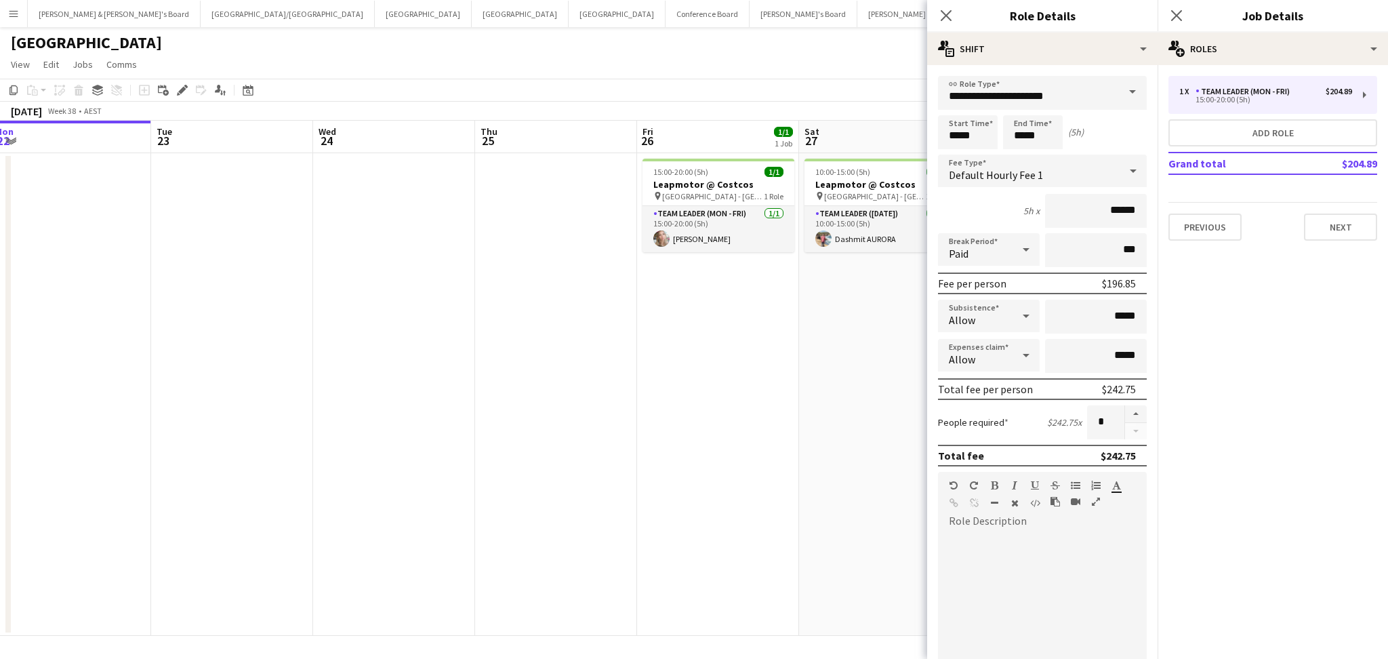
drag, startPoint x: 558, startPoint y: 541, endPoint x: 378, endPoint y: 536, distance: 180.4
click at [378, 536] on app-calendar-viewport "Fri 19 1/1 1 Job Sat 20 1/1 1 Job Sun 21 Mon 22 Tue 23 Wed 24 Thu 25 Fri 26 1/1…" at bounding box center [694, 378] width 1388 height 515
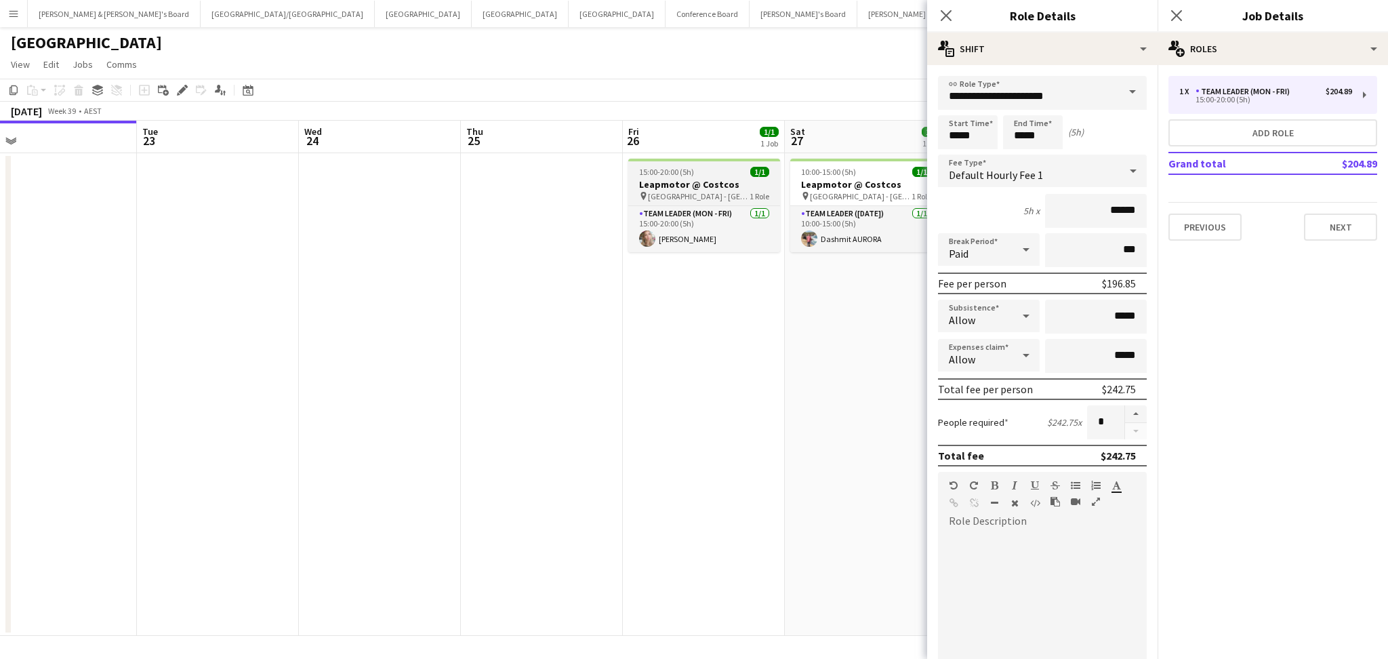
click at [718, 175] on div "15:00-20:00 (5h) 1/1" at bounding box center [704, 172] width 152 height 10
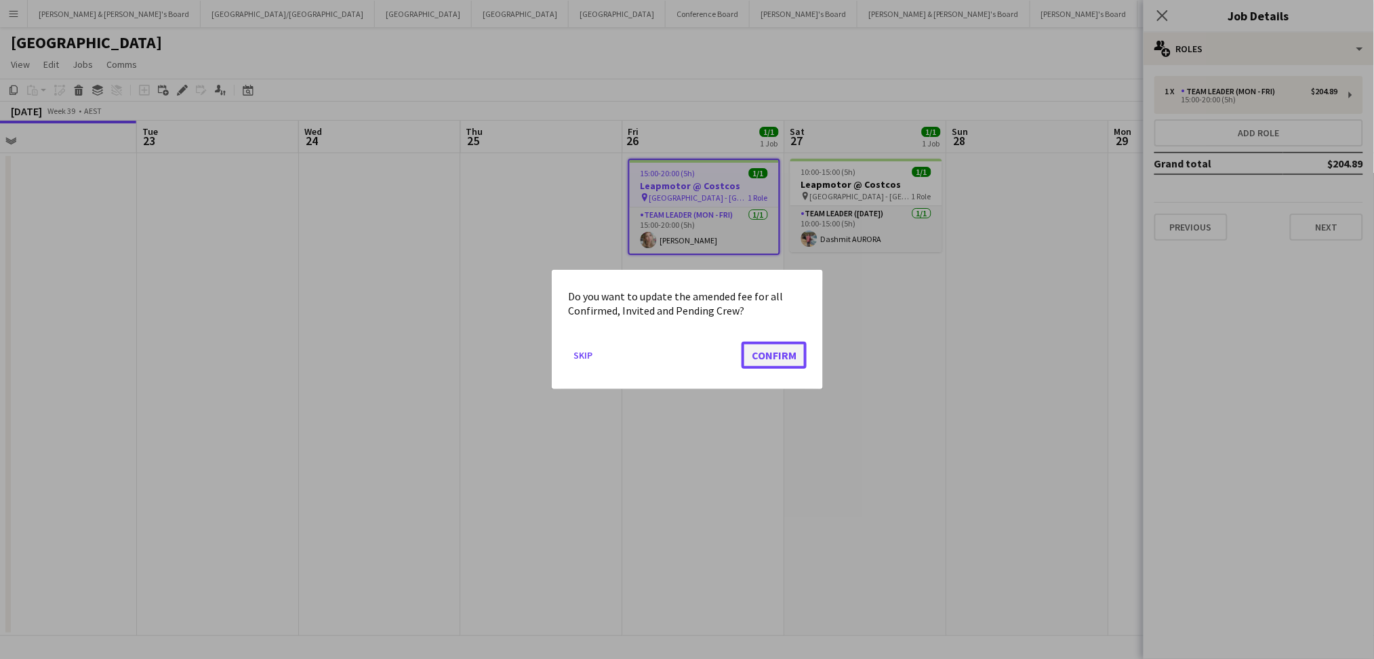
click at [786, 349] on button "Confirm" at bounding box center [774, 355] width 65 height 27
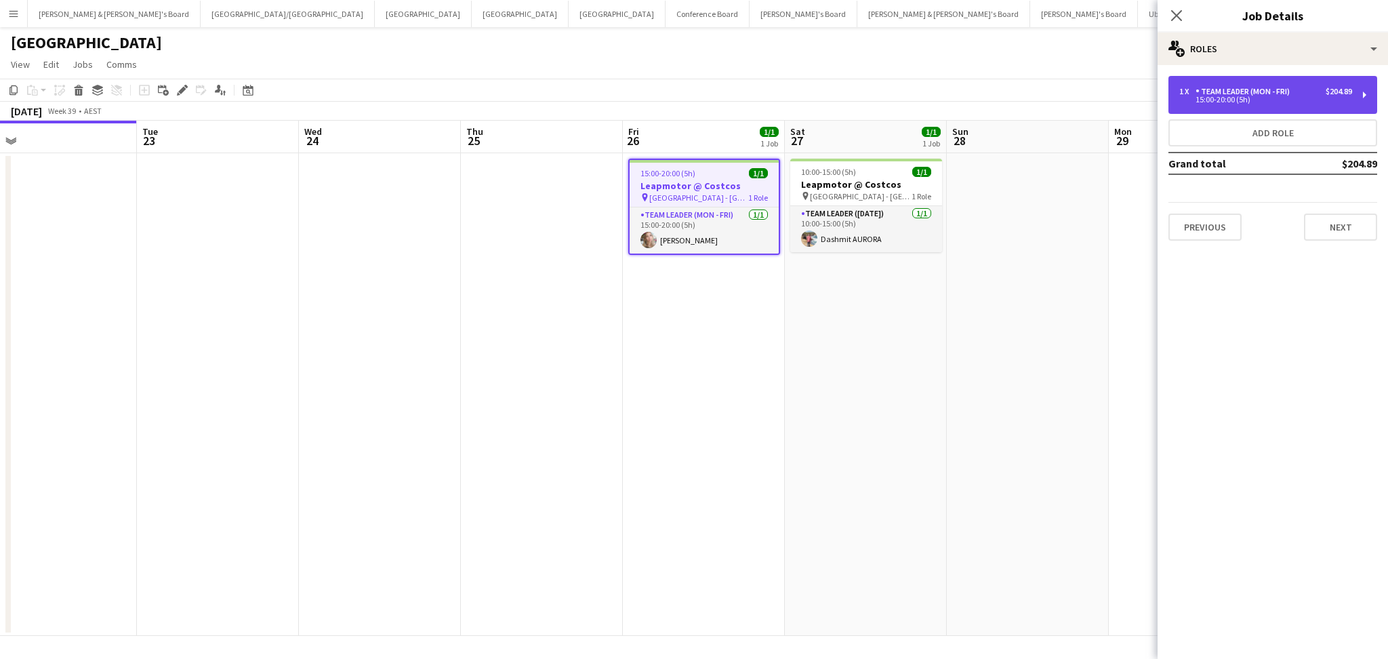
click at [1300, 82] on div "1 x Team Leader (Mon - Fri) $204.89 15:00-20:00 (5h)" at bounding box center [1273, 95] width 209 height 38
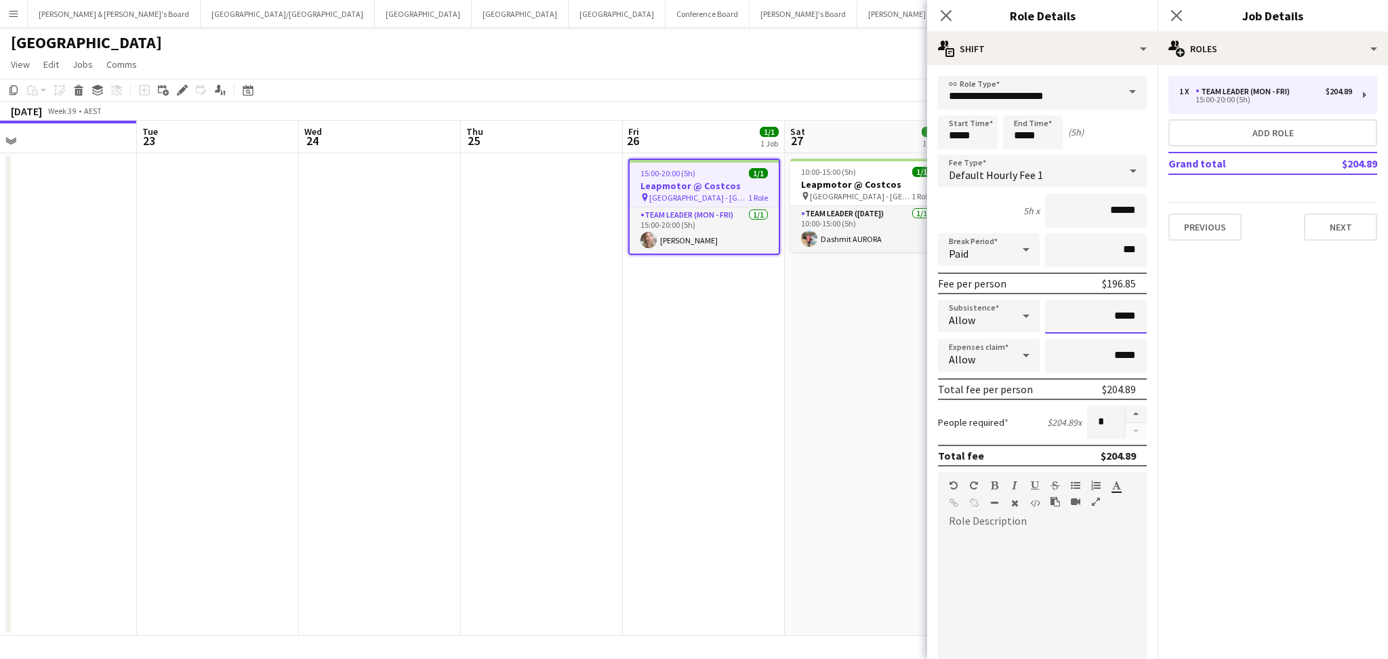
click at [1108, 317] on input "*****" at bounding box center [1096, 317] width 102 height 34
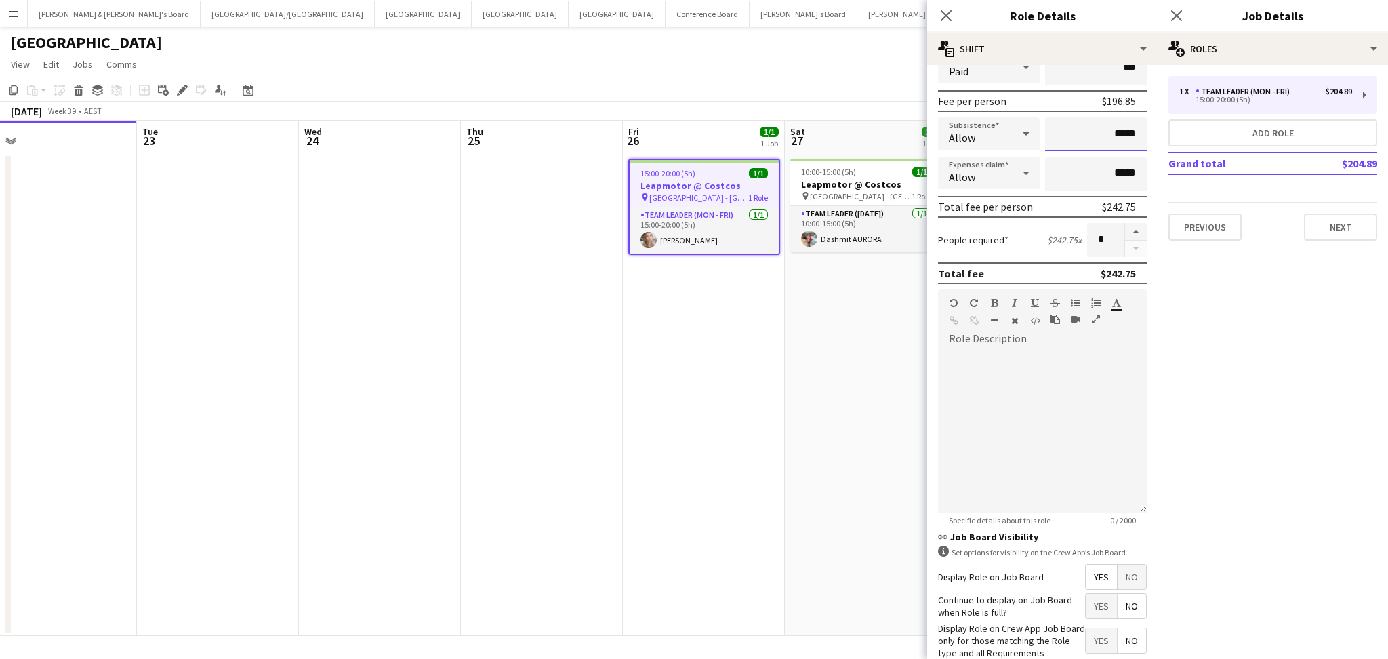
scroll to position [265, 0]
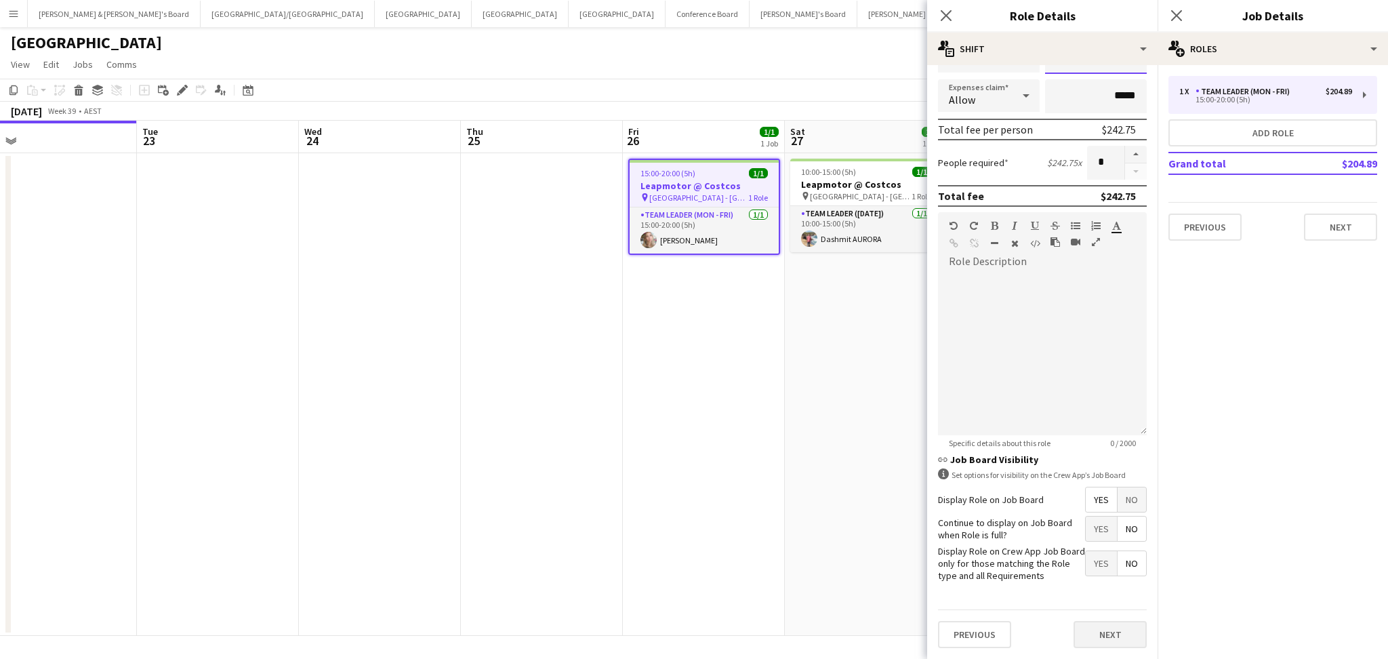
type input "*****"
click at [1093, 630] on button "Next" at bounding box center [1110, 634] width 73 height 27
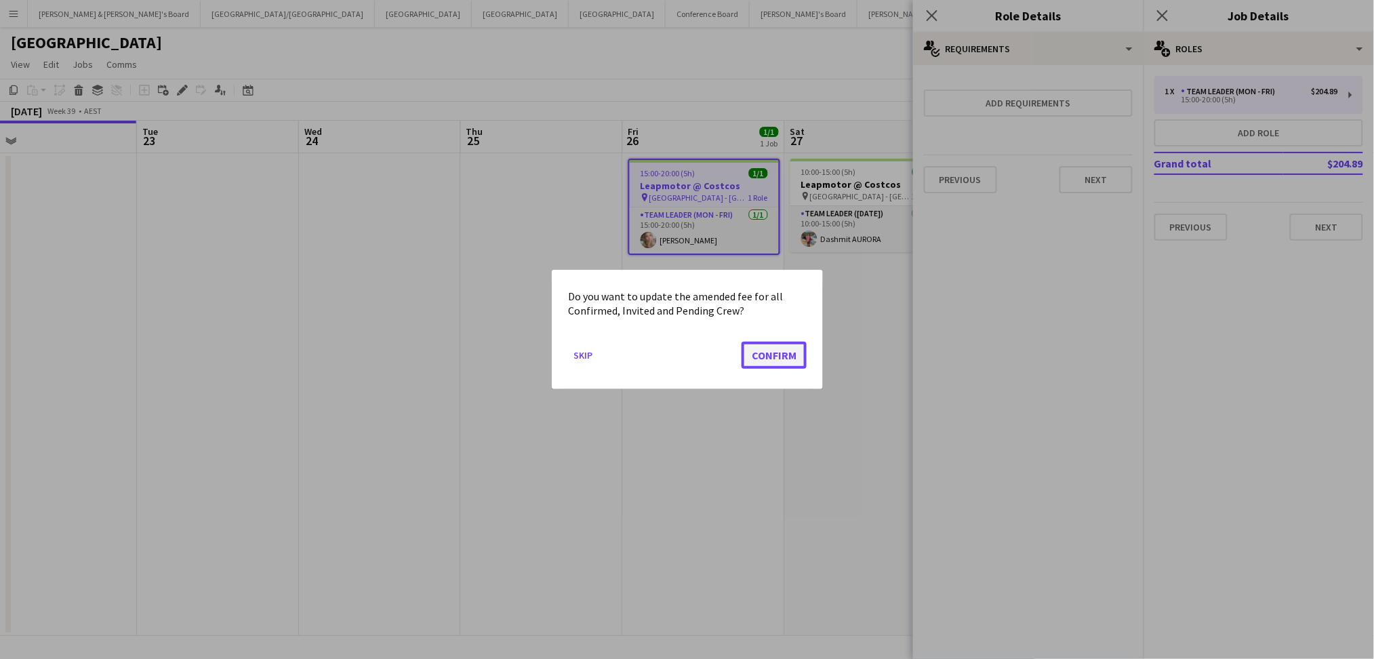
click at [765, 355] on button "Confirm" at bounding box center [774, 355] width 65 height 27
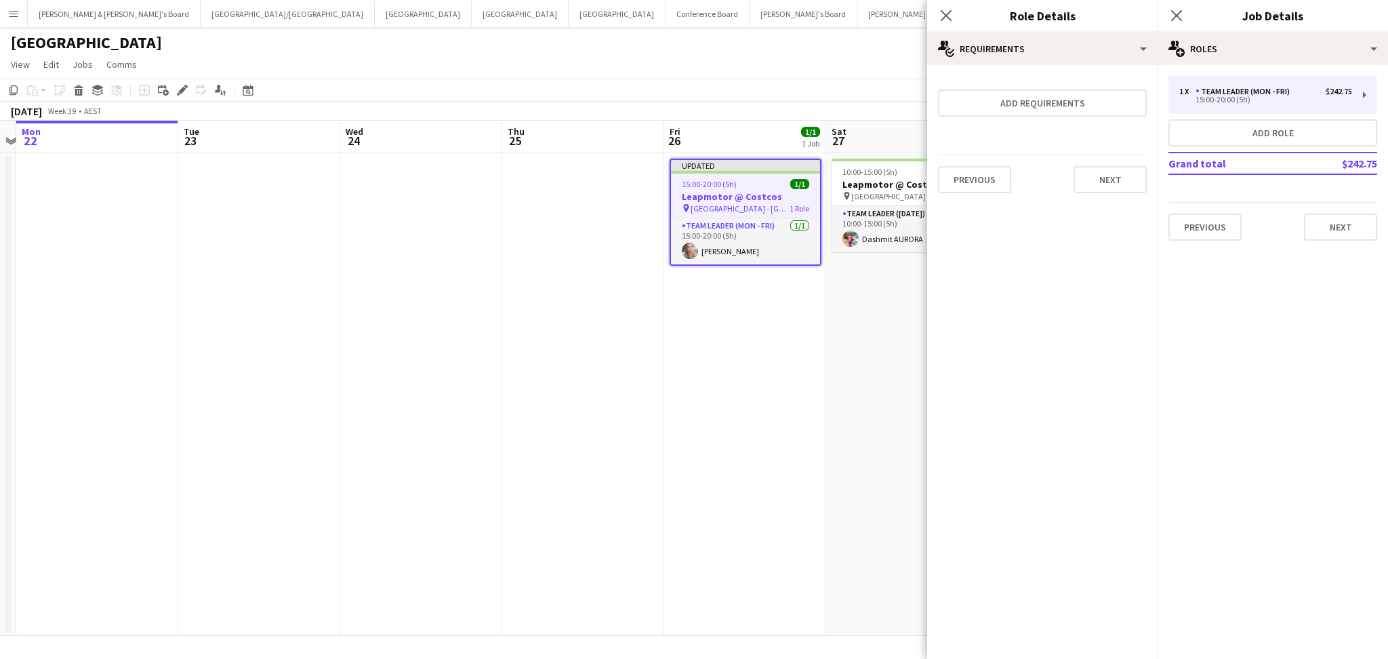
drag, startPoint x: 850, startPoint y: 426, endPoint x: 556, endPoint y: 414, distance: 293.7
click at [556, 414] on app-calendar-viewport "Fri 19 1/1 1 Job Sat 20 1/1 1 Job Sun 21 Mon 22 Tue 23 Wed 24 Thu 25 Fri 26 1/1…" at bounding box center [694, 378] width 1388 height 515
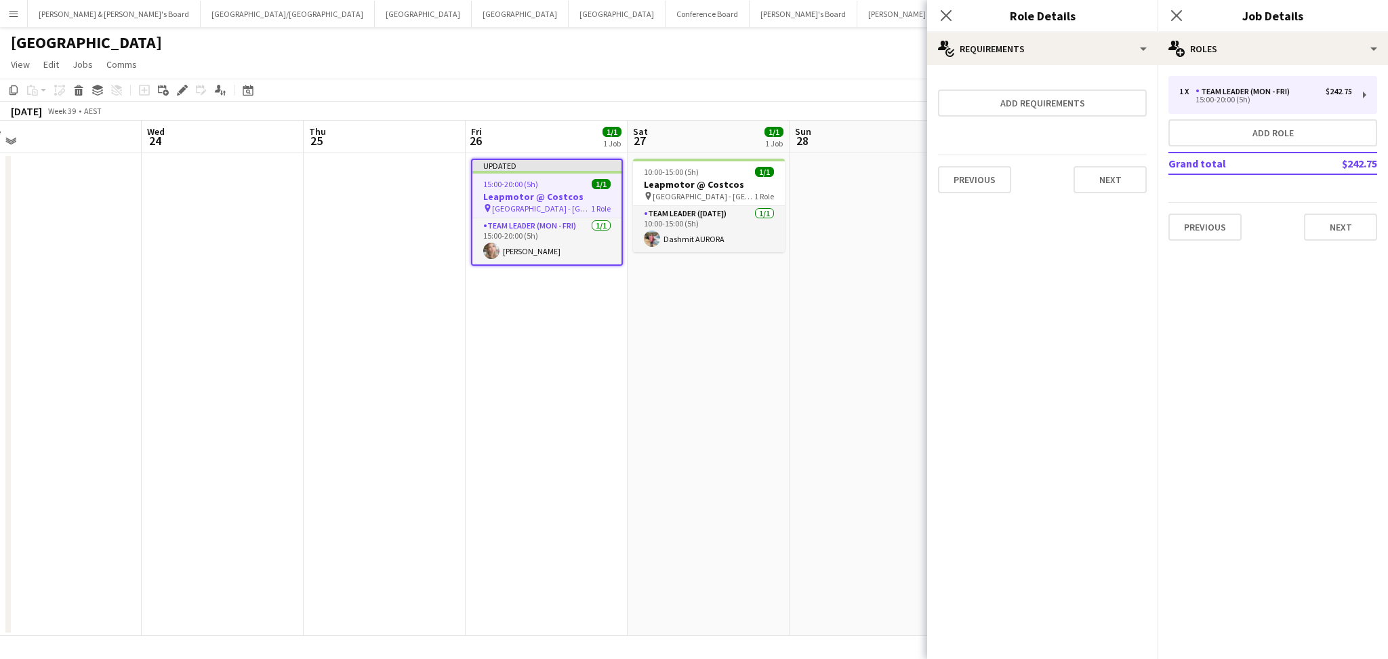
drag, startPoint x: 777, startPoint y: 454, endPoint x: 482, endPoint y: 436, distance: 295.4
click at [482, 436] on app-calendar-viewport "Sun 21 Mon 22 Tue 23 Wed 24 Thu 25 Fri 26 1/1 1 Job Sat 27 1/1 1 Job Sun 28 Mon…" at bounding box center [694, 378] width 1388 height 515
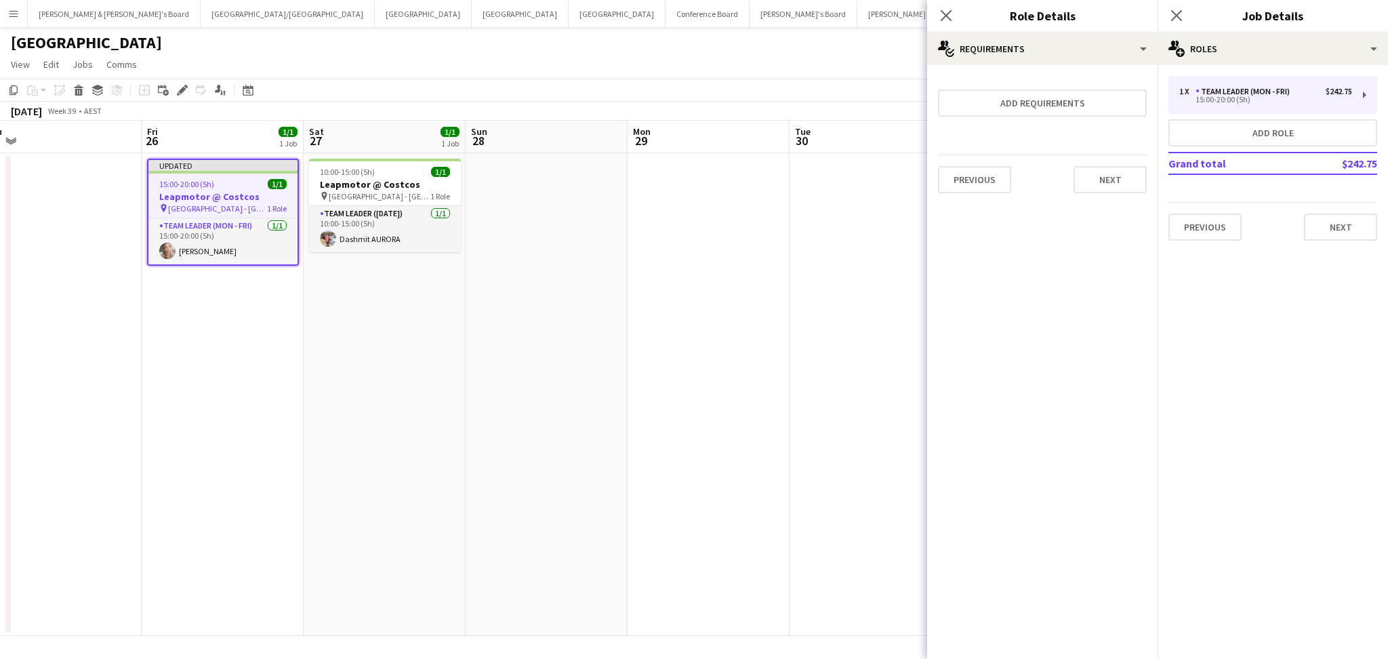
scroll to position [0, 451]
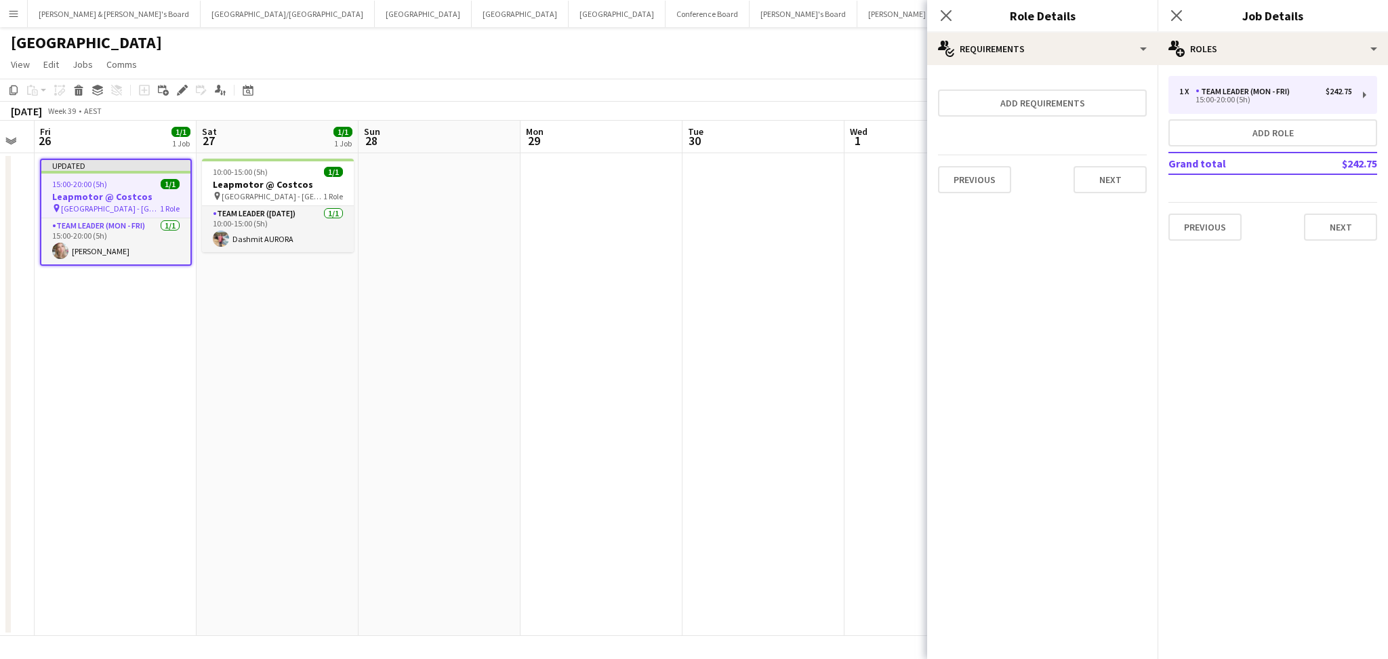
click at [427, 460] on app-date-cell at bounding box center [440, 394] width 162 height 483
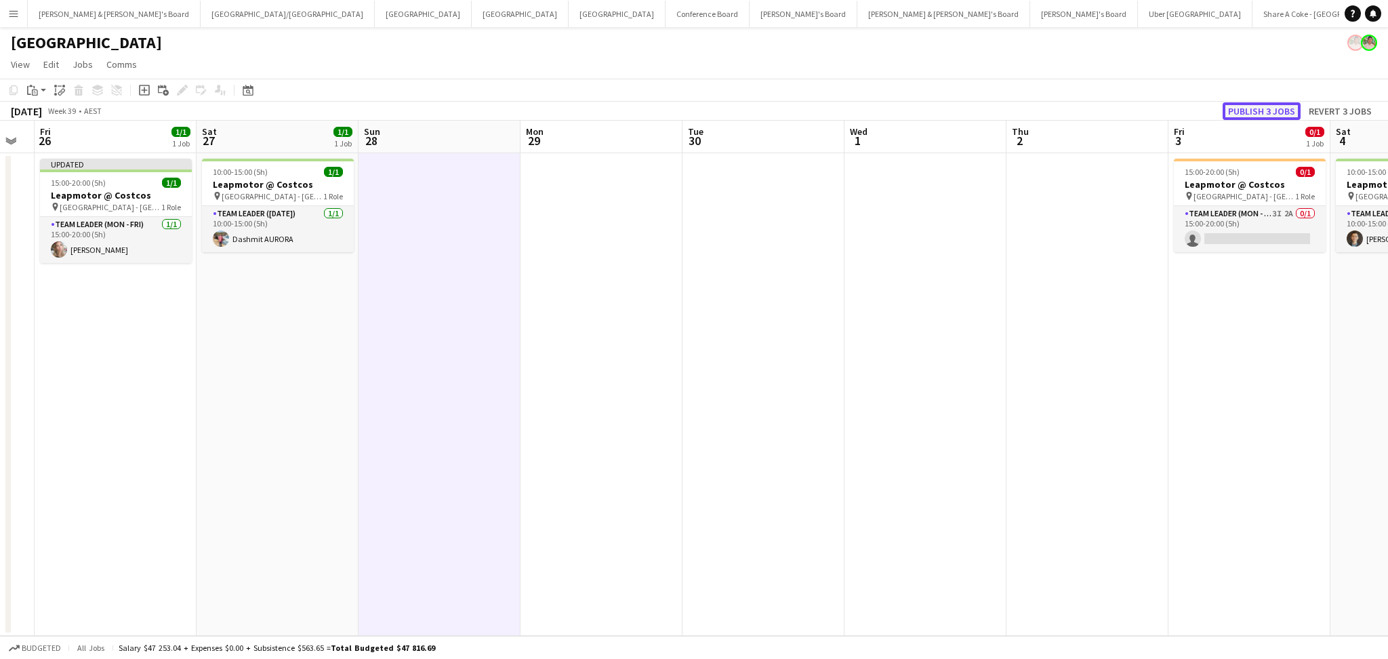
click at [1268, 108] on button "Publish 3 jobs" at bounding box center [1262, 111] width 78 height 18
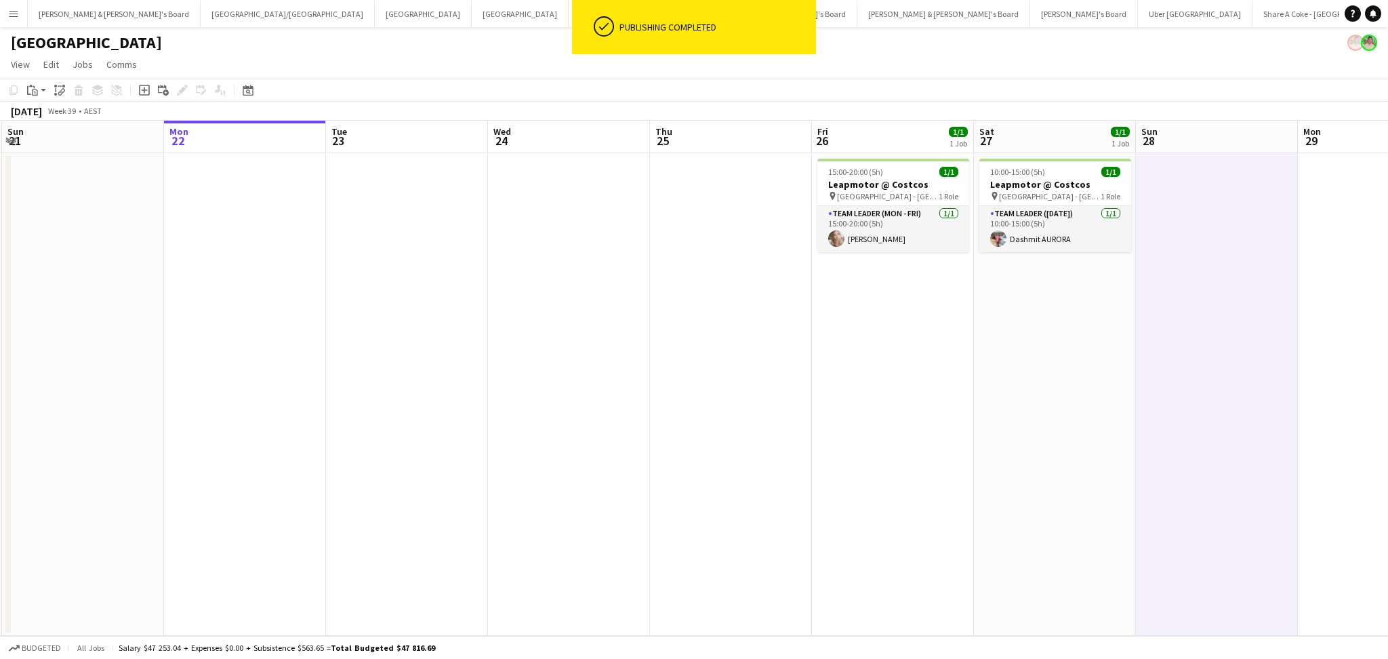
drag, startPoint x: 191, startPoint y: 492, endPoint x: 948, endPoint y: 491, distance: 757.1
click at [948, 491] on app-calendar-viewport "Fri 19 1/1 1 Job Sat 20 1/1 1 Job Sun 21 Mon 22 Tue 23 Wed 24 Thu 25 Fri 26 1/1…" at bounding box center [694, 378] width 1388 height 515
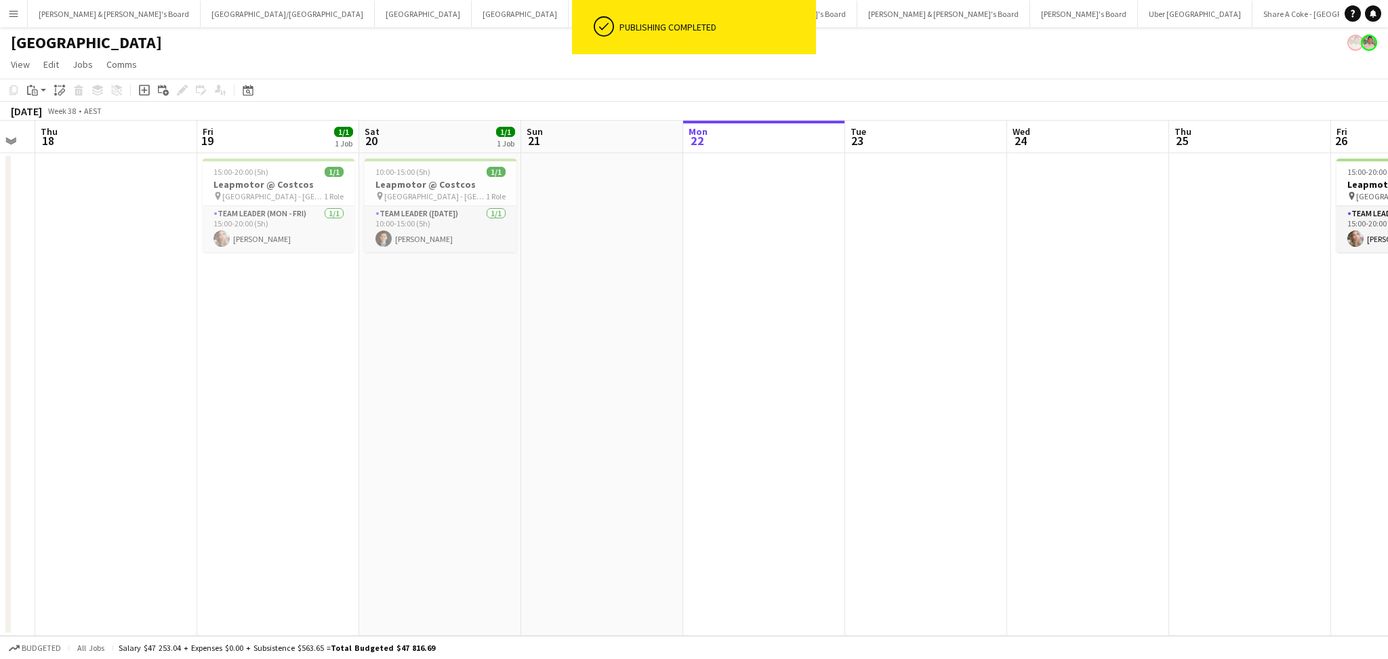
drag, startPoint x: 583, startPoint y: 549, endPoint x: 1155, endPoint y: 544, distance: 572.1
click at [1155, 544] on app-calendar-viewport "Mon 15 Tue 16 Wed 17 Thu 18 Fri 19 1/1 1 Job Sat 20 1/1 1 Job Sun 21 Mon 22 Tue…" at bounding box center [694, 378] width 1388 height 515
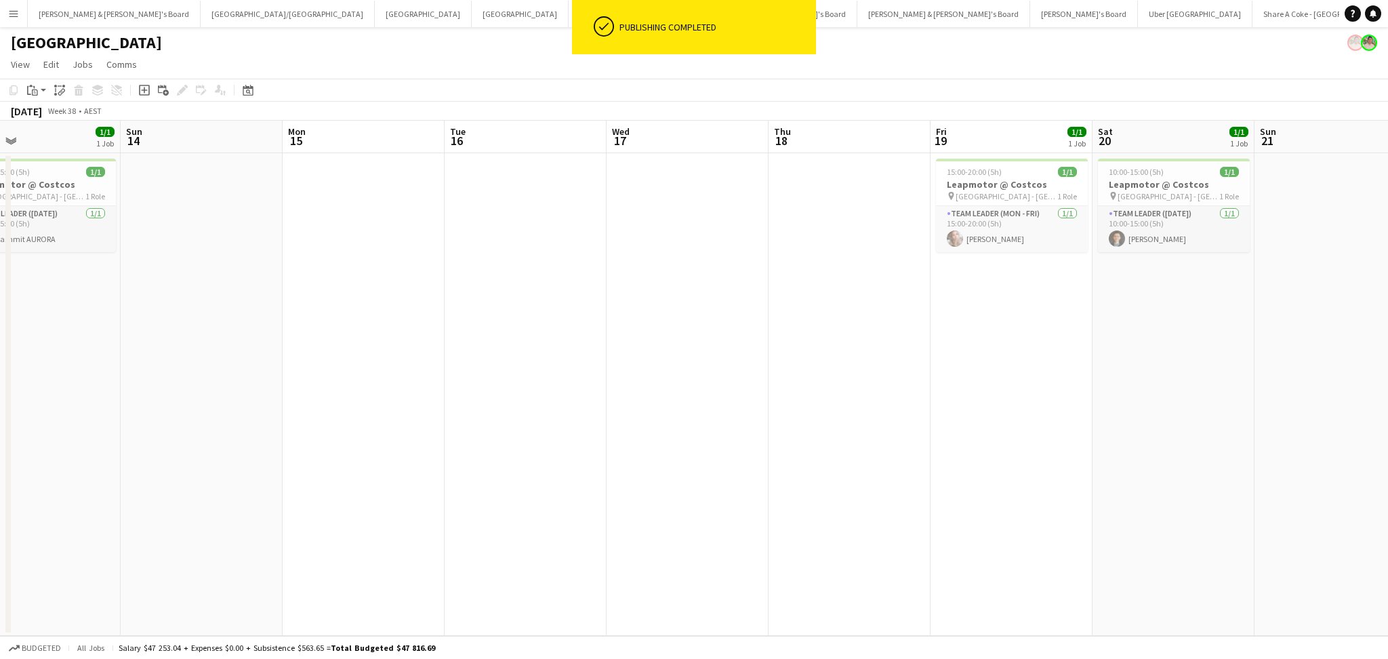
drag, startPoint x: 990, startPoint y: 559, endPoint x: 1109, endPoint y: 548, distance: 119.2
click at [1134, 548] on app-calendar-viewport "Thu 11 Fri 12 1/1 1 Job Sat 13 1/1 1 Job Sun 14 Mon 15 Tue 16 Wed 17 Thu 18 Fri…" at bounding box center [694, 378] width 1388 height 515
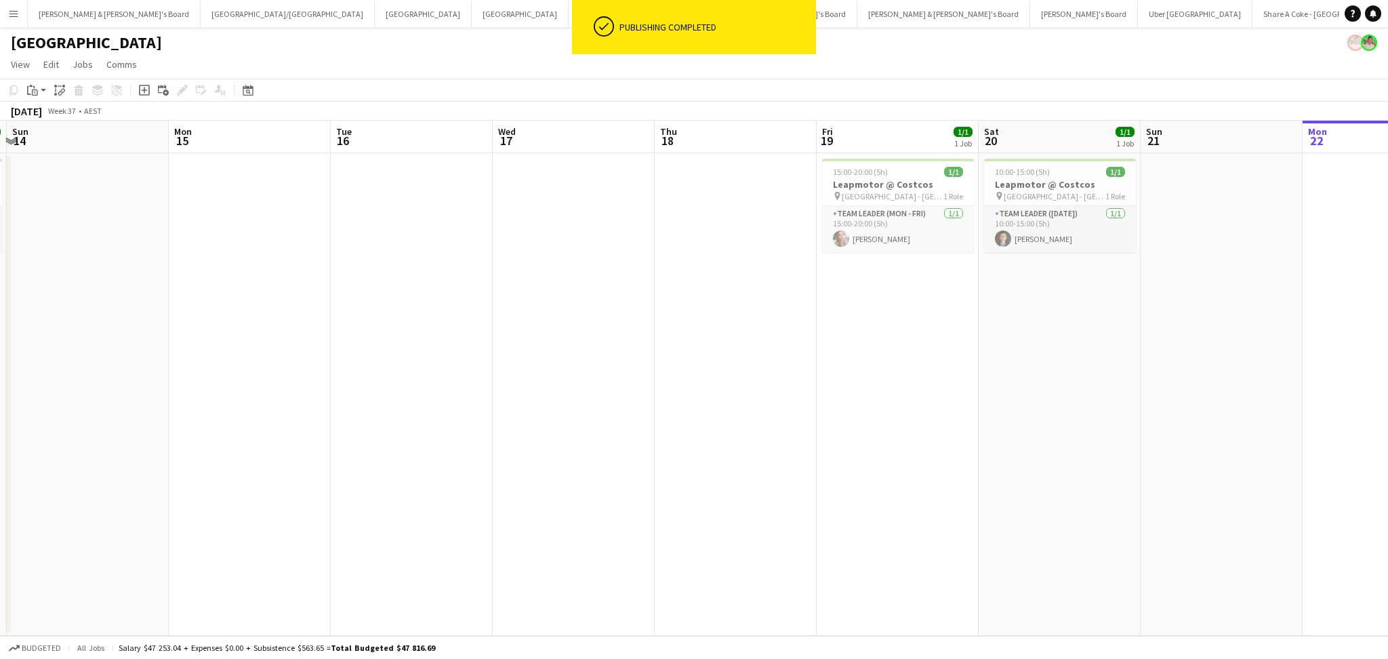
drag, startPoint x: 308, startPoint y: 554, endPoint x: 988, endPoint y: 470, distance: 685.0
click at [988, 470] on app-calendar-viewport "Thu 11 Fri 12 1/1 1 Job Sat 13 1/1 1 Job Sun 14 Mon 15 Tue 16 Wed 17 Thu 18 Fri…" at bounding box center [694, 378] width 1388 height 515
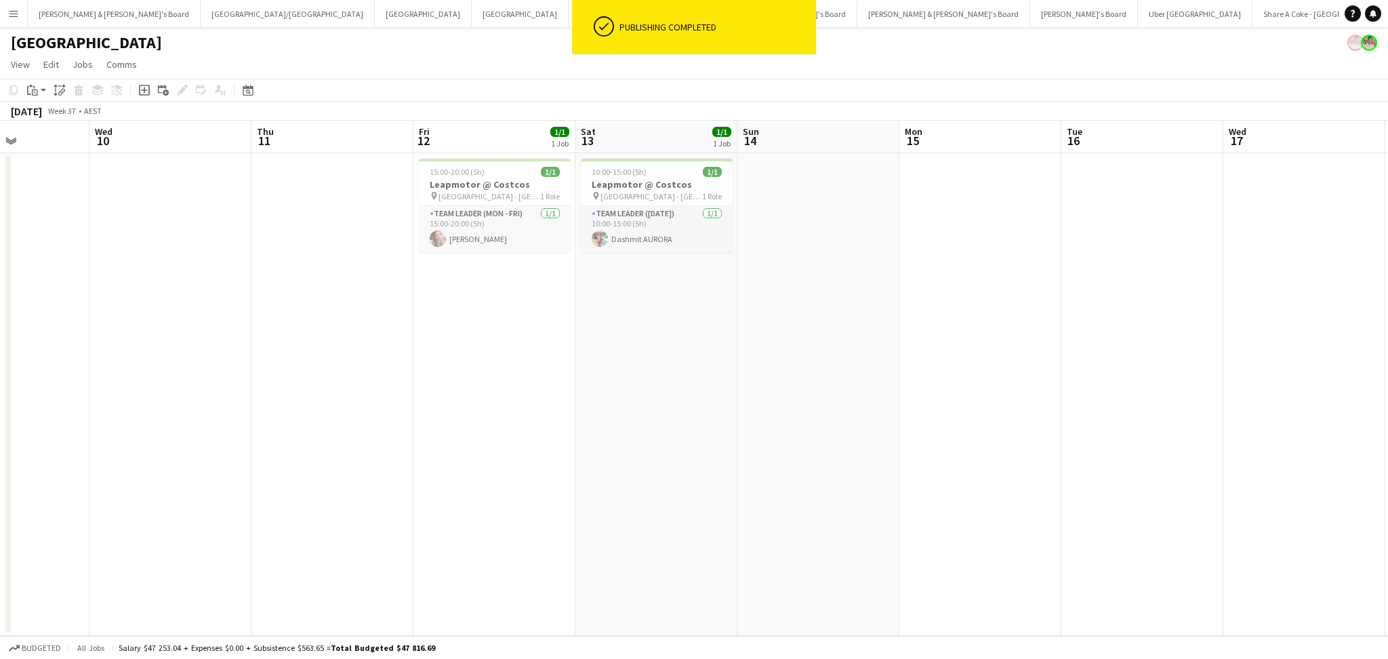
drag, startPoint x: 330, startPoint y: 490, endPoint x: 870, endPoint y: 491, distance: 539.5
click at [870, 491] on app-calendar-viewport "Sun 7 Mon 8 Tue 9 Wed 10 Thu 11 Fri 12 1/1 1 Job Sat 13 1/1 1 Job Sun 14 Mon 15…" at bounding box center [694, 378] width 1388 height 515
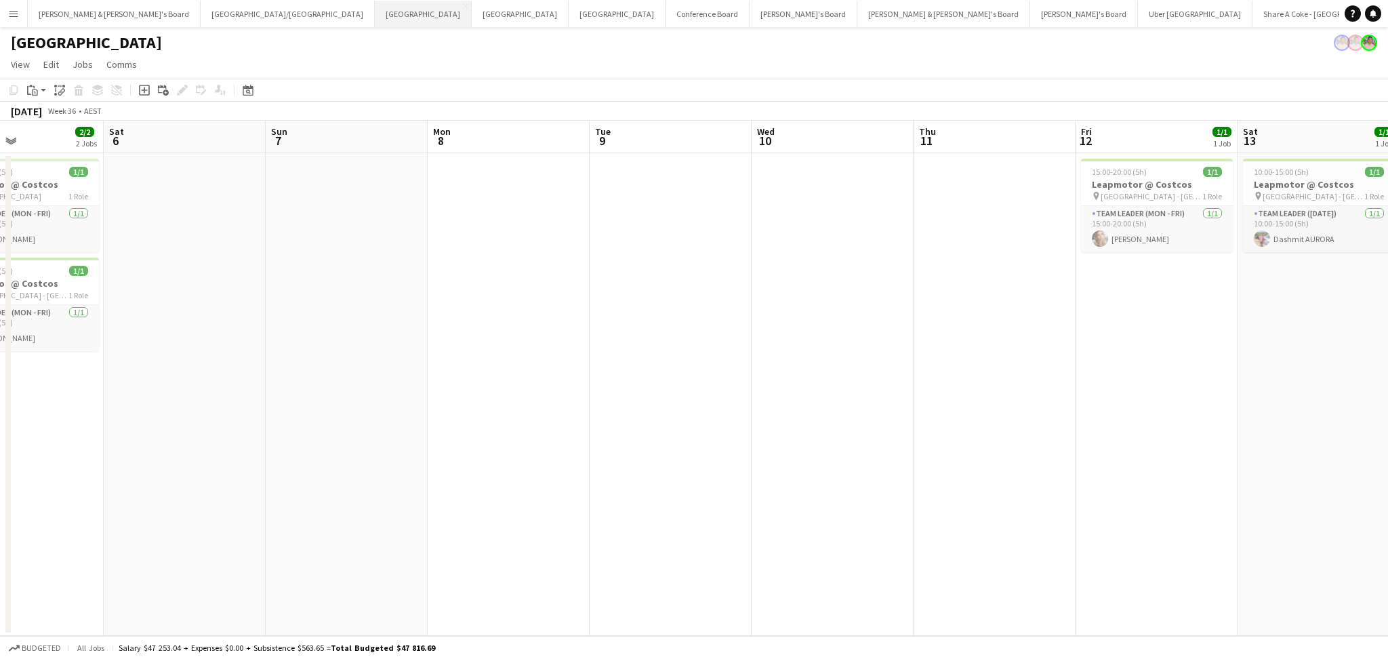
click at [375, 17] on button "Melbourne Close" at bounding box center [423, 14] width 97 height 26
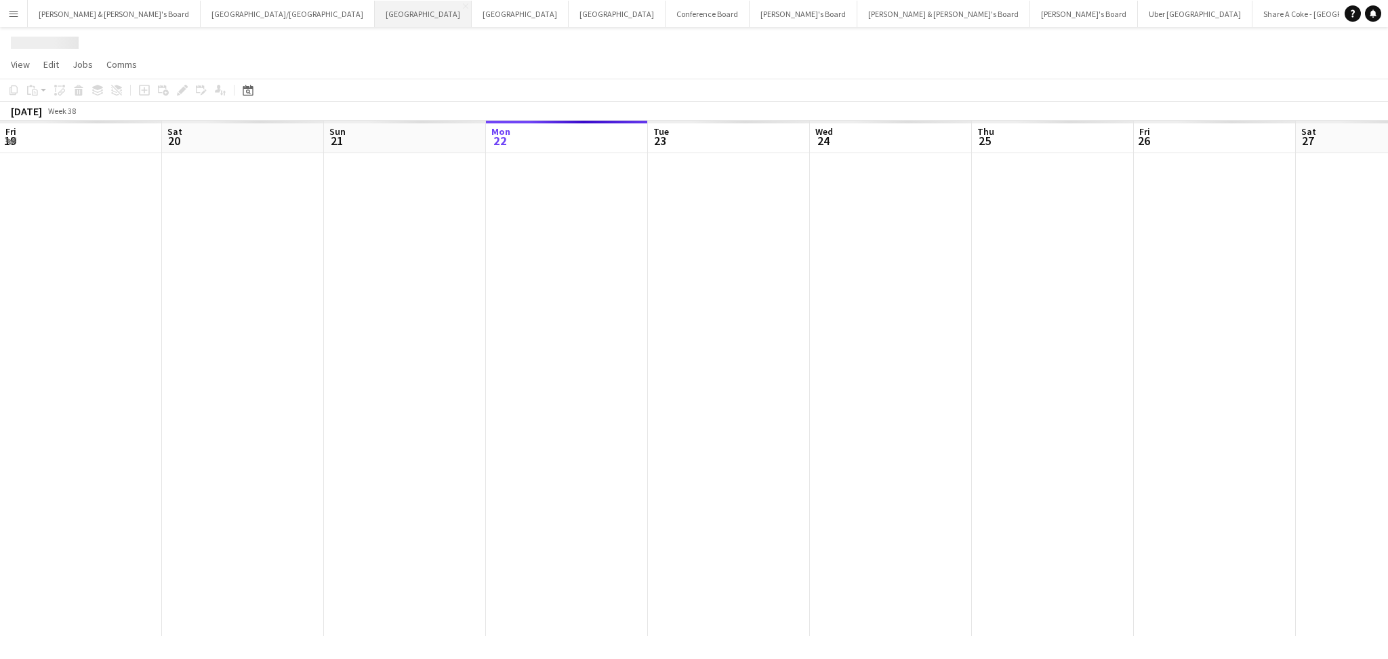
scroll to position [0, 323]
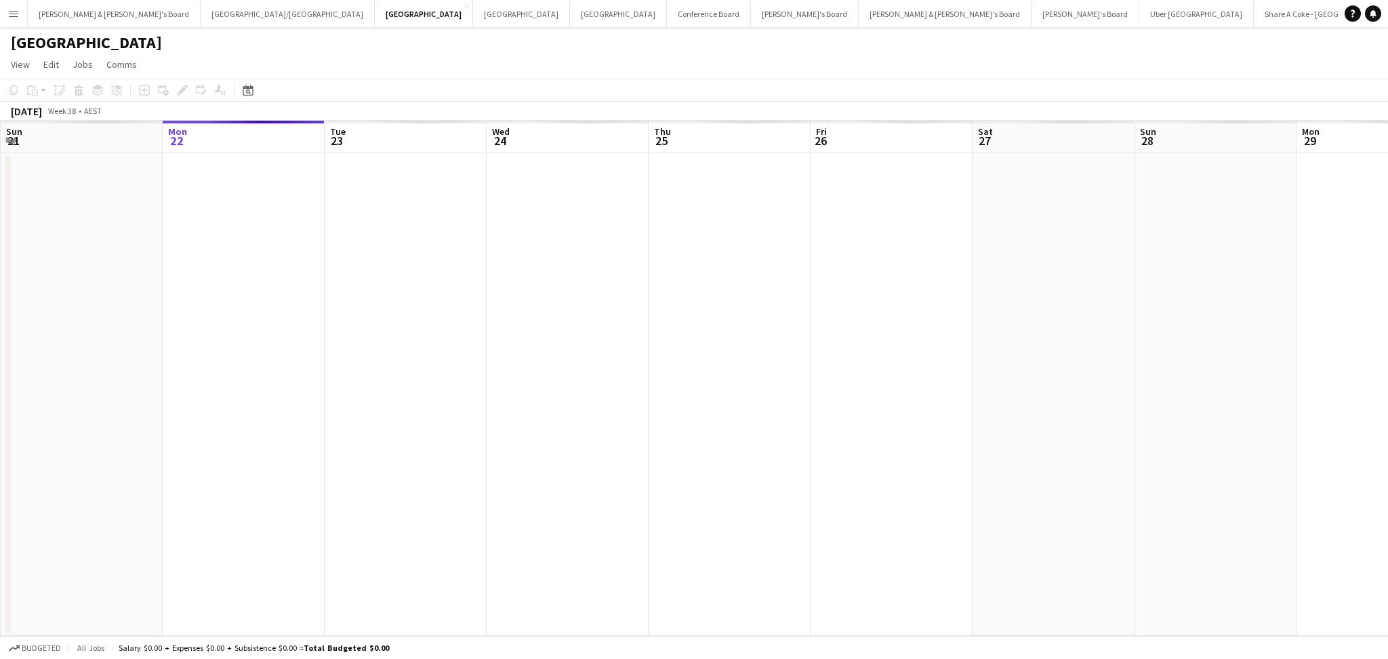
click at [851, 379] on app-date-cell at bounding box center [892, 394] width 162 height 483
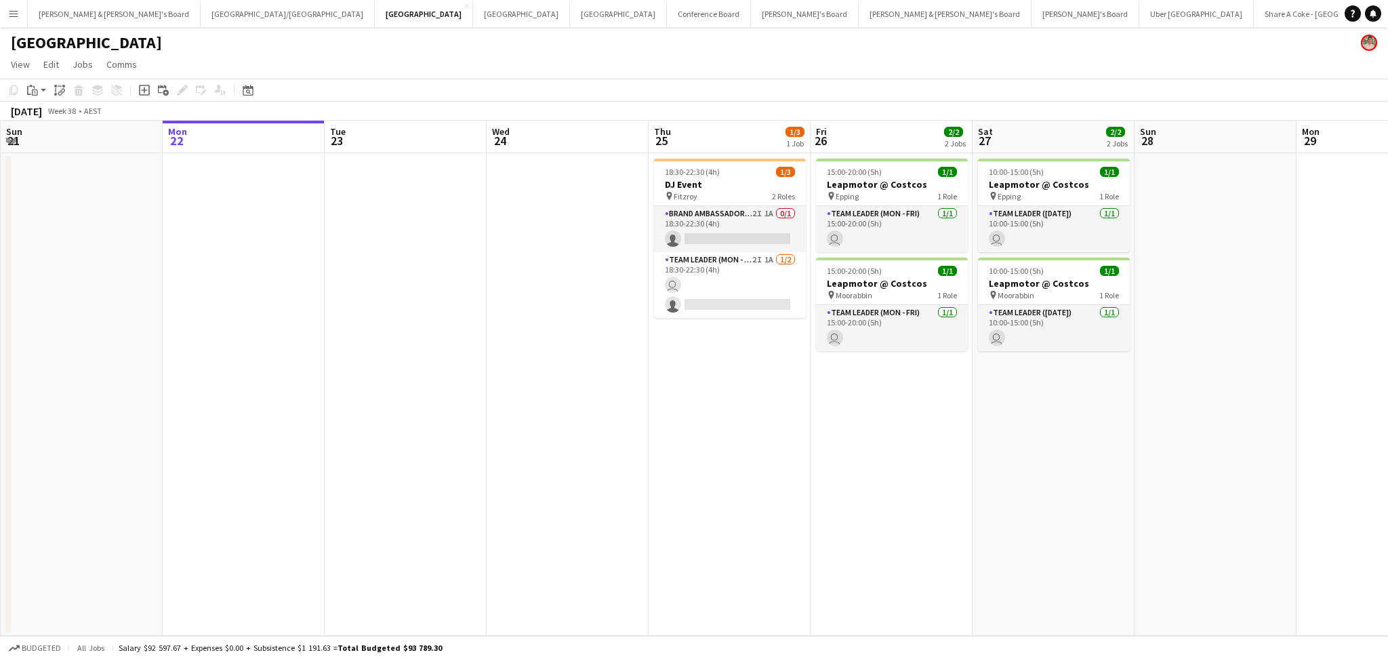
click at [1066, 386] on app-date-cell "10:00-15:00 (5h) 1/1 Leapmotor @ Costcos pin Epping 1 Role Team Leader ([DATE])…" at bounding box center [1054, 394] width 162 height 483
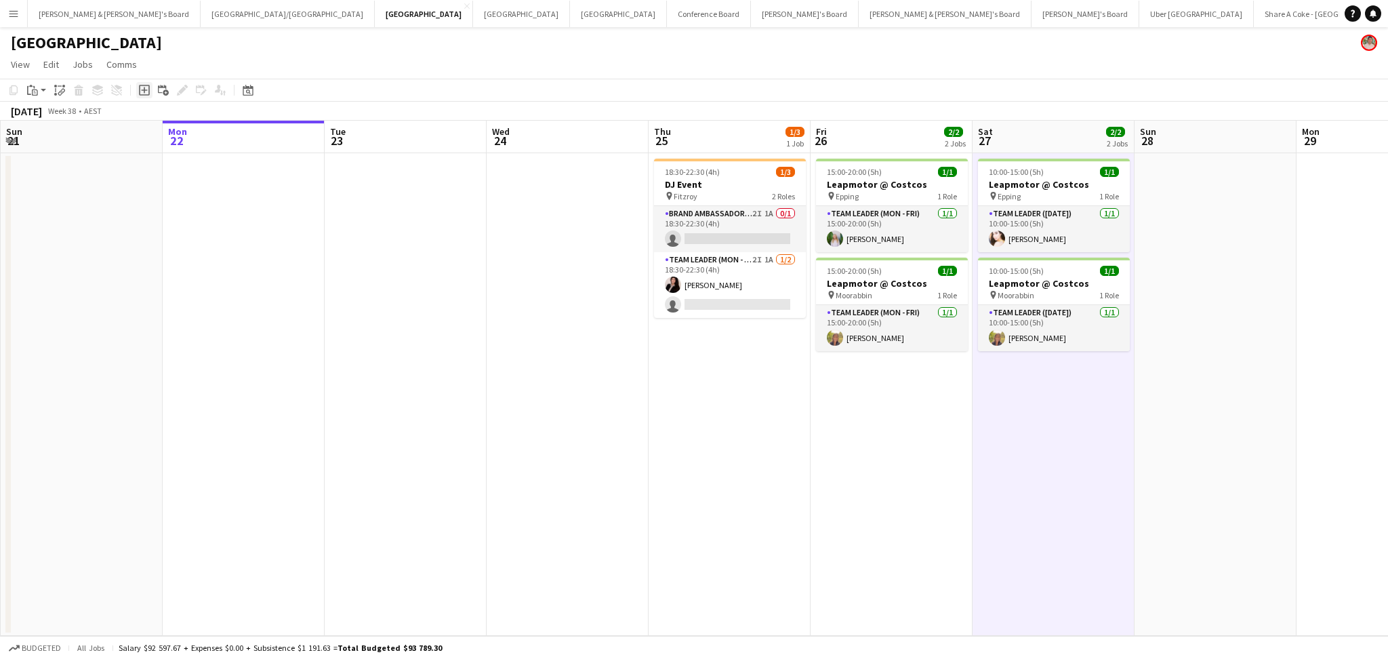
click at [139, 92] on icon "Add job" at bounding box center [144, 90] width 11 height 11
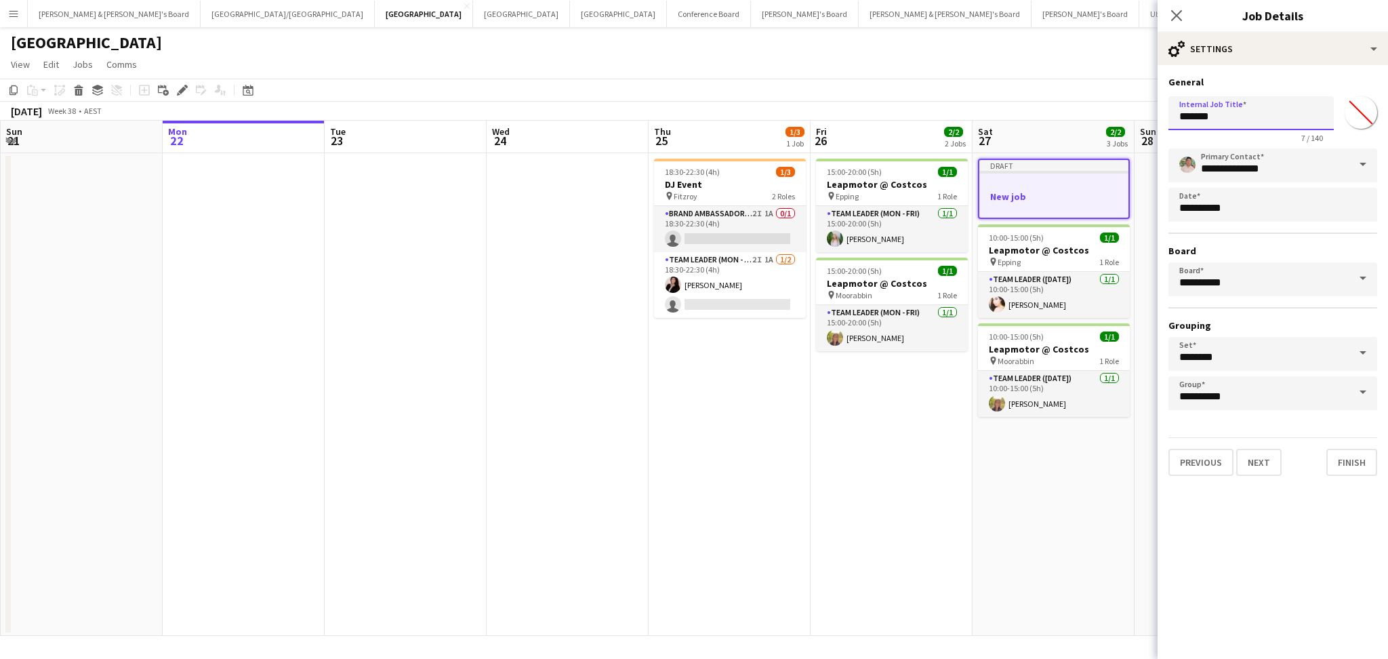
click at [1207, 117] on input "*******" at bounding box center [1251, 113] width 165 height 34
paste input "**********"
type input "**********"
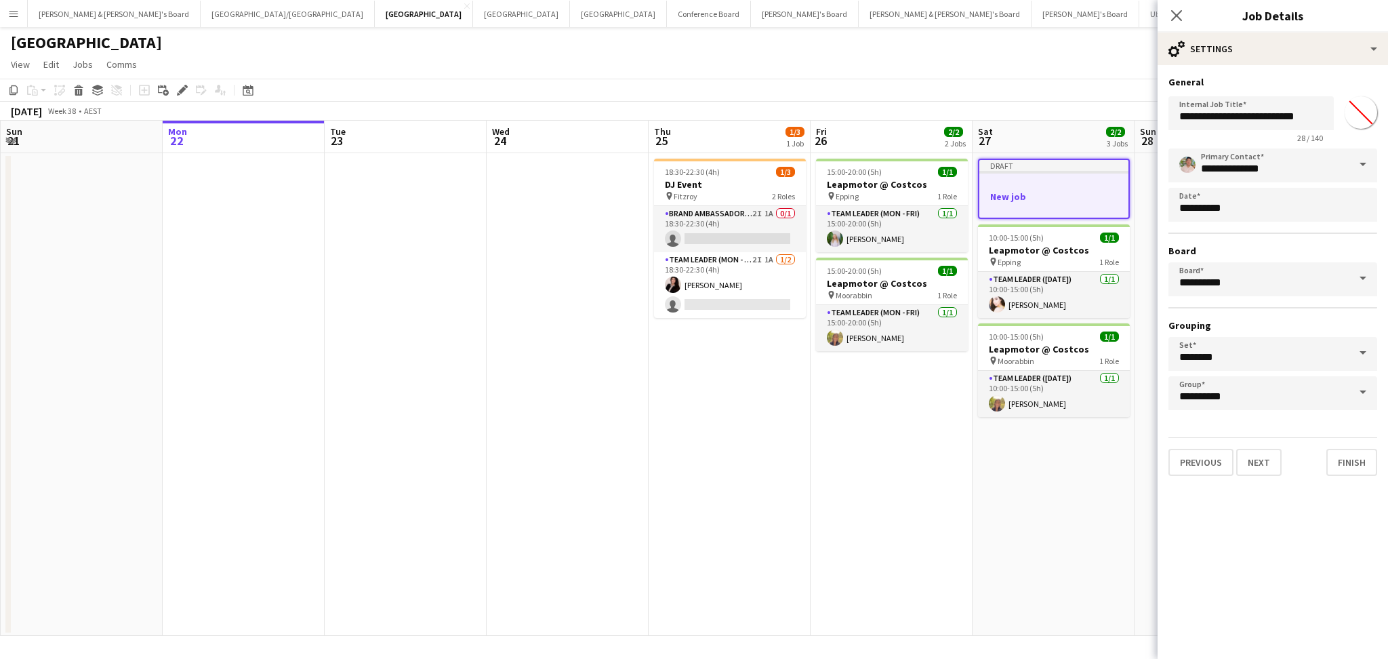
click at [1358, 157] on span at bounding box center [1363, 164] width 28 height 33
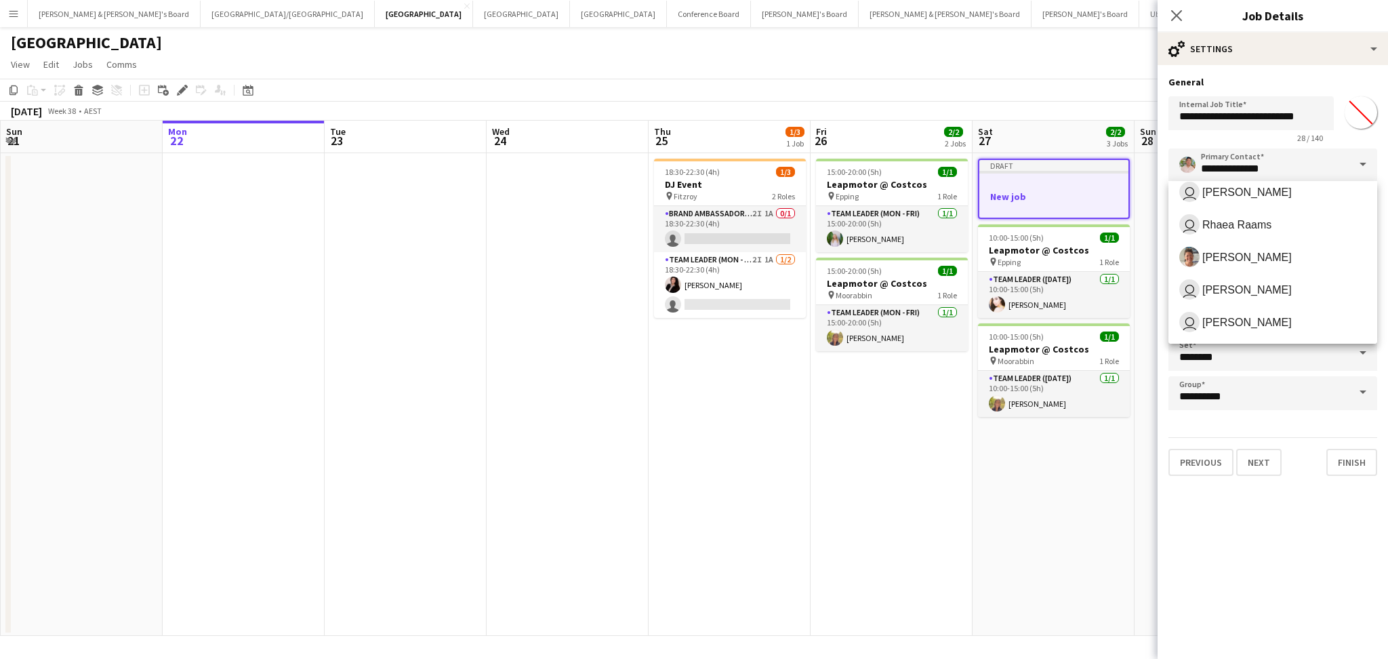
scroll to position [239, 0]
click at [1261, 200] on span "user [PERSON_NAME]" at bounding box center [1272, 192] width 187 height 20
type input "**********"
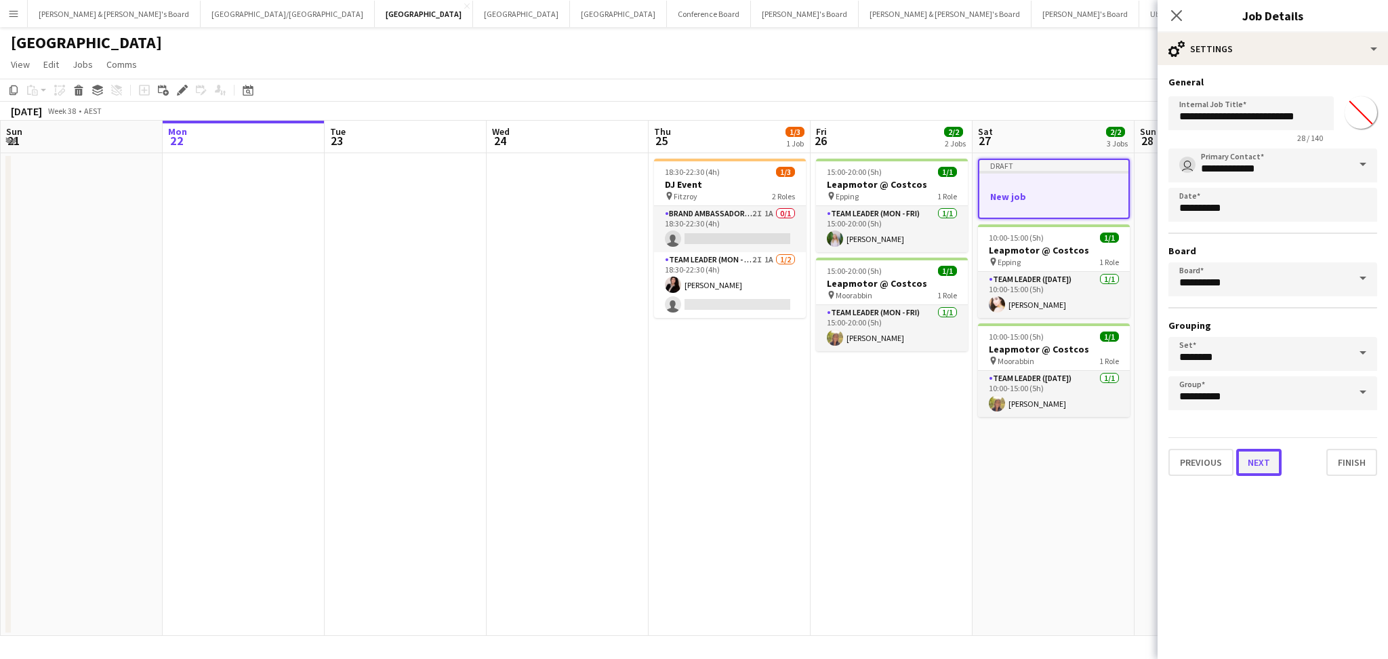
click at [1261, 458] on button "Next" at bounding box center [1258, 462] width 45 height 27
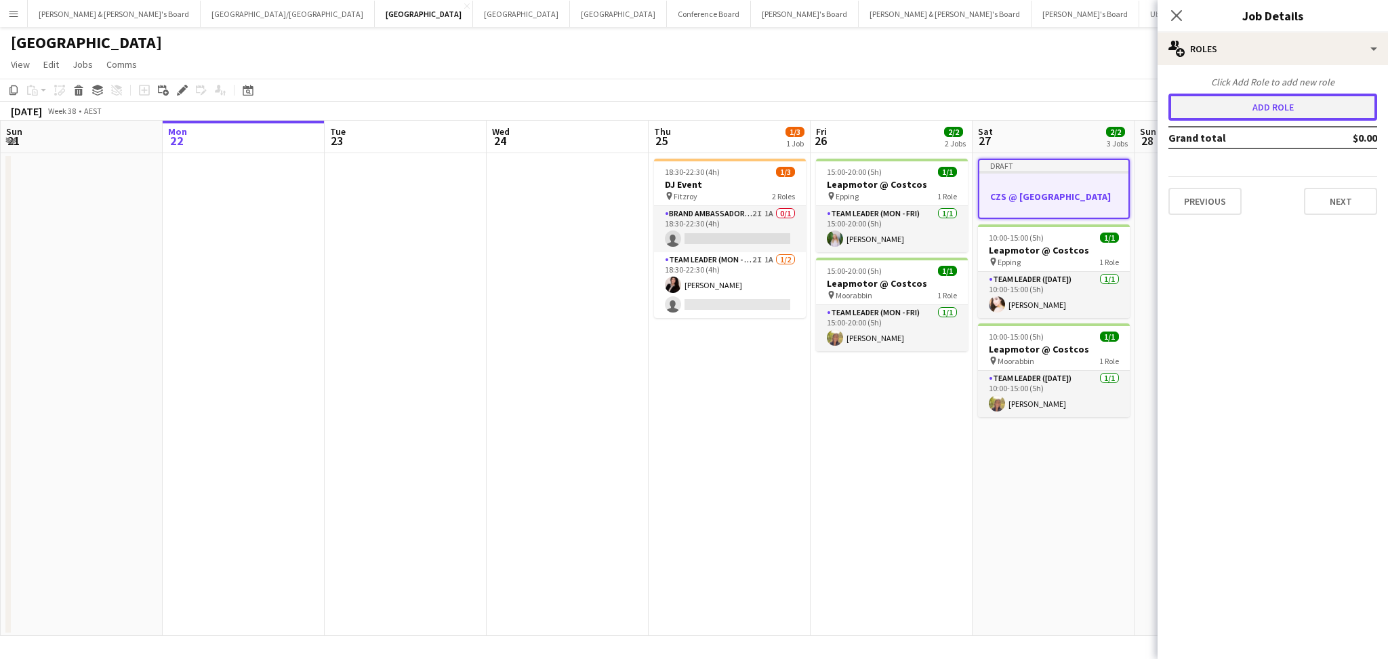
click at [1268, 110] on button "Add role" at bounding box center [1273, 107] width 209 height 27
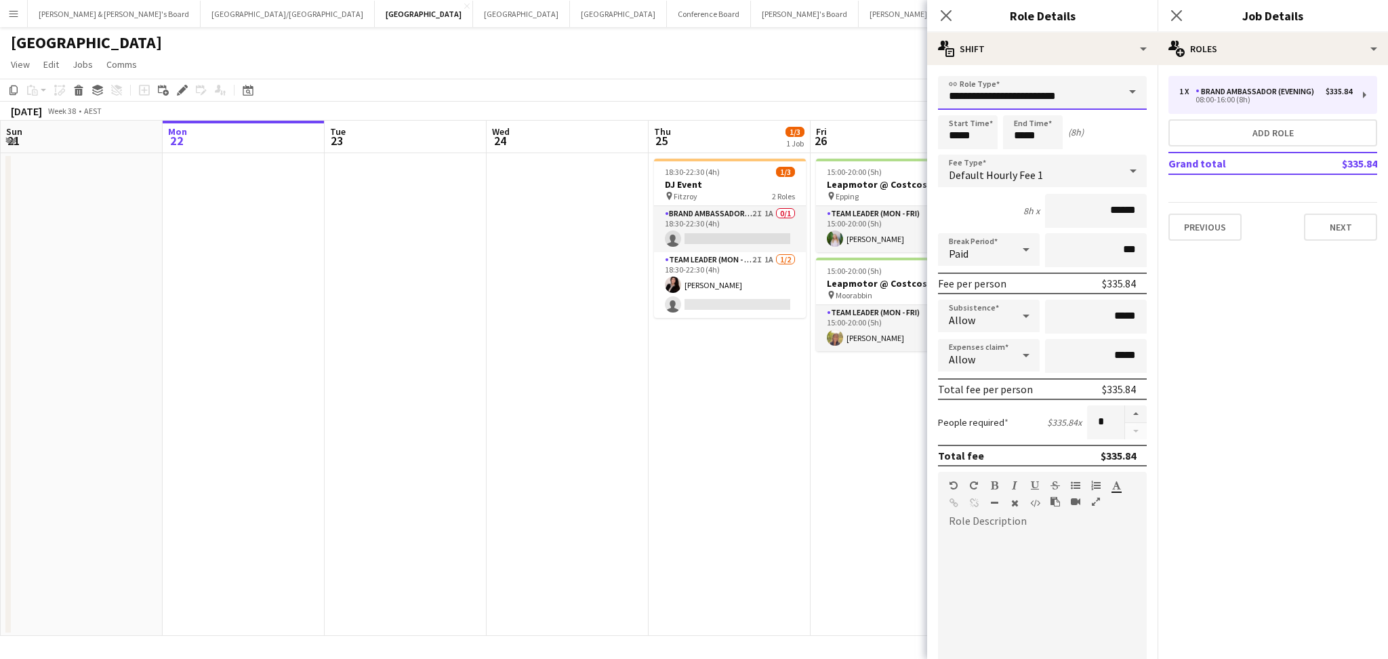
click at [1021, 96] on input "**********" at bounding box center [1042, 93] width 209 height 34
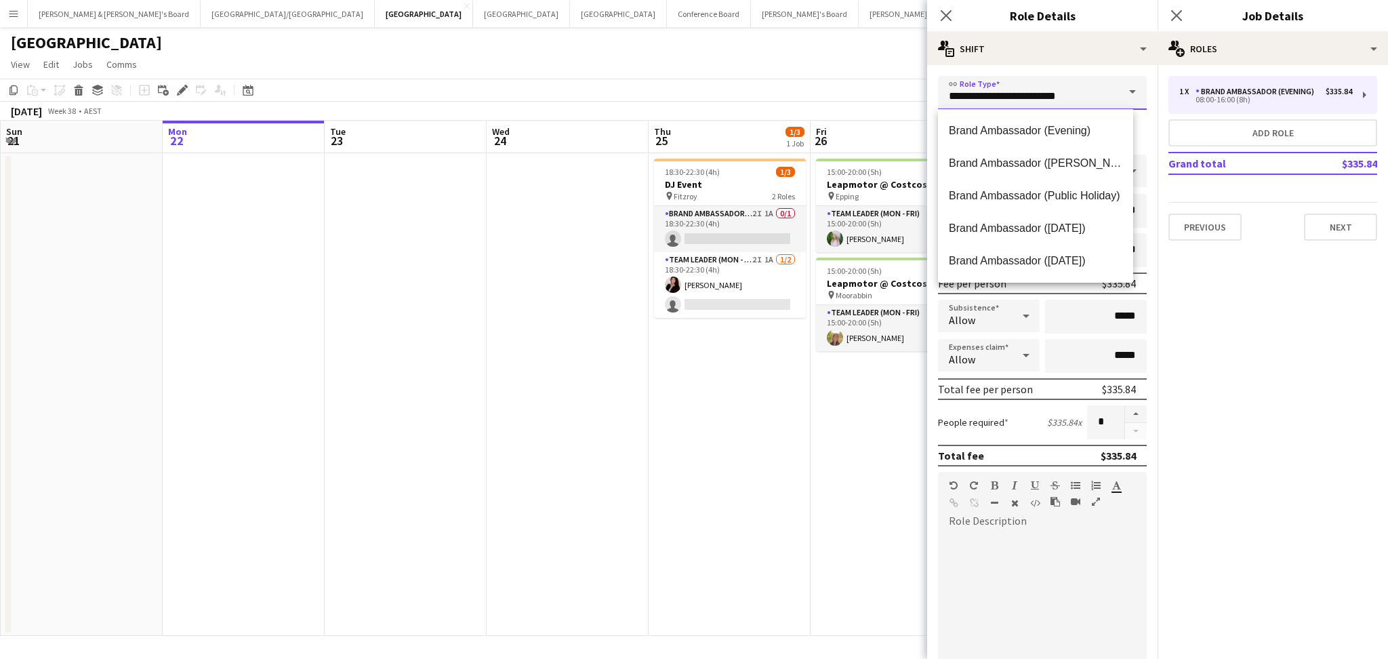
click at [1021, 96] on input "**********" at bounding box center [1042, 93] width 209 height 34
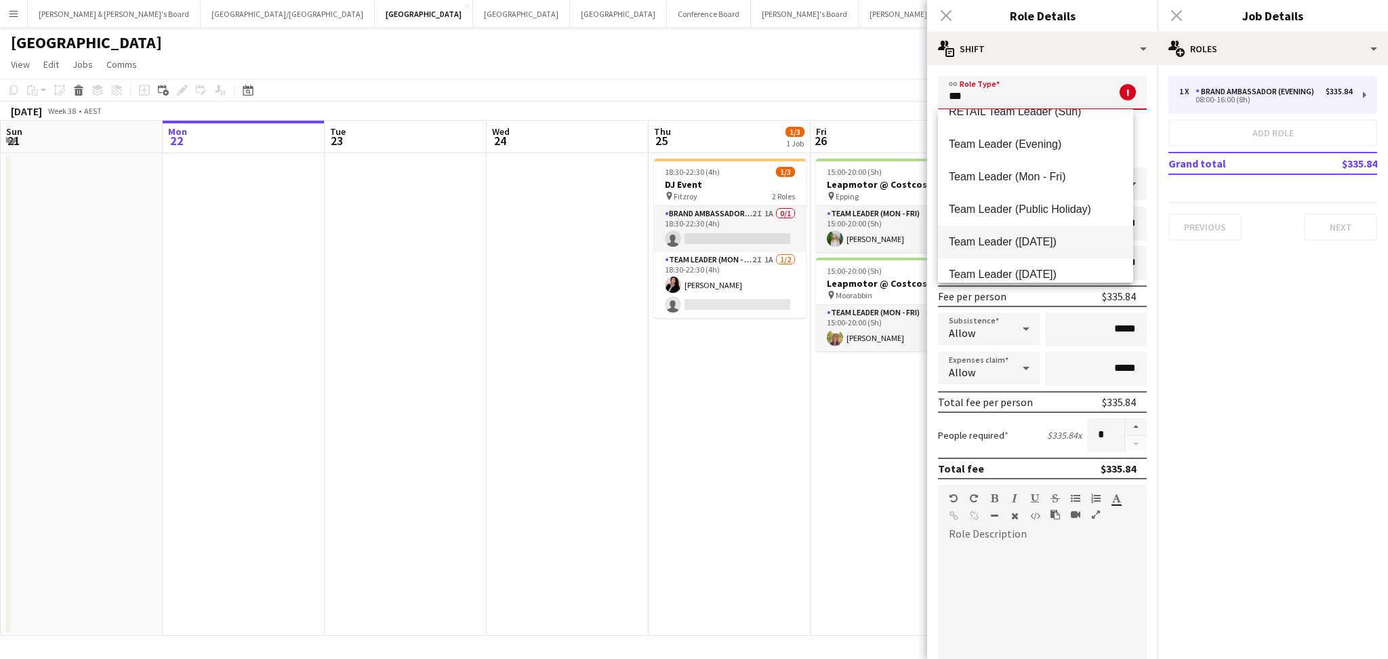
scroll to position [180, 0]
click at [1026, 209] on span "Team Leader ([DATE])" at bounding box center [1036, 210] width 174 height 13
type input "**********"
type input "******"
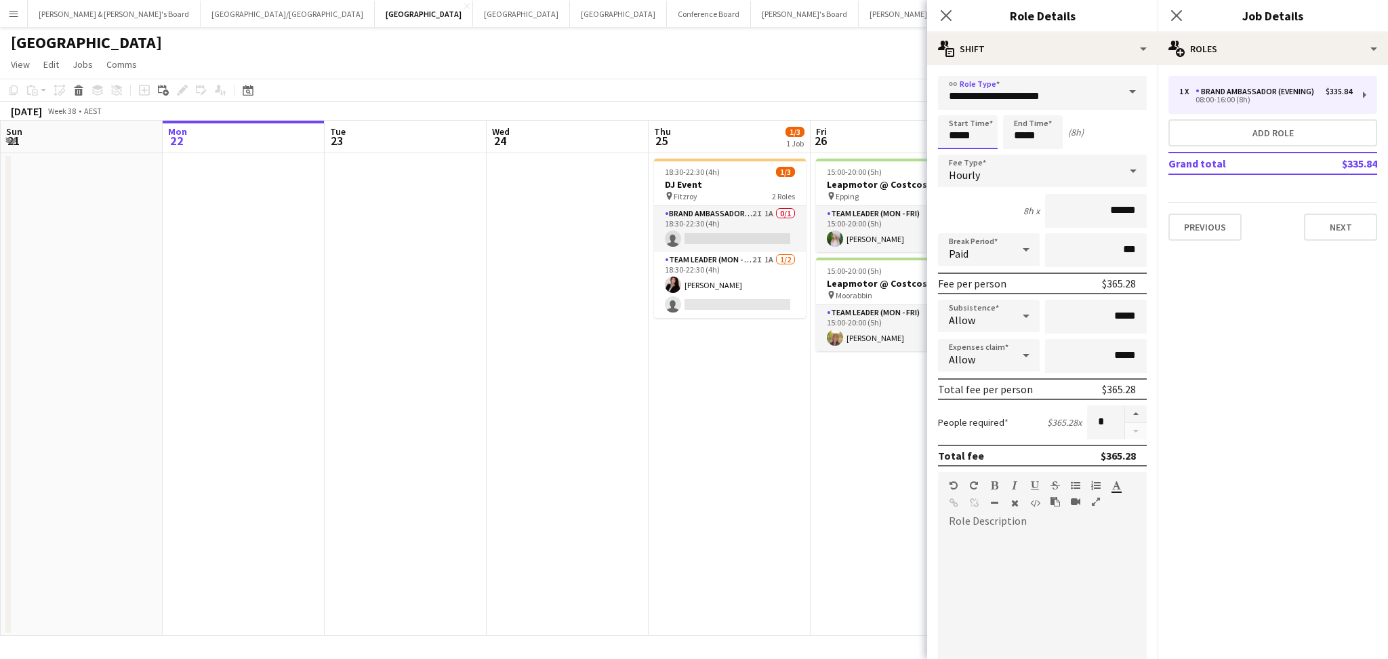
click at [948, 140] on input "*****" at bounding box center [968, 132] width 60 height 34
click at [954, 133] on input "*****" at bounding box center [968, 132] width 60 height 34
type input "*****"
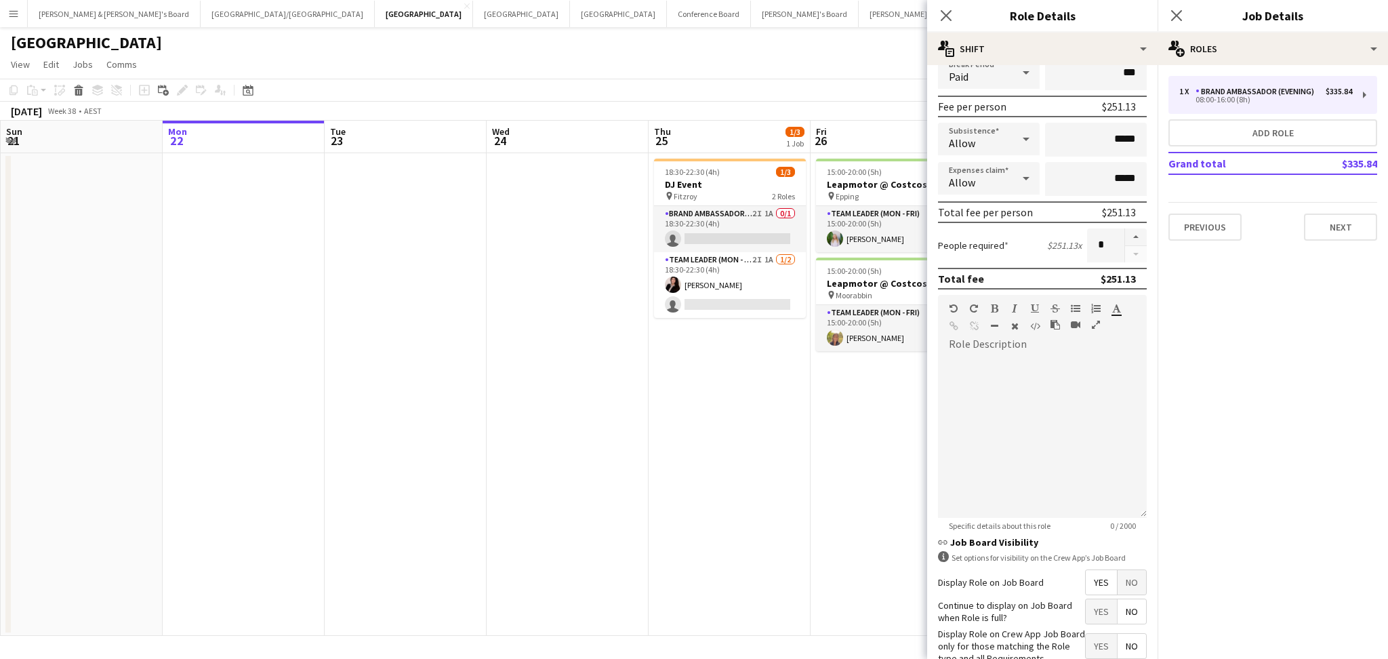
scroll to position [265, 0]
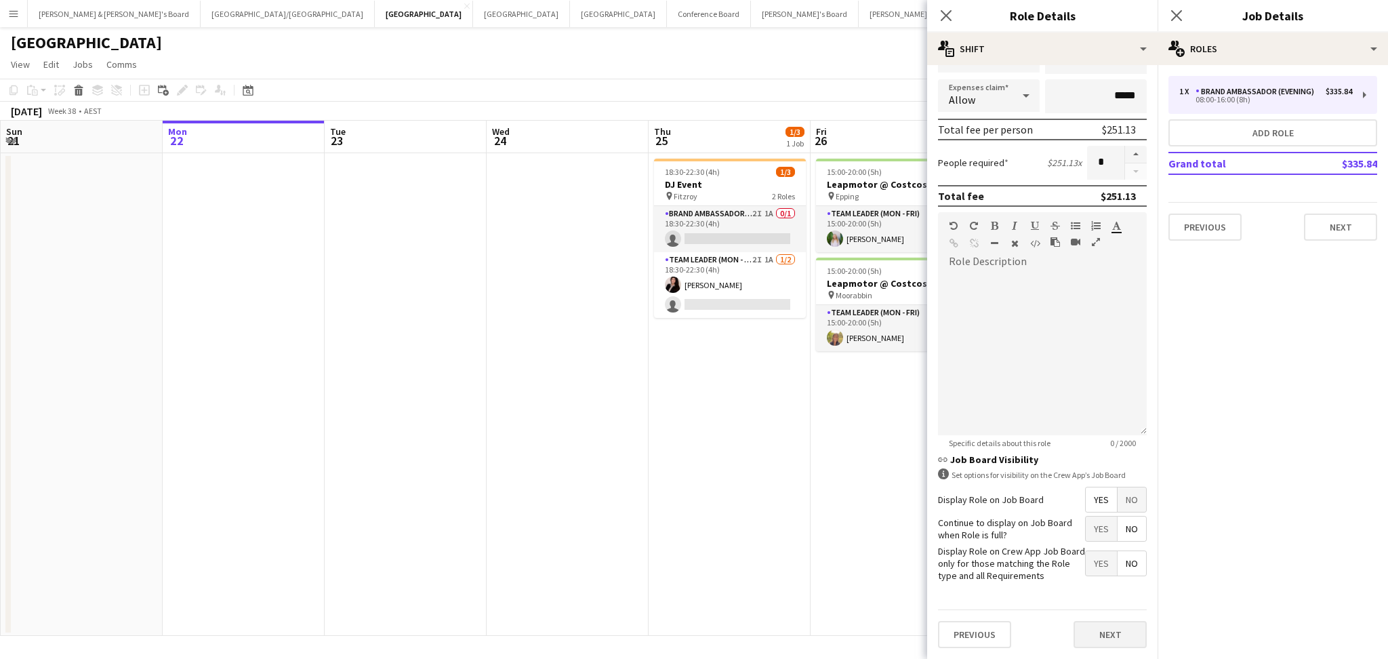
type input "*****"
click at [1109, 632] on button "Next" at bounding box center [1110, 634] width 73 height 27
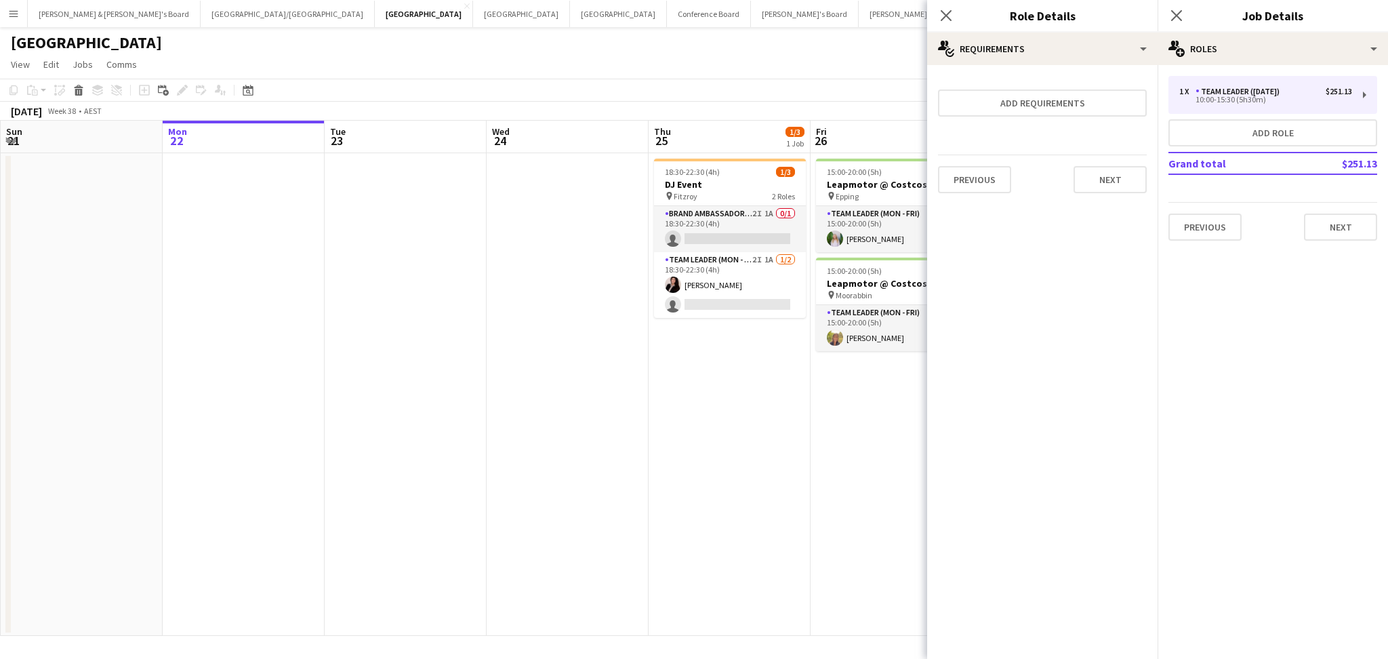
scroll to position [0, 0]
click at [1270, 133] on button "Add role" at bounding box center [1273, 132] width 209 height 27
type input "**********"
type input "*****"
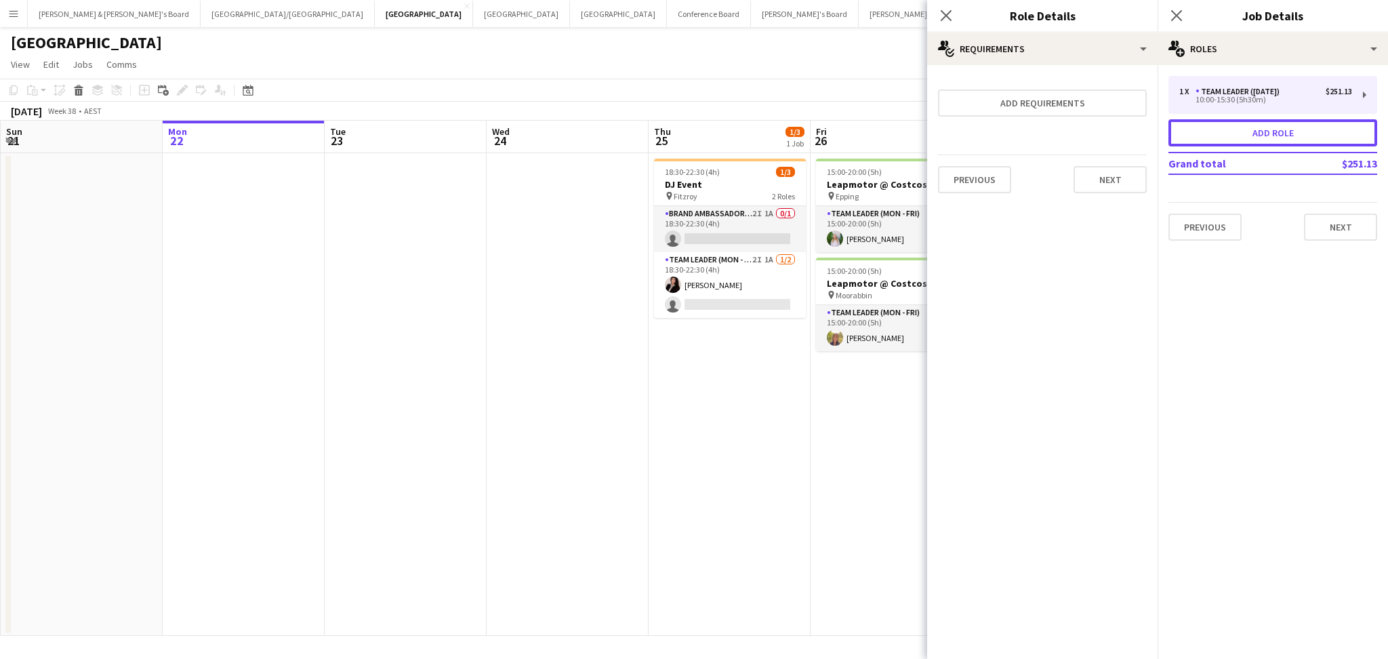
type input "******"
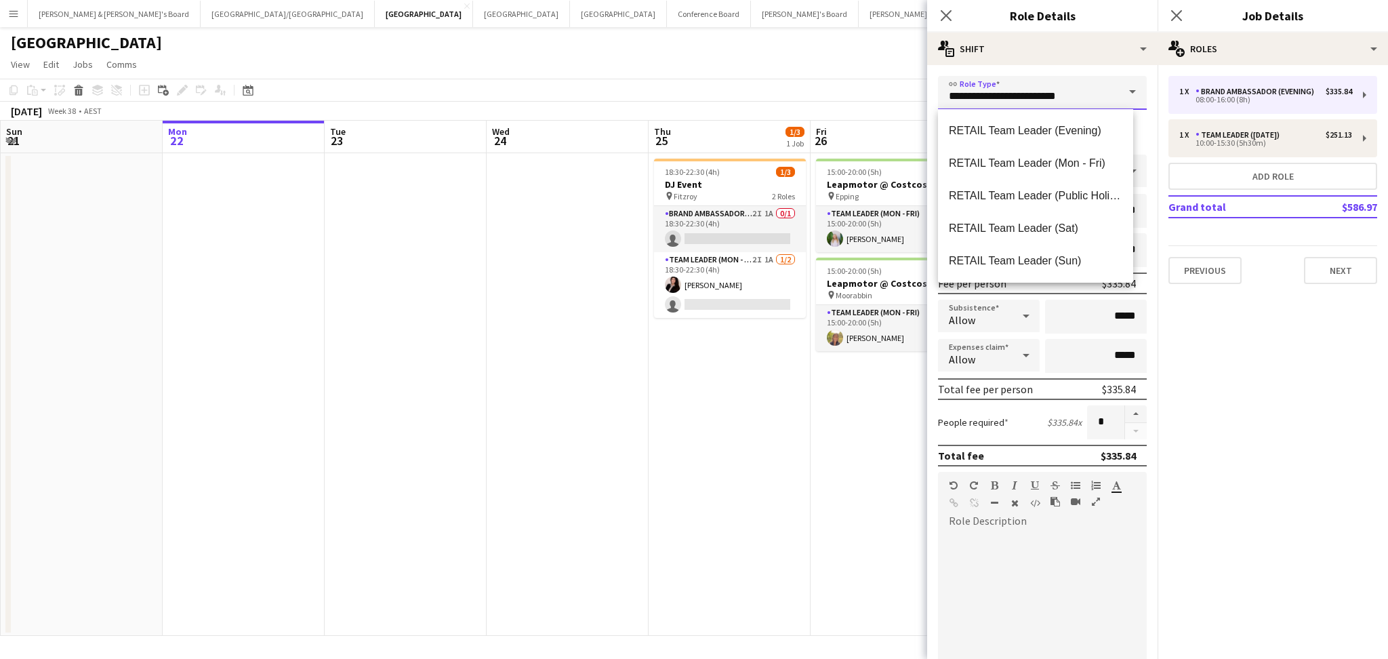
click at [1093, 98] on input "**********" at bounding box center [1042, 93] width 209 height 34
click at [1050, 234] on span "Brand Ambassador ([DATE])" at bounding box center [1036, 228] width 174 height 13
type input "**********"
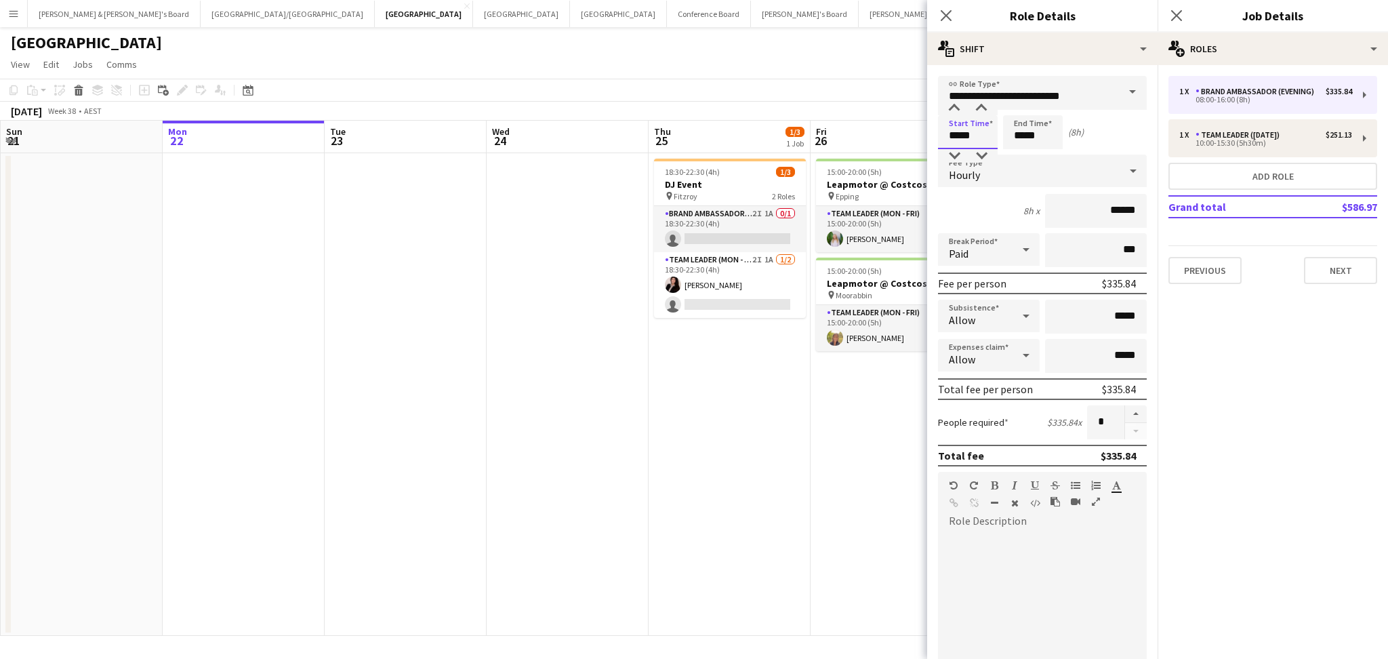
click at [942, 136] on input "*****" at bounding box center [968, 132] width 60 height 34
type input "*****"
click at [1125, 407] on button "button" at bounding box center [1136, 414] width 22 height 18
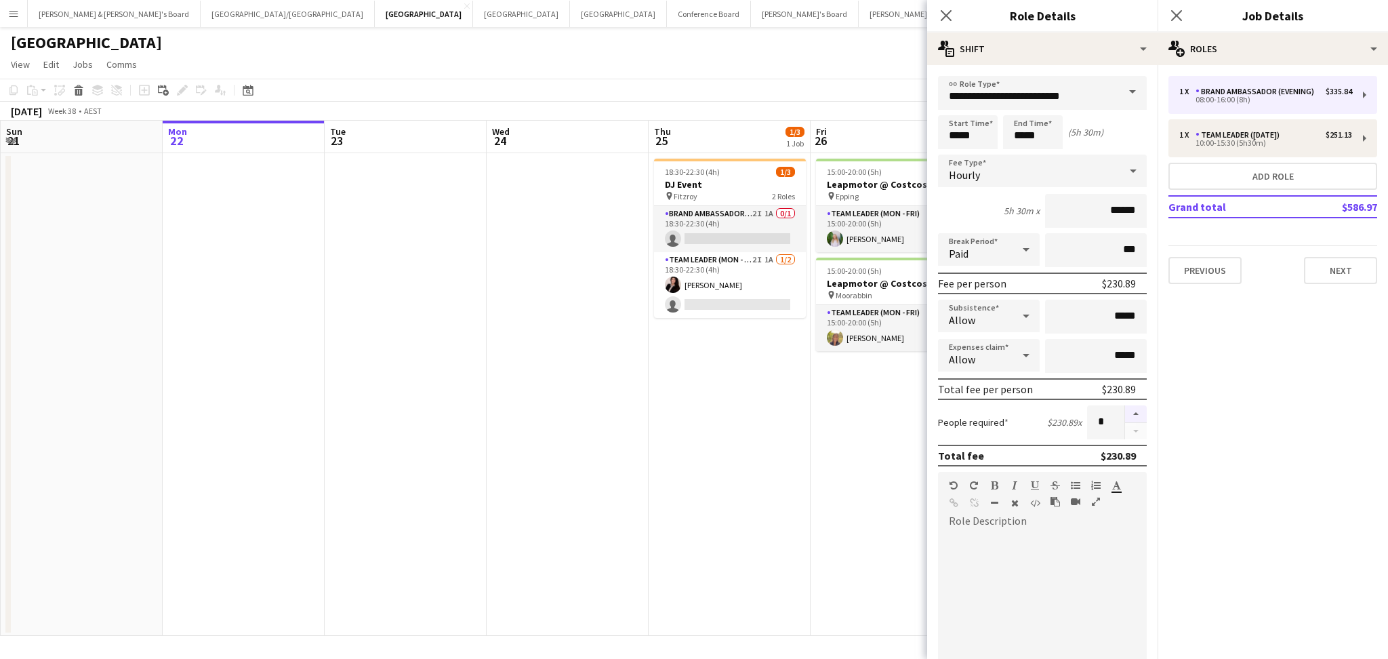
click at [1125, 407] on button "button" at bounding box center [1136, 414] width 22 height 18
type input "*"
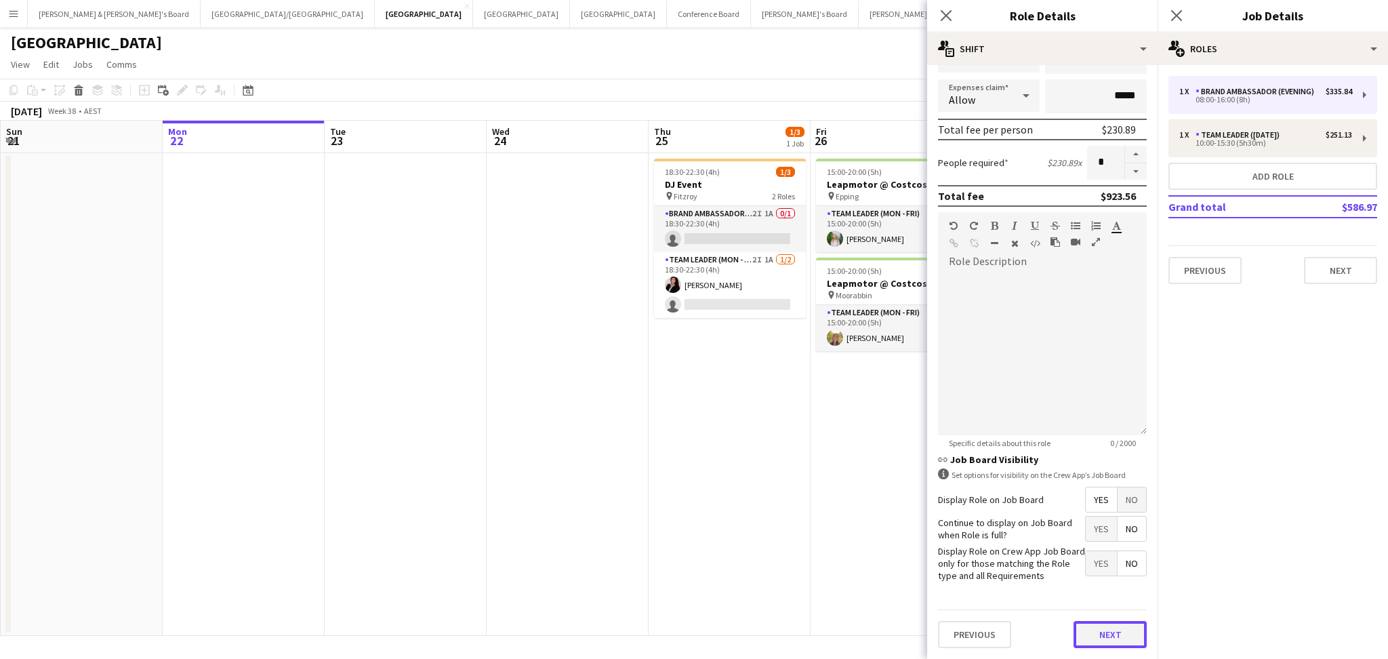
click at [1105, 627] on button "Next" at bounding box center [1110, 634] width 73 height 27
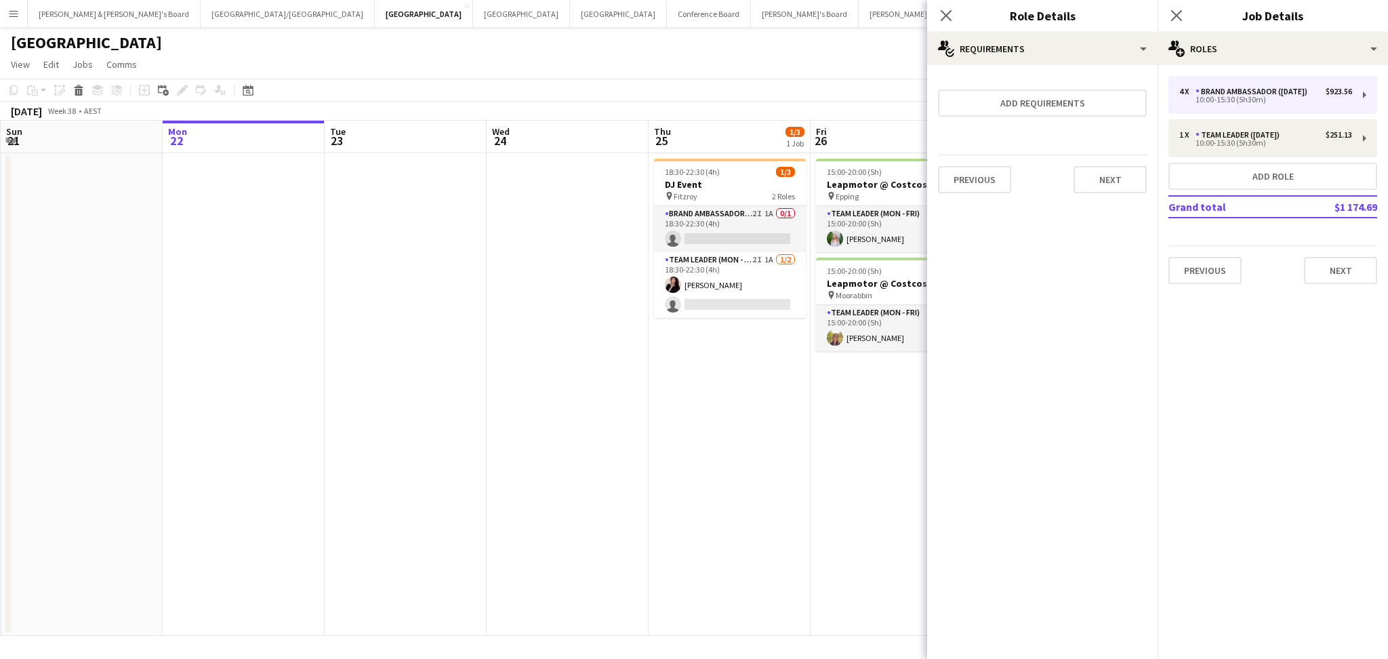
scroll to position [0, 0]
click at [946, 12] on icon "Close pop-in" at bounding box center [945, 15] width 13 height 13
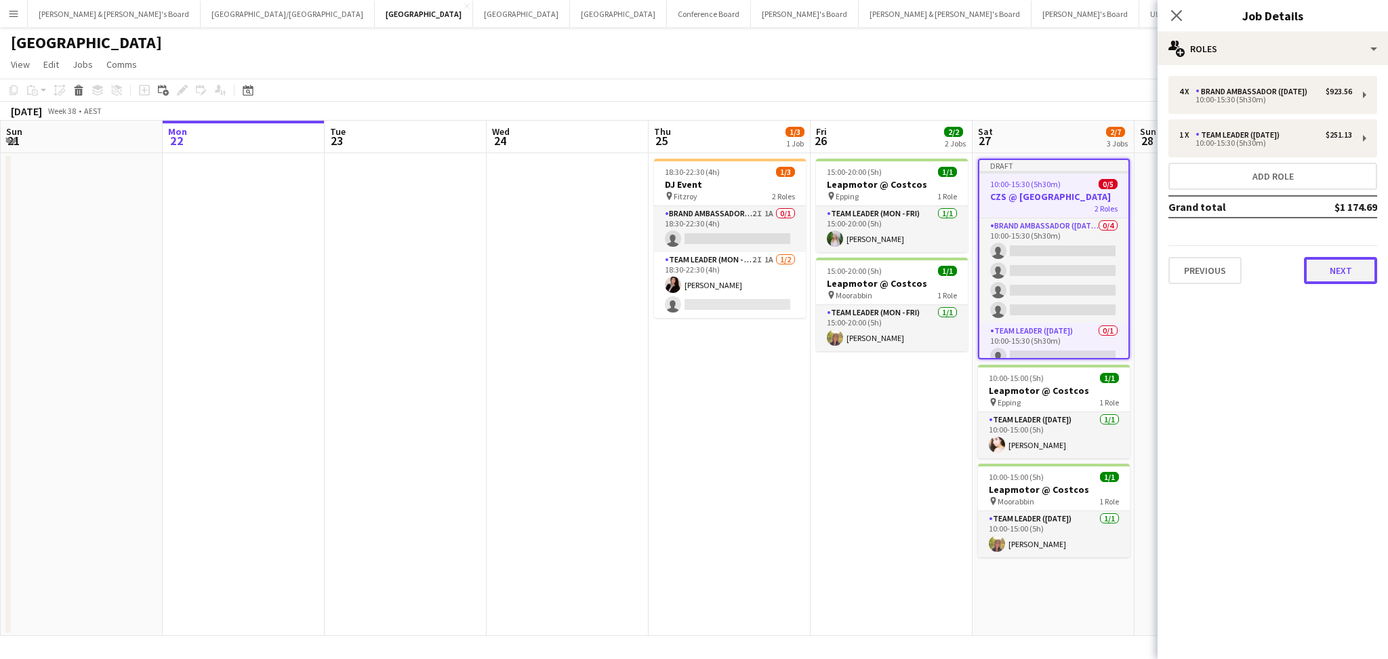
click at [1339, 270] on button "Next" at bounding box center [1340, 270] width 73 height 27
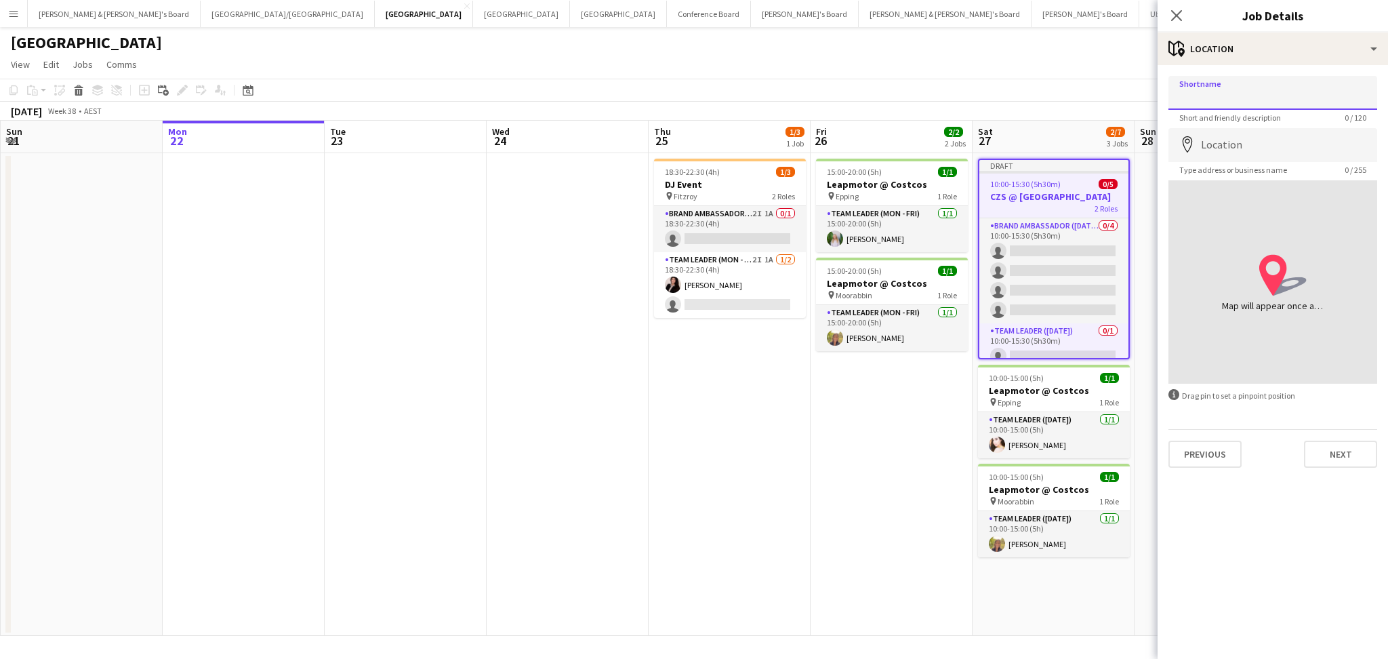
click at [1215, 91] on input "Shortname" at bounding box center [1273, 93] width 209 height 34
click at [1235, 143] on input "Location" at bounding box center [1273, 145] width 209 height 34
click at [1316, 92] on input "**********" at bounding box center [1273, 93] width 209 height 34
type input "**********"
click at [1300, 146] on input "Location" at bounding box center [1273, 145] width 209 height 34
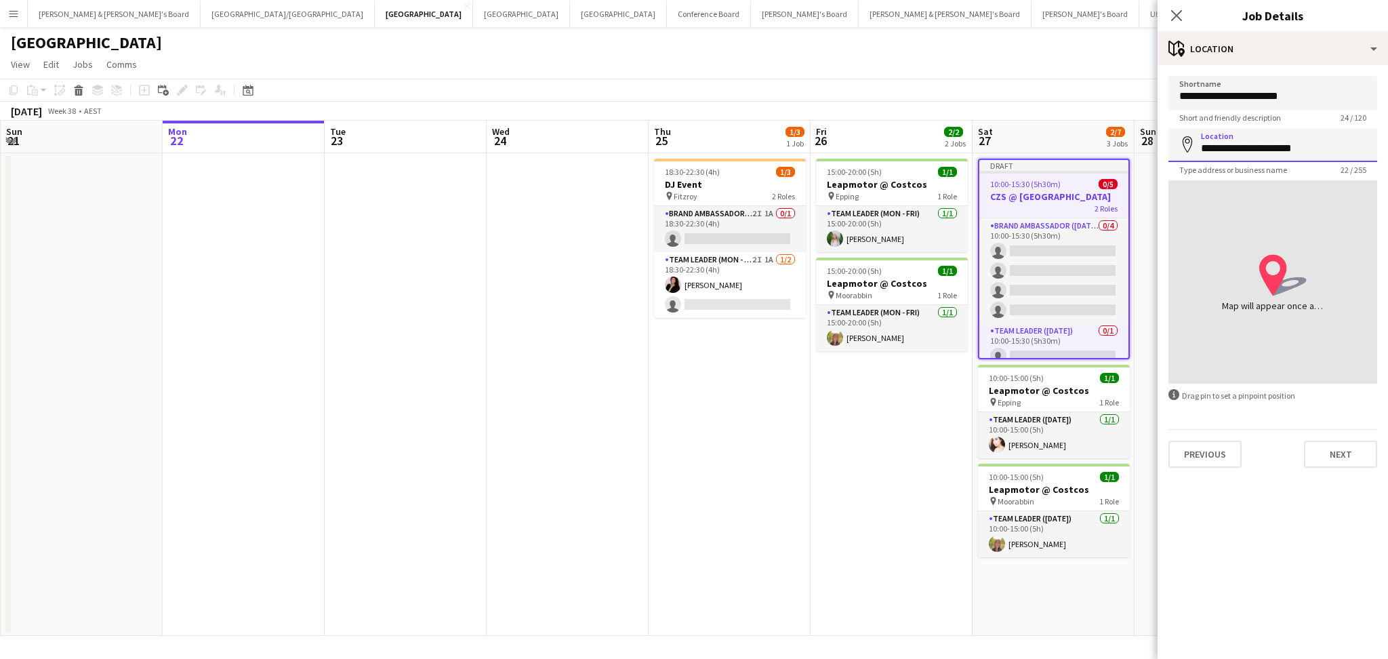
type input "**********"
click button "Next" at bounding box center [1340, 454] width 73 height 27
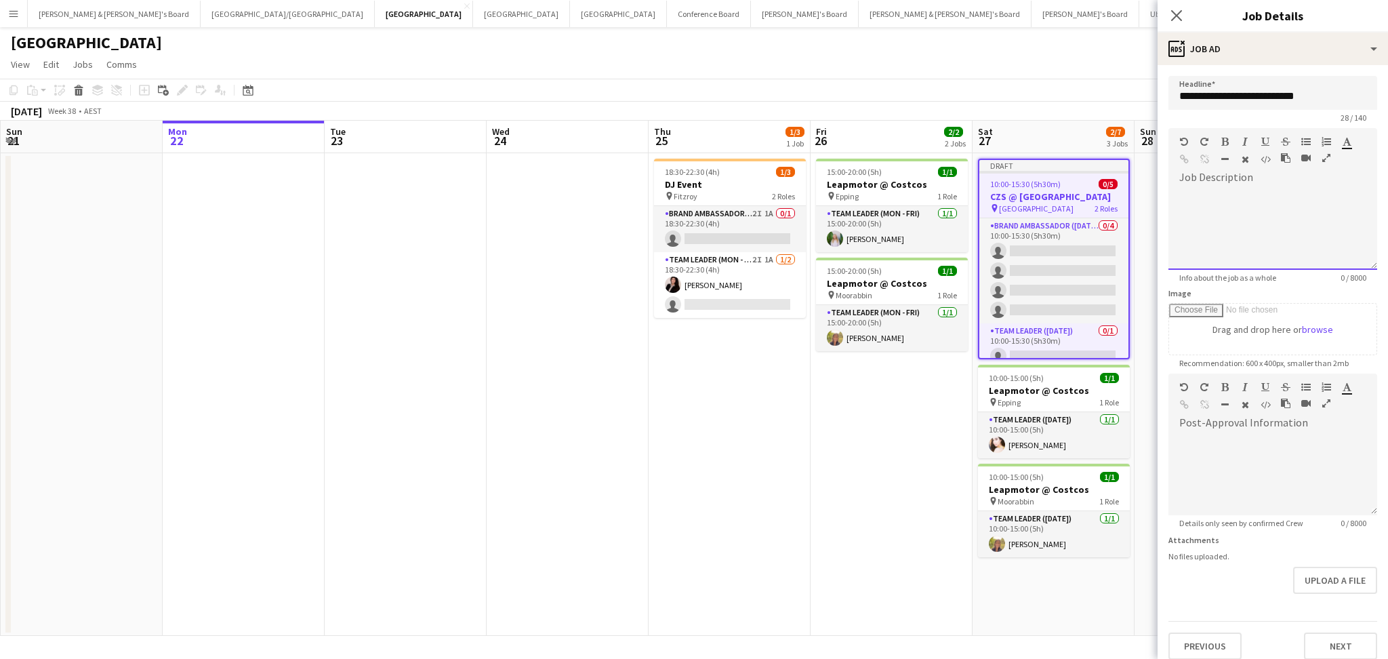
click at [1244, 206] on div at bounding box center [1273, 228] width 209 height 81
paste div
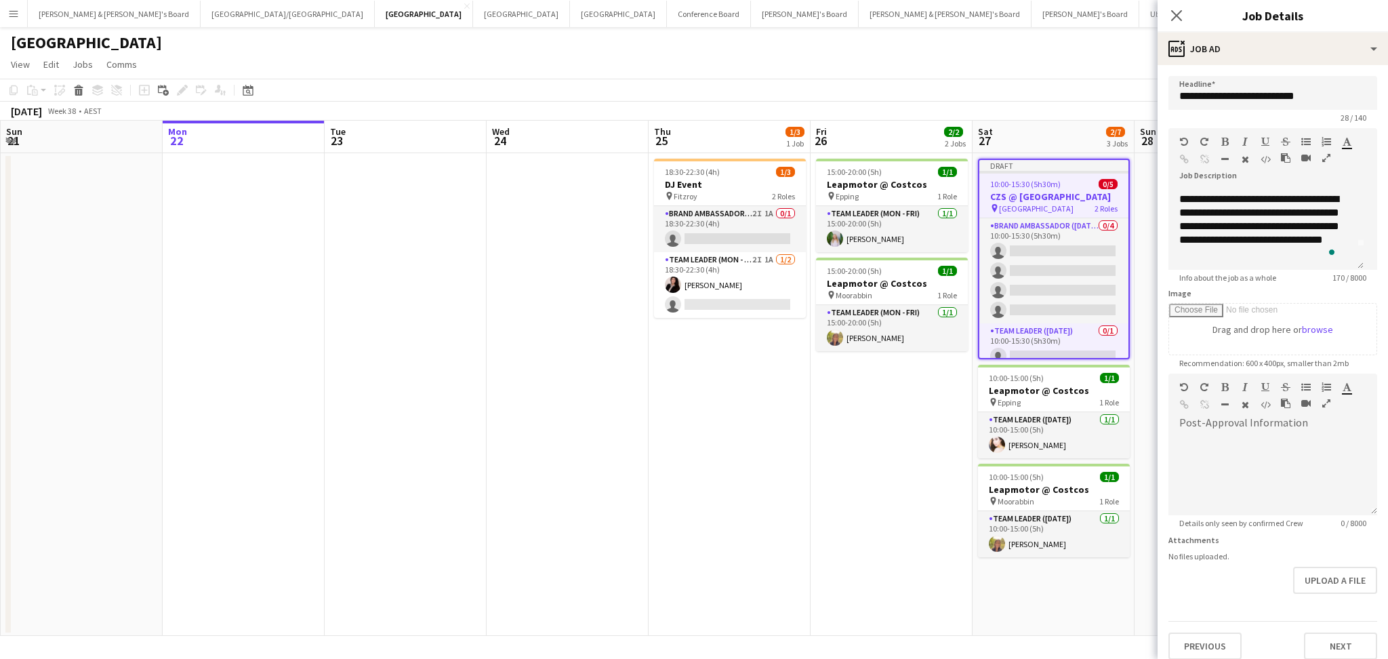
click at [1334, 630] on div "Previous Next" at bounding box center [1273, 640] width 209 height 39
click at [1331, 639] on button "Next" at bounding box center [1340, 645] width 73 height 27
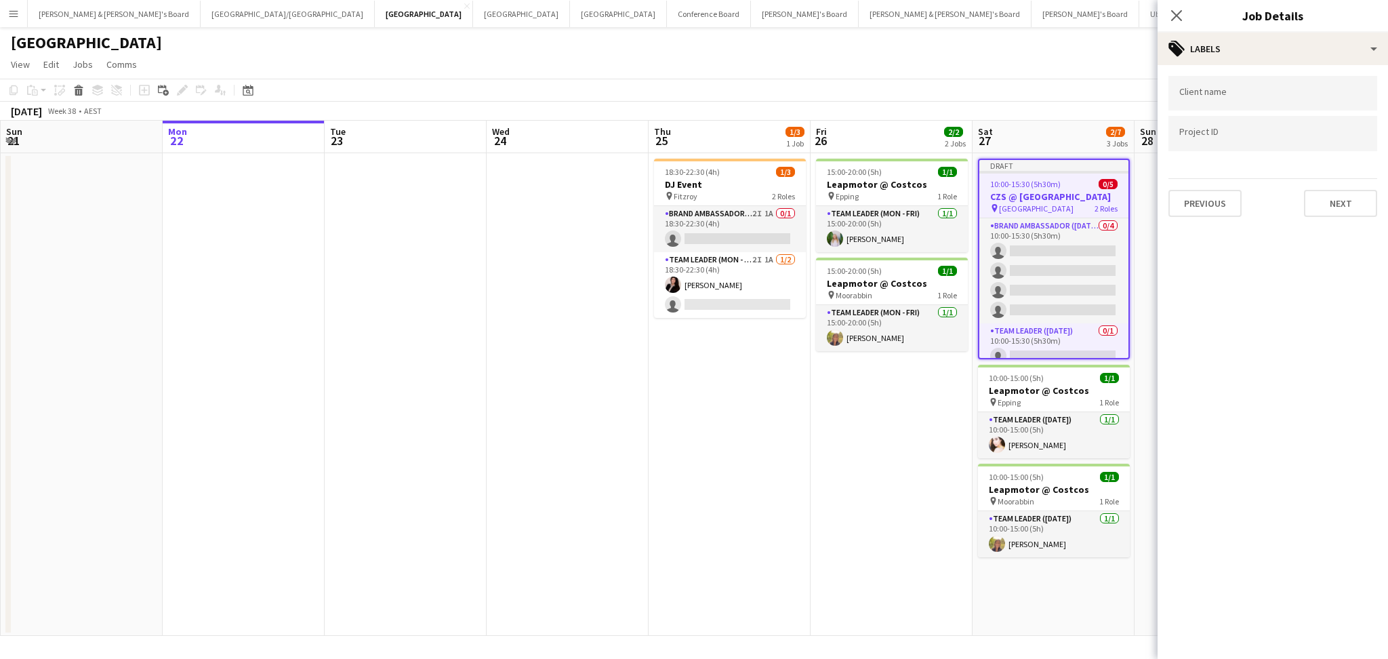
click at [1249, 84] on div at bounding box center [1273, 93] width 209 height 35
type input "***"
click at [1231, 124] on div "VML" at bounding box center [1273, 134] width 209 height 33
click at [1352, 206] on button "Next" at bounding box center [1340, 203] width 73 height 27
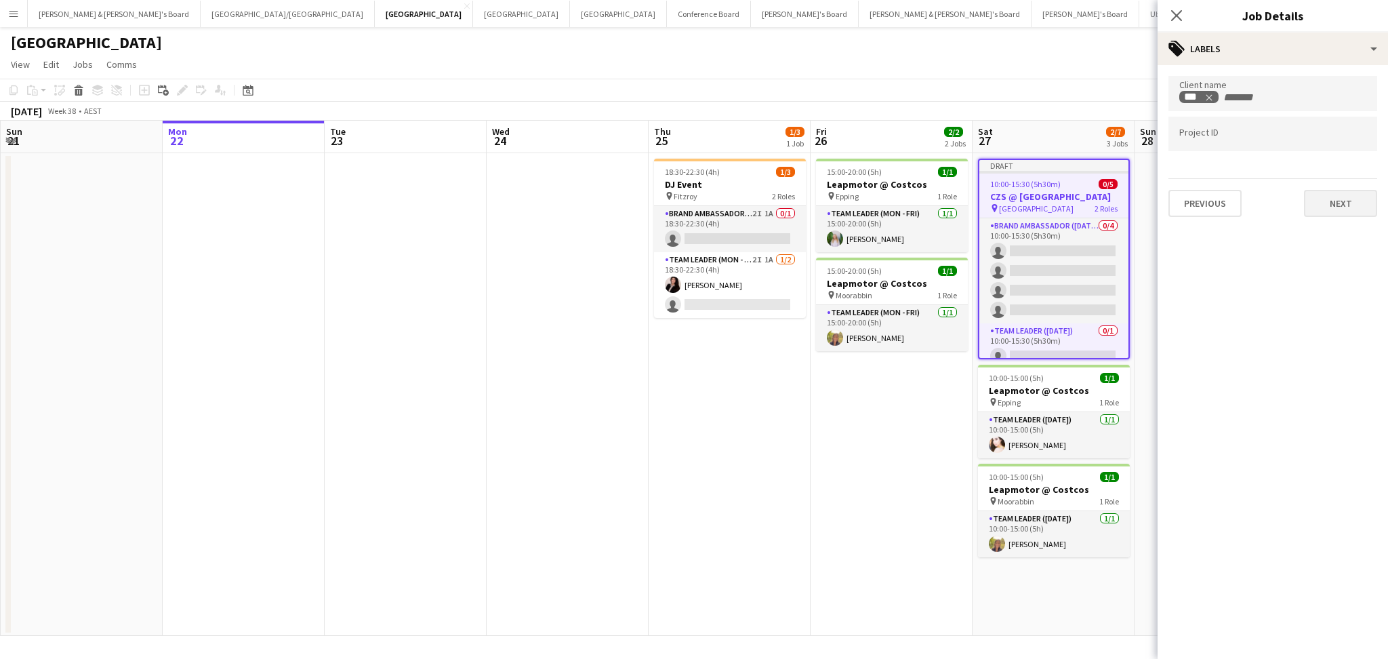
type input "*******"
click at [1339, 144] on button "Next" at bounding box center [1340, 140] width 73 height 27
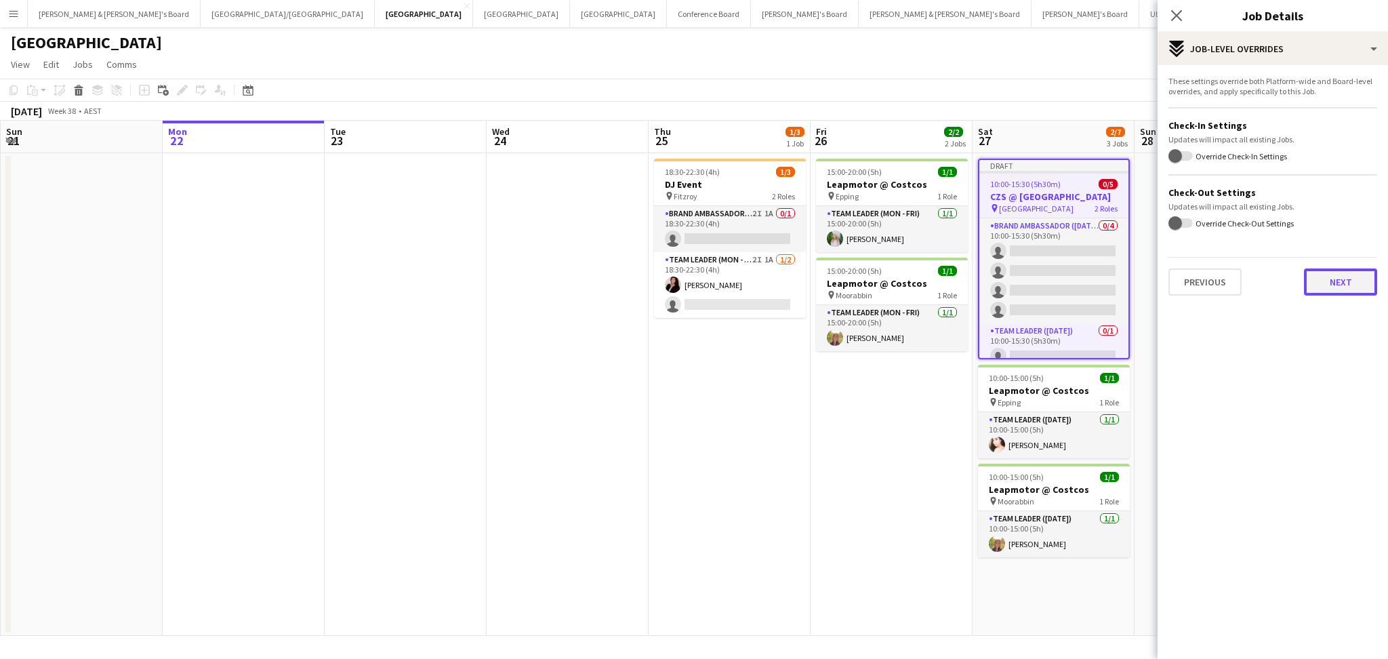
click at [1352, 277] on button "Next" at bounding box center [1340, 281] width 73 height 27
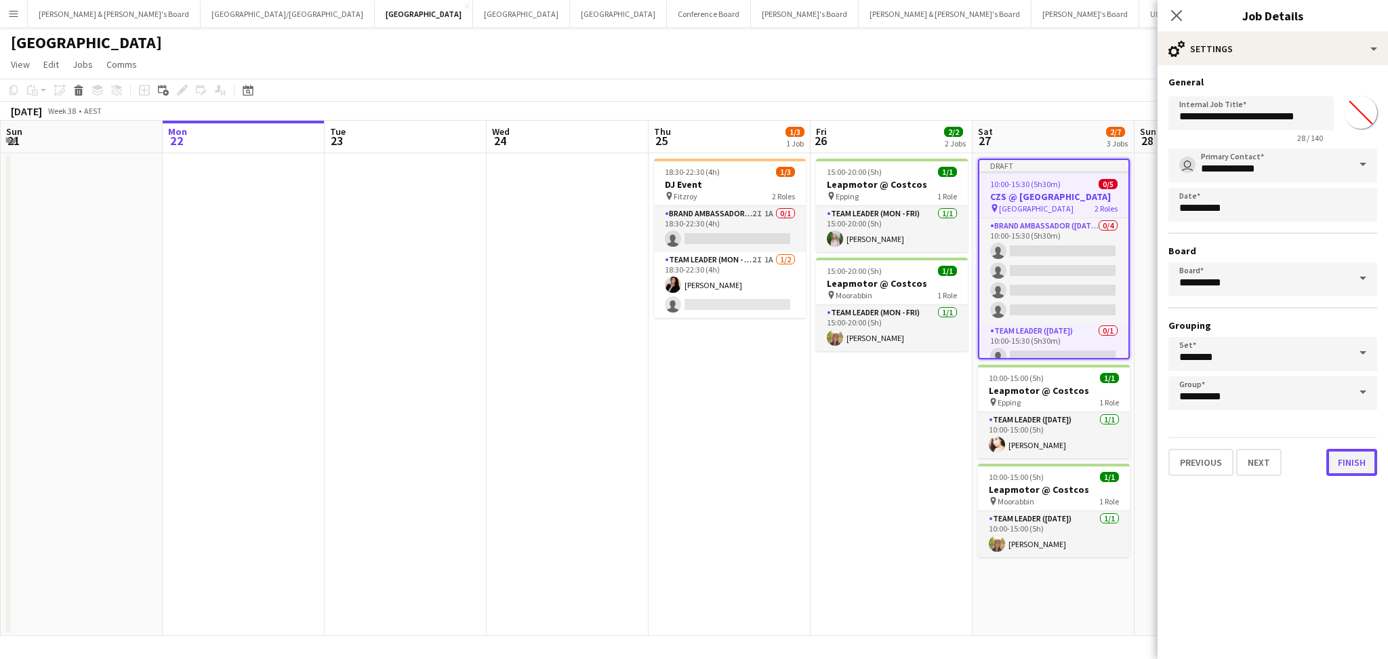
click at [1350, 462] on button "Finish" at bounding box center [1352, 462] width 51 height 27
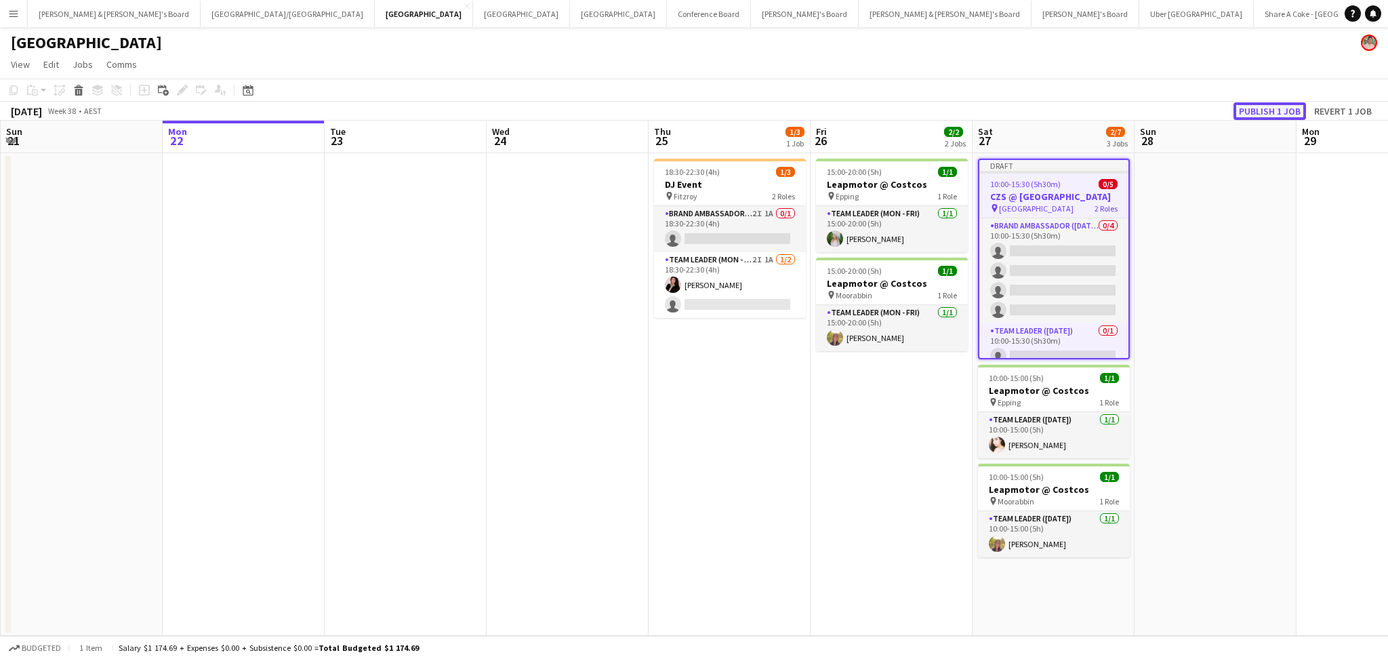
click at [1265, 111] on button "Publish 1 job" at bounding box center [1270, 111] width 73 height 18
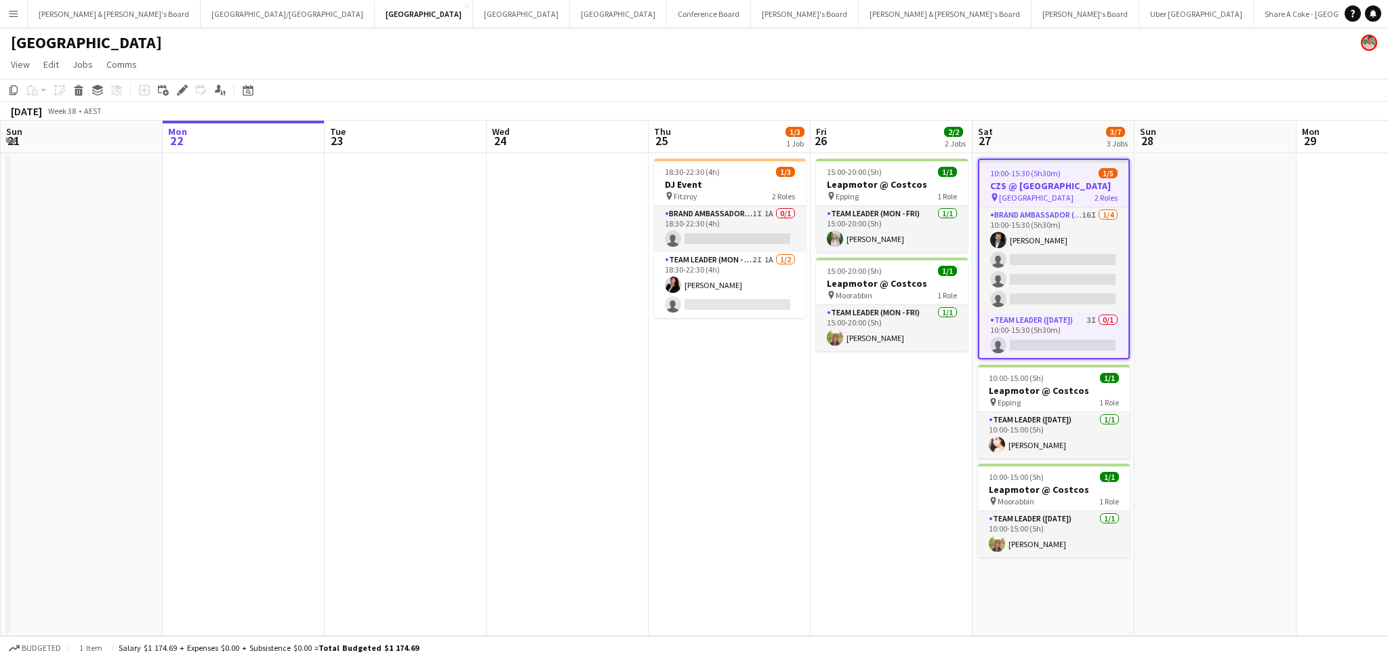
click at [1064, 174] on div "10:00-15:30 (5h30m) 1/5" at bounding box center [1053, 173] width 149 height 10
click at [1070, 184] on h3 "CZS @ [GEOGRAPHIC_DATA]" at bounding box center [1053, 186] width 149 height 12
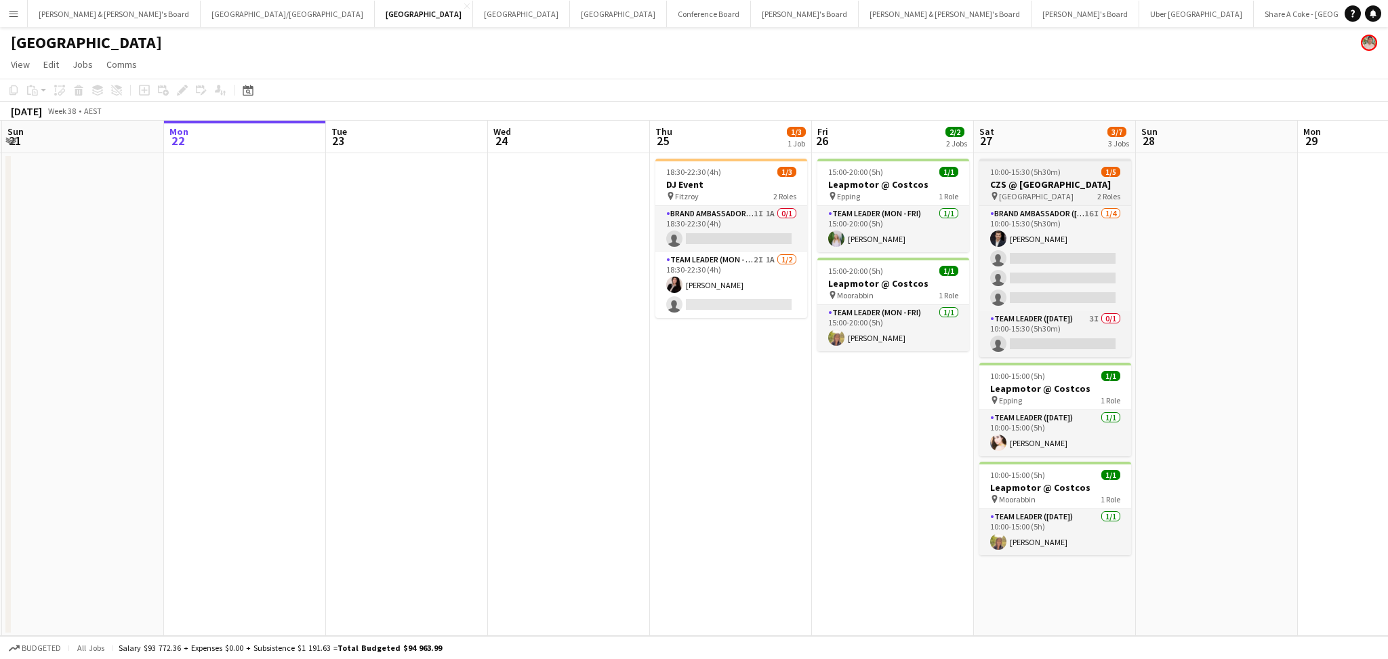
click at [1070, 184] on h3 "CZS @ [GEOGRAPHIC_DATA]" at bounding box center [1055, 184] width 152 height 12
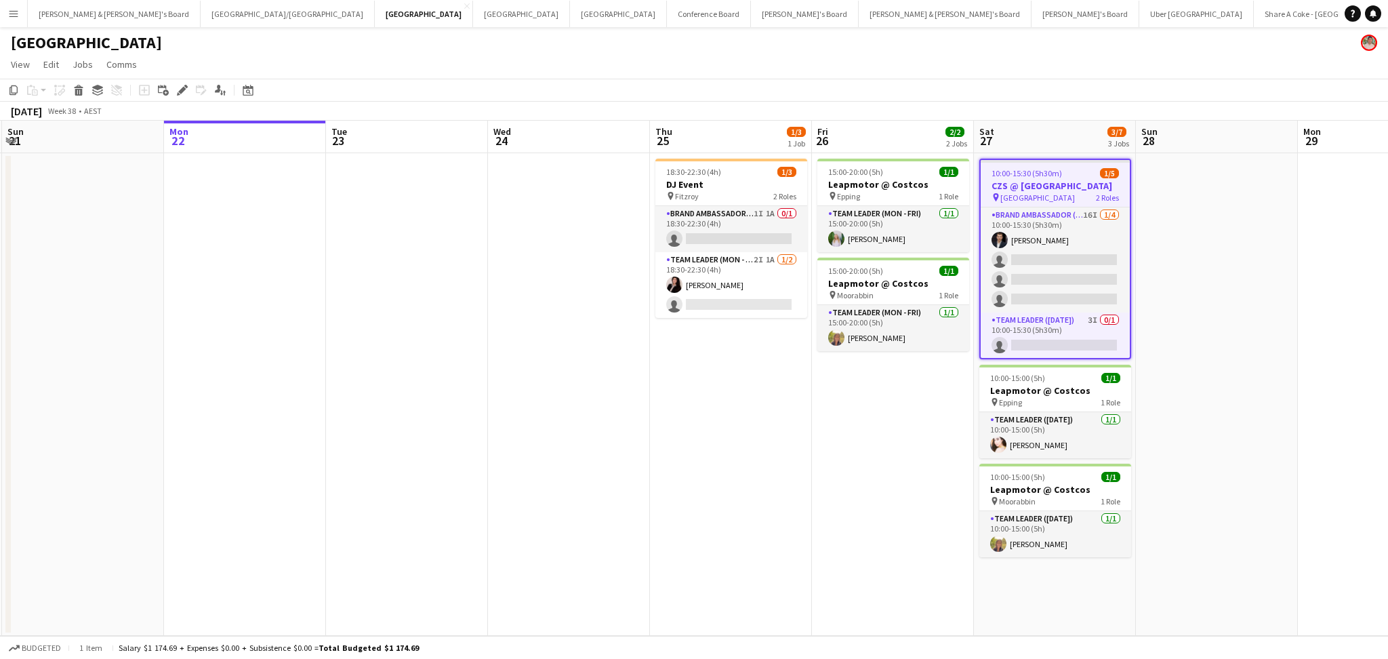
click at [1070, 184] on h3 "CZS @ [GEOGRAPHIC_DATA]" at bounding box center [1055, 186] width 149 height 12
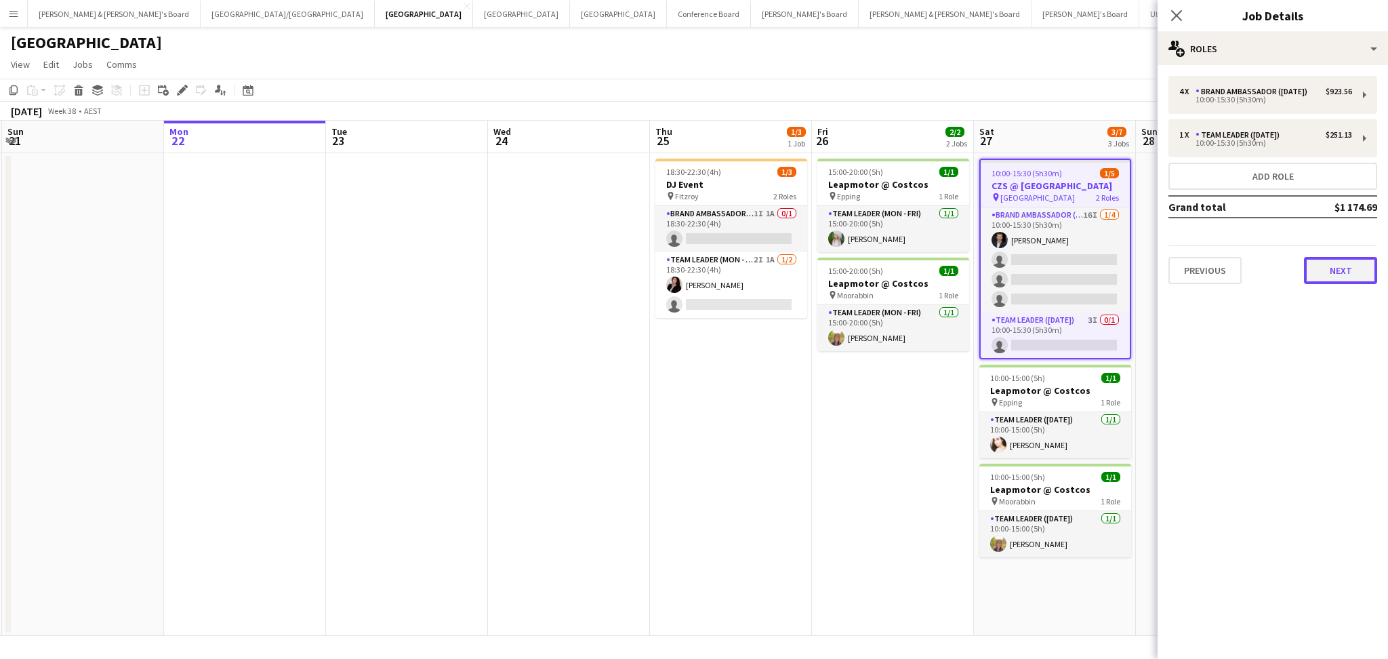
click at [1347, 272] on button "Next" at bounding box center [1340, 270] width 73 height 27
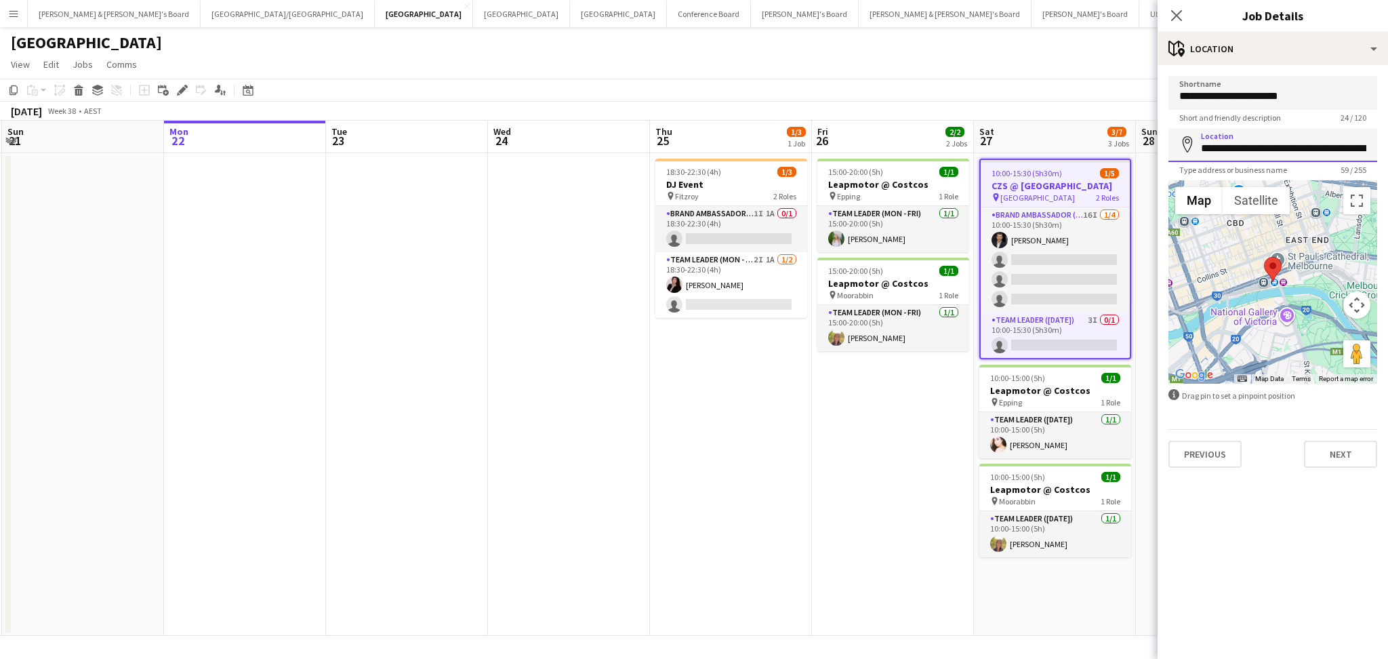
click at [1310, 150] on input "**********" at bounding box center [1273, 145] width 209 height 34
click button "Next" at bounding box center [1340, 454] width 73 height 27
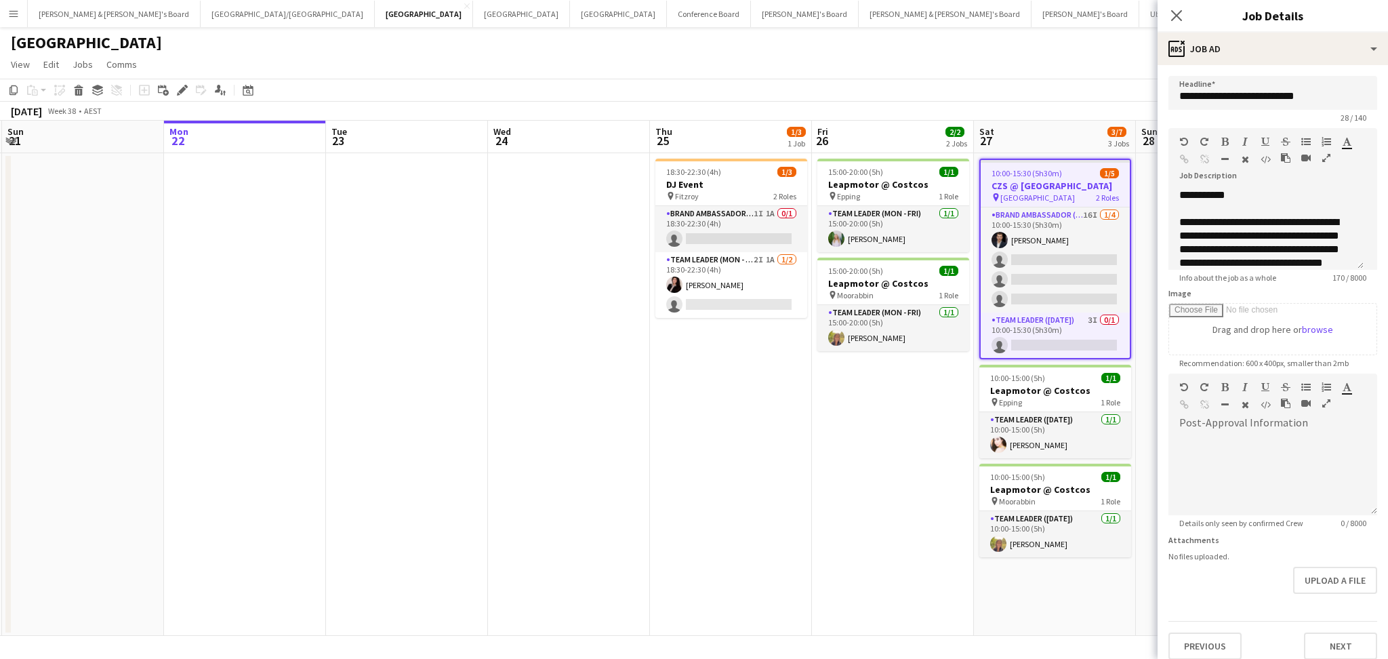
click at [872, 417] on app-date-cell "15:00-20:00 (5h) 1/1 Leapmotor @ Costcos pin Epping 1 Role Team Leader (Mon - F…" at bounding box center [893, 394] width 162 height 483
